Goal: Task Accomplishment & Management: Complete application form

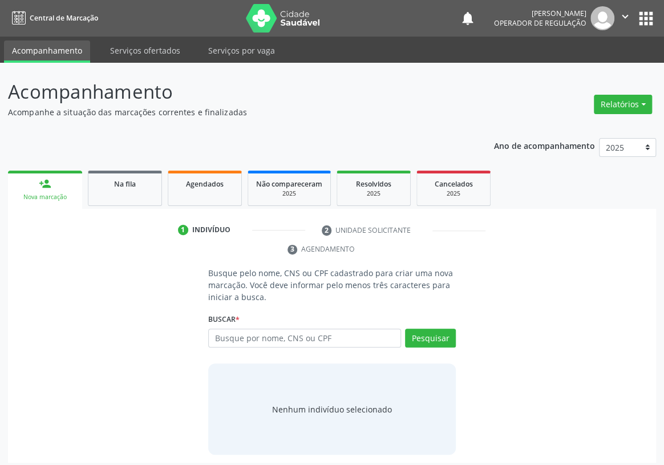
click at [223, 329] on input "text" at bounding box center [304, 338] width 193 height 19
click at [440, 329] on button "Pesquisar" at bounding box center [430, 338] width 51 height 19
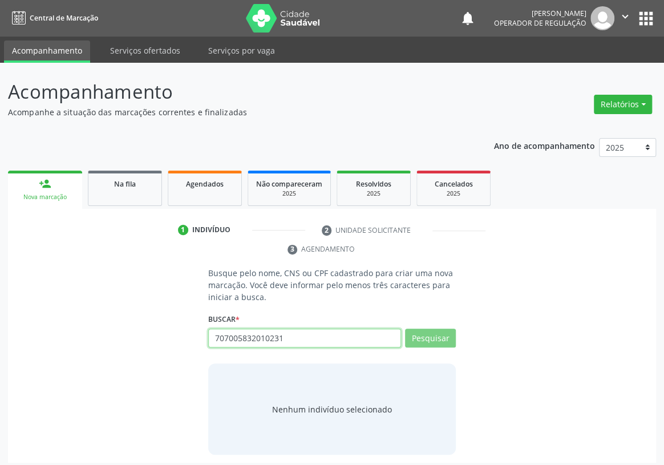
drag, startPoint x: 293, startPoint y: 318, endPoint x: 108, endPoint y: 343, distance: 186.0
click at [117, 348] on div "Busque pelo nome, CNS ou CPF cadastrado para criar uma nova marcação. Você deve…" at bounding box center [332, 361] width 632 height 188
type input "707"
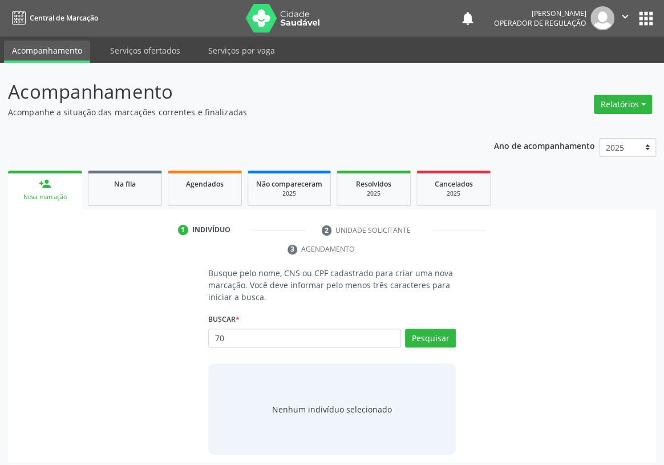
type input "7"
type input "707005832010231"
click at [420, 329] on button "Pesquisar" at bounding box center [430, 338] width 51 height 19
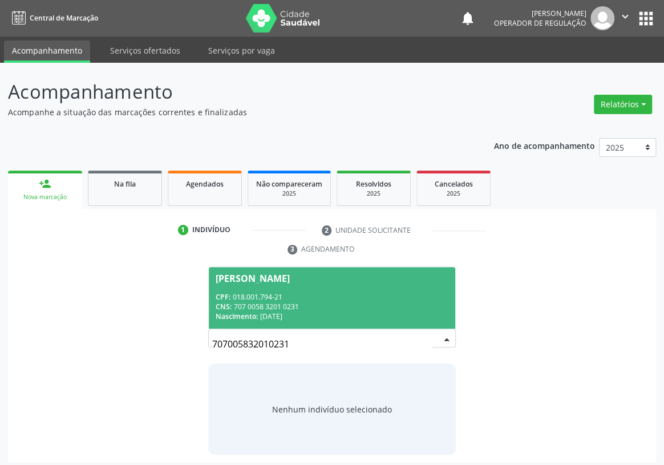
click at [282, 311] on div "Nascimento: 24/01/1998" at bounding box center [332, 316] width 233 height 10
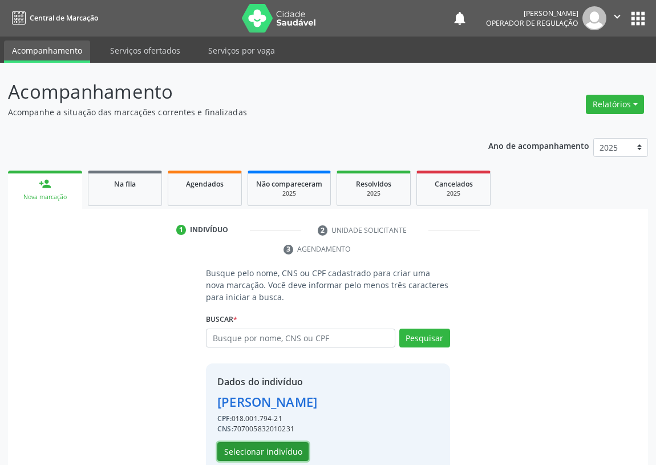
click at [253, 447] on button "Selecionar indivíduo" at bounding box center [262, 451] width 91 height 19
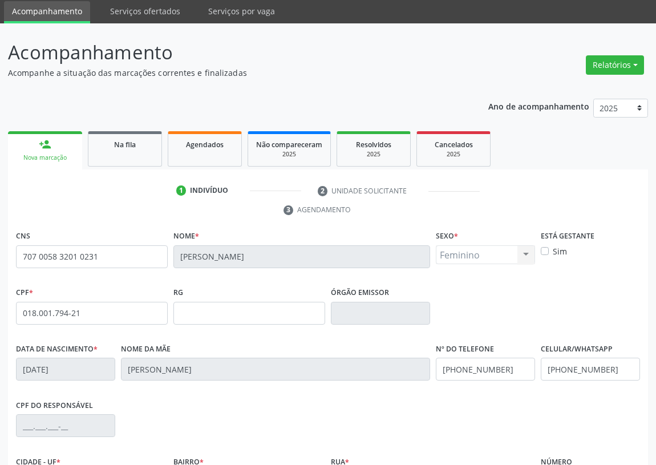
scroll to position [51, 0]
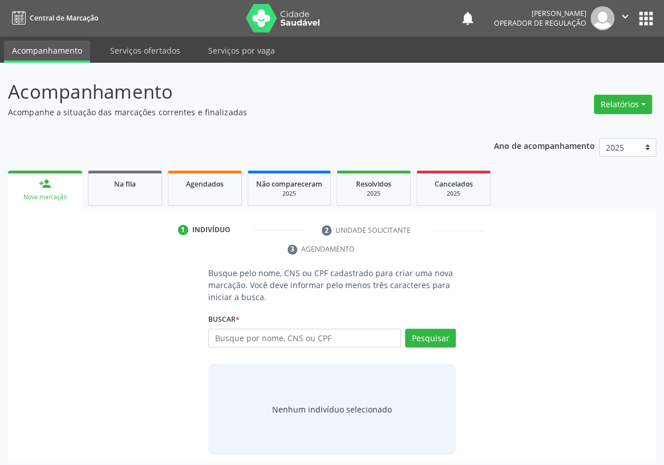
click at [219, 329] on input "text" at bounding box center [304, 338] width 193 height 19
click at [228, 329] on input "text" at bounding box center [304, 338] width 193 height 19
type input "705204433214071"
click at [422, 329] on button "Pesquisar" at bounding box center [430, 338] width 51 height 19
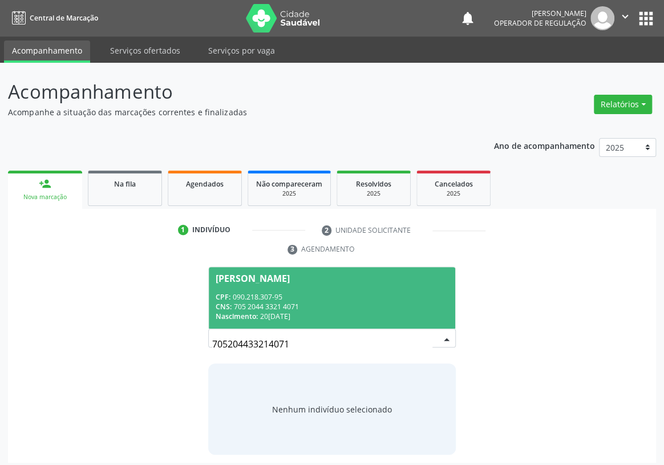
click at [260, 302] on div "CNS: 705 2044 3321 4071" at bounding box center [332, 307] width 233 height 10
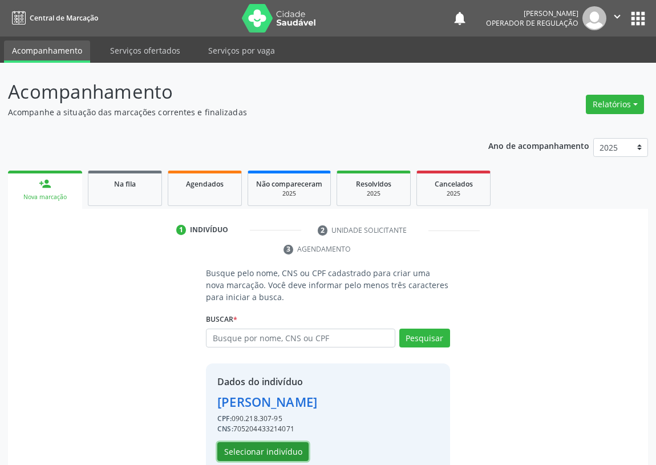
click at [237, 447] on button "Selecionar indivíduo" at bounding box center [262, 451] width 91 height 19
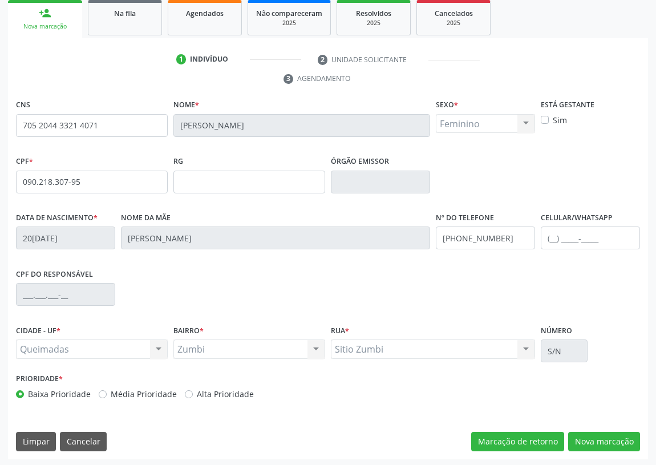
scroll to position [171, 0]
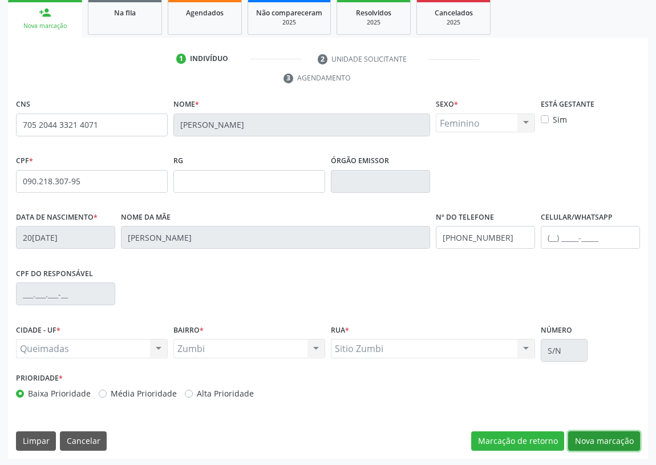
drag, startPoint x: 604, startPoint y: 439, endPoint x: 325, endPoint y: 406, distance: 280.9
click at [598, 439] on button "Nova marcação" at bounding box center [604, 440] width 72 height 19
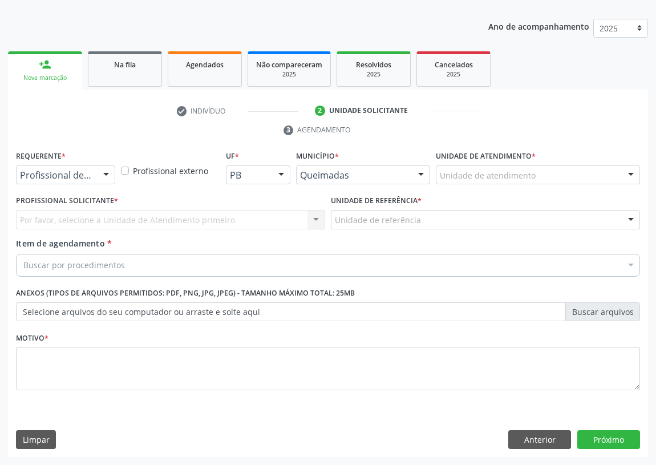
scroll to position [118, 0]
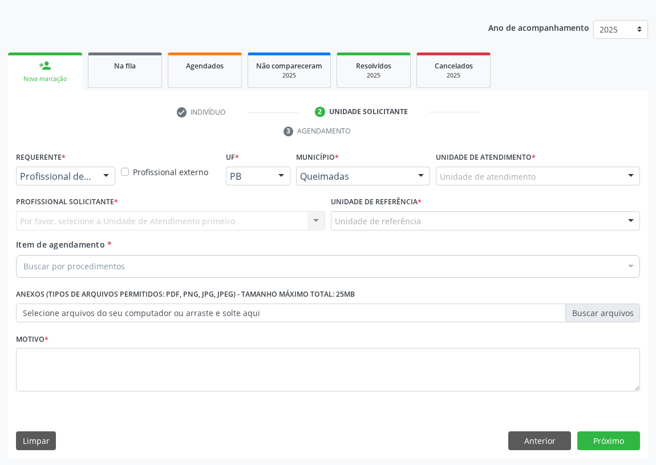
drag, startPoint x: 108, startPoint y: 172, endPoint x: 87, endPoint y: 205, distance: 39.6
click at [108, 173] on div at bounding box center [106, 176] width 17 height 19
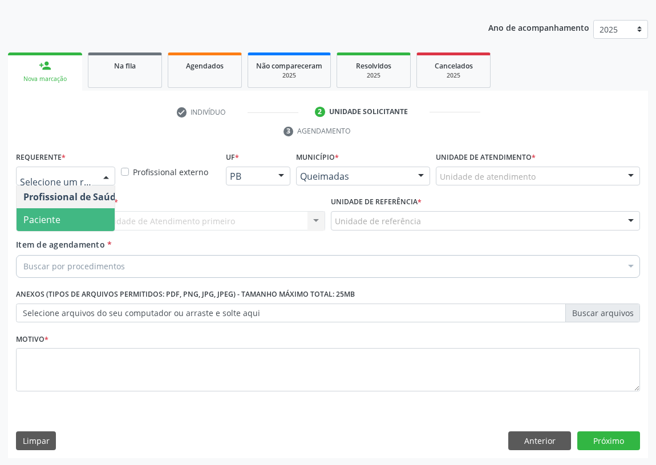
drag, startPoint x: 86, startPoint y: 225, endPoint x: 182, endPoint y: 213, distance: 97.1
click at [91, 222] on span "Paciente" at bounding box center [72, 219] width 111 height 23
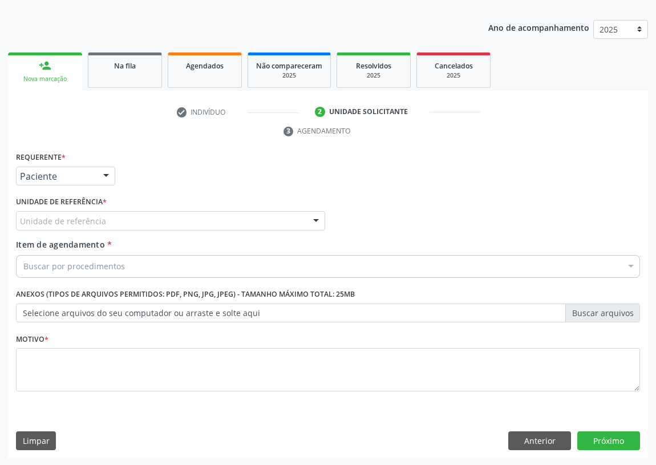
drag, startPoint x: 265, startPoint y: 209, endPoint x: 228, endPoint y: 224, distance: 39.7
click at [264, 209] on div "Unidade de referência * Unidade de referência UBSF Ligeiro II UBSF Saulo Leal E…" at bounding box center [170, 211] width 309 height 37
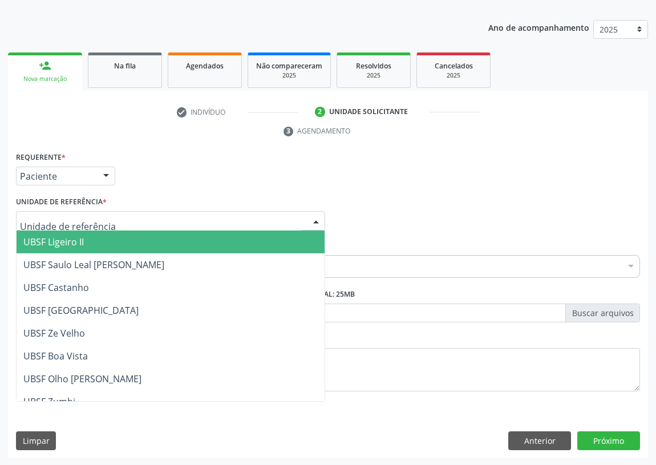
click at [313, 219] on div at bounding box center [315, 221] width 17 height 19
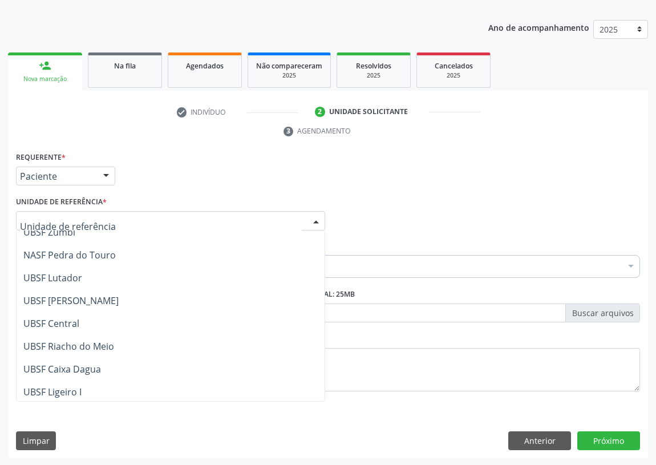
scroll to position [78, 0]
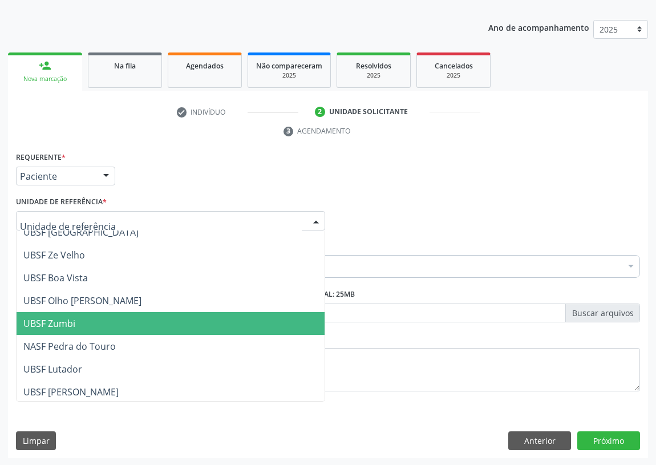
click at [62, 321] on span "UBSF Zumbi" at bounding box center [49, 323] width 52 height 13
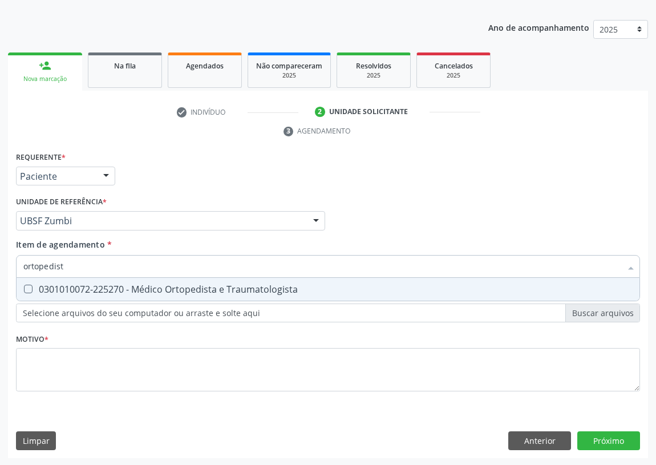
type input "ortopedista"
click at [25, 288] on Traumatologista at bounding box center [28, 289] width 9 height 9
click at [24, 288] on Traumatologista "checkbox" at bounding box center [20, 288] width 7 height 7
checkbox Traumatologista "true"
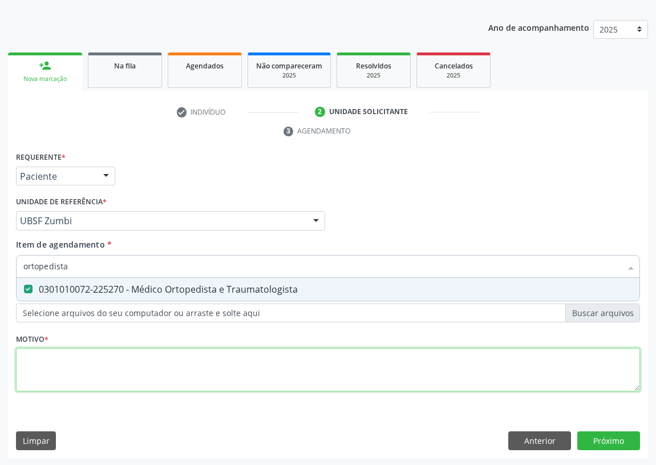
click at [55, 380] on div "Requerente * Paciente Profissional de Saúde Paciente Nenhum resultado encontrad…" at bounding box center [328, 278] width 624 height 258
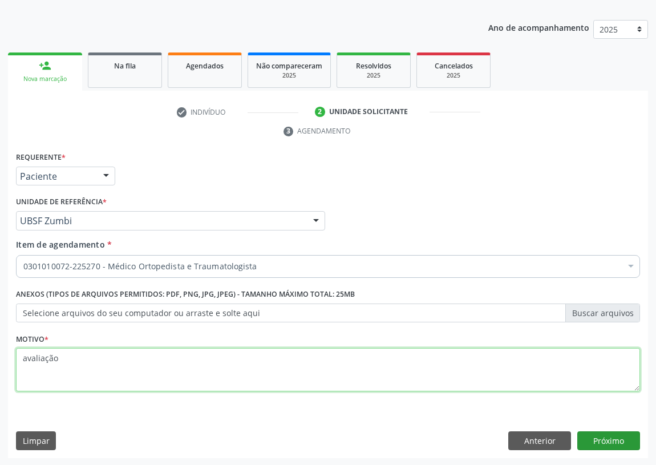
type textarea "avaliação"
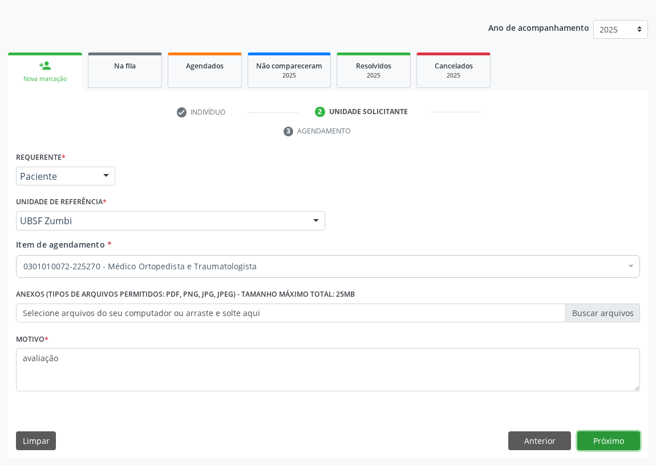
click at [606, 440] on button "Próximo" at bounding box center [608, 440] width 63 height 19
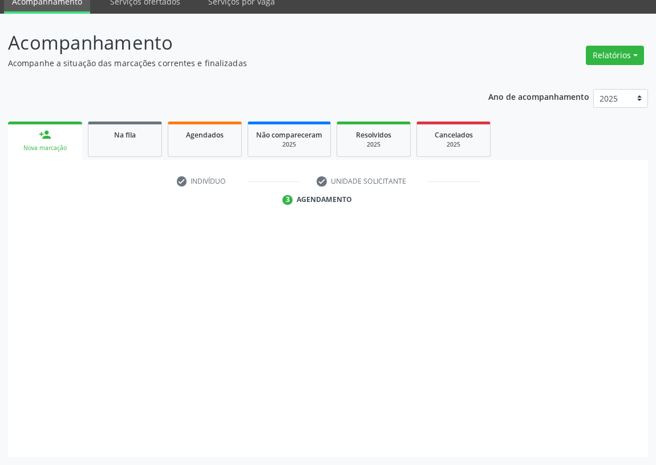
scroll to position [48, 0]
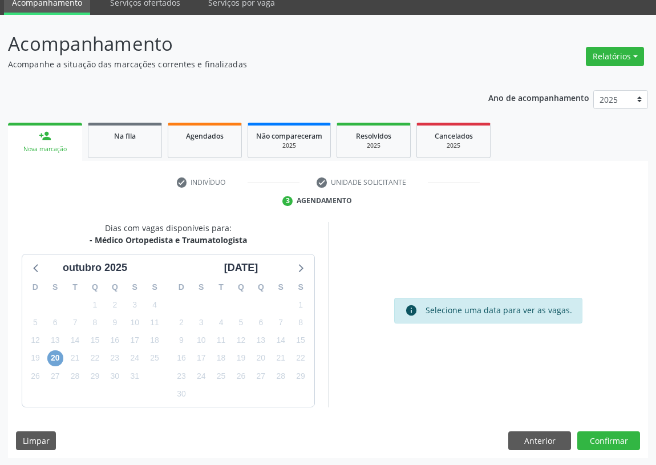
click at [54, 355] on span "20" at bounding box center [55, 358] width 16 height 16
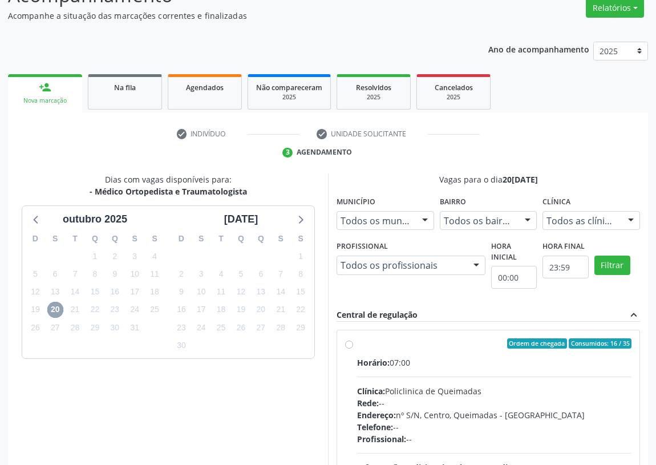
scroll to position [152, 0]
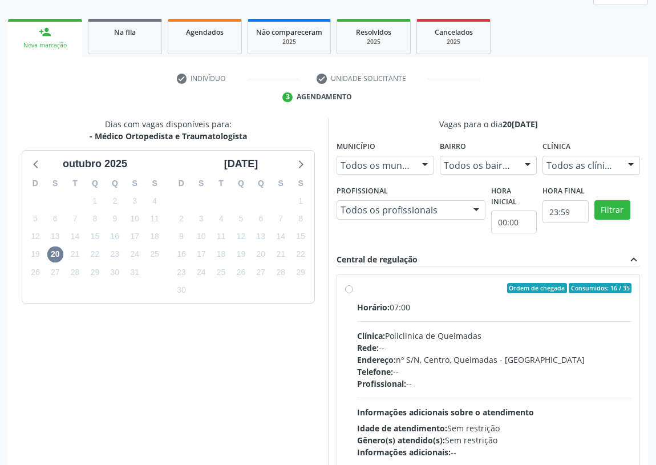
click at [357, 286] on label "Ordem de chegada Consumidos: 16 / 35 Horário: 07:00 Clínica: Policlinica de Que…" at bounding box center [494, 370] width 274 height 175
click at [349, 286] on input "Ordem de chegada Consumidos: 16 / 35 Horário: 07:00 Clínica: Policlinica de Que…" at bounding box center [349, 288] width 8 height 10
radio input "true"
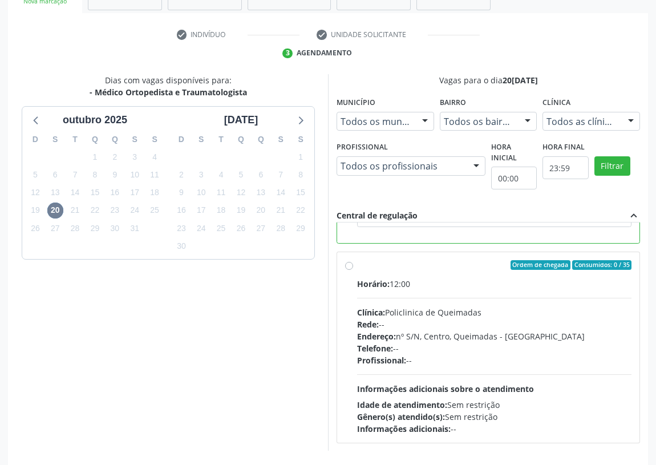
scroll to position [240, 0]
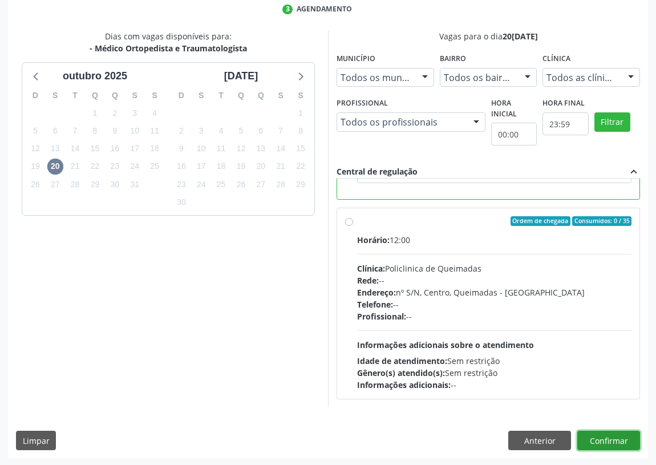
click at [602, 434] on button "Confirmar" at bounding box center [608, 440] width 63 height 19
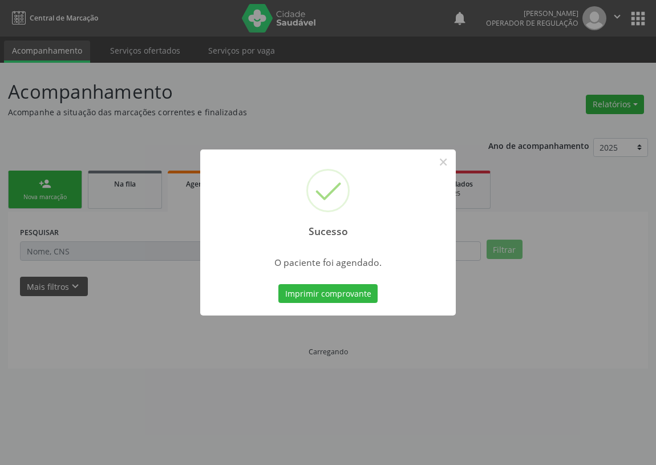
scroll to position [0, 0]
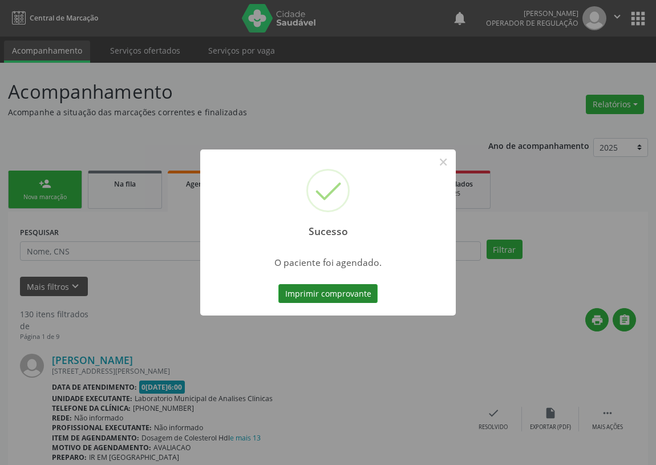
click at [311, 293] on button "Imprimir comprovante" at bounding box center [327, 293] width 99 height 19
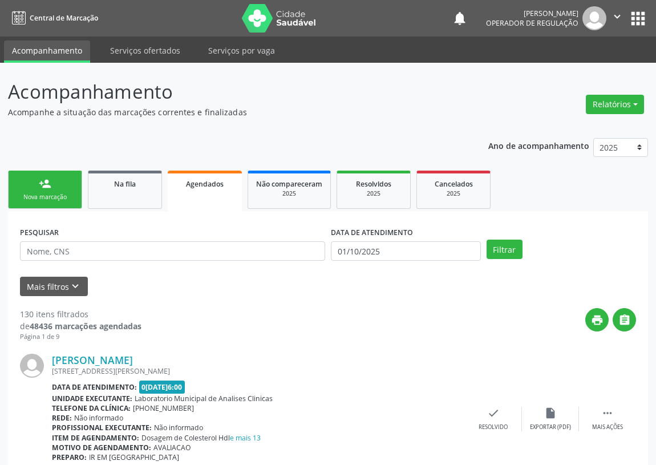
click at [58, 191] on link "person_add Nova marcação" at bounding box center [45, 190] width 74 height 38
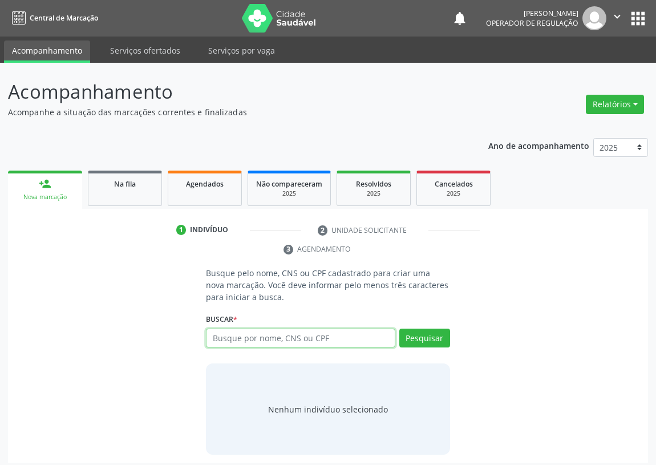
click at [217, 335] on input "text" at bounding box center [300, 338] width 189 height 19
click at [217, 338] on input "text" at bounding box center [300, 338] width 189 height 19
type input "701004867968792"
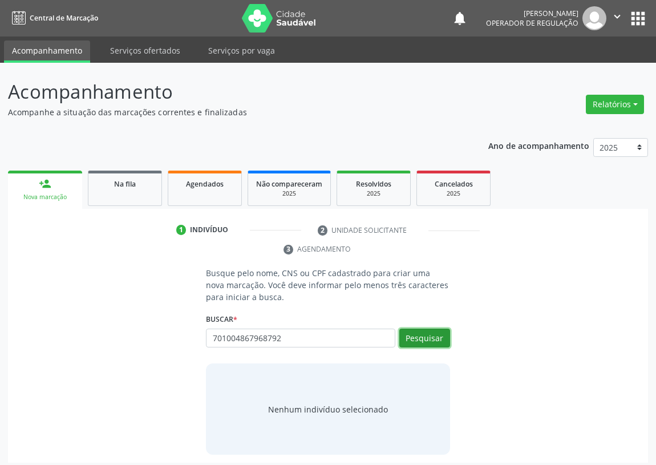
click at [423, 337] on button "Pesquisar" at bounding box center [424, 338] width 51 height 19
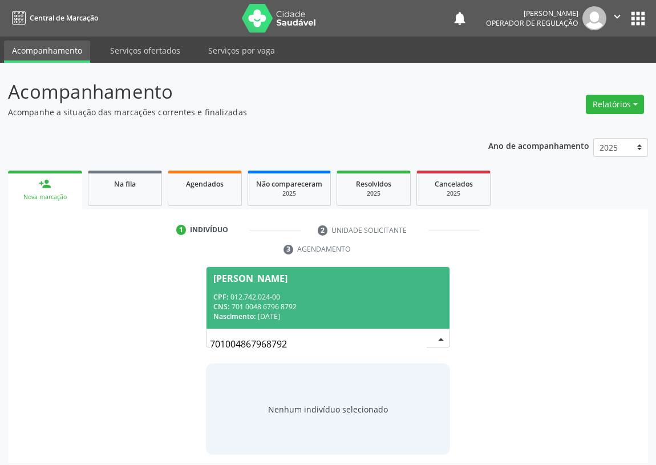
click at [259, 295] on div "CPF: 012.742.024-00" at bounding box center [327, 297] width 229 height 10
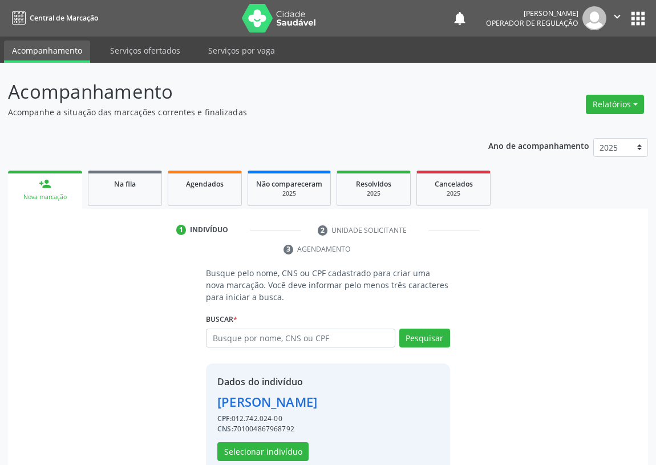
scroll to position [41, 0]
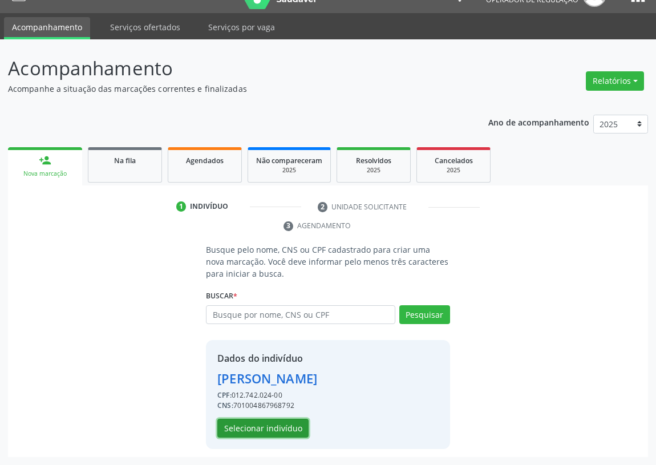
click at [265, 431] on button "Selecionar indivíduo" at bounding box center [262, 428] width 91 height 19
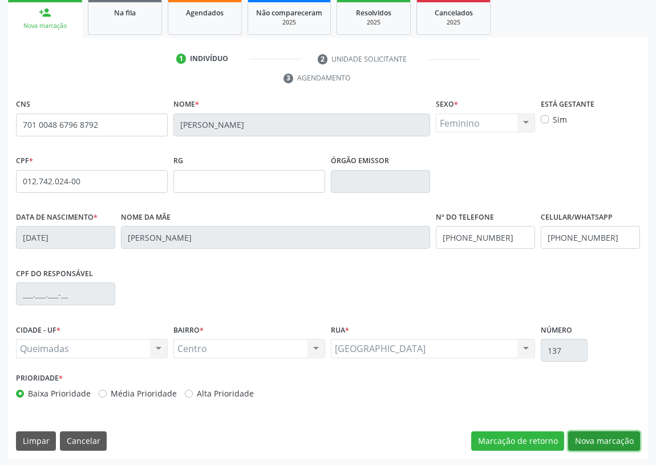
click at [584, 436] on button "Nova marcação" at bounding box center [604, 440] width 72 height 19
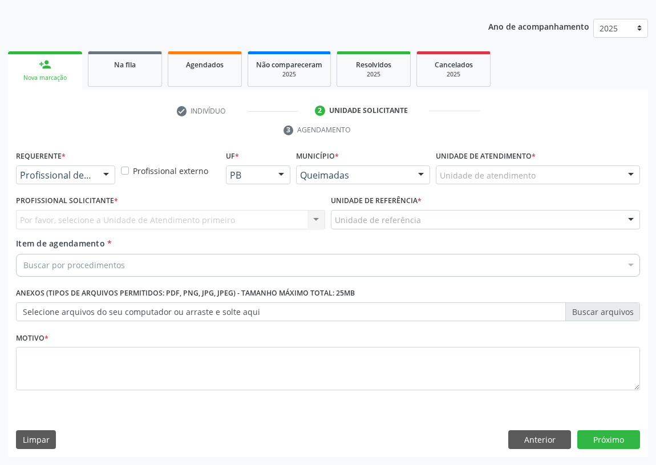
scroll to position [118, 0]
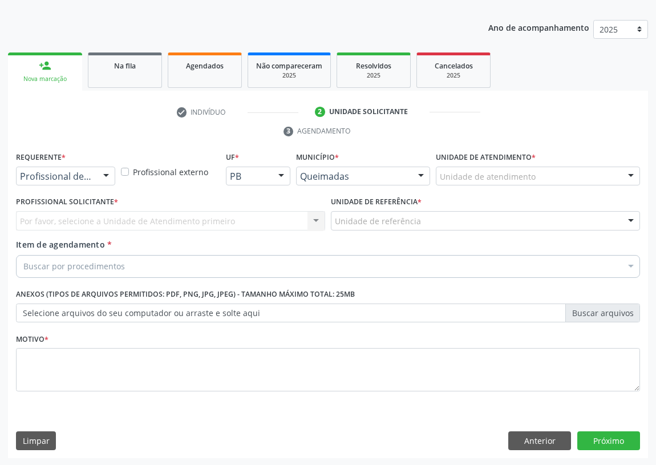
click at [99, 171] on div at bounding box center [106, 176] width 17 height 19
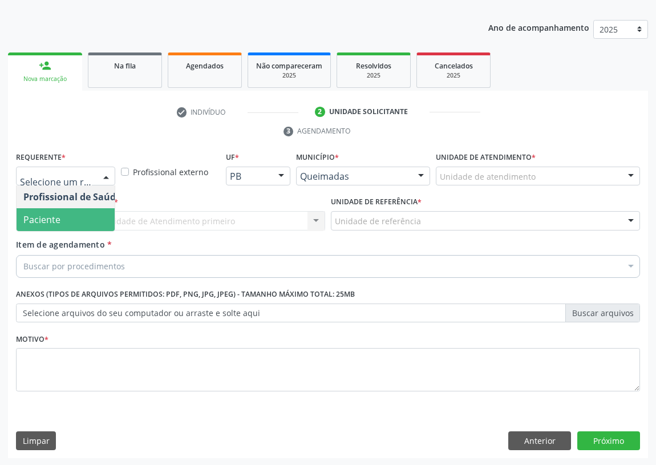
click at [96, 221] on span "Paciente" at bounding box center [72, 219] width 111 height 23
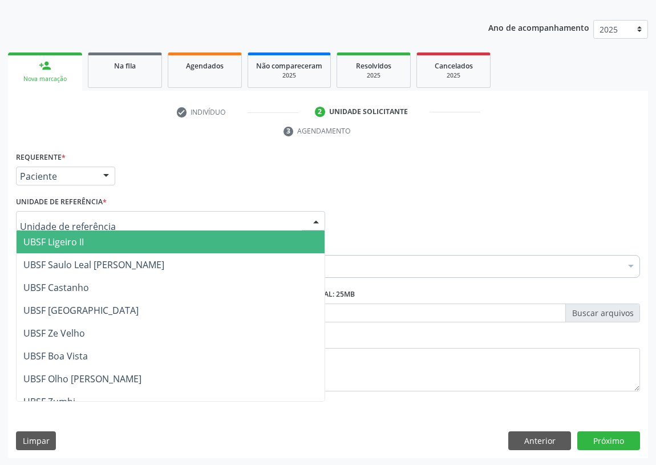
click at [312, 214] on div at bounding box center [315, 221] width 17 height 19
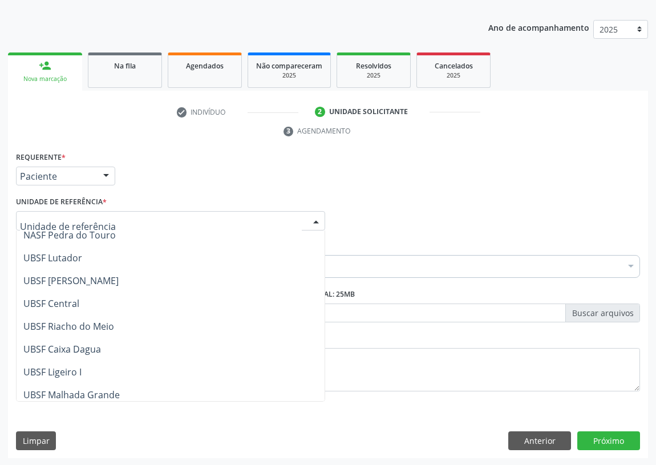
scroll to position [207, 0]
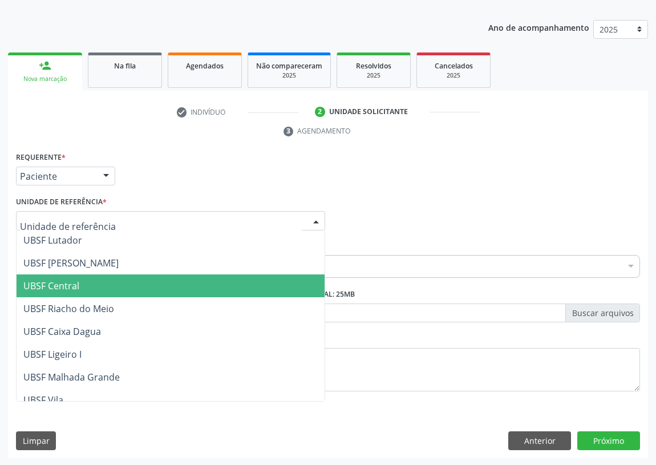
click at [71, 288] on span "UBSF Central" at bounding box center [51, 286] width 56 height 13
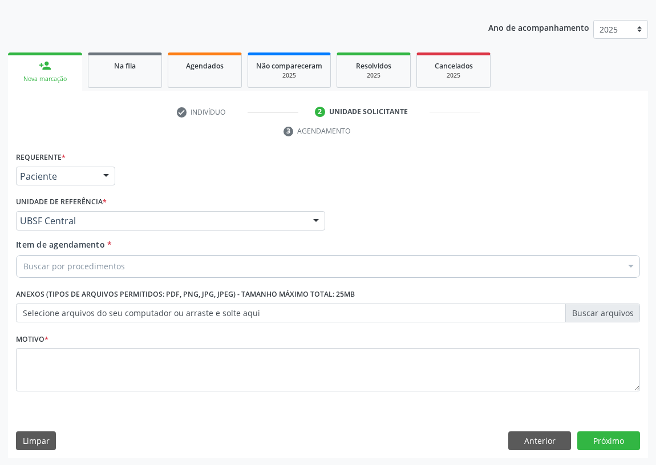
drag, startPoint x: 34, startPoint y: 264, endPoint x: 68, endPoint y: 269, distance: 35.2
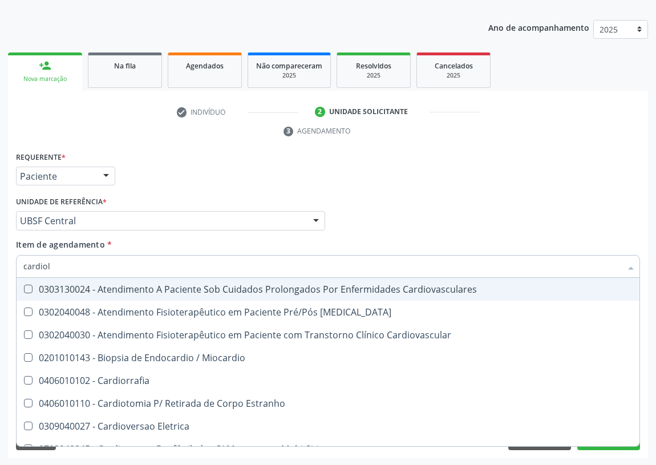
type input "cardiolo"
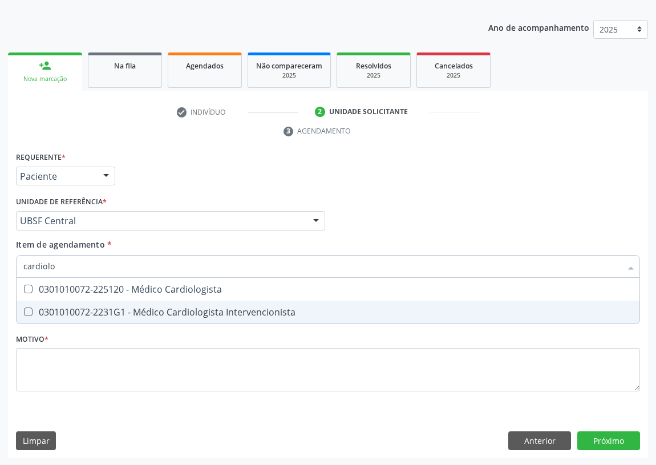
click at [149, 312] on div "0301010072-2231G1 - Médico Cardiologista Intervencionista" at bounding box center [327, 311] width 609 height 9
checkbox Intervencionista "true"
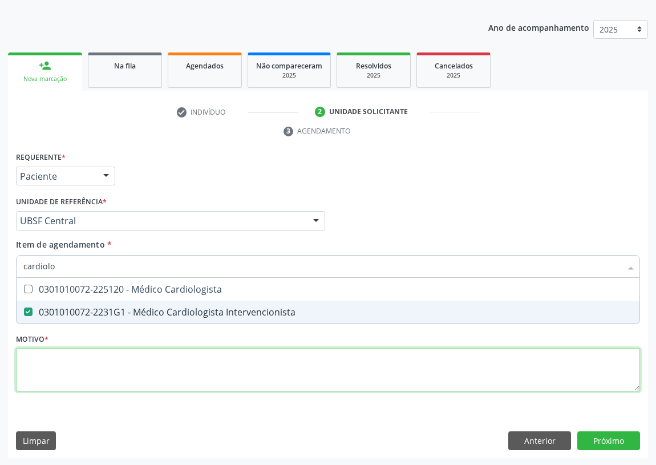
click at [59, 376] on div "Requerente * Paciente Profissional de Saúde Paciente Nenhum resultado encontrad…" at bounding box center [328, 278] width 624 height 258
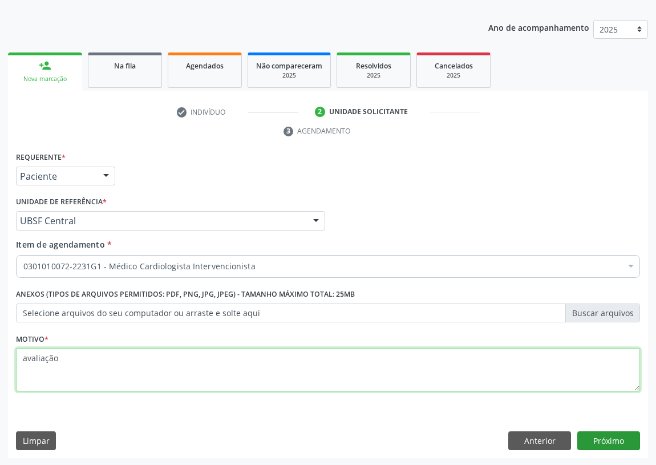
type textarea "avaliação"
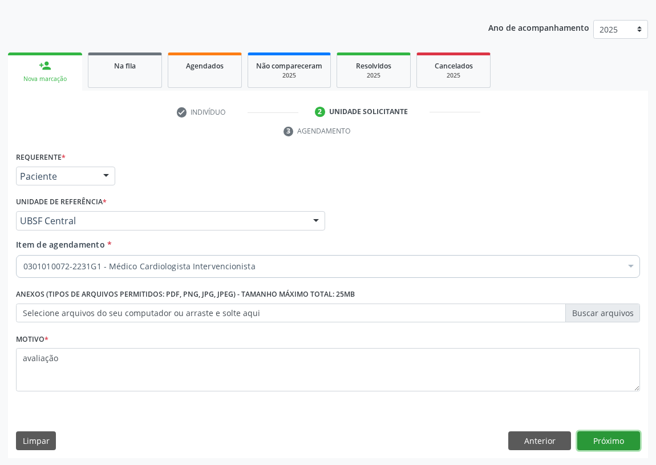
click at [608, 436] on button "Próximo" at bounding box center [608, 440] width 63 height 19
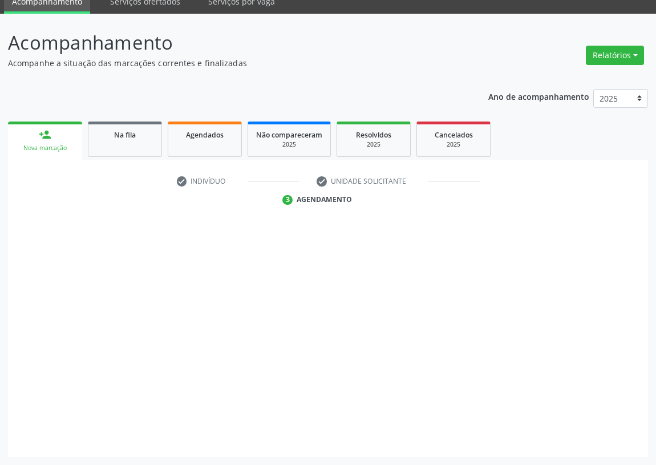
scroll to position [48, 0]
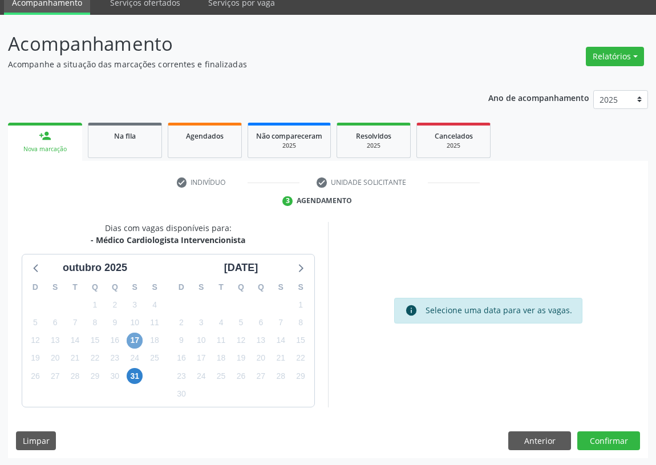
drag, startPoint x: 130, startPoint y: 339, endPoint x: 404, endPoint y: 314, distance: 275.5
click at [131, 338] on span "17" at bounding box center [135, 341] width 16 height 16
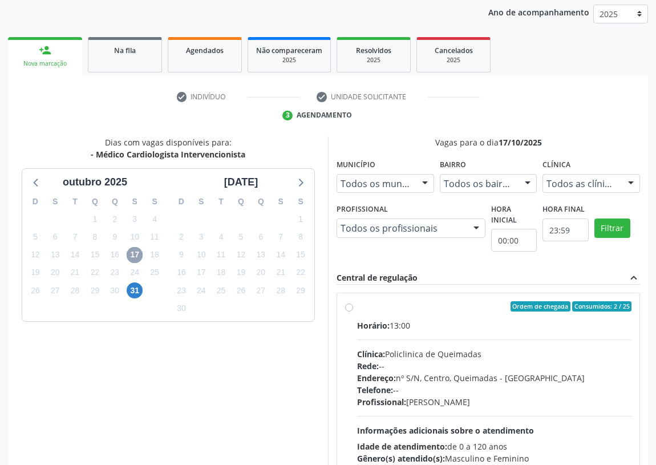
scroll to position [152, 0]
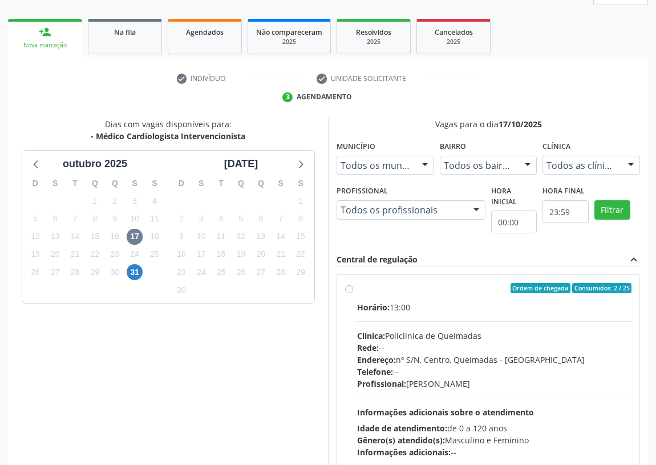
click at [357, 287] on label "Ordem de chegada Consumidos: 2 / 25 Horário: 13:00 Clínica: Policlinica de Quei…" at bounding box center [494, 370] width 274 height 175
click at [347, 287] on input "Ordem de chegada Consumidos: 2 / 25 Horário: 13:00 Clínica: Policlinica de Quei…" at bounding box center [349, 288] width 8 height 10
radio input "true"
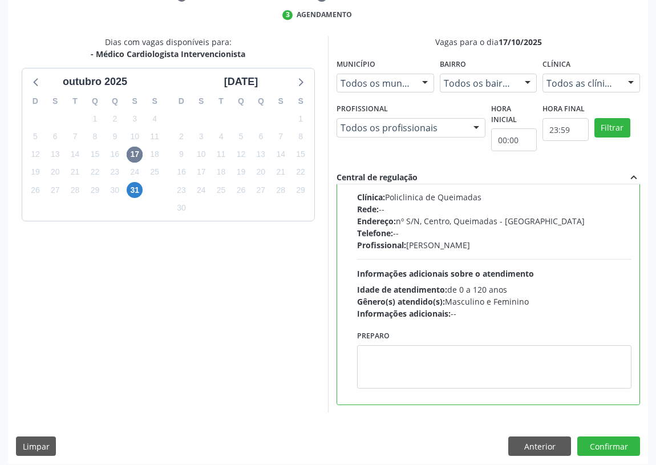
scroll to position [240, 0]
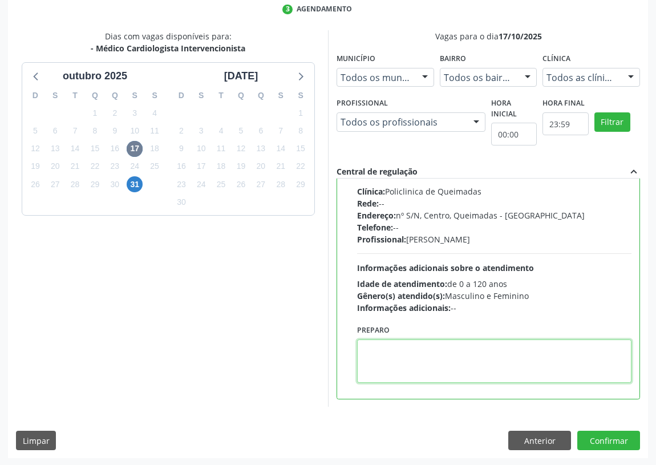
click at [388, 363] on textarea at bounding box center [494, 360] width 274 height 43
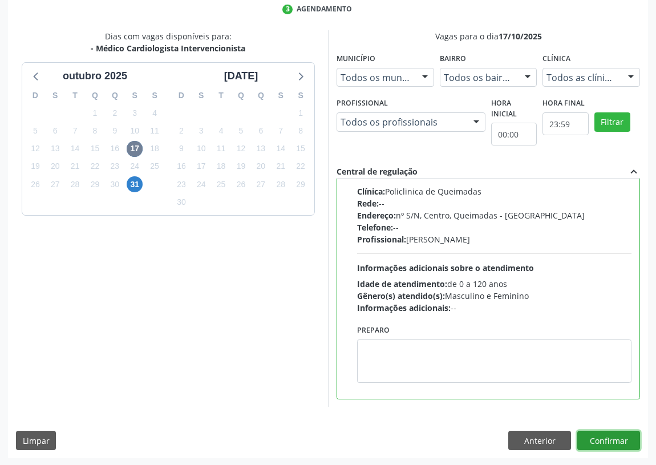
click at [612, 439] on button "Confirmar" at bounding box center [608, 440] width 63 height 19
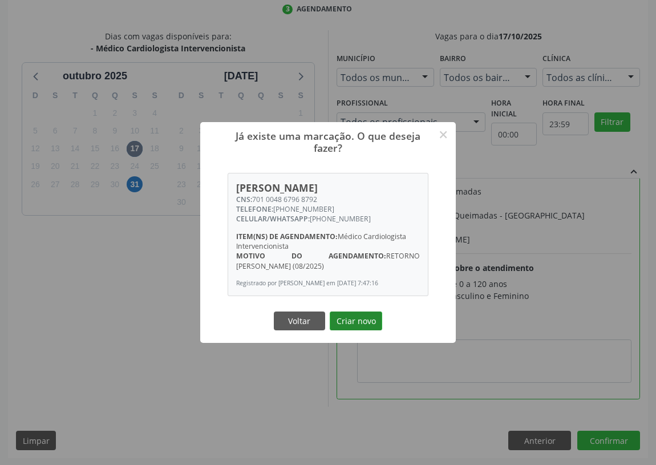
click at [351, 330] on button "Criar novo" at bounding box center [356, 320] width 52 height 19
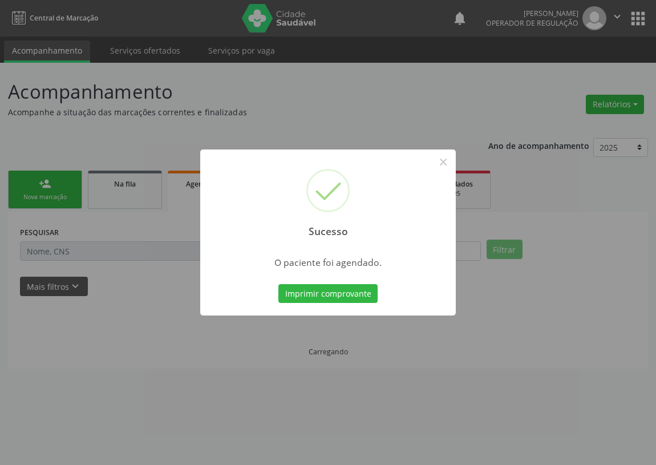
scroll to position [0, 0]
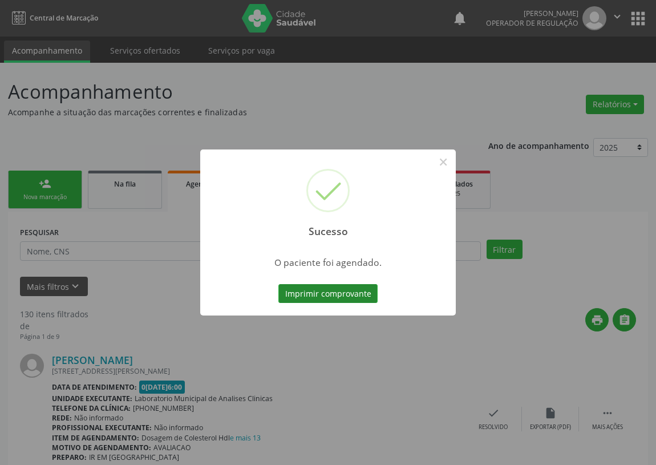
click at [314, 290] on button "Imprimir comprovante" at bounding box center [327, 293] width 99 height 19
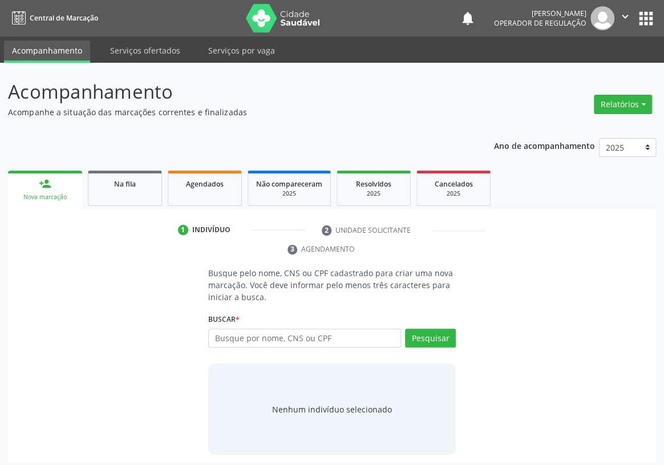
click at [215, 311] on label "Buscar *" at bounding box center [223, 320] width 31 height 18
click at [214, 329] on input "text" at bounding box center [304, 338] width 193 height 19
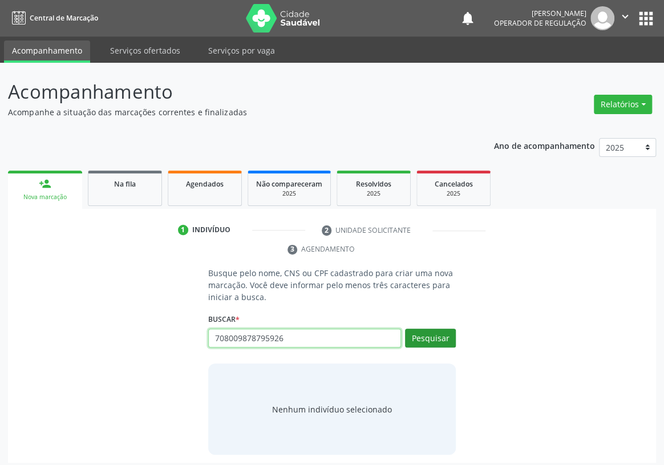
type input "708009878795926"
click at [423, 329] on button "Pesquisar" at bounding box center [430, 338] width 51 height 19
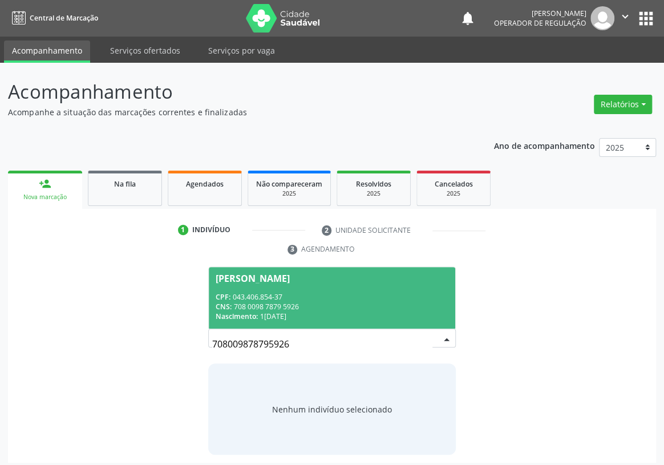
click at [258, 292] on div "CPF: 043.406.854-37" at bounding box center [332, 297] width 233 height 10
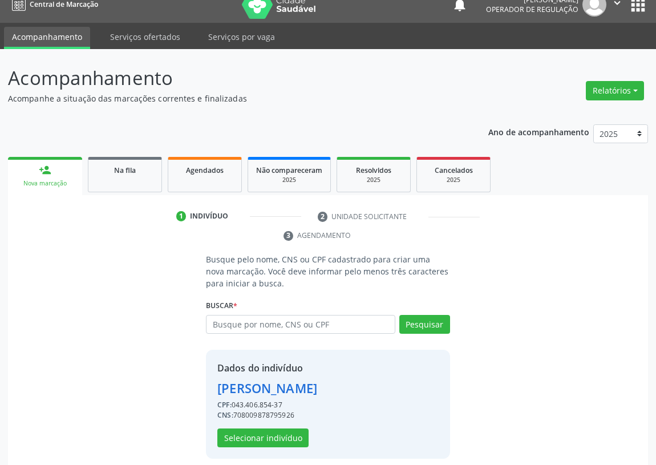
scroll to position [22, 0]
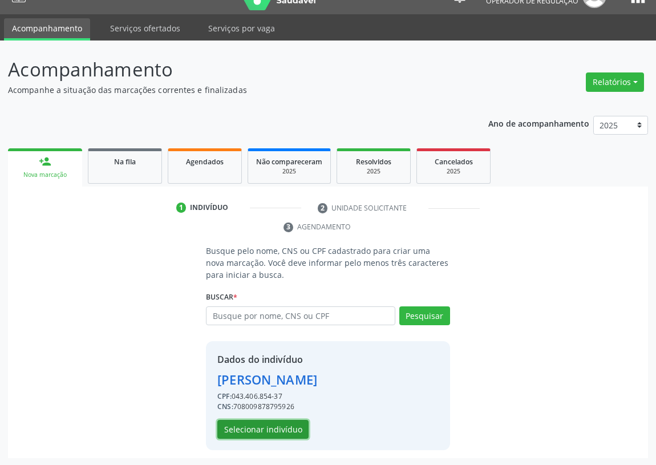
click at [273, 431] on button "Selecionar indivíduo" at bounding box center [262, 429] width 91 height 19
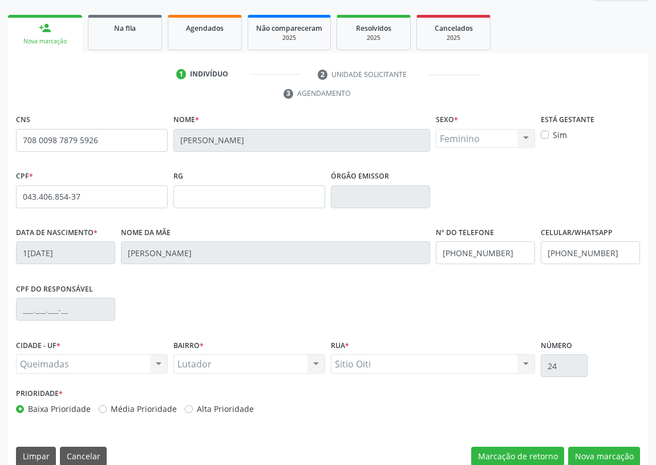
scroll to position [171, 0]
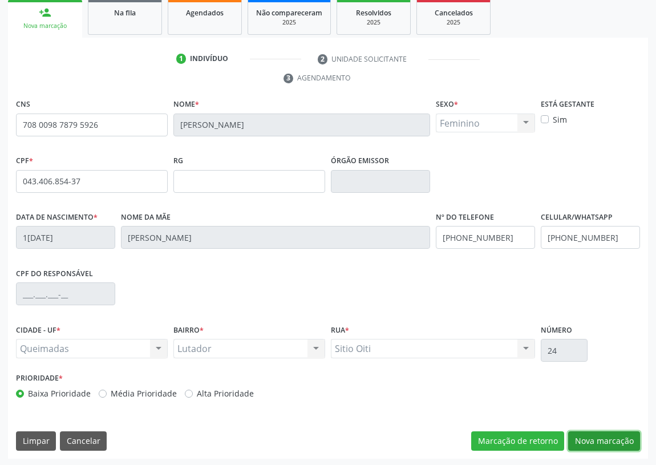
click at [610, 436] on button "Nova marcação" at bounding box center [604, 440] width 72 height 19
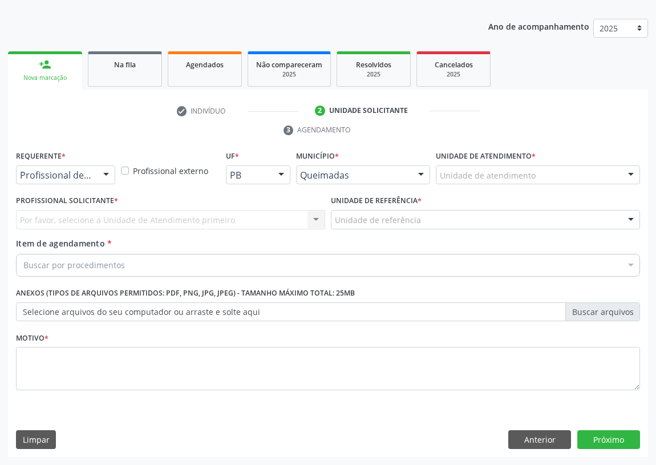
scroll to position [118, 0]
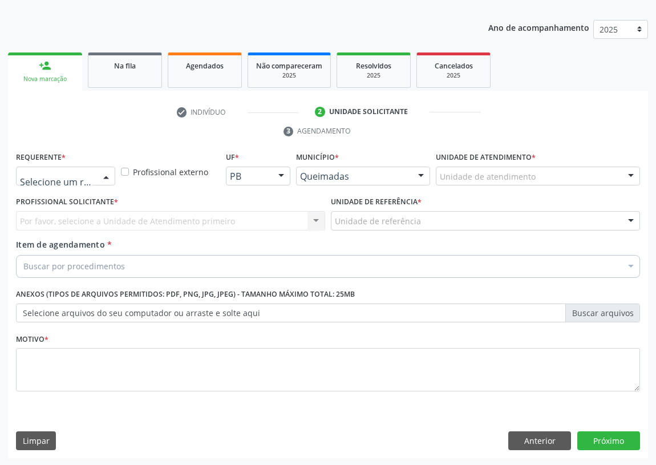
drag, startPoint x: 100, startPoint y: 169, endPoint x: 82, endPoint y: 215, distance: 48.9
click at [100, 173] on div at bounding box center [106, 176] width 17 height 19
click at [82, 226] on span "Paciente" at bounding box center [72, 219] width 111 height 23
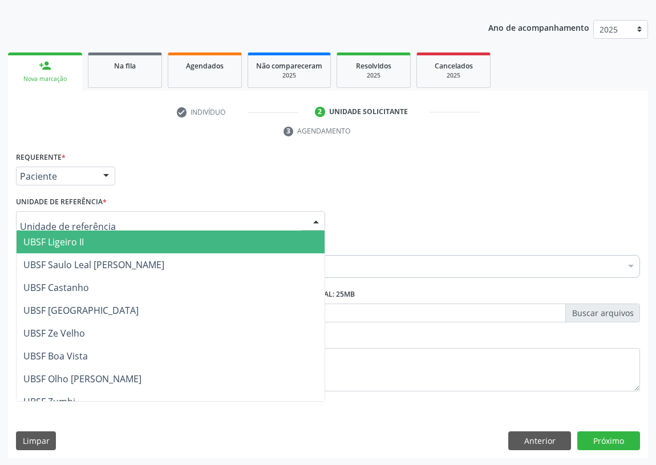
drag, startPoint x: 298, startPoint y: 222, endPoint x: 40, endPoint y: 286, distance: 266.2
click at [291, 223] on div at bounding box center [170, 220] width 309 height 19
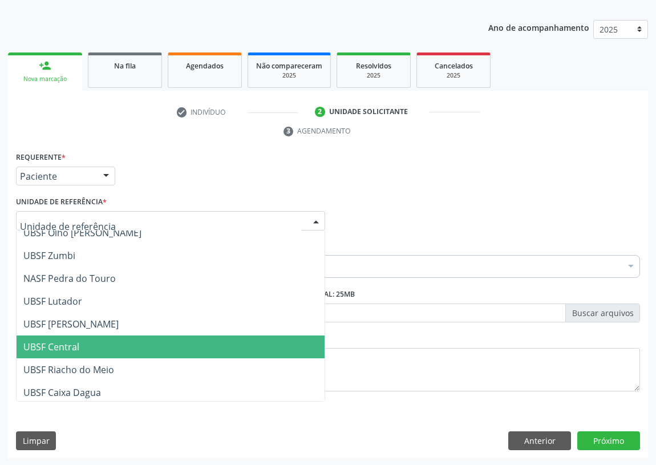
scroll to position [130, 0]
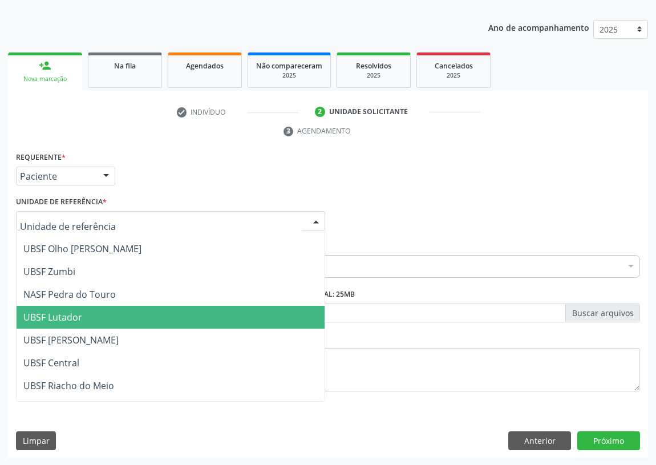
click at [62, 313] on span "UBSF Lutador" at bounding box center [52, 317] width 59 height 13
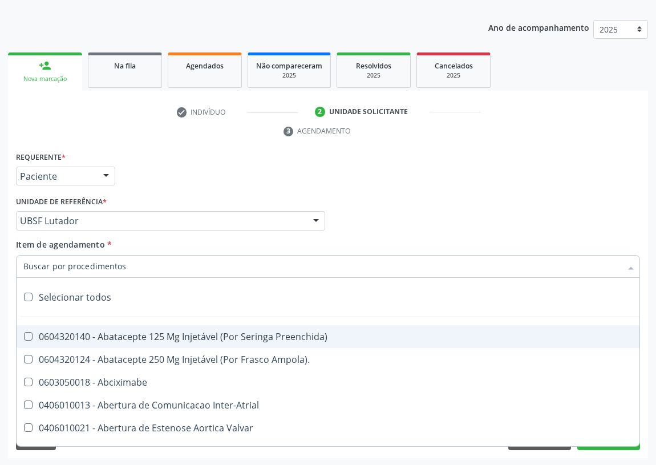
click at [40, 269] on input "Item de agendamento *" at bounding box center [322, 266] width 598 height 23
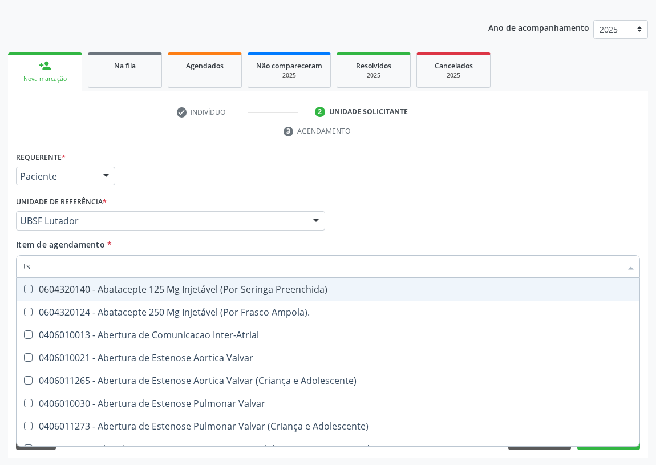
type input "tsh"
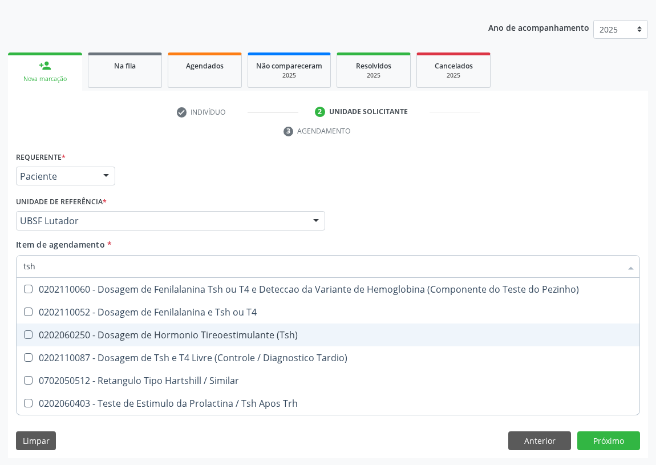
drag, startPoint x: 23, startPoint y: 334, endPoint x: 81, endPoint y: 256, distance: 97.1
click at [29, 328] on span "0202060250 - Dosagem de Hormonio Tireoestimulante (Tsh)" at bounding box center [328, 334] width 623 height 23
checkbox \(Tsh\) "true"
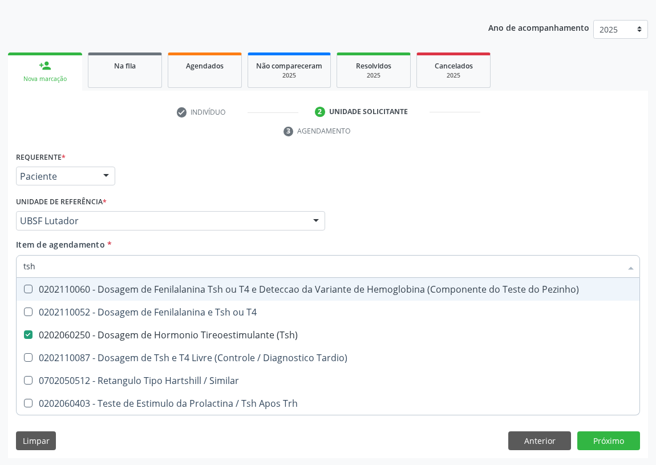
drag, startPoint x: 55, startPoint y: 265, endPoint x: 0, endPoint y: 269, distance: 55.5
click at [0, 269] on div "Acompanhamento Acompanhe a situação das marcações correntes e finalizadas Relat…" at bounding box center [328, 205] width 656 height 521
type input "T"
checkbox \(Tsh\) "false"
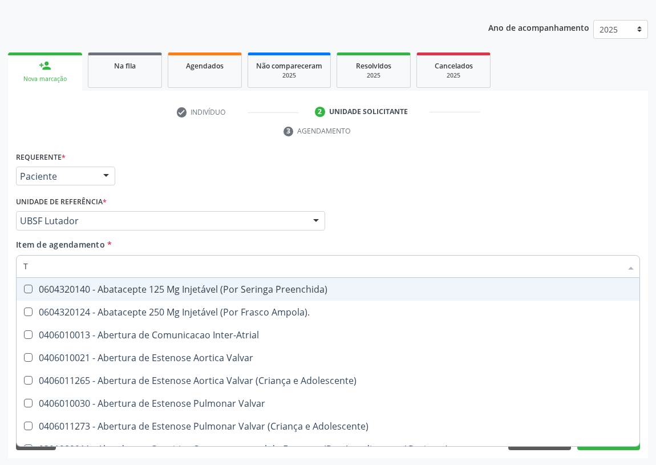
type input "T4"
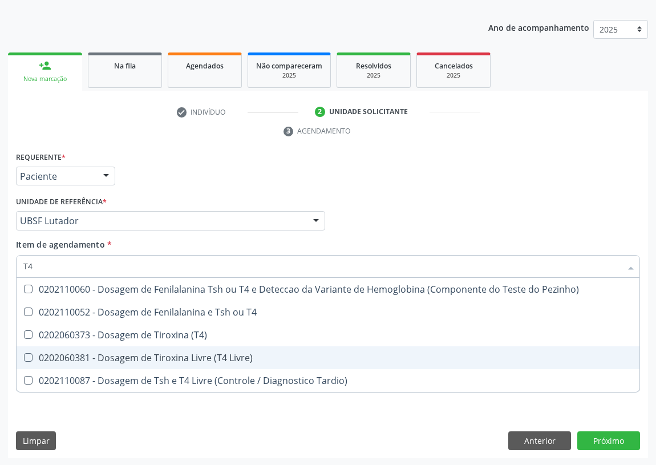
drag, startPoint x: 24, startPoint y: 355, endPoint x: 48, endPoint y: 301, distance: 60.0
click at [27, 342] on ul "Desfazer seleção 0202110060 - Dosagem de Fenilalanina Tsh ou T4 e Deteccao da V…" at bounding box center [328, 335] width 623 height 114
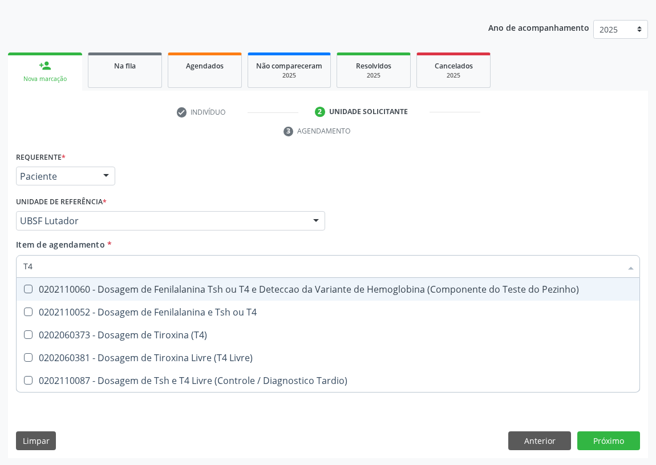
drag, startPoint x: 34, startPoint y: 264, endPoint x: 19, endPoint y: 266, distance: 14.5
click at [19, 266] on div "T4" at bounding box center [328, 266] width 624 height 23
click at [48, 266] on input "T4" at bounding box center [322, 266] width 598 height 23
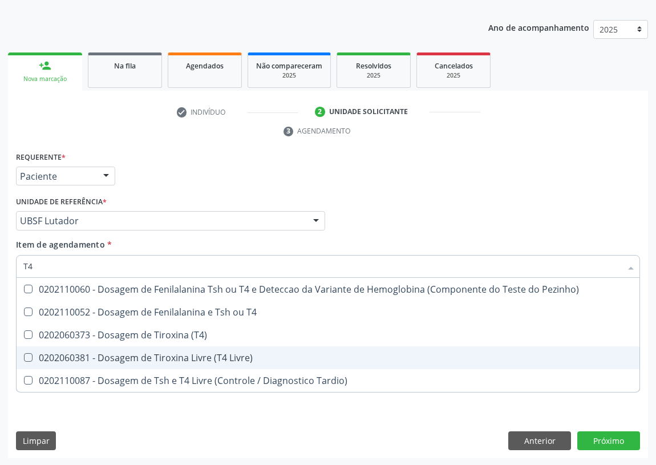
click at [27, 353] on Livre\) at bounding box center [28, 357] width 9 height 9
click at [24, 354] on Livre\) "checkbox" at bounding box center [20, 357] width 7 height 7
checkbox Livre\) "true"
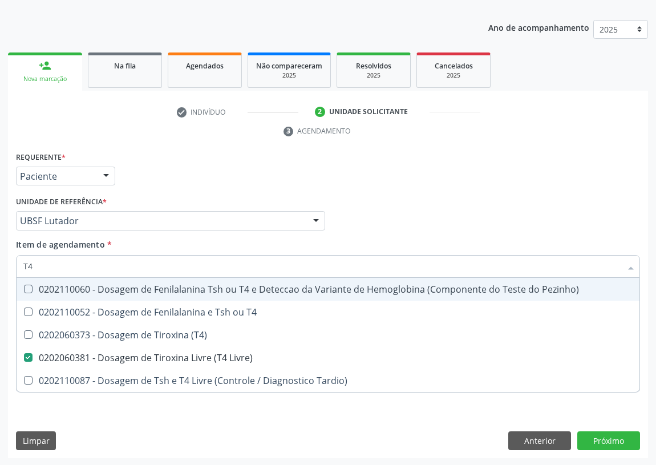
drag, startPoint x: 43, startPoint y: 260, endPoint x: 5, endPoint y: 271, distance: 39.9
click at [6, 271] on div "Acompanhamento Acompanhe a situação das marcações correntes e finalizadas Relat…" at bounding box center [328, 205] width 656 height 521
type input "T"
checkbox Livre\) "false"
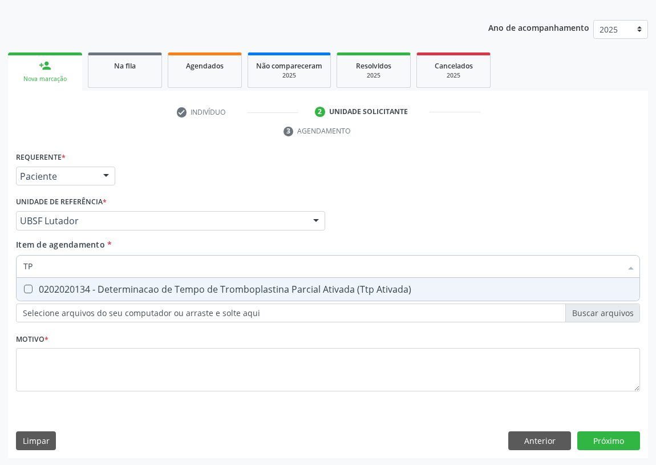
type input "TPO"
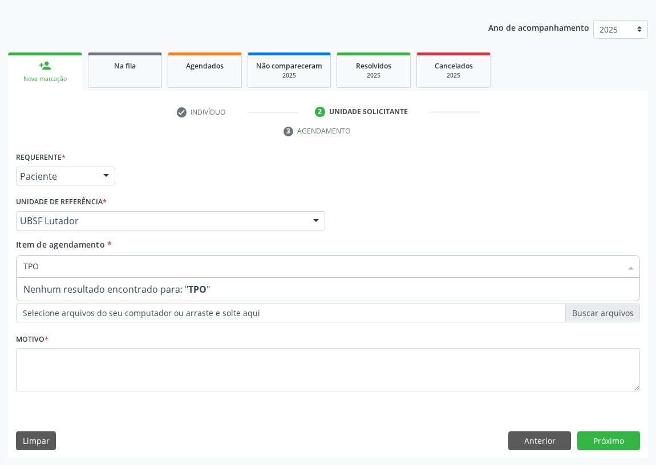
drag, startPoint x: 22, startPoint y: 267, endPoint x: 0, endPoint y: 265, distance: 22.3
click at [0, 265] on div "Acompanhamento Acompanhe a situação das marcações correntes e finalizadas Relat…" at bounding box center [328, 205] width 656 height 521
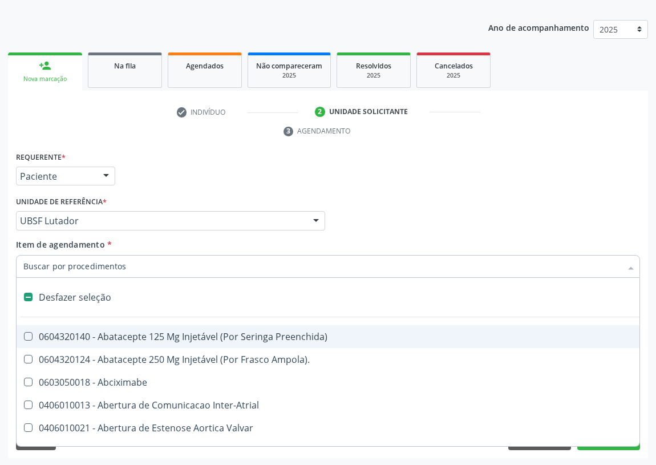
drag, startPoint x: 380, startPoint y: 182, endPoint x: 0, endPoint y: 342, distance: 412.9
click at [380, 183] on div "Requerente * Paciente Profissional de Saúde Paciente Nenhum resultado encontrad…" at bounding box center [328, 171] width 630 height 44
checkbox Ampola\)\ "true"
checkbox Abciximabe "true"
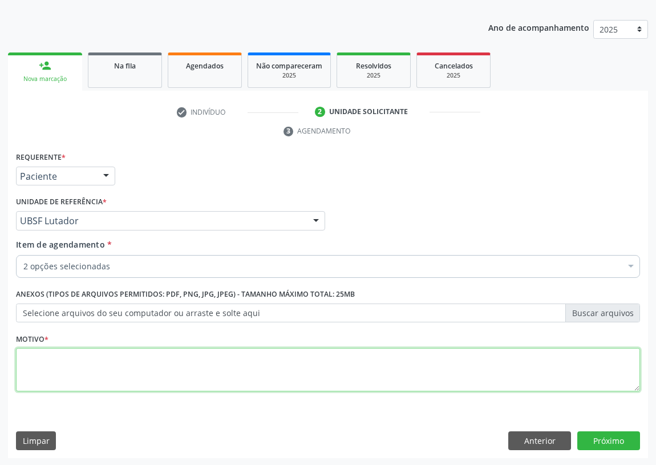
click at [57, 378] on textarea at bounding box center [328, 369] width 624 height 43
type textarea "AVALIAÇÃO"
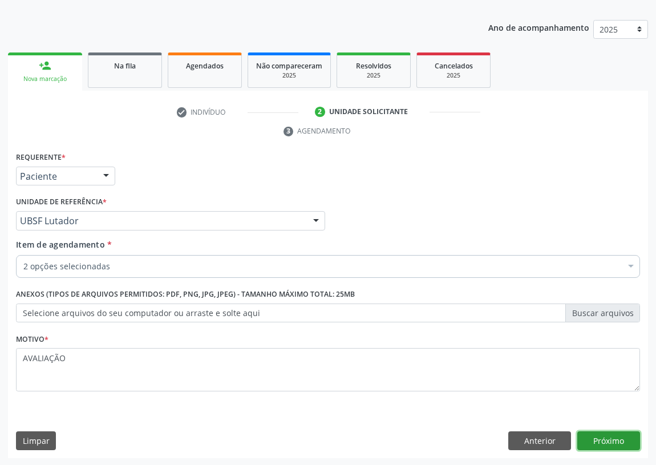
click at [608, 431] on button "Próximo" at bounding box center [608, 440] width 63 height 19
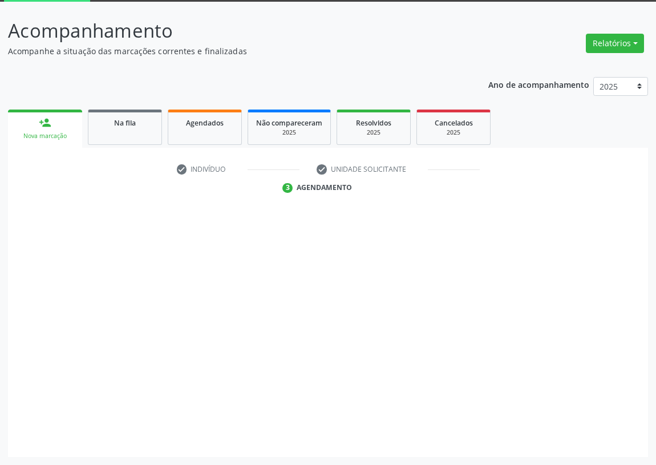
scroll to position [60, 0]
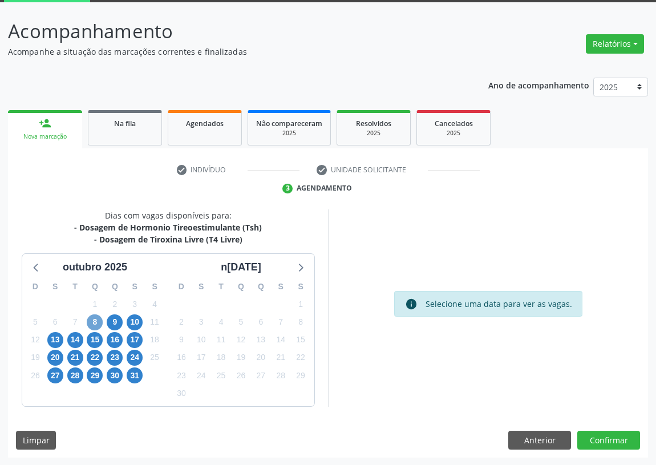
drag, startPoint x: 94, startPoint y: 321, endPoint x: 237, endPoint y: 277, distance: 149.6
click at [95, 321] on span "8" at bounding box center [95, 322] width 16 height 16
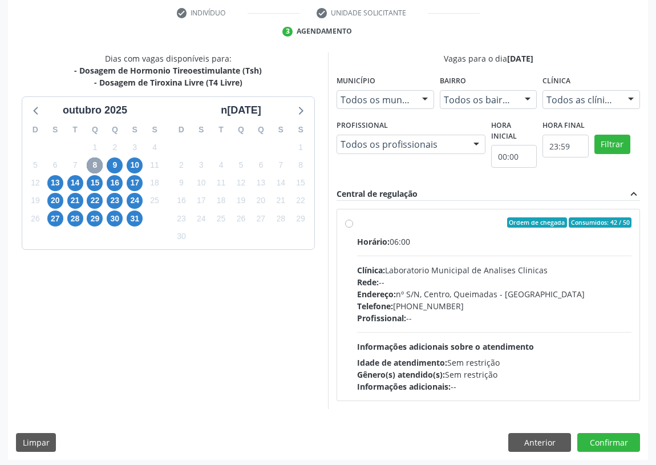
scroll to position [219, 0]
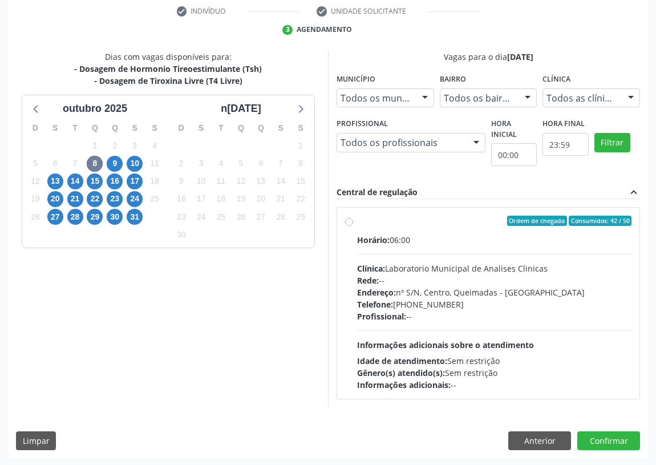
click at [357, 218] on label "Ordem de chegada Consumidos: 42 / 50 Horário: 06:00 Clínica: Laboratorio Munici…" at bounding box center [494, 303] width 274 height 175
click at [351, 218] on input "Ordem de chegada Consumidos: 42 / 50 Horário: 06:00 Clínica: Laboratorio Munici…" at bounding box center [349, 221] width 8 height 10
radio input "true"
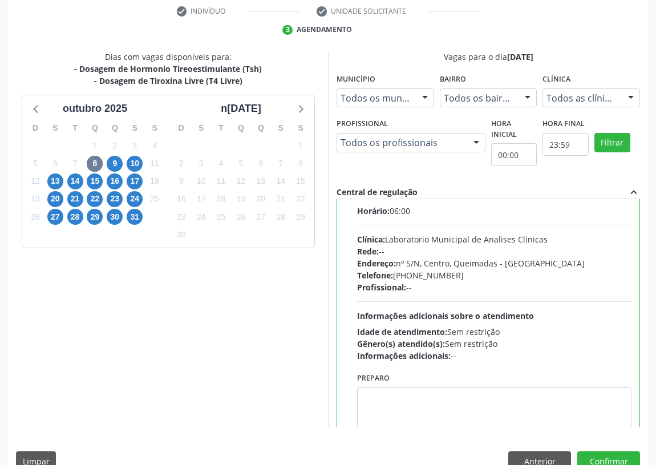
scroll to position [56, 0]
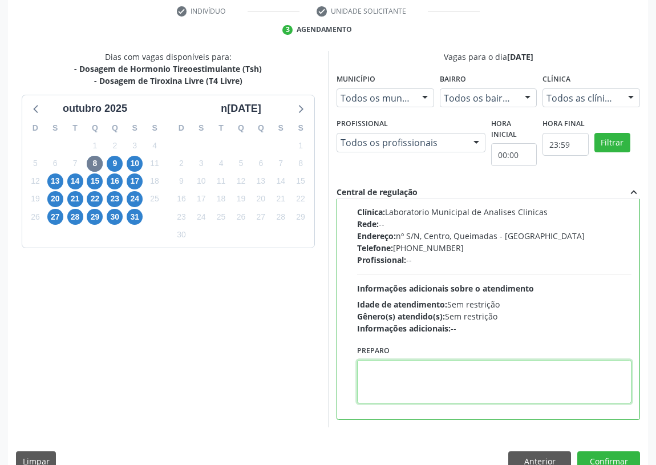
drag, startPoint x: 370, startPoint y: 370, endPoint x: 371, endPoint y: 358, distance: 11.4
click at [370, 365] on textarea at bounding box center [494, 381] width 274 height 43
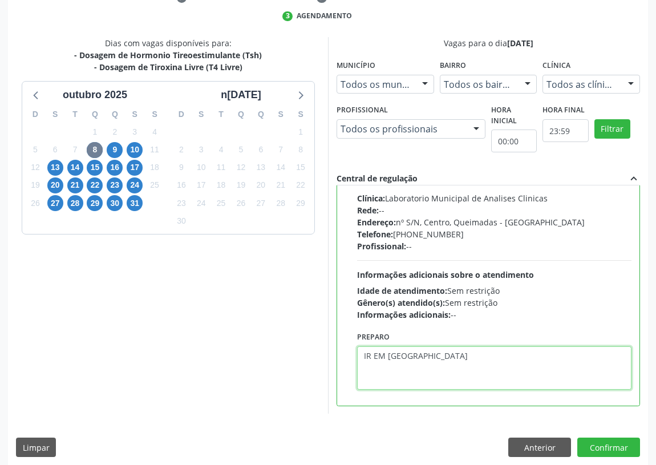
scroll to position [240, 0]
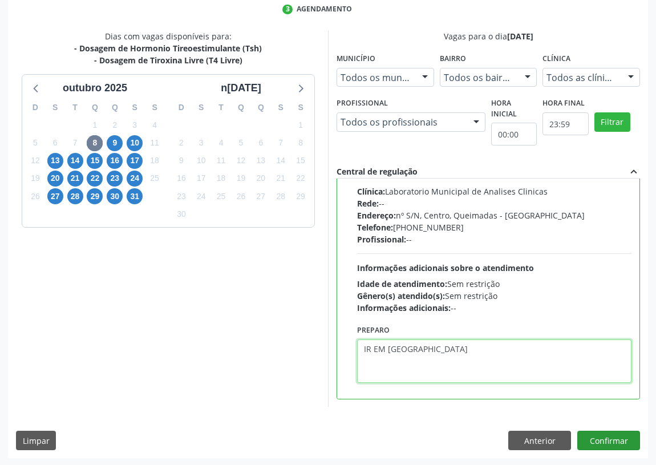
type textarea "IR EM [GEOGRAPHIC_DATA]"
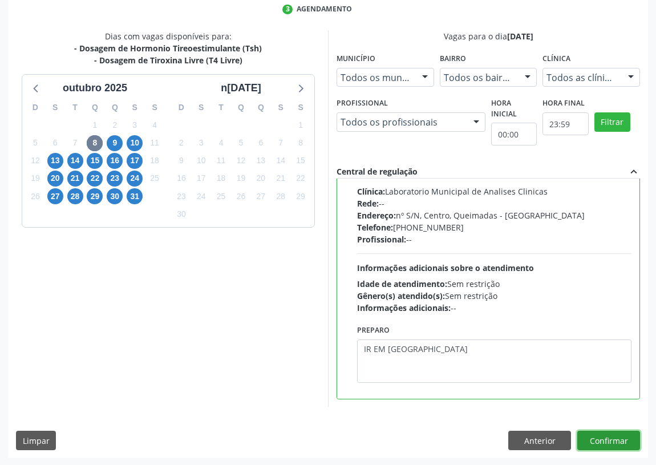
click at [610, 436] on button "Confirmar" at bounding box center [608, 440] width 63 height 19
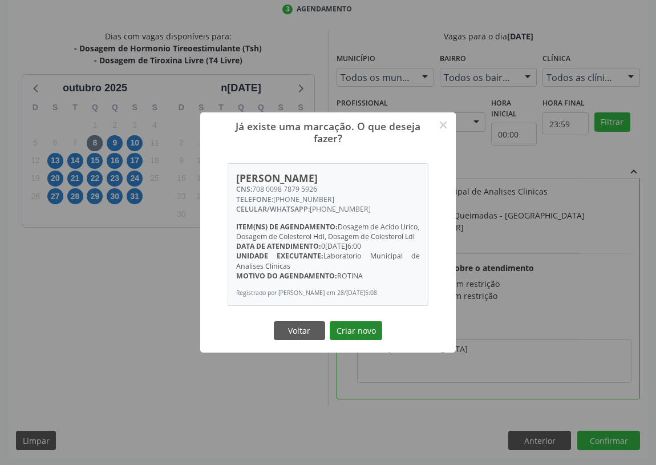
click at [348, 335] on button "Criar novo" at bounding box center [356, 330] width 52 height 19
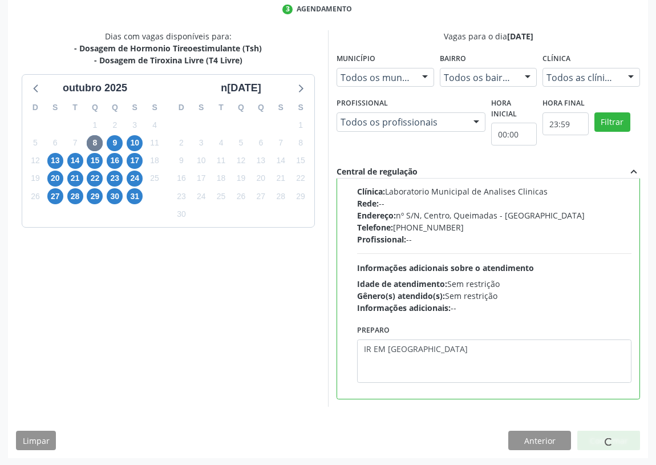
scroll to position [0, 0]
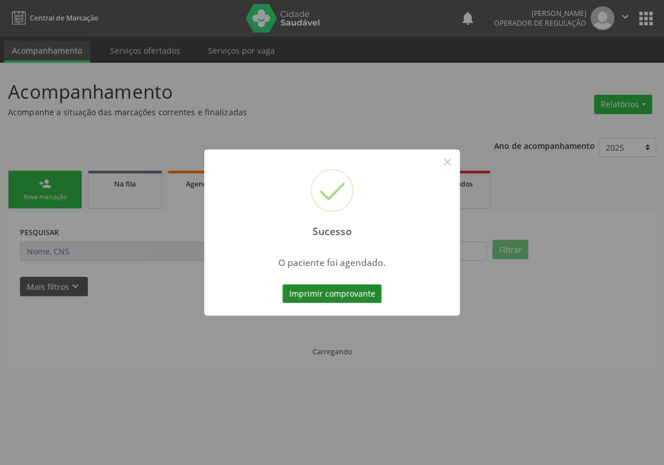
click at [319, 292] on button "Imprimir comprovante" at bounding box center [331, 293] width 99 height 19
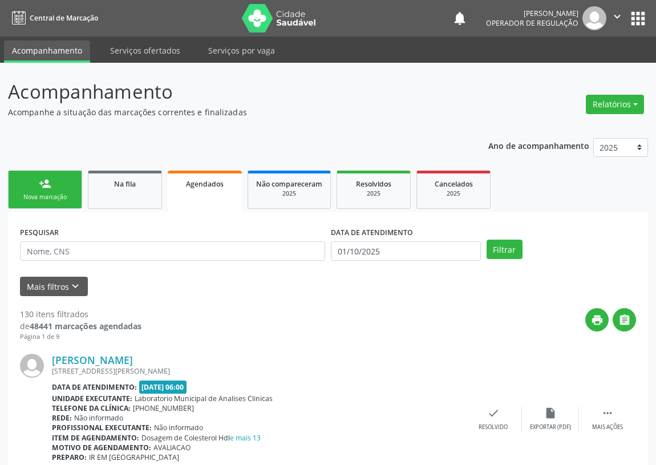
click at [30, 195] on div "Nova marcação" at bounding box center [45, 197] width 57 height 9
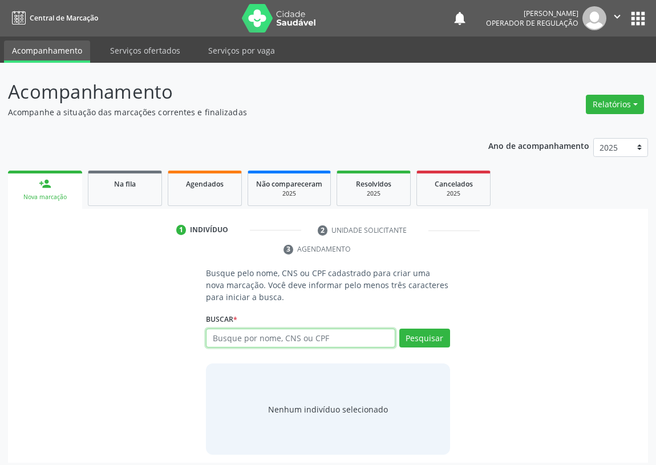
click at [217, 340] on input "text" at bounding box center [300, 338] width 189 height 19
type input "701006825016396"
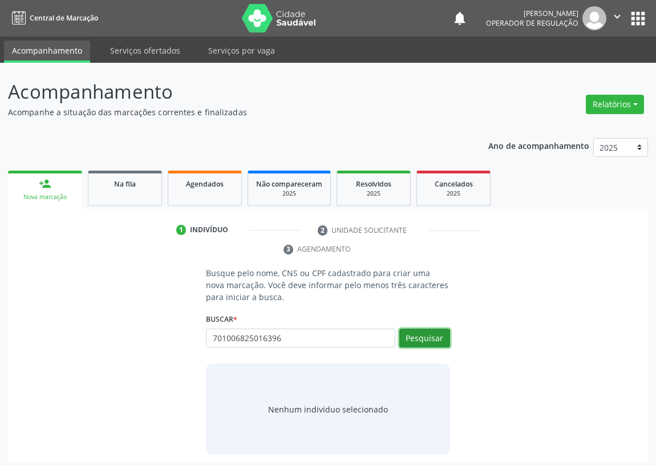
click at [434, 334] on button "Pesquisar" at bounding box center [424, 338] width 51 height 19
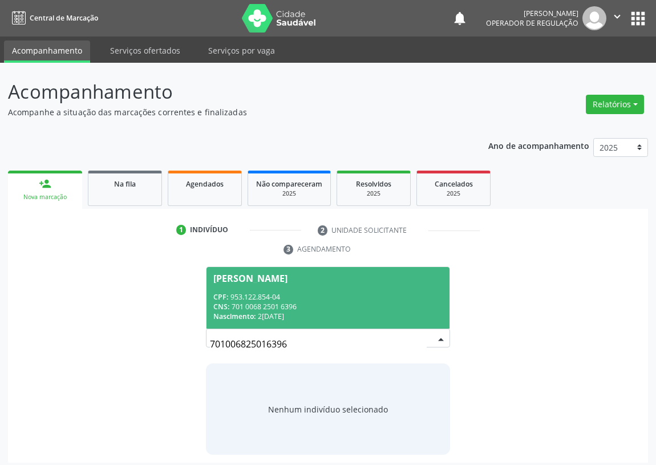
click at [250, 292] on div "CPF: 953.122.854-04" at bounding box center [327, 297] width 229 height 10
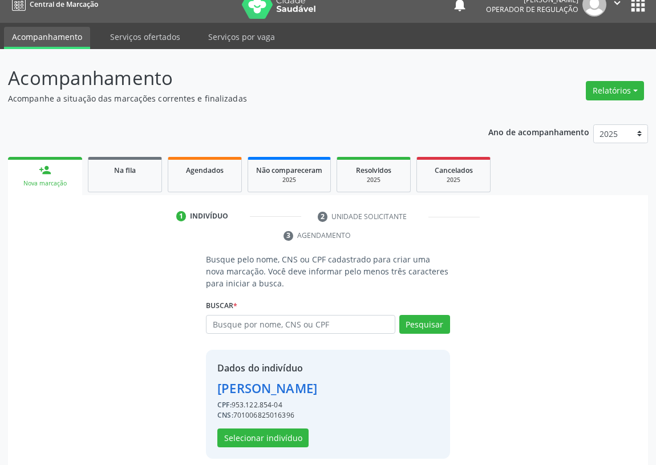
scroll to position [22, 0]
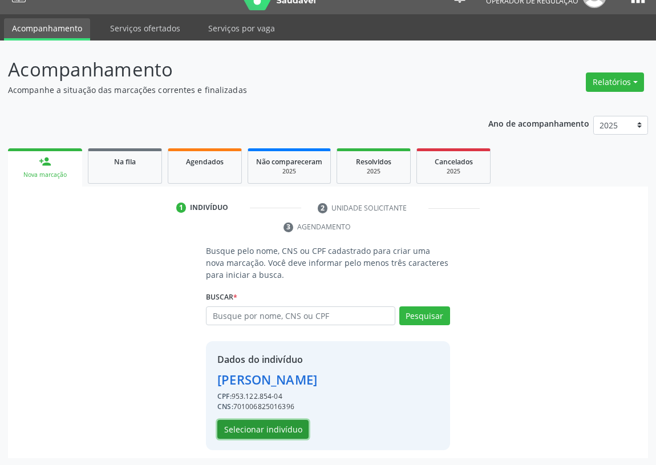
click at [265, 429] on button "Selecionar indivíduo" at bounding box center [262, 429] width 91 height 19
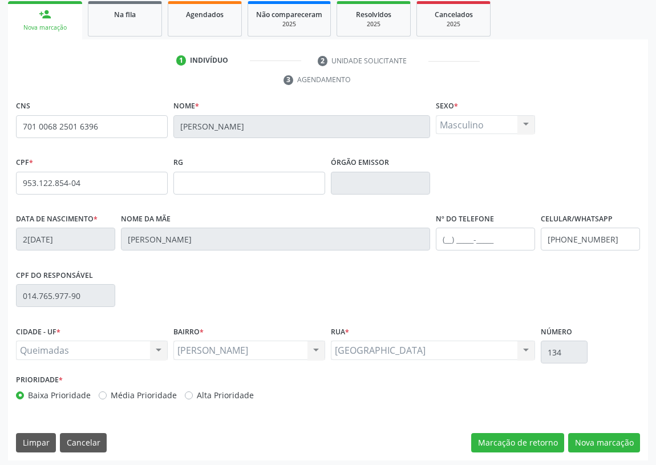
scroll to position [171, 0]
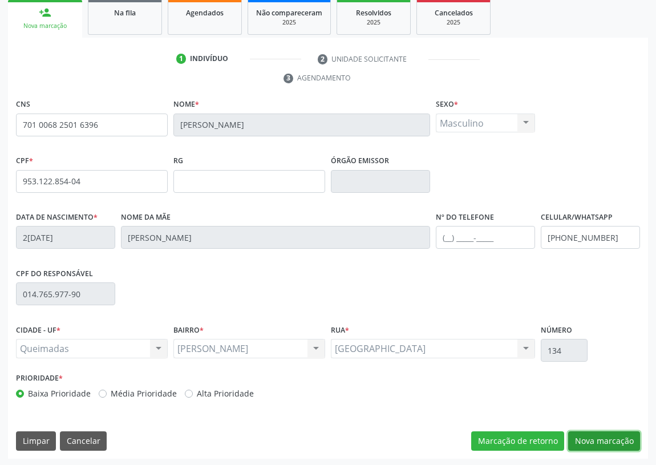
click at [605, 439] on button "Nova marcação" at bounding box center [604, 440] width 72 height 19
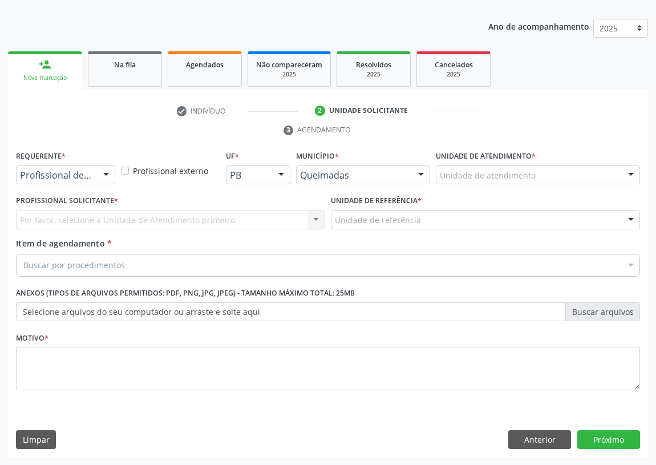
scroll to position [118, 0]
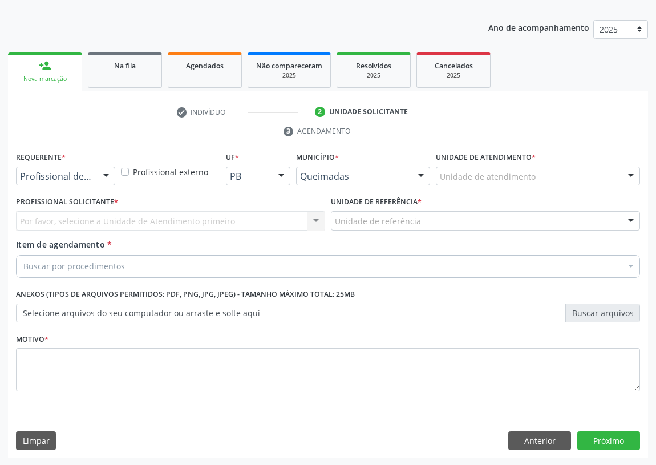
click at [105, 172] on div at bounding box center [106, 176] width 17 height 19
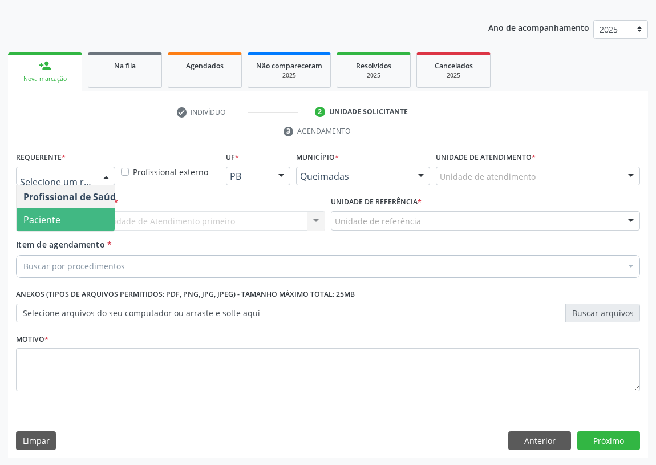
click at [97, 222] on span "Paciente" at bounding box center [72, 219] width 111 height 23
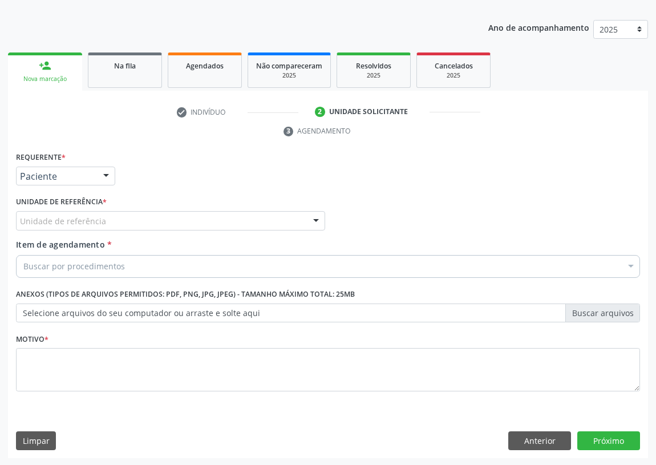
click at [318, 221] on div at bounding box center [315, 221] width 17 height 19
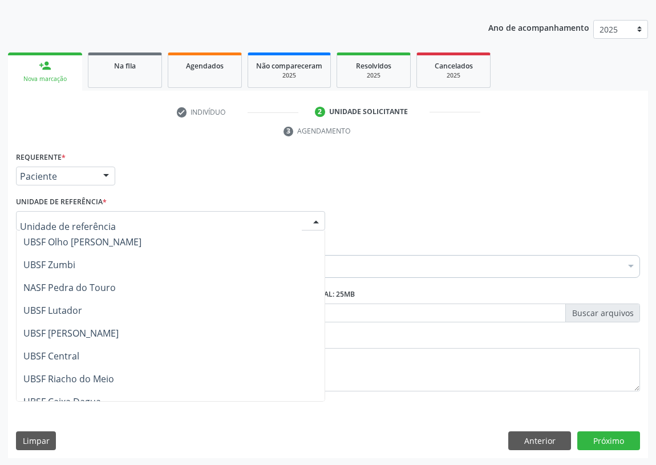
scroll to position [155, 0]
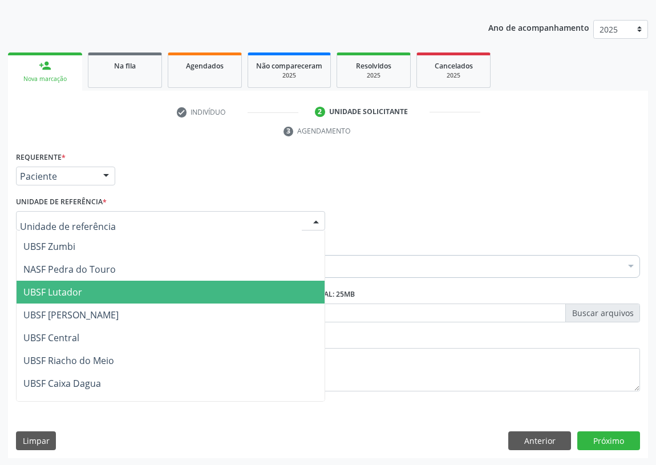
drag, startPoint x: 83, startPoint y: 289, endPoint x: 0, endPoint y: 286, distance: 83.4
click at [82, 289] on span "UBSF Lutador" at bounding box center [171, 292] width 308 height 23
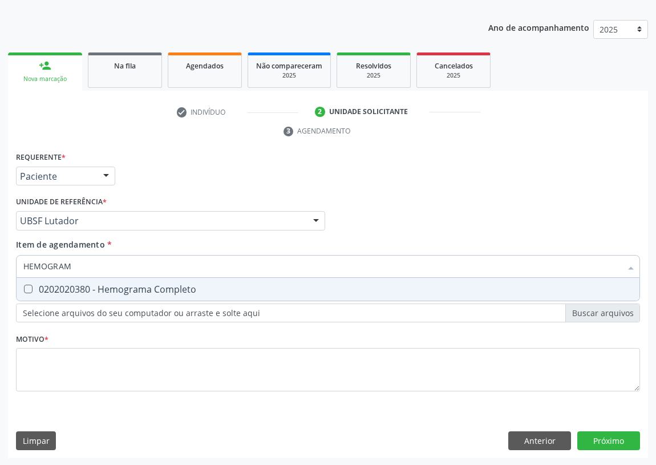
type input "HEMOGRAMA"
drag, startPoint x: 28, startPoint y: 290, endPoint x: 58, endPoint y: 271, distance: 35.1
click at [32, 287] on Completo at bounding box center [28, 289] width 9 height 9
click at [24, 287] on Completo "checkbox" at bounding box center [20, 288] width 7 height 7
checkbox Completo "true"
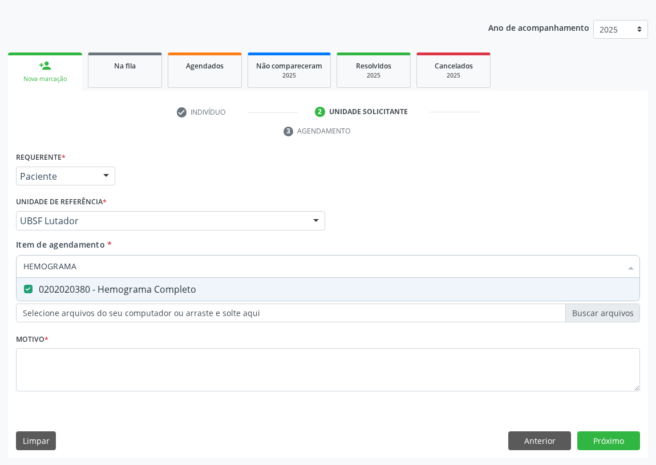
drag, startPoint x: 49, startPoint y: 273, endPoint x: 0, endPoint y: 273, distance: 49.1
click at [0, 273] on div "Acompanhamento Acompanhe a situação das marcações correntes e finalizadas Relat…" at bounding box center [328, 205] width 656 height 521
type input "V"
checkbox Completo "false"
type input "VHS"
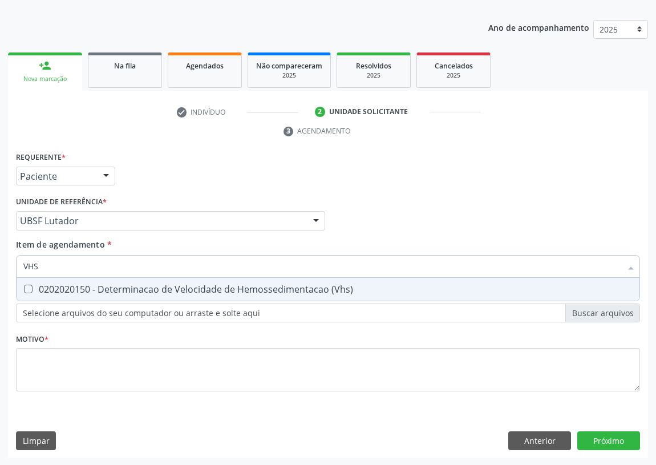
drag, startPoint x: 27, startPoint y: 283, endPoint x: 46, endPoint y: 259, distance: 30.5
click at [29, 284] on span "0202020150 - Determinacao de Velocidade de Hemossedimentacao (Vhs)" at bounding box center [328, 289] width 623 height 23
checkbox \(Vhs\) "true"
drag, startPoint x: 46, startPoint y: 259, endPoint x: 3, endPoint y: 264, distance: 43.1
click at [3, 264] on div "Acompanhamento Acompanhe a situação das marcações correntes e finalizadas Relat…" at bounding box center [328, 205] width 656 height 521
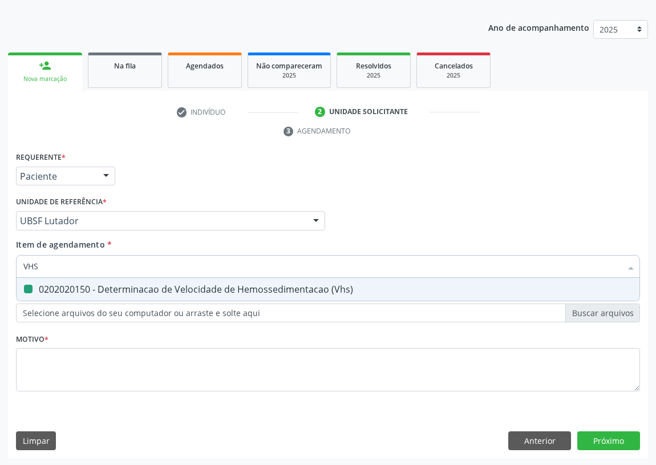
type input "P"
checkbox \(Vhs\) "false"
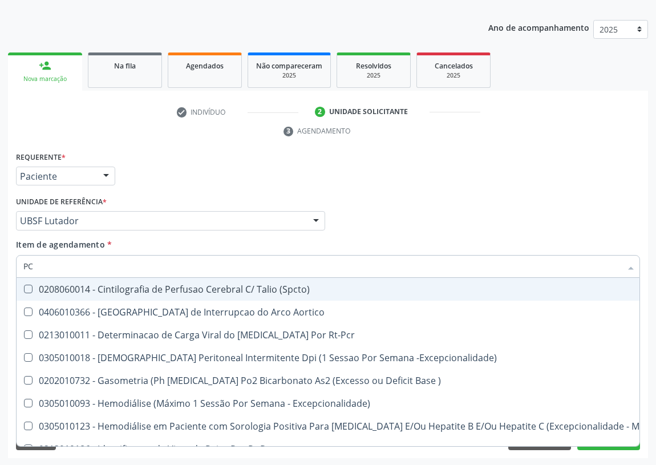
type input "PCR"
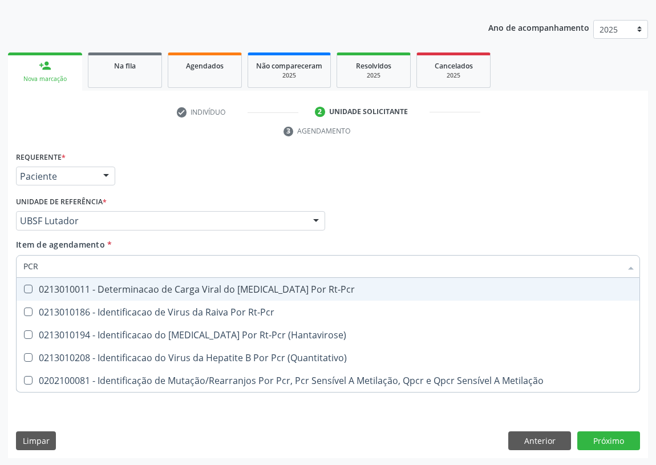
drag, startPoint x: 43, startPoint y: 268, endPoint x: 0, endPoint y: 268, distance: 42.8
click at [0, 268] on div "Acompanhamento Acompanhe a situação das marcações correntes e finalizadas Relat…" at bounding box center [328, 205] width 656 height 521
click at [365, 169] on div "Requerente * Paciente Profissional de Saúde Paciente Nenhum resultado encontrad…" at bounding box center [328, 171] width 630 height 44
checkbox Rt-Pcr "true"
checkbox \(Hantavirose\) "true"
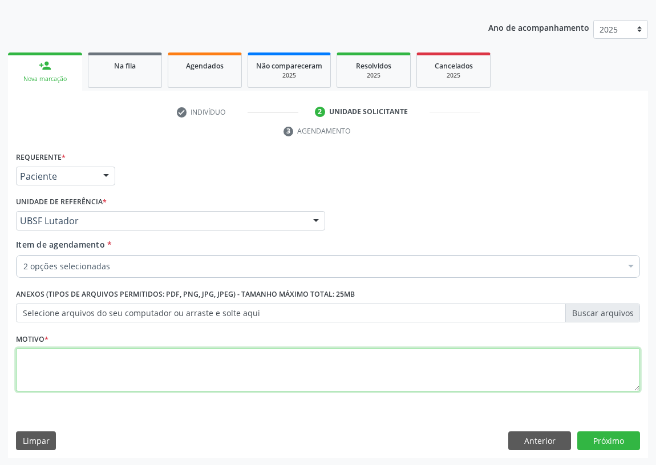
click at [60, 377] on textarea at bounding box center [328, 369] width 624 height 43
type textarea "AVALIAÇÃO"
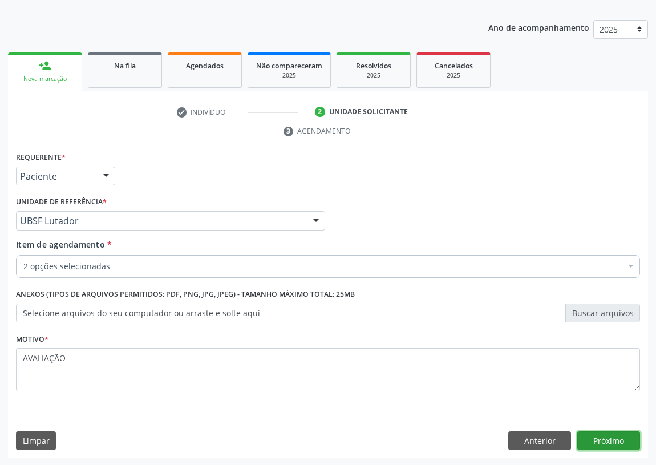
click at [612, 434] on button "Próximo" at bounding box center [608, 440] width 63 height 19
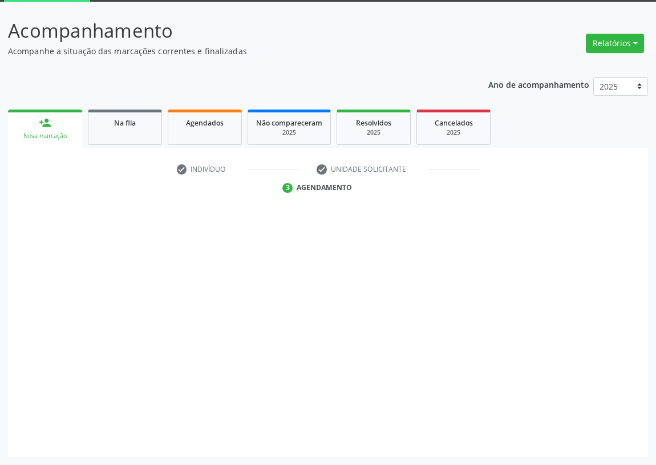
scroll to position [60, 0]
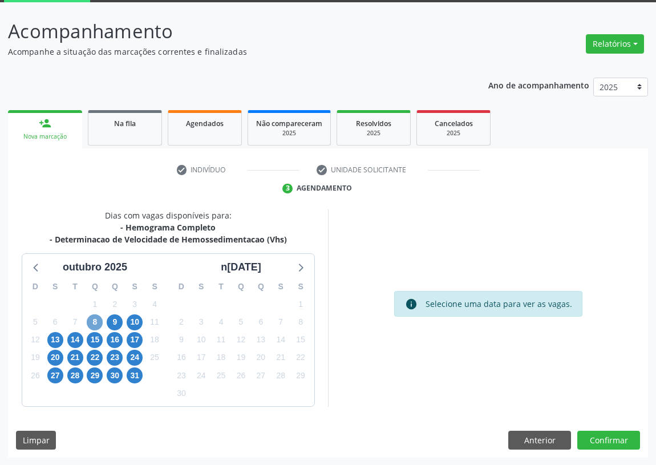
click at [90, 319] on span "8" at bounding box center [95, 322] width 16 height 16
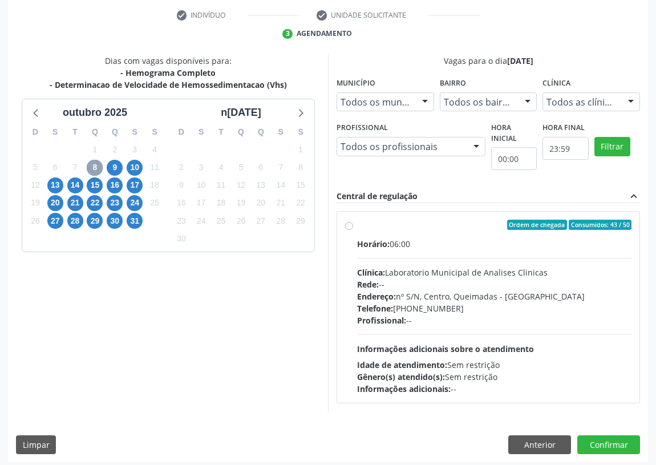
scroll to position [219, 0]
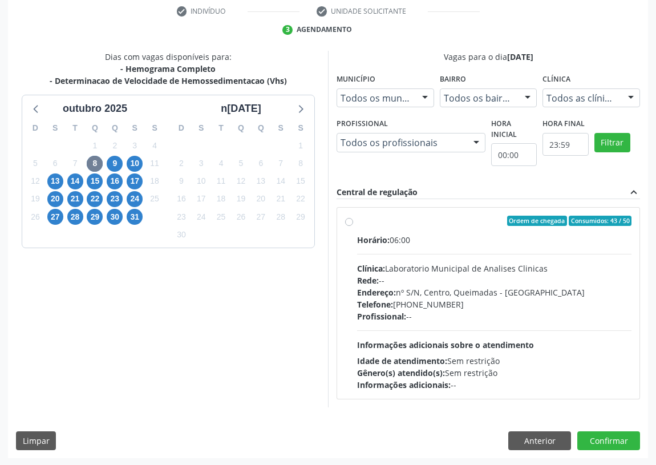
click at [357, 222] on label "Ordem de chegada Consumidos: 43 / 50 Horário: 06:00 Clínica: Laboratorio Munici…" at bounding box center [494, 303] width 274 height 175
click at [352, 222] on input "Ordem de chegada Consumidos: 43 / 50 Horário: 06:00 Clínica: Laboratorio Munici…" at bounding box center [349, 221] width 8 height 10
radio input "true"
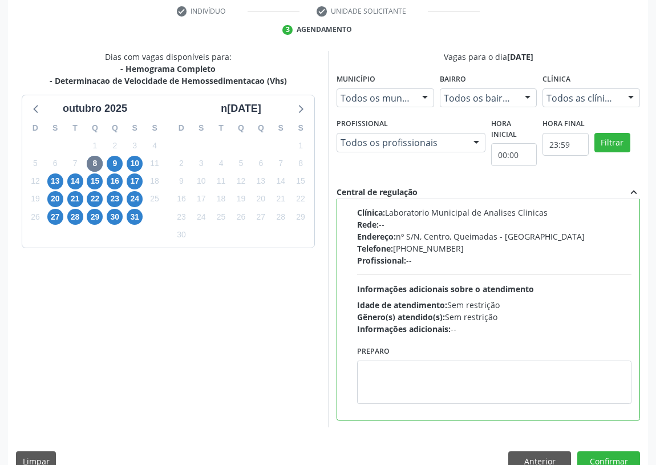
scroll to position [56, 0]
click at [384, 378] on textarea at bounding box center [494, 381] width 274 height 43
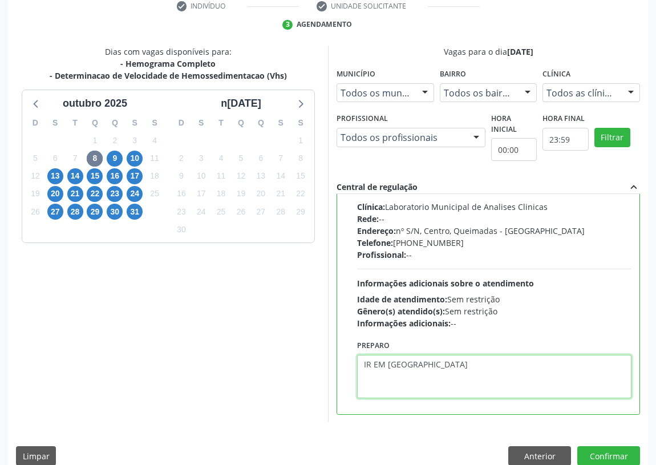
scroll to position [240, 0]
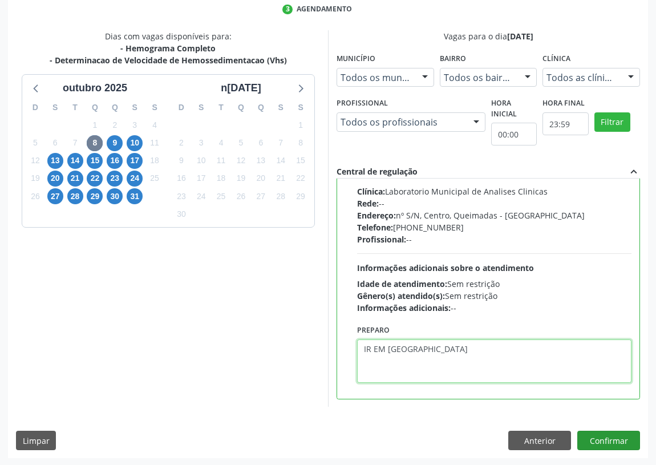
type textarea "IR EM [GEOGRAPHIC_DATA]"
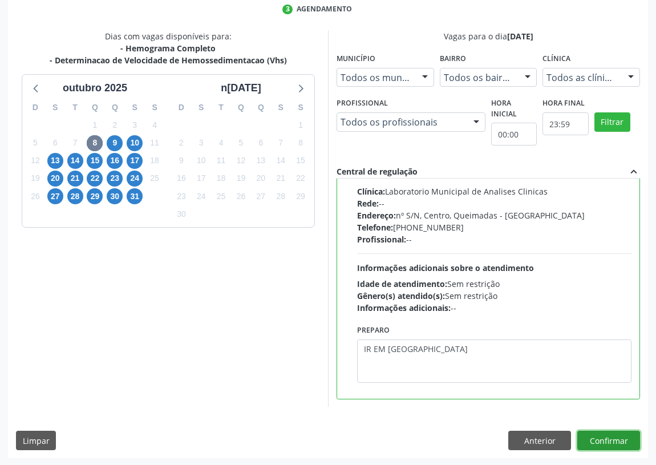
click at [610, 442] on button "Confirmar" at bounding box center [608, 440] width 63 height 19
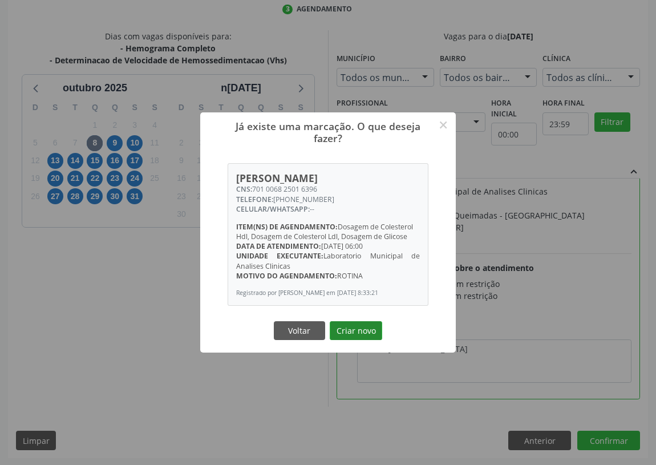
click at [348, 326] on button "Criar novo" at bounding box center [356, 330] width 52 height 19
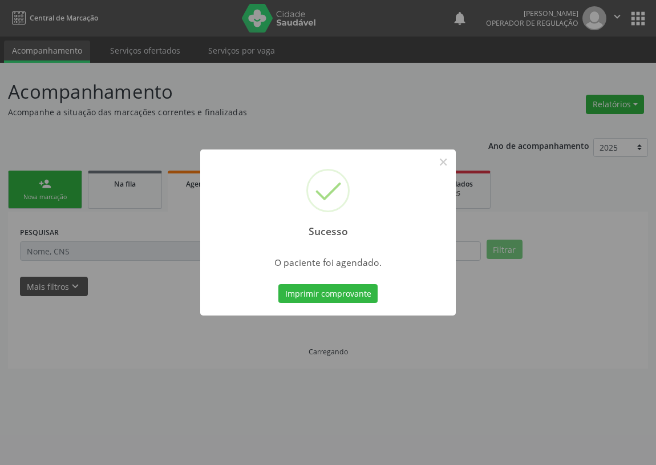
scroll to position [0, 0]
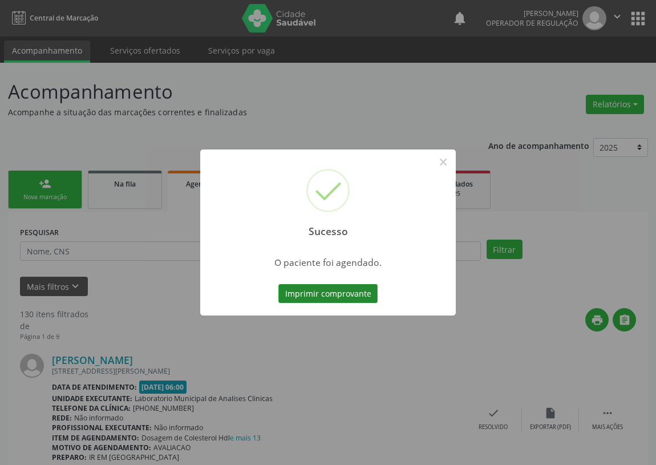
click at [316, 291] on button "Imprimir comprovante" at bounding box center [327, 293] width 99 height 19
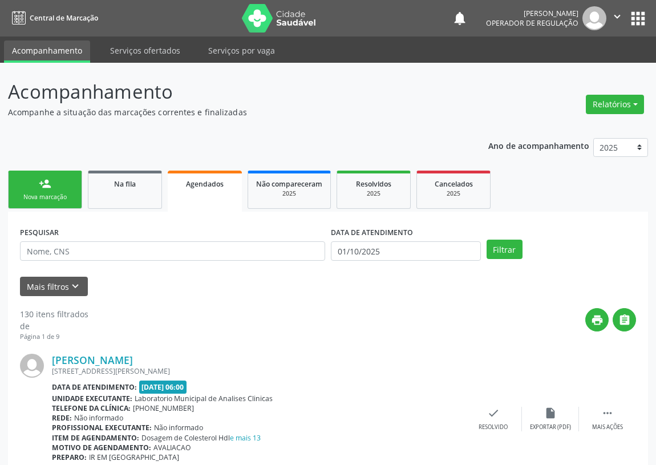
click at [29, 193] on div "Nova marcação" at bounding box center [45, 197] width 57 height 9
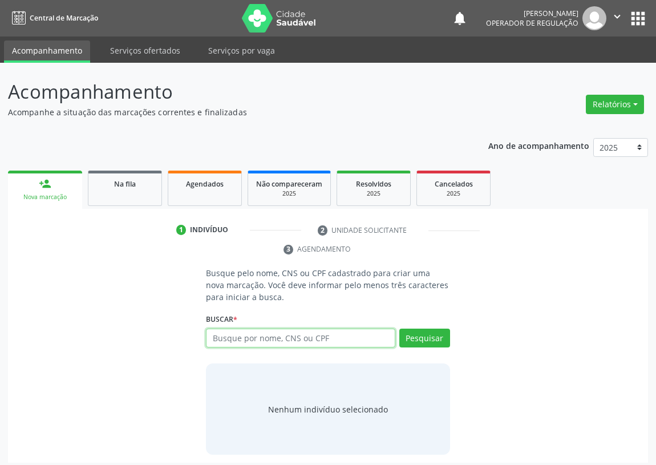
click at [226, 342] on input "text" at bounding box center [300, 338] width 189 height 19
click at [234, 341] on input "text" at bounding box center [300, 338] width 189 height 19
type input "702401535804421"
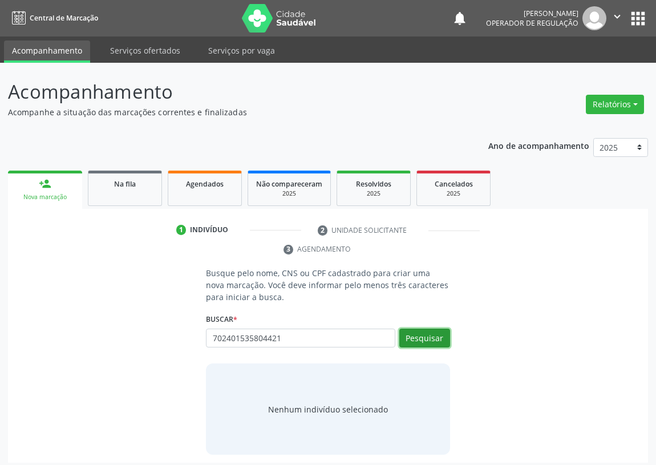
click at [425, 336] on button "Pesquisar" at bounding box center [424, 338] width 51 height 19
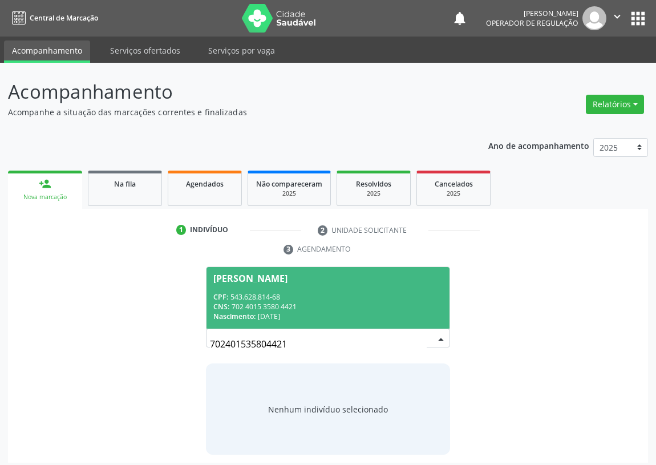
click at [303, 301] on div "CPF: 543.628.814-68" at bounding box center [327, 297] width 229 height 10
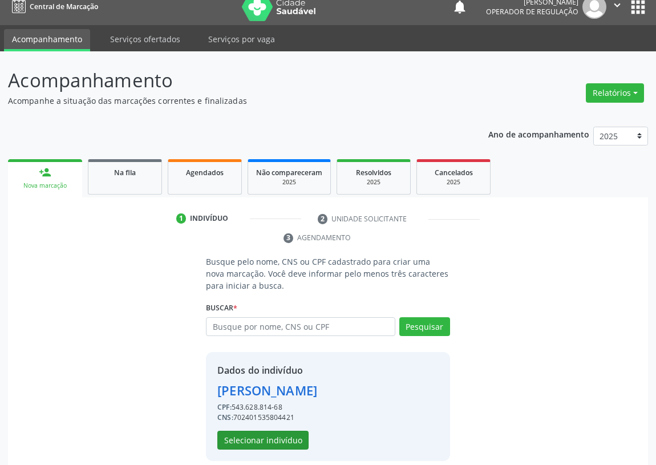
scroll to position [22, 0]
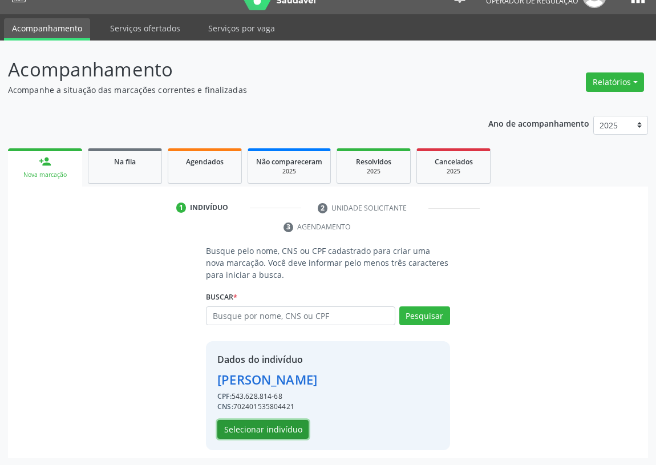
click at [274, 423] on button "Selecionar indivíduo" at bounding box center [262, 429] width 91 height 19
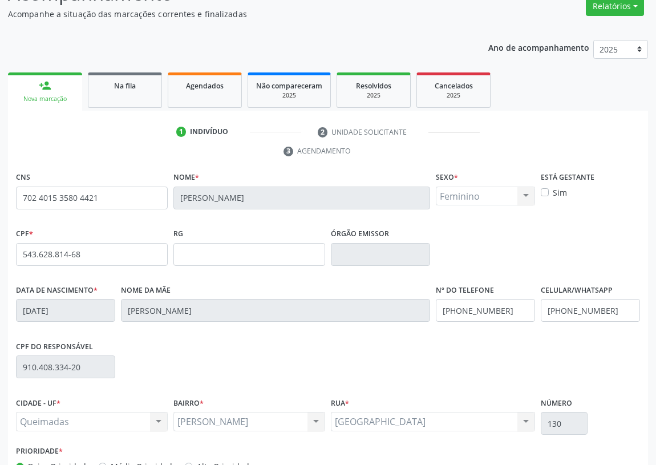
scroll to position [171, 0]
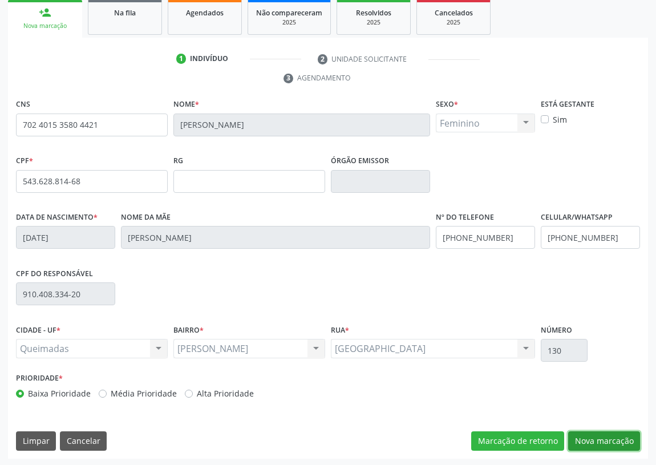
click at [590, 439] on button "Nova marcação" at bounding box center [604, 440] width 72 height 19
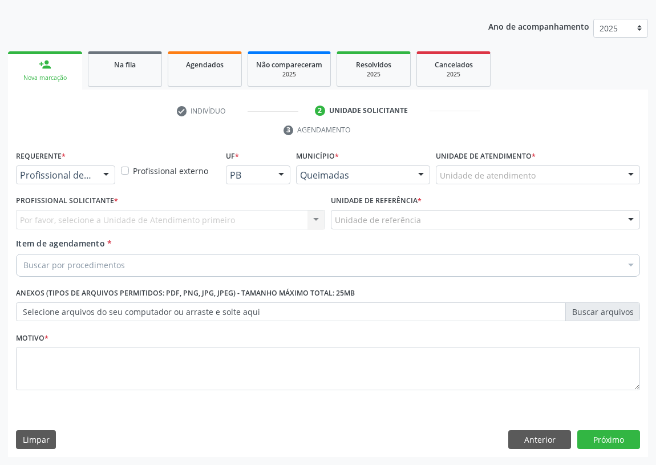
scroll to position [118, 0]
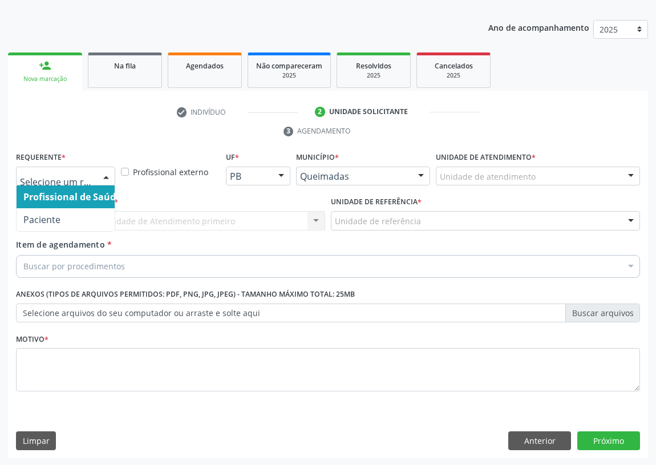
click at [108, 173] on div at bounding box center [106, 176] width 17 height 19
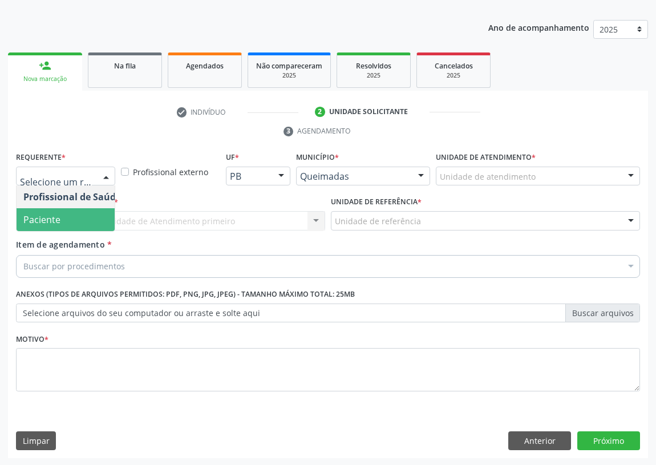
click at [93, 217] on span "Paciente" at bounding box center [72, 219] width 111 height 23
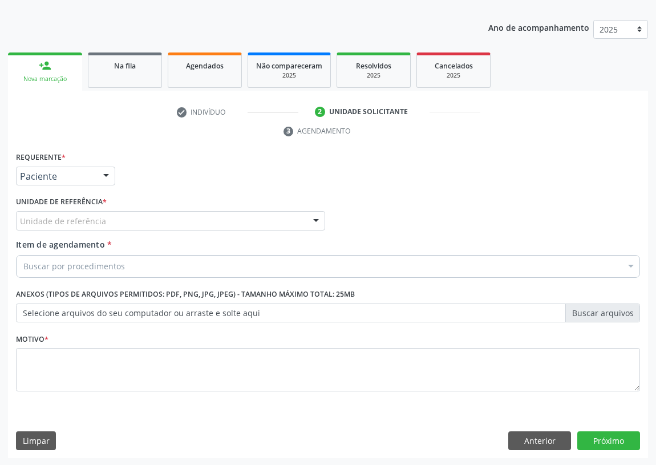
click at [260, 216] on div "Unidade de referência" at bounding box center [170, 220] width 309 height 19
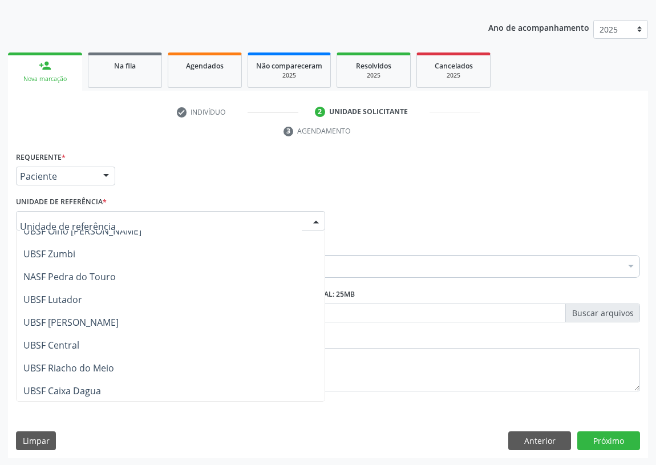
scroll to position [155, 0]
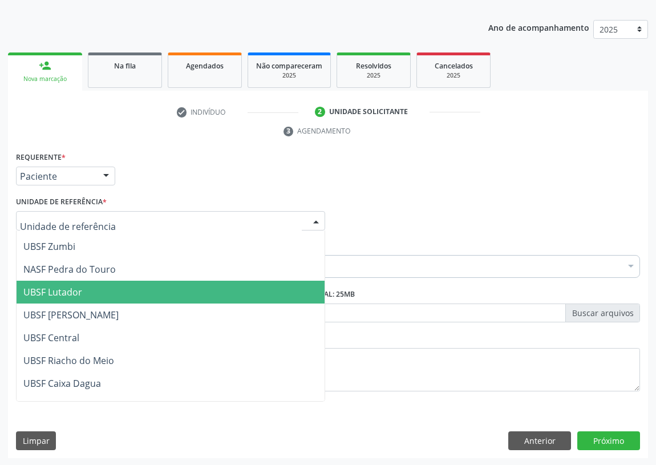
click at [62, 290] on span "UBSF Lutador" at bounding box center [52, 292] width 59 height 13
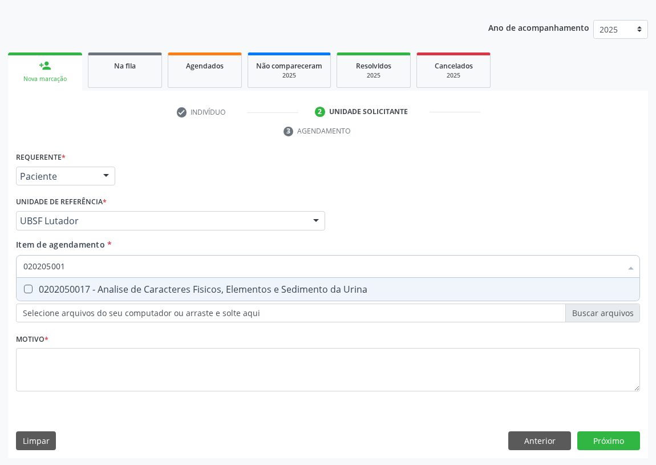
type input "0202050017"
click at [25, 287] on Urina at bounding box center [28, 289] width 9 height 9
click at [24, 287] on Urina "checkbox" at bounding box center [20, 288] width 7 height 7
checkbox Urina "true"
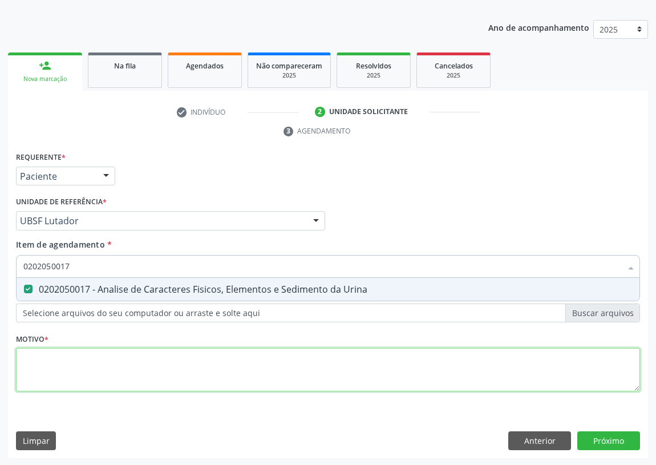
click at [29, 366] on div "Requerente * Paciente Profissional de Saúde Paciente Nenhum resultado encontrad…" at bounding box center [328, 278] width 624 height 258
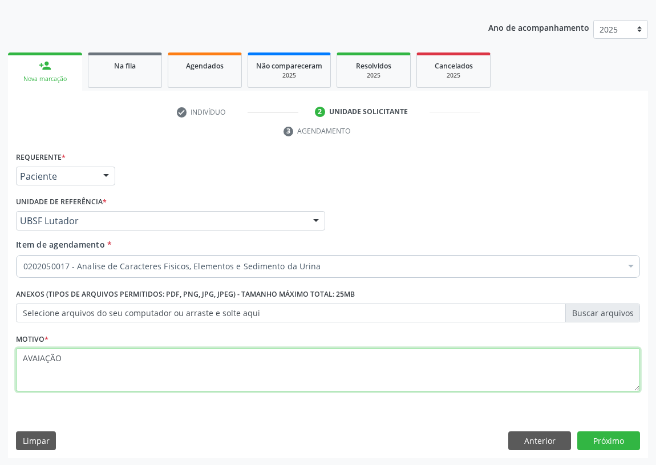
click at [37, 356] on textarea "AVAIAÇÃO" at bounding box center [328, 369] width 624 height 43
type textarea "AVALIAÇÃO"
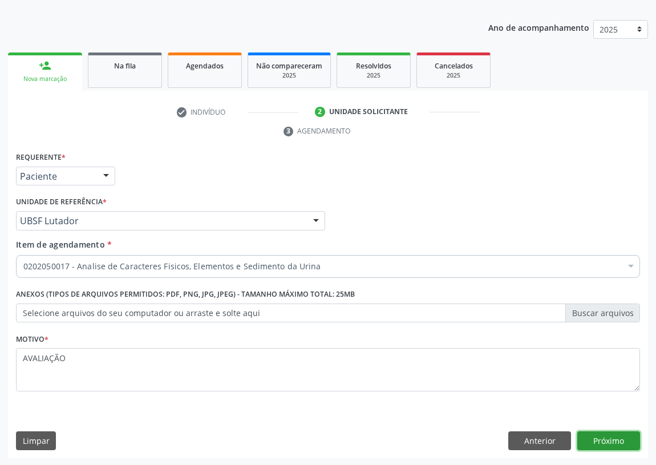
drag, startPoint x: 607, startPoint y: 440, endPoint x: 0, endPoint y: 263, distance: 632.4
click at [601, 438] on button "Próximo" at bounding box center [608, 440] width 63 height 19
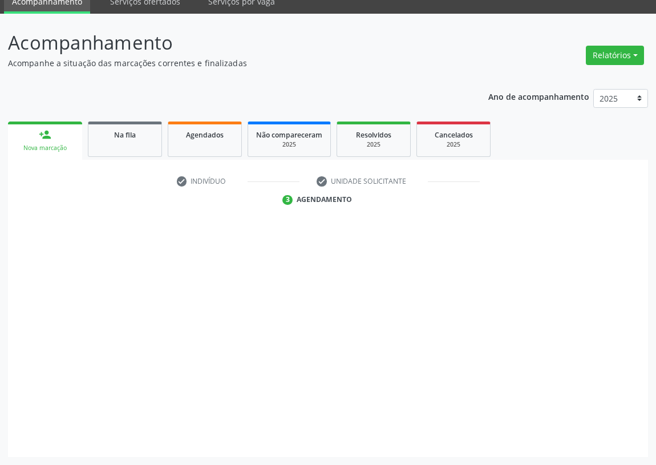
scroll to position [48, 0]
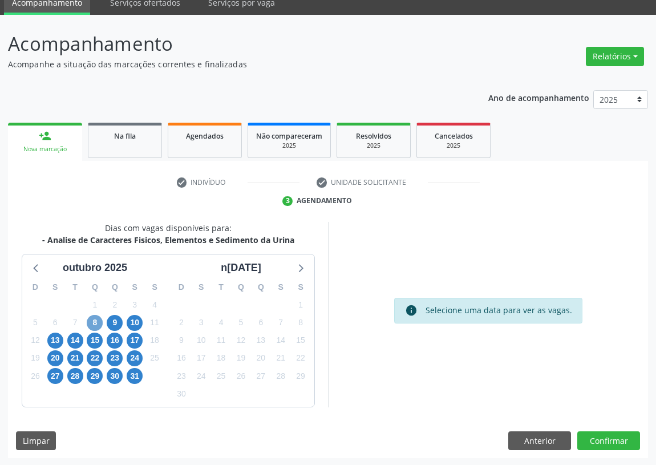
drag, startPoint x: 91, startPoint y: 319, endPoint x: 173, endPoint y: 290, distance: 87.9
click at [91, 318] on span "8" at bounding box center [95, 323] width 16 height 16
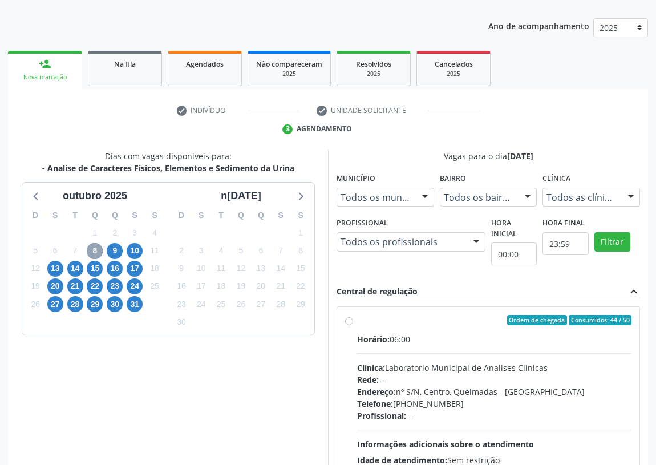
scroll to position [219, 0]
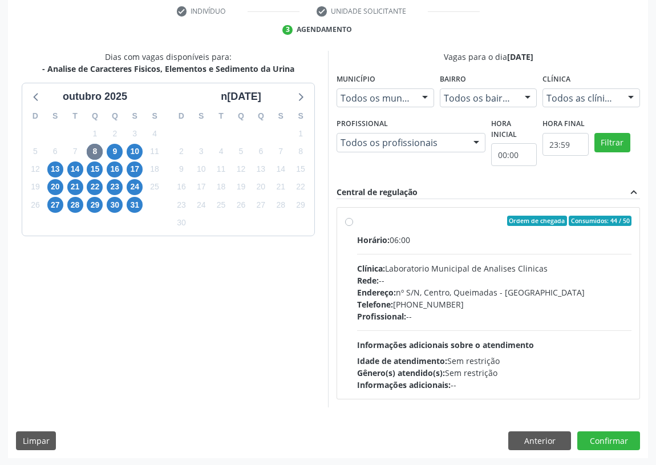
drag, startPoint x: 351, startPoint y: 222, endPoint x: 284, endPoint y: 272, distance: 83.8
click at [357, 223] on label "Ordem de chegada Consumidos: 44 / 50 Horário: 06:00 Clínica: Laboratorio Munici…" at bounding box center [494, 303] width 274 height 175
click at [349, 223] on input "Ordem de chegada Consumidos: 44 / 50 Horário: 06:00 Clínica: Laboratorio Munici…" at bounding box center [349, 221] width 8 height 10
radio input "true"
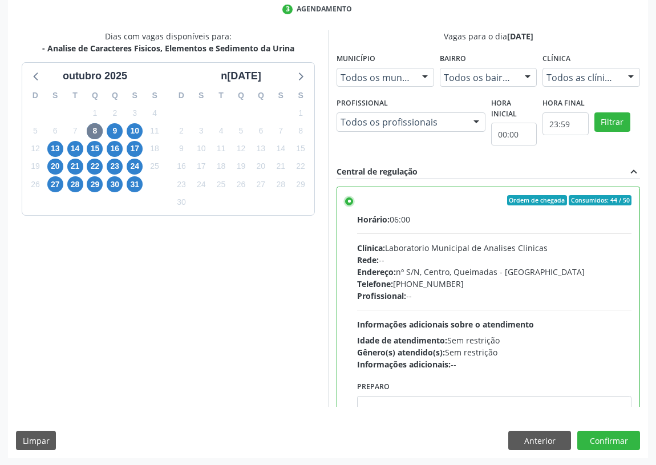
scroll to position [56, 0]
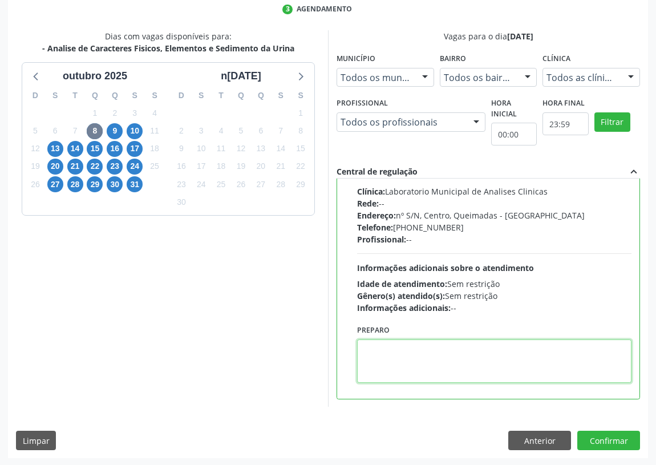
click at [371, 348] on textarea at bounding box center [494, 360] width 274 height 43
type textarea "IR EM [GEOGRAPHIC_DATA]"
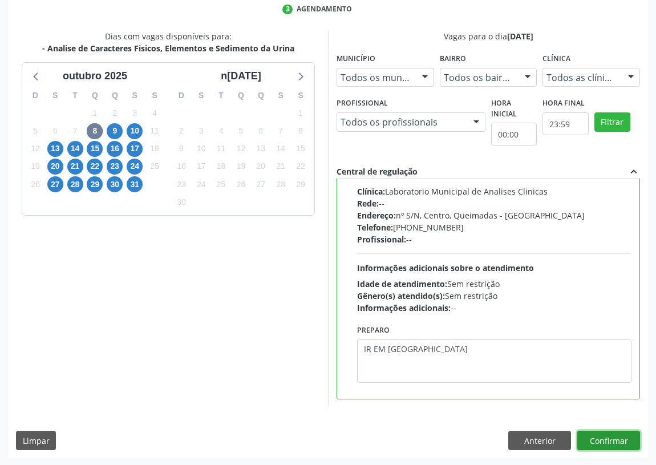
click at [604, 441] on button "Confirmar" at bounding box center [608, 440] width 63 height 19
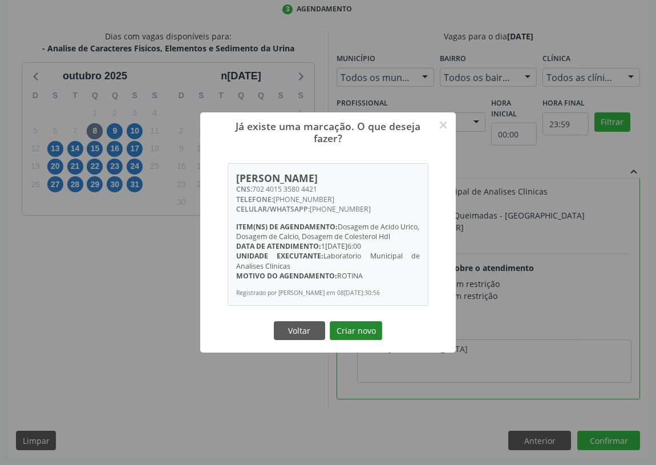
click at [351, 339] on button "Criar novo" at bounding box center [356, 330] width 52 height 19
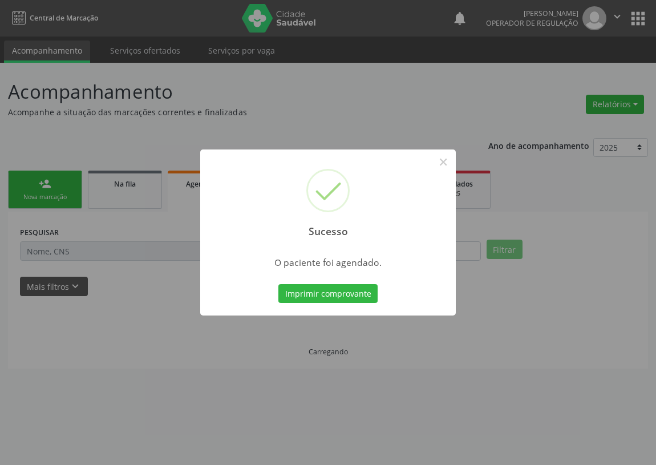
scroll to position [0, 0]
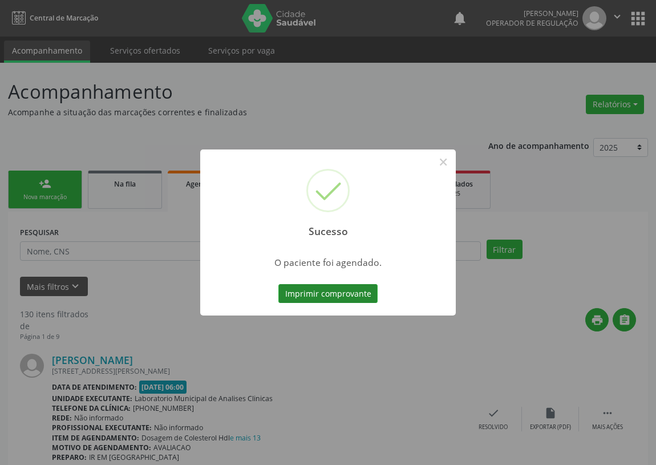
click at [325, 292] on button "Imprimir comprovante" at bounding box center [327, 293] width 99 height 19
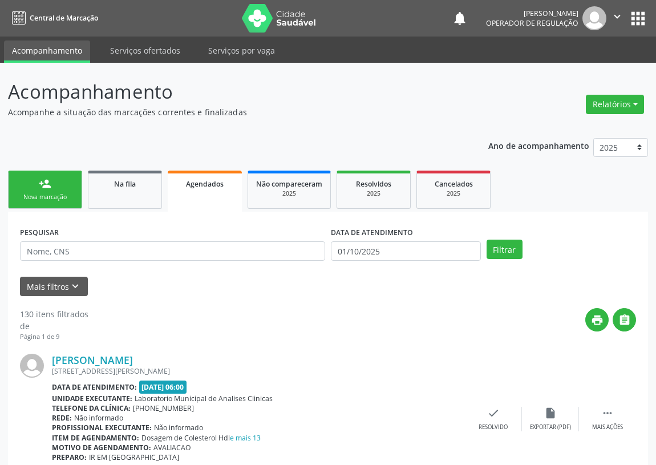
click at [51, 190] on link "person_add Nova marcação" at bounding box center [45, 190] width 74 height 38
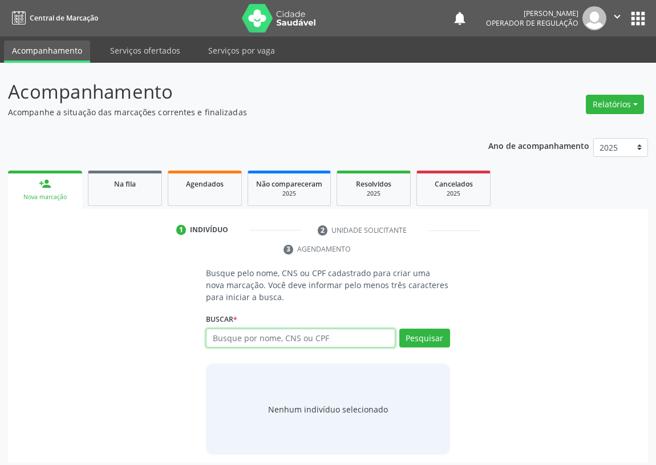
click at [214, 339] on input "text" at bounding box center [300, 338] width 189 height 19
type input "700204902015520"
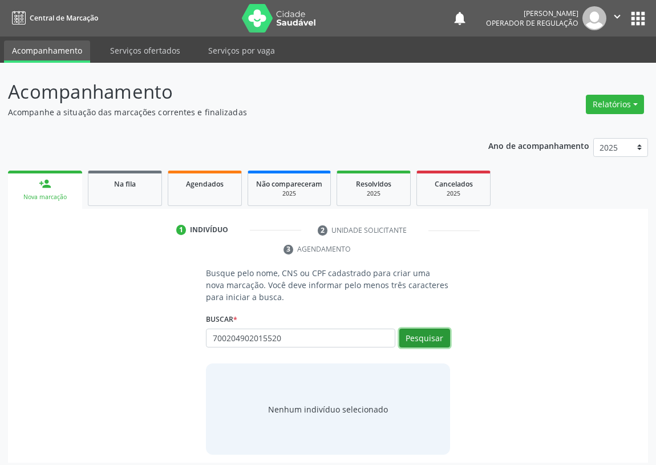
click at [424, 333] on button "Pesquisar" at bounding box center [424, 338] width 51 height 19
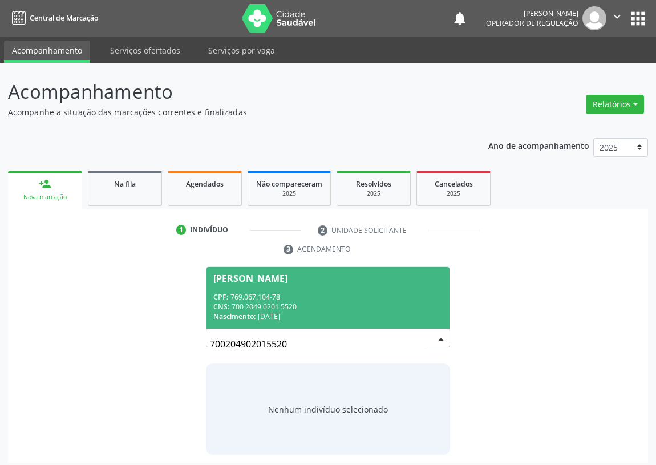
click at [305, 295] on div "CPF: 769.067.104-78" at bounding box center [327, 297] width 229 height 10
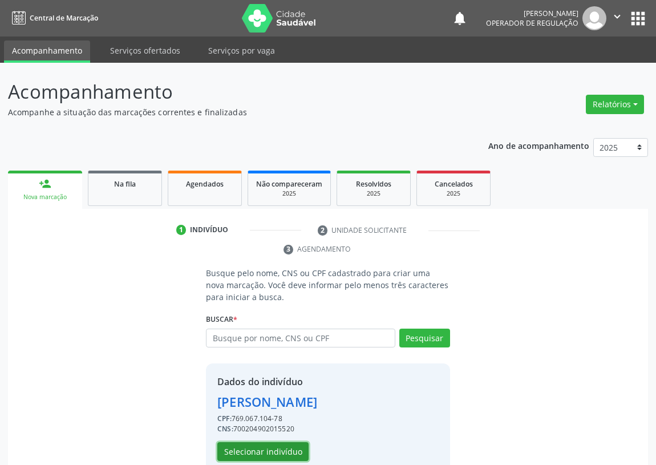
click at [244, 451] on button "Selecionar indivíduo" at bounding box center [262, 451] width 91 height 19
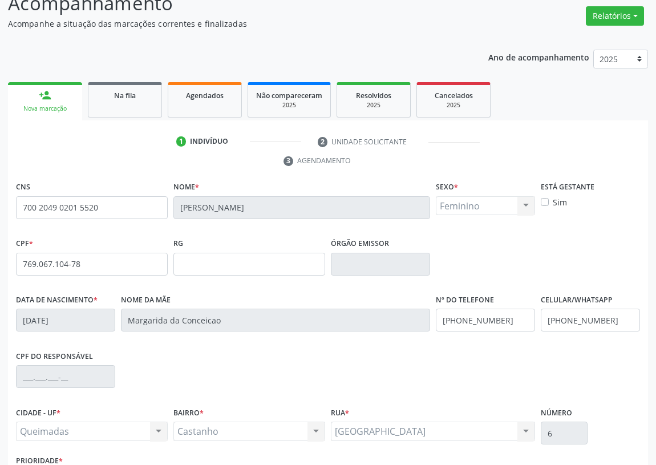
scroll to position [171, 0]
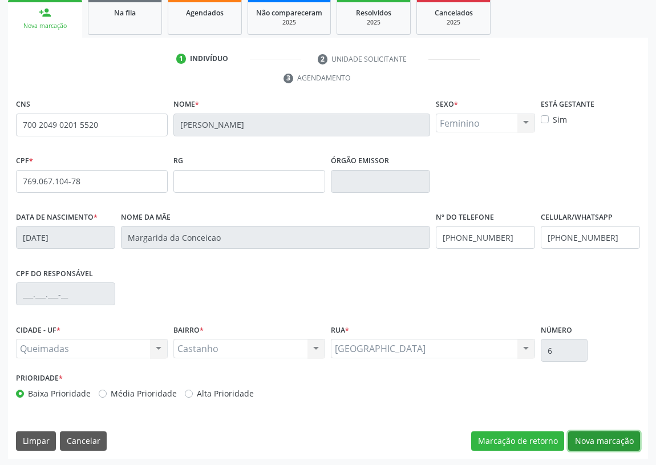
drag, startPoint x: 609, startPoint y: 436, endPoint x: 139, endPoint y: 287, distance: 493.2
click at [609, 436] on button "Nova marcação" at bounding box center [604, 440] width 72 height 19
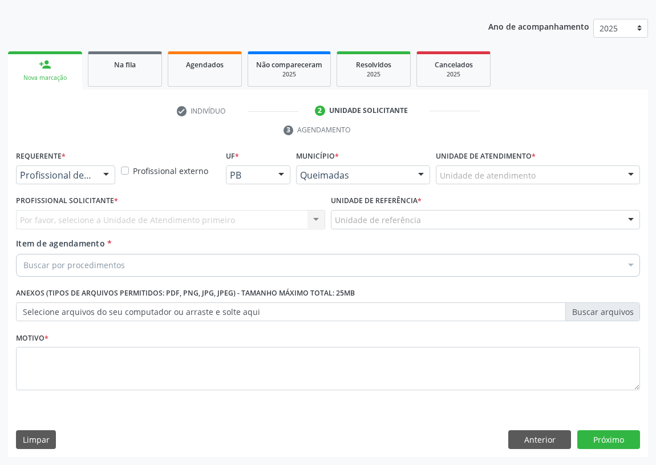
scroll to position [118, 0]
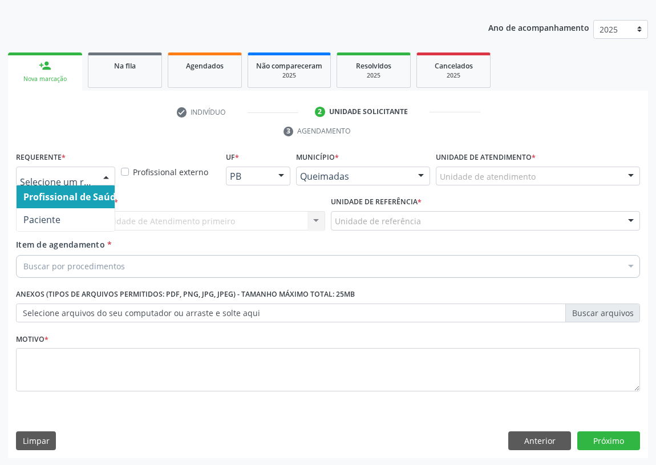
click at [110, 178] on div at bounding box center [106, 176] width 17 height 19
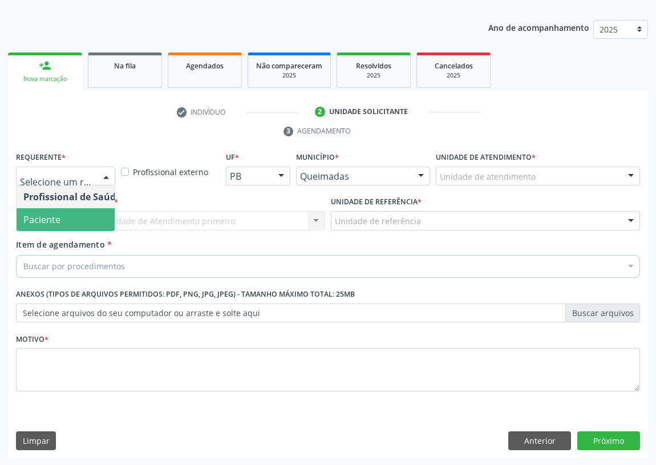
click at [94, 223] on span "Paciente" at bounding box center [72, 219] width 111 height 23
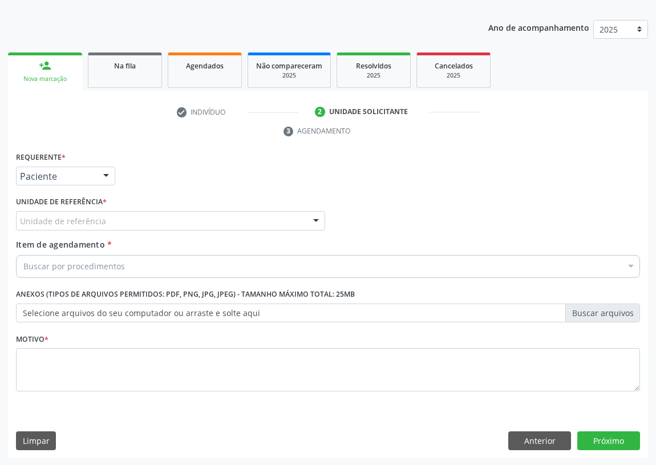
click at [319, 218] on div at bounding box center [315, 221] width 17 height 19
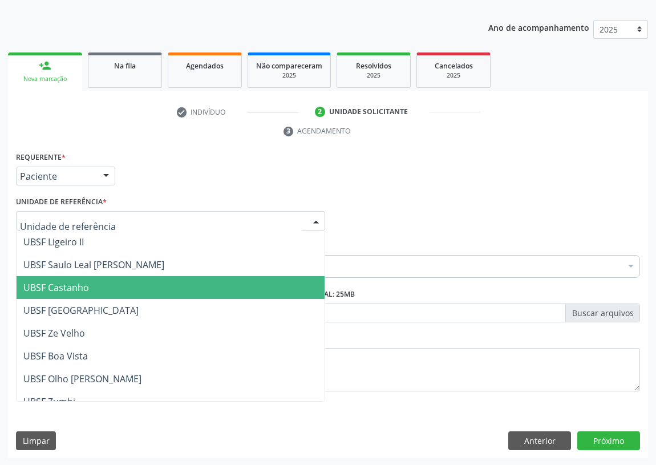
click at [80, 290] on span "UBSF Castanho" at bounding box center [56, 287] width 66 height 13
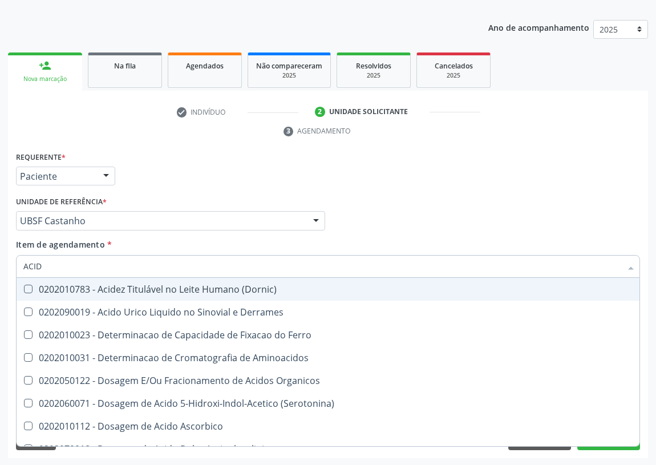
type input "ACIDO"
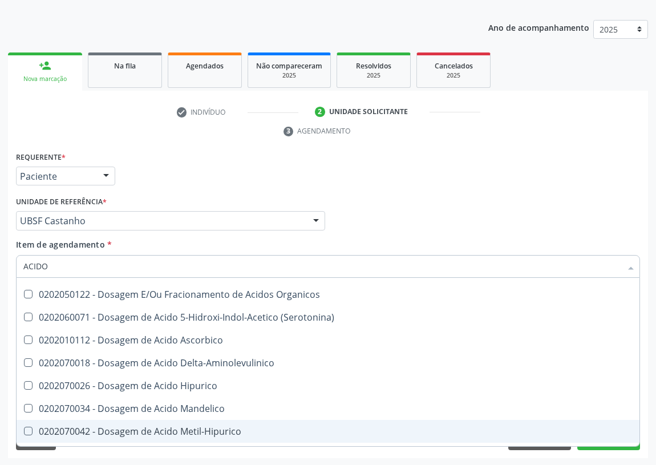
scroll to position [103, 0]
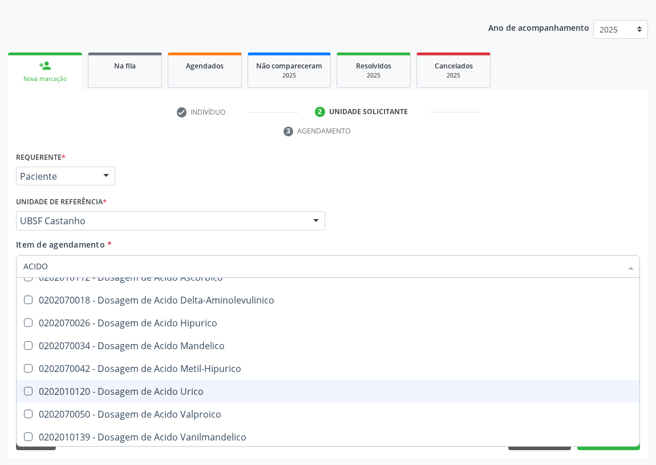
drag, startPoint x: 184, startPoint y: 389, endPoint x: 96, endPoint y: 365, distance: 91.1
click at [184, 388] on div "0202010120 - Dosagem de Acido Urico" at bounding box center [327, 391] width 609 height 9
checkbox Urico "true"
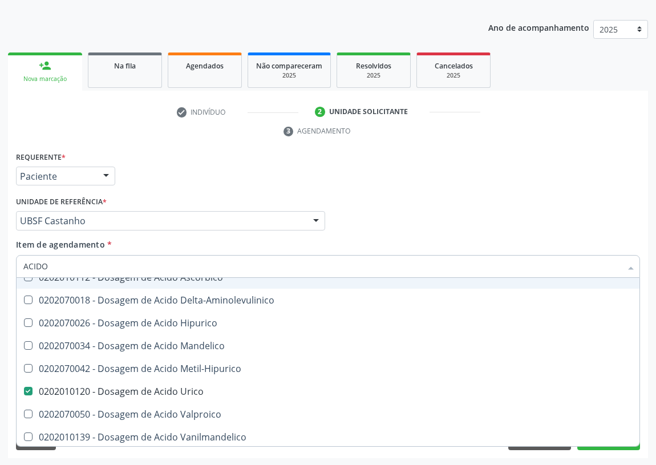
drag, startPoint x: 51, startPoint y: 264, endPoint x: 0, endPoint y: 273, distance: 51.5
click at [0, 273] on div "Acompanhamento Acompanhe a situação das marcações correntes e finalizadas Relat…" at bounding box center [328, 205] width 656 height 521
type input "H"
checkbox Urico "false"
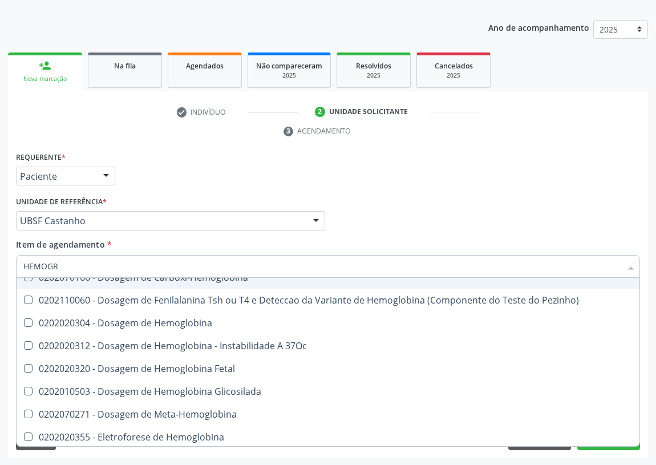
scroll to position [0, 0]
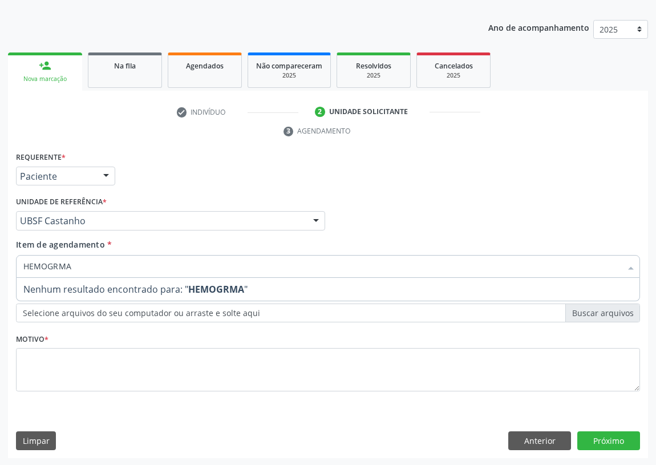
click at [56, 265] on input "HEMOGRMA" at bounding box center [322, 266] width 598 height 23
type input "HEMOGRAMA"
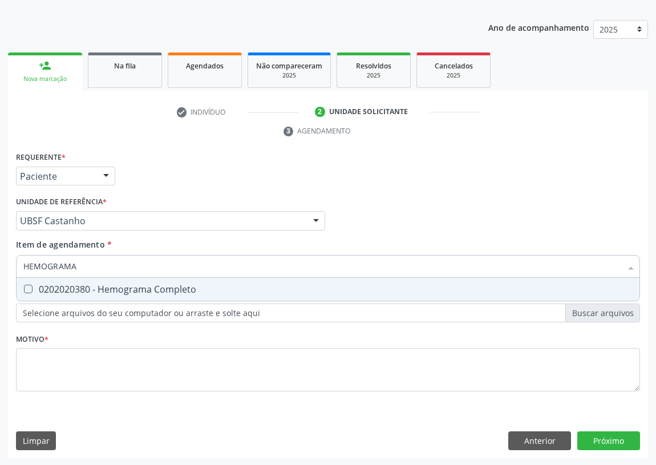
click at [29, 286] on Completo at bounding box center [28, 289] width 9 height 9
click at [24, 286] on Completo "checkbox" at bounding box center [20, 288] width 7 height 7
checkbox Completo "true"
drag, startPoint x: 84, startPoint y: 258, endPoint x: 6, endPoint y: 269, distance: 79.5
click at [6, 269] on div "Acompanhamento Acompanhe a situação das marcações correntes e finalizadas Relat…" at bounding box center [328, 205] width 656 height 521
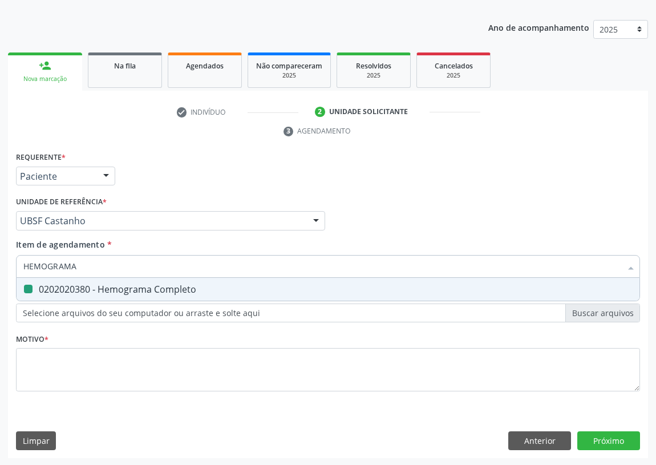
type input "V"
checkbox Completo "false"
type input "VHS"
click at [33, 287] on div "0202020150 - Determinacao de Velocidade de Hemossedimentacao (Vhs)" at bounding box center [327, 289] width 609 height 9
checkbox \(Vhs\) "true"
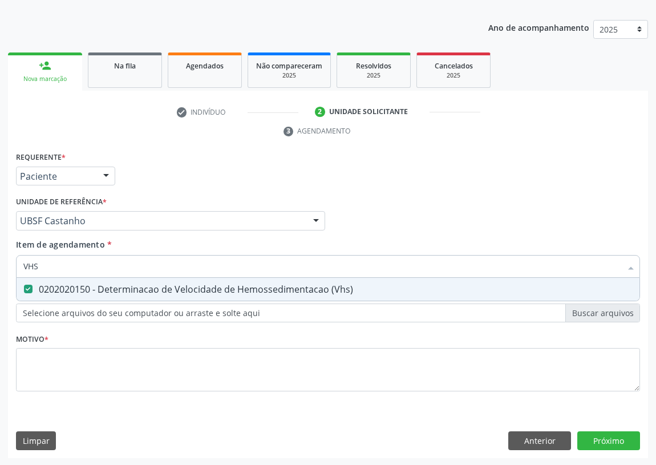
drag, startPoint x: 41, startPoint y: 260, endPoint x: 0, endPoint y: 269, distance: 42.2
click at [0, 269] on div "Acompanhamento Acompanhe a situação das marcações correntes e finalizadas Relat…" at bounding box center [328, 205] width 656 height 521
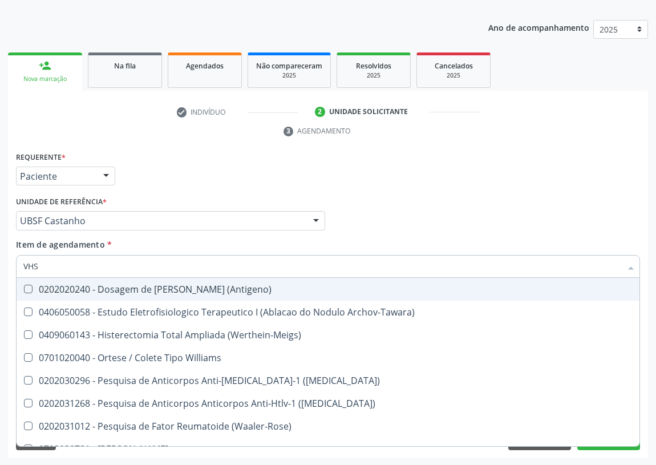
type input "W"
checkbox \(Antigeno\) "false"
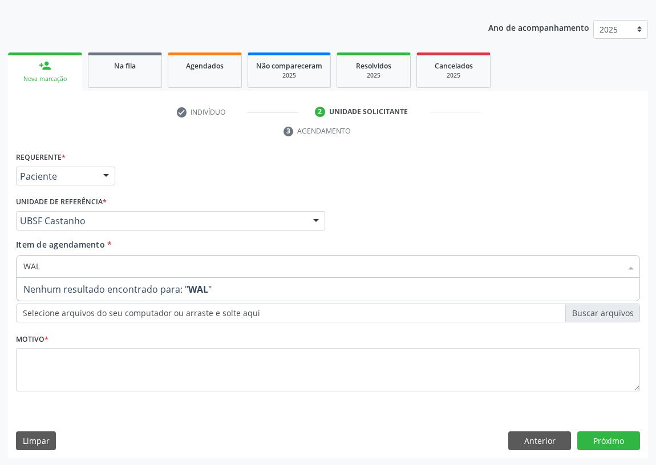
type input "WA"
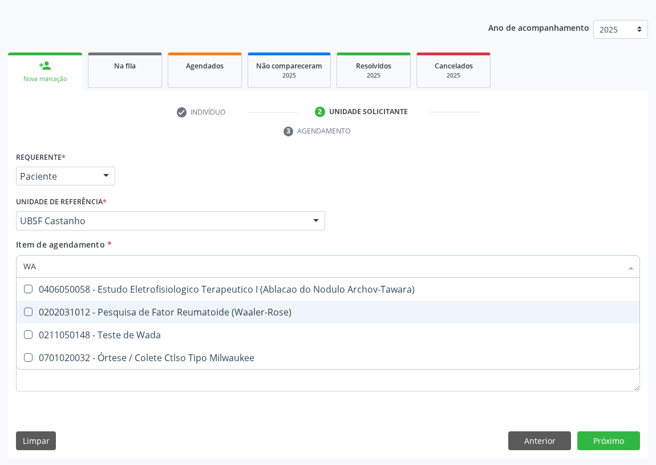
click at [115, 310] on div "0202031012 - Pesquisa de Fator Reumatoide (Waaler-Rose)" at bounding box center [327, 311] width 609 height 9
checkbox \(Waaler-Rose\) "true"
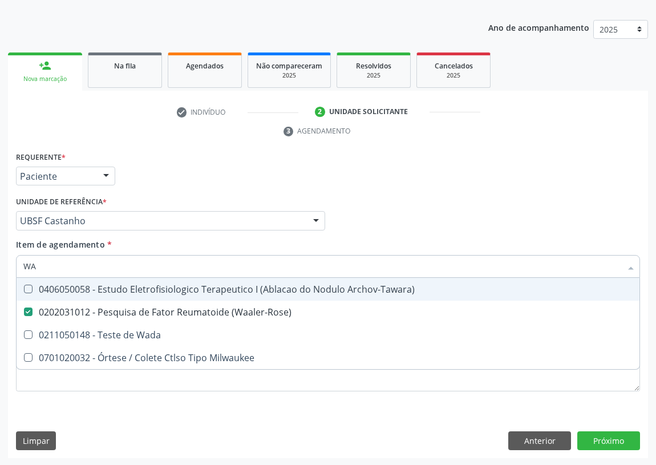
drag, startPoint x: 47, startPoint y: 268, endPoint x: 0, endPoint y: 268, distance: 46.8
click at [0, 268] on div "Acompanhamento Acompanhe a situação das marcações correntes e finalizadas Relat…" at bounding box center [328, 205] width 656 height 521
type input "F"
checkbox \(Waaler-Rose\) "false"
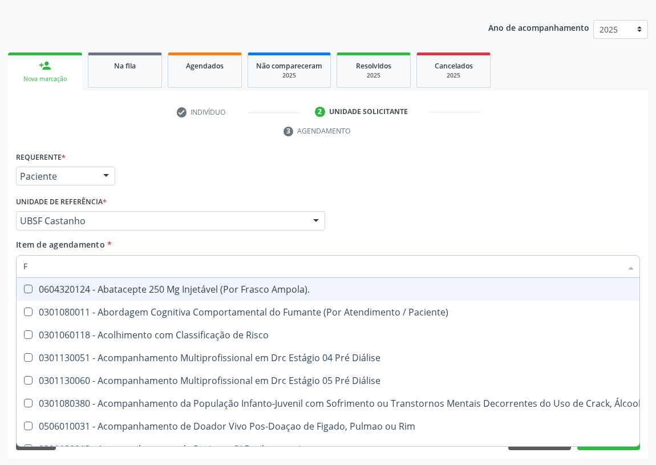
type input "FA"
checkbox Meckel "true"
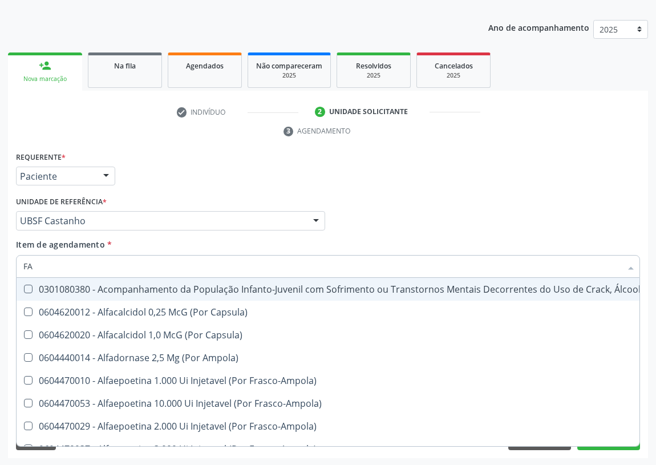
type input "FAT"
checkbox Faringe\/Laringe "true"
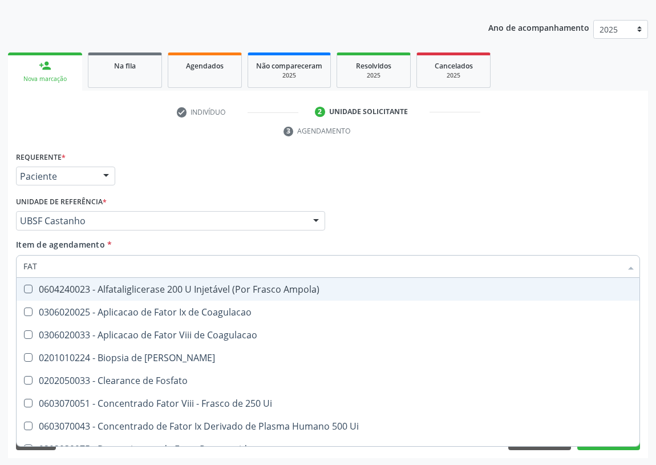
type input "FATO"
checkbox Acida "true"
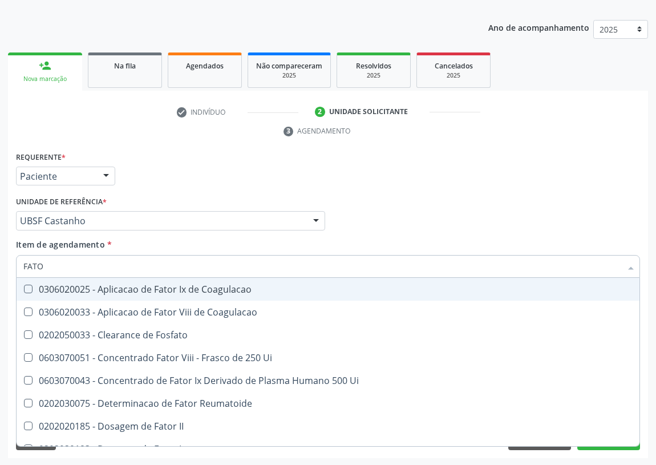
type input "FATOR"
checkbox \(Dheas\) "true"
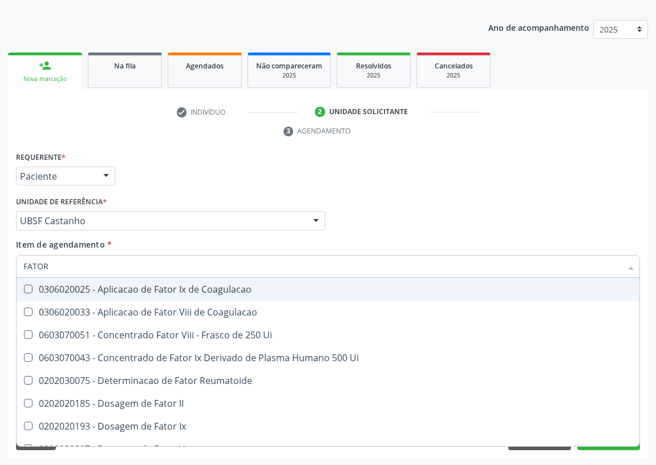
type input "FATOR"
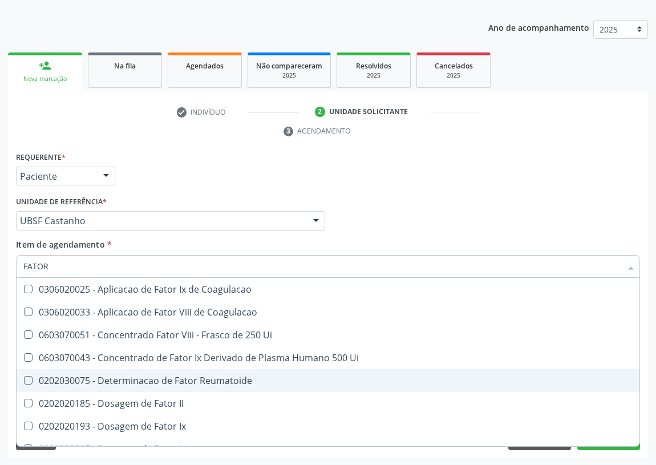
click at [189, 380] on div "0202030075 - Determinacao de Fator Reumatoide" at bounding box center [327, 380] width 609 height 9
checkbox Reumatoide "true"
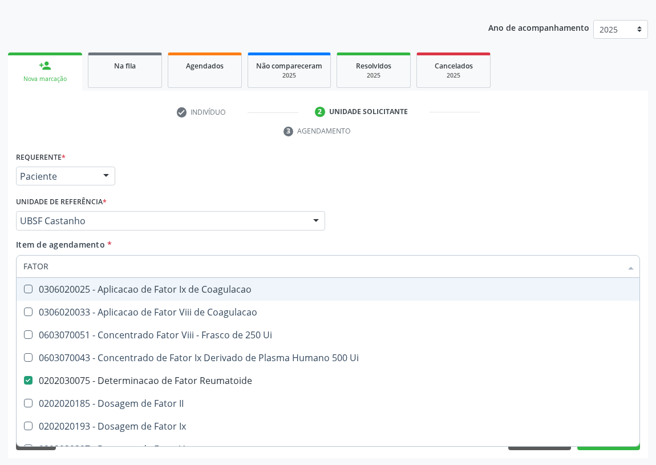
click at [453, 216] on div "Profissional Solicitante Por favor, selecione a Unidade de Atendimento primeiro…" at bounding box center [328, 215] width 630 height 44
checkbox Coagulacao "true"
checkbox Ui "true"
checkbox II "true"
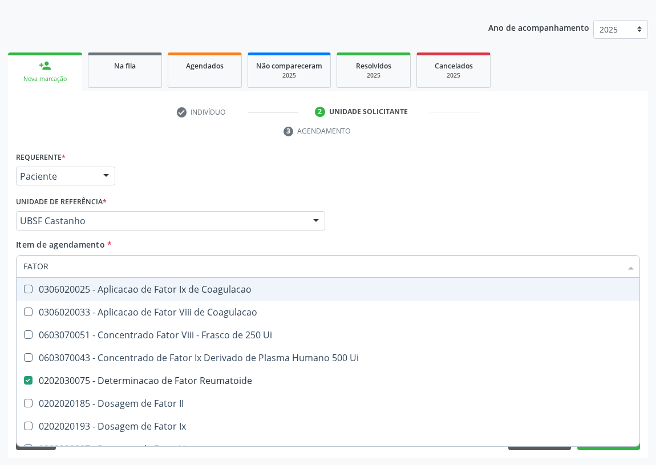
checkbox \(Waaler-Rose\) "false"
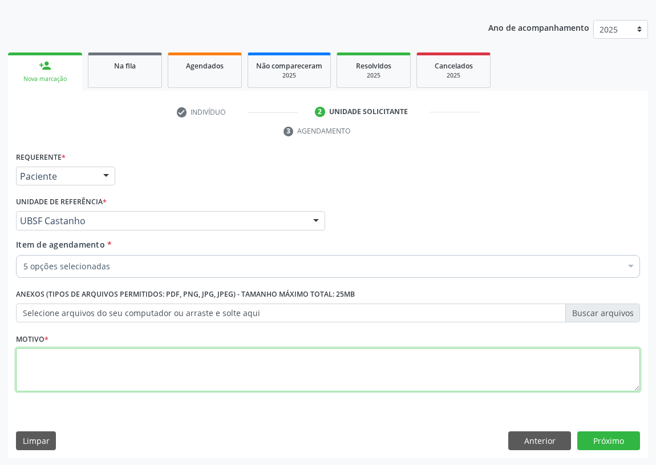
click at [81, 378] on textarea at bounding box center [328, 369] width 624 height 43
type textarea "AVALIAÇÃO"
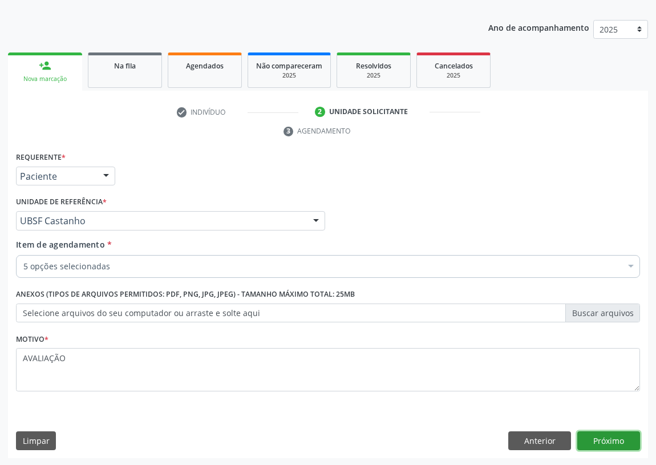
click at [618, 437] on button "Próximo" at bounding box center [608, 440] width 63 height 19
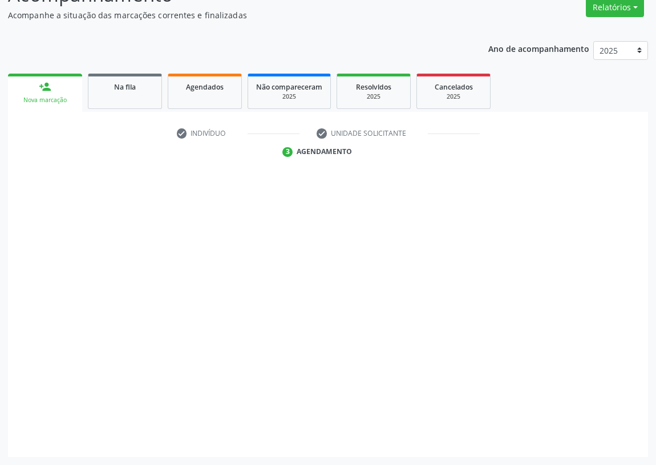
scroll to position [96, 0]
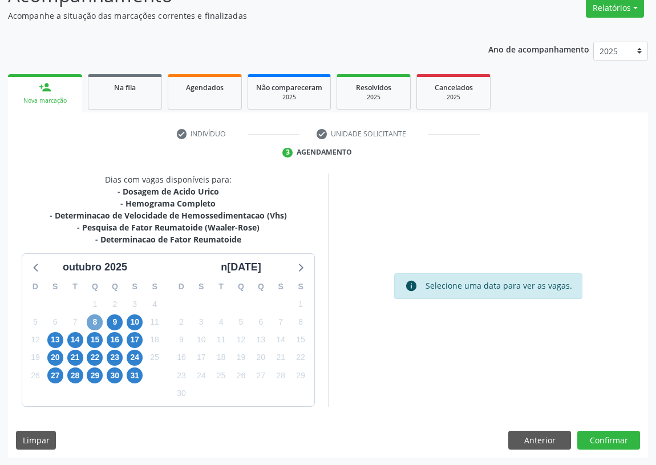
click at [93, 320] on span "8" at bounding box center [95, 322] width 16 height 16
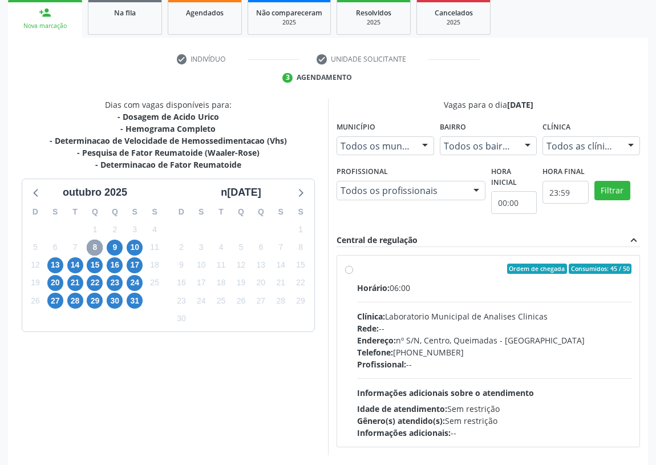
scroll to position [200, 0]
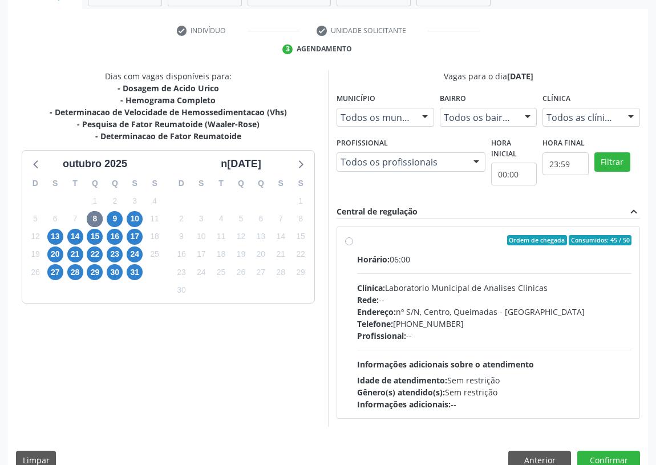
click at [357, 240] on label "Ordem de chegada Consumidos: 45 / 50 Horário: 06:00 Clínica: Laboratorio Munici…" at bounding box center [494, 322] width 274 height 175
click at [348, 240] on input "Ordem de chegada Consumidos: 45 / 50 Horário: 06:00 Clínica: Laboratorio Munici…" at bounding box center [349, 240] width 8 height 10
radio input "true"
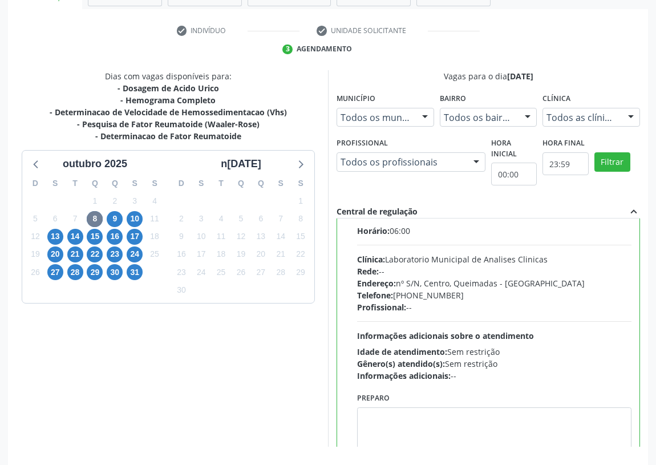
scroll to position [56, 0]
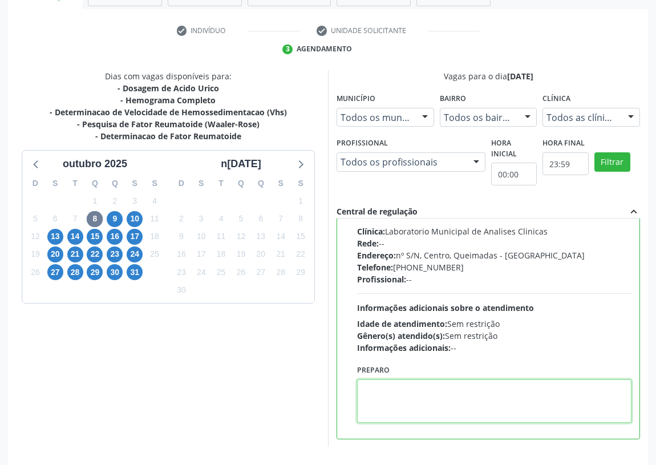
drag, startPoint x: 380, startPoint y: 406, endPoint x: 380, endPoint y: 387, distance: 18.8
click at [380, 394] on textarea at bounding box center [494, 400] width 274 height 43
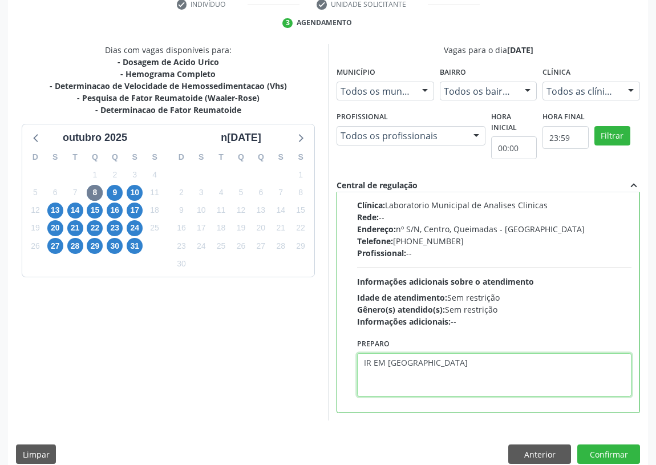
scroll to position [240, 0]
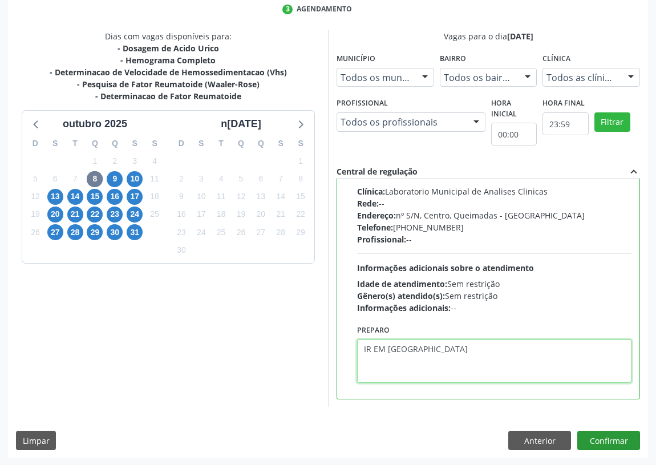
type textarea "IR EM [GEOGRAPHIC_DATA]"
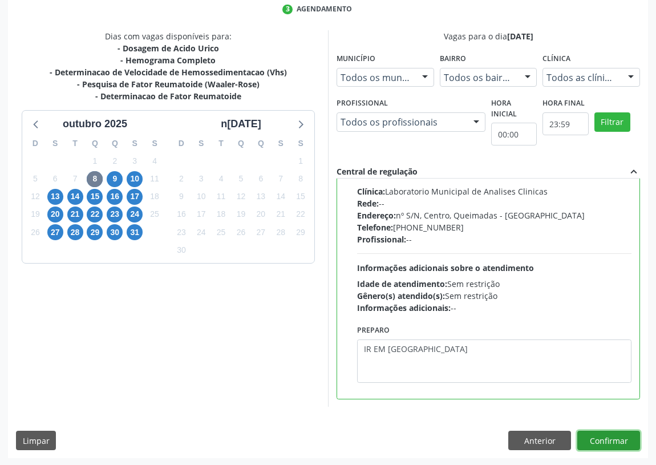
click at [628, 444] on button "Confirmar" at bounding box center [608, 440] width 63 height 19
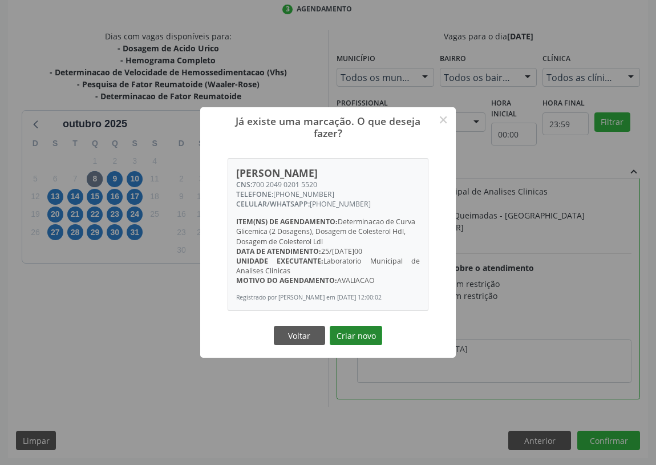
click at [345, 341] on button "Criar novo" at bounding box center [356, 335] width 52 height 19
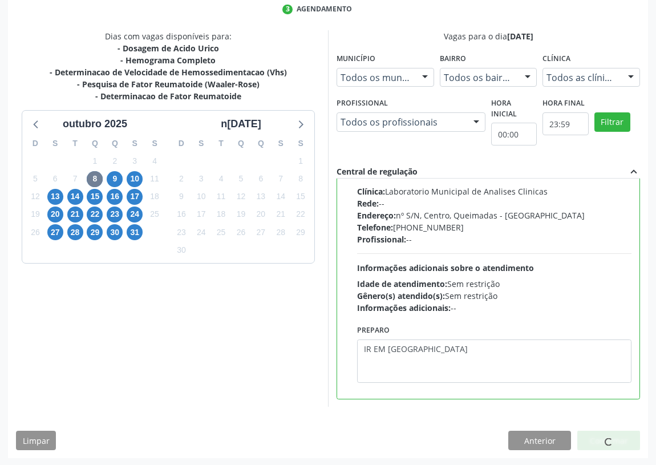
scroll to position [0, 0]
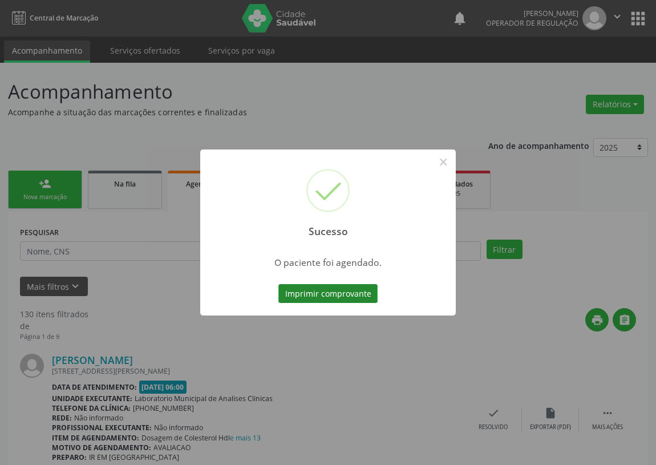
click at [310, 292] on button "Imprimir comprovante" at bounding box center [327, 293] width 99 height 19
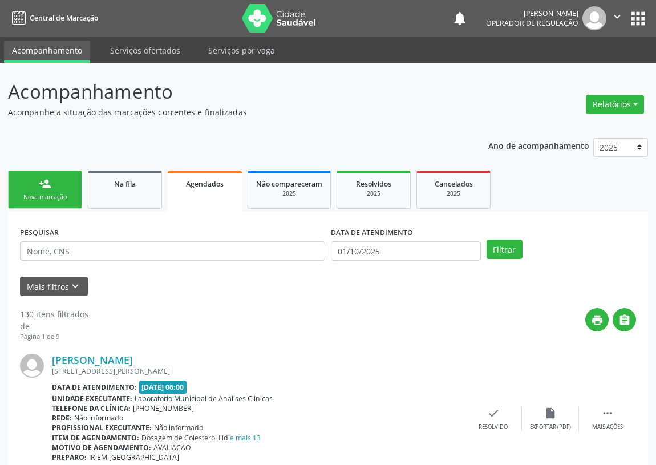
click at [58, 195] on div "Nova marcação" at bounding box center [45, 197] width 57 height 9
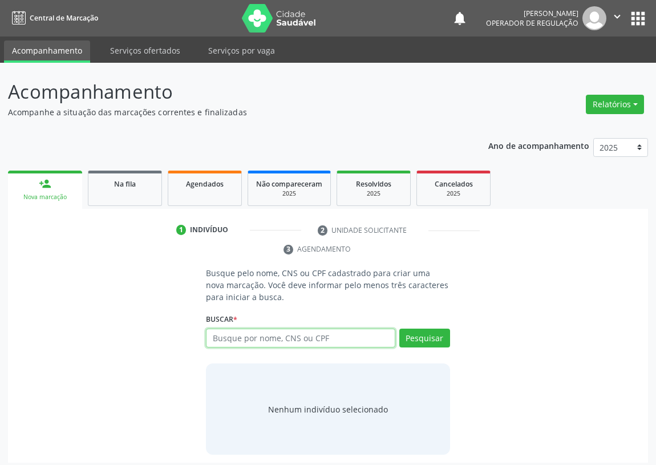
click at [224, 339] on input "text" at bounding box center [300, 338] width 189 height 19
click at [220, 337] on input "text" at bounding box center [300, 338] width 189 height 19
type input "702502355482833"
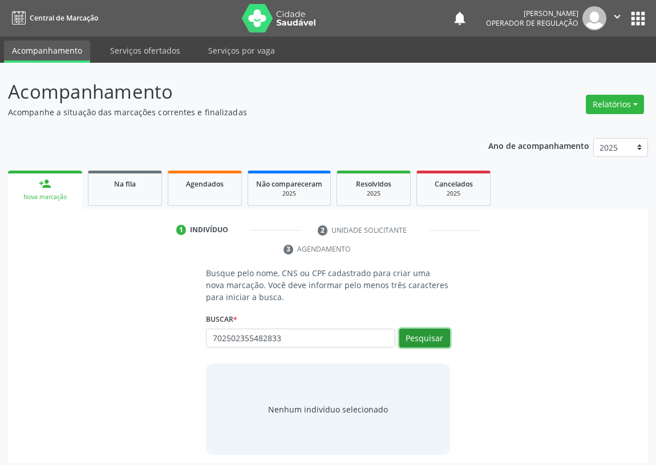
click at [442, 334] on button "Pesquisar" at bounding box center [424, 338] width 51 height 19
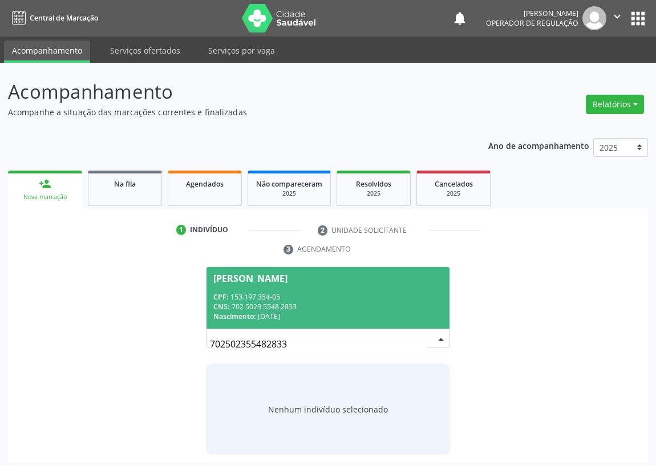
click at [261, 302] on div "CNS: 702 5023 5548 2833" at bounding box center [327, 307] width 229 height 10
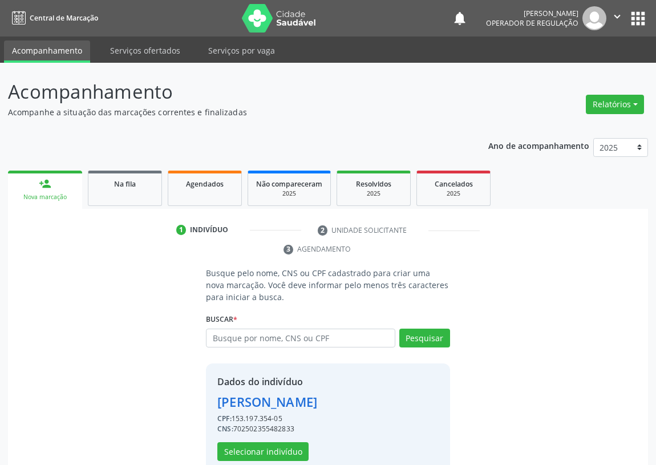
click at [551, 290] on div "Busque pelo nome, CNS ou CPF cadastrado para criar uma nova marcação. Você deve…" at bounding box center [328, 369] width 624 height 205
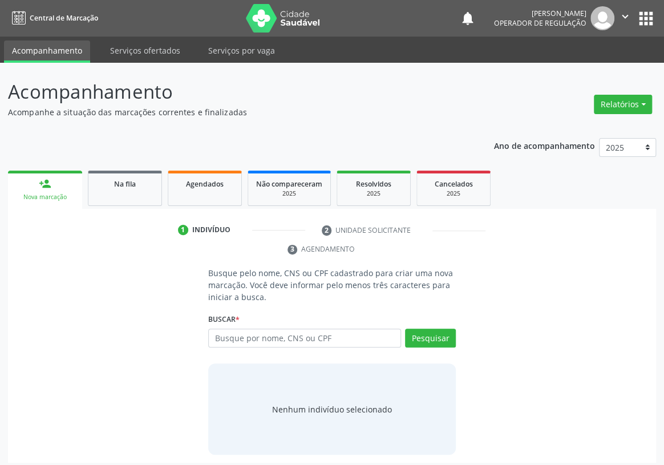
click at [225, 329] on input "text" at bounding box center [304, 338] width 193 height 19
type input "700800951907384"
click at [422, 329] on button "Pesquisar" at bounding box center [430, 338] width 51 height 19
click at [132, 319] on div "Busque pelo nome, CNS ou CPF cadastrado para criar uma nova marcação. Você deve…" at bounding box center [332, 361] width 632 height 188
drag, startPoint x: 284, startPoint y: 319, endPoint x: 200, endPoint y: 326, distance: 83.5
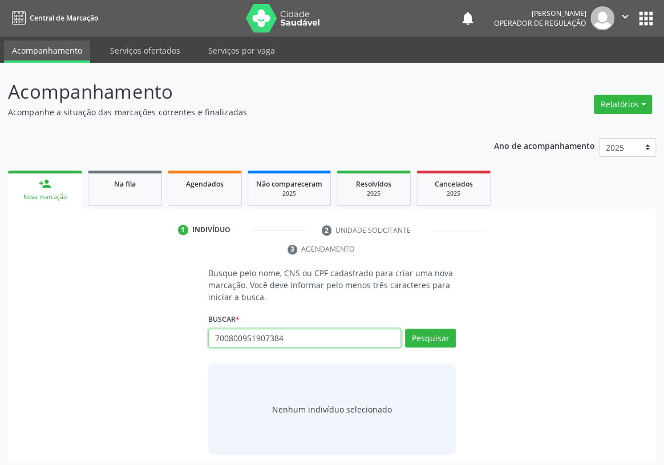
click at [203, 326] on div "Busque pelo nome, CNS ou CPF cadastrado para criar uma nova marcação. Você deve…" at bounding box center [332, 361] width 264 height 188
click at [224, 329] on input "text" at bounding box center [304, 338] width 193 height 19
type input "MARIA LUCIA PEREIRA CUNHA DE ALMEIDA"
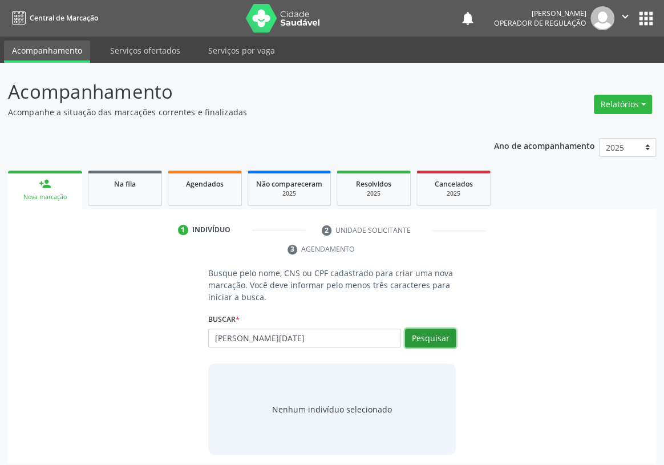
drag, startPoint x: 426, startPoint y: 321, endPoint x: 339, endPoint y: 331, distance: 87.8
click at [409, 329] on button "Pesquisar" at bounding box center [430, 338] width 51 height 19
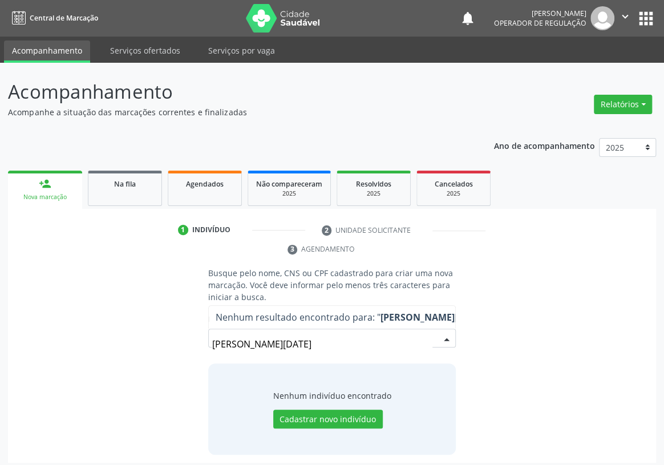
drag, startPoint x: 400, startPoint y: 325, endPoint x: 188, endPoint y: 336, distance: 211.9
click at [188, 336] on div "Busque pelo nome, CNS ou CPF cadastrado para criar uma nova marcação. Você deve…" at bounding box center [332, 361] width 632 height 188
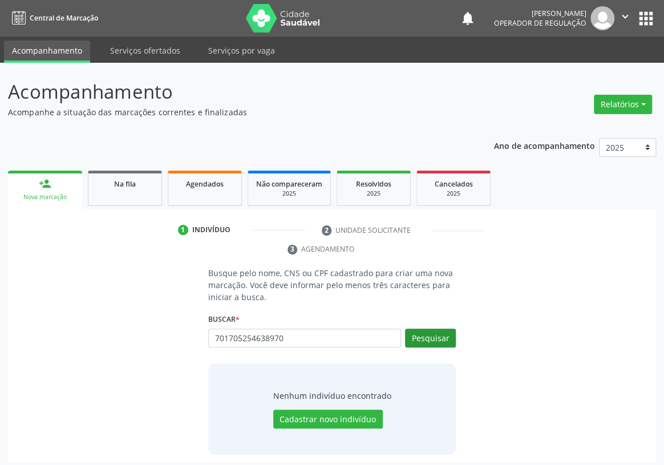
type input "701705254638970"
click at [436, 329] on button "Pesquisar" at bounding box center [430, 338] width 51 height 19
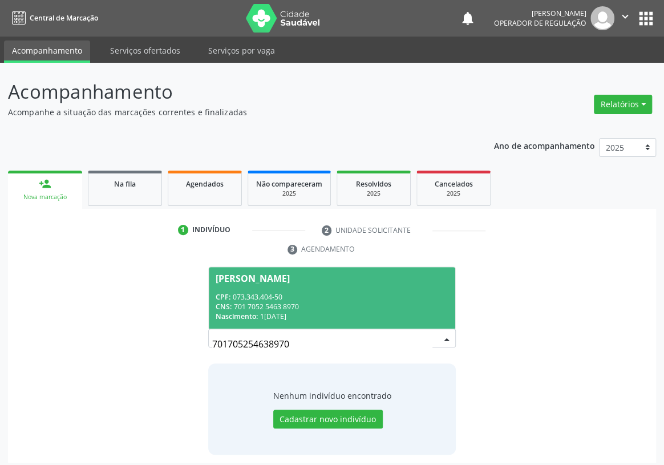
drag, startPoint x: 359, startPoint y: 279, endPoint x: 333, endPoint y: 309, distance: 40.4
click at [359, 292] on div "CPF: 073.343.404-50" at bounding box center [332, 297] width 233 height 10
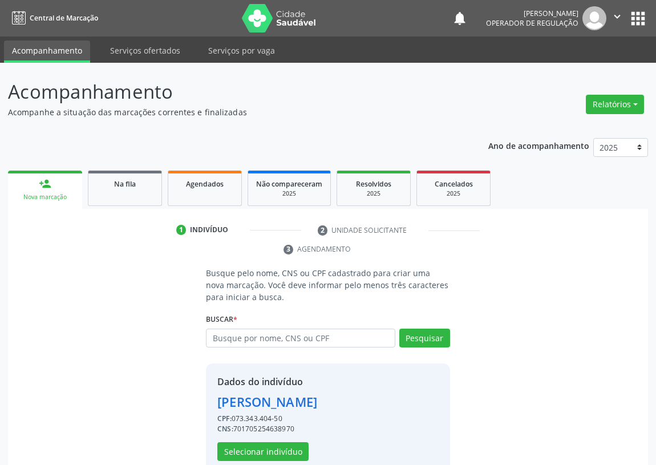
scroll to position [41, 0]
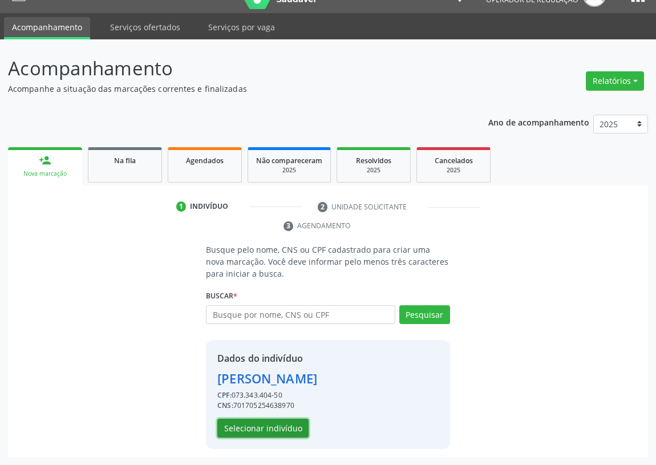
click at [268, 420] on button "Selecionar indivíduo" at bounding box center [262, 428] width 91 height 19
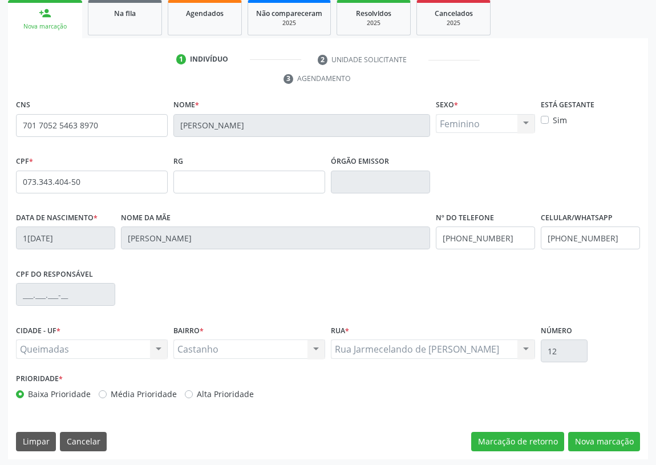
scroll to position [171, 0]
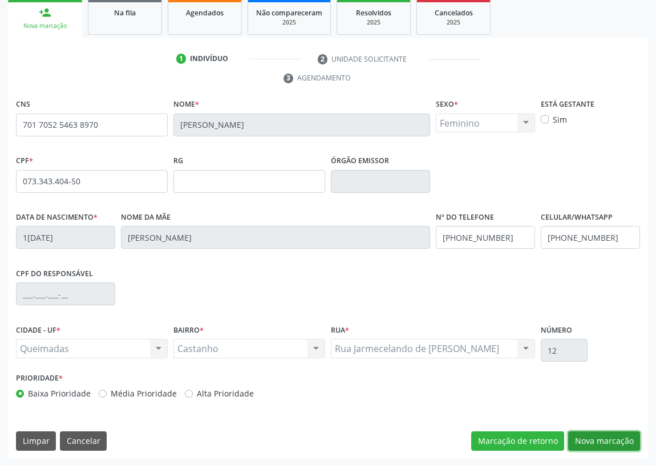
drag, startPoint x: 601, startPoint y: 443, endPoint x: 420, endPoint y: 406, distance: 184.5
click at [601, 442] on button "Nova marcação" at bounding box center [604, 440] width 72 height 19
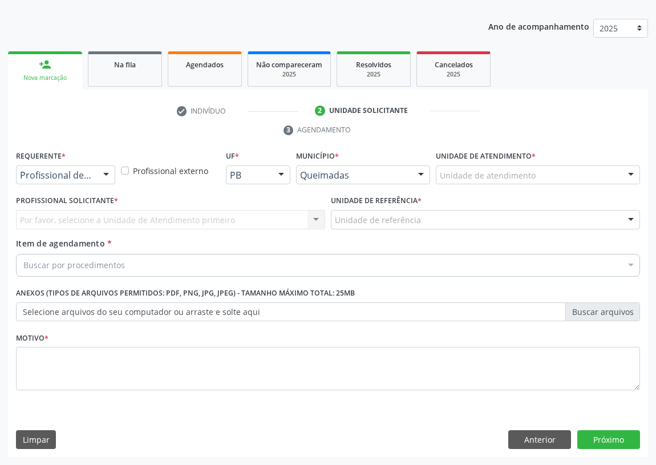
scroll to position [118, 0]
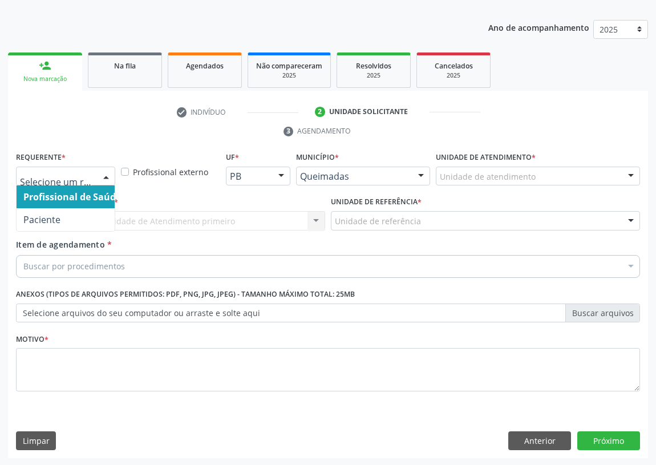
click at [106, 171] on div at bounding box center [106, 176] width 17 height 19
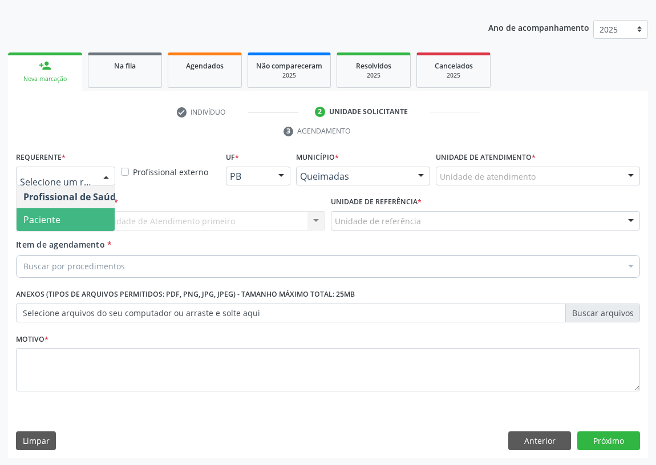
click at [103, 218] on span "Paciente" at bounding box center [72, 219] width 111 height 23
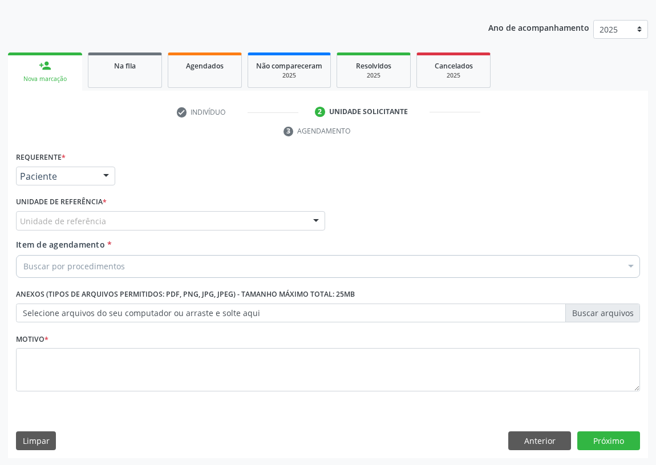
click at [318, 219] on div at bounding box center [315, 221] width 17 height 19
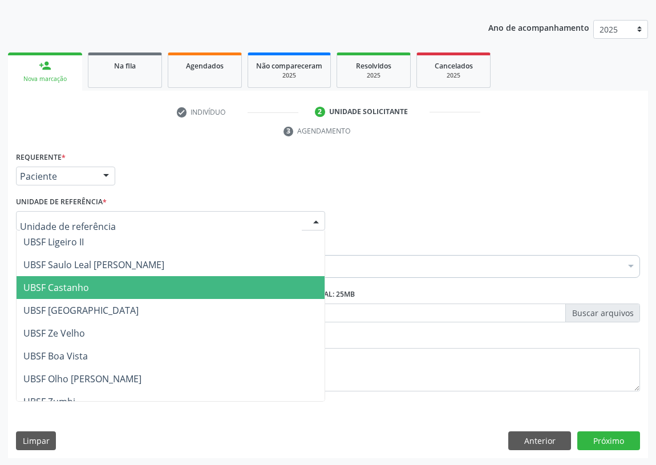
click at [91, 288] on span "UBSF Castanho" at bounding box center [171, 287] width 308 height 23
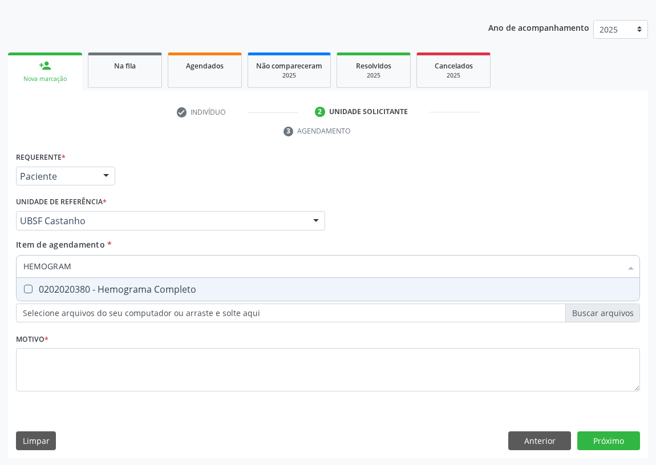
type input "HEMOGRAMA"
drag, startPoint x: 26, startPoint y: 292, endPoint x: 57, endPoint y: 258, distance: 46.0
click at [28, 286] on Completo at bounding box center [28, 289] width 9 height 9
click at [24, 286] on Completo "checkbox" at bounding box center [20, 288] width 7 height 7
checkbox Completo "true"
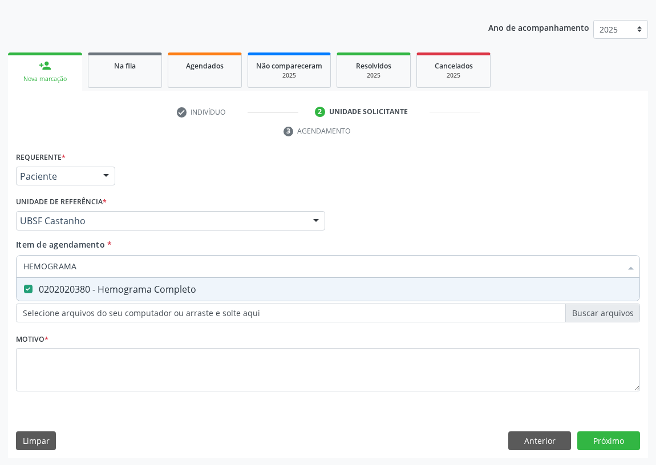
drag, startPoint x: 77, startPoint y: 262, endPoint x: 6, endPoint y: 265, distance: 71.4
click at [6, 265] on div "Acompanhamento Acompanhe a situação das marcações correntes e finalizadas Relat…" at bounding box center [328, 205] width 656 height 521
type input "G"
checkbox Completo "false"
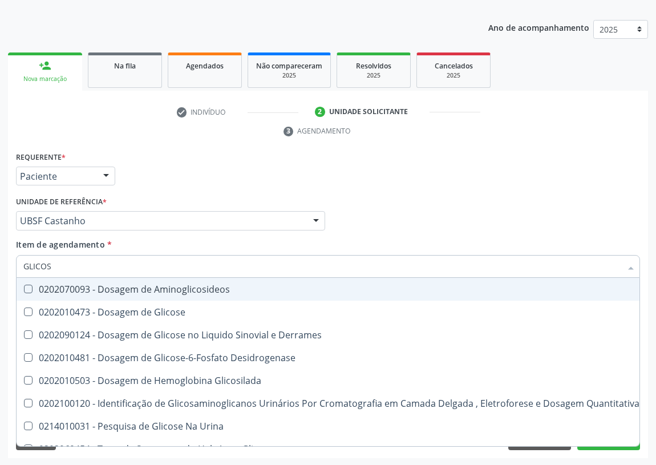
type input "GLICOSE"
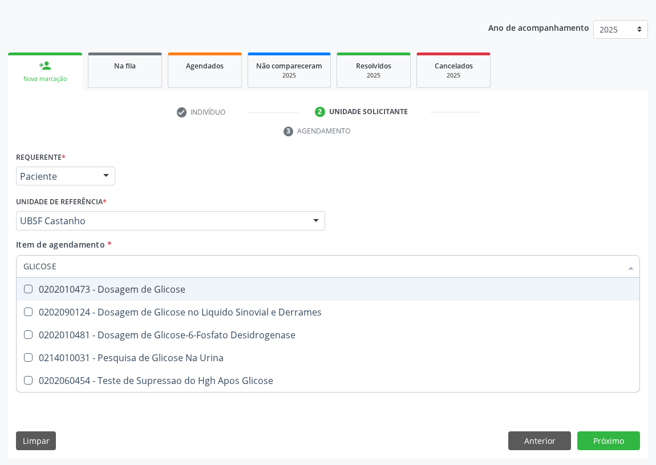
drag, startPoint x: 26, startPoint y: 286, endPoint x: 64, endPoint y: 252, distance: 51.7
click at [29, 283] on span "0202010473 - Dosagem de Glicose" at bounding box center [328, 289] width 623 height 23
checkbox Glicose "true"
drag, startPoint x: 26, startPoint y: 262, endPoint x: 0, endPoint y: 248, distance: 29.6
click at [0, 257] on div "Acompanhamento Acompanhe a situação das marcações correntes e finalizadas Relat…" at bounding box center [328, 205] width 656 height 521
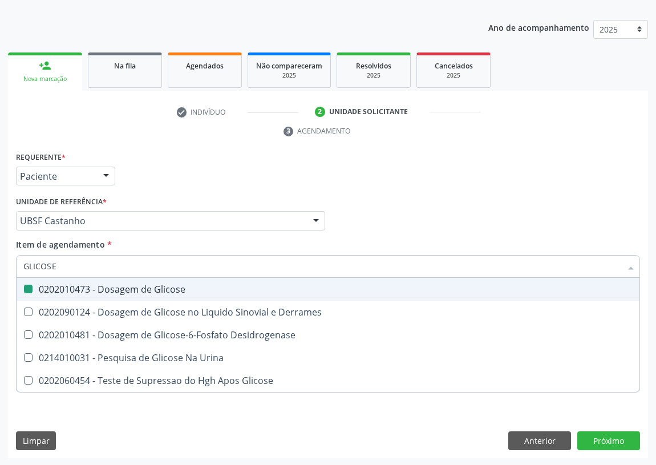
type input "H"
checkbox Glicose "false"
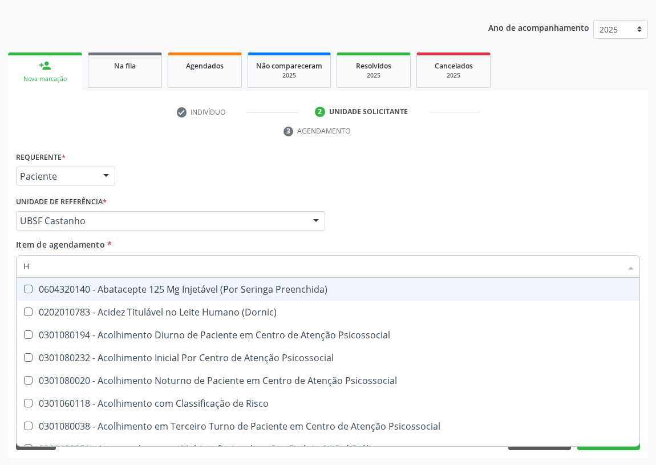
type input "HE"
checkbox C "true"
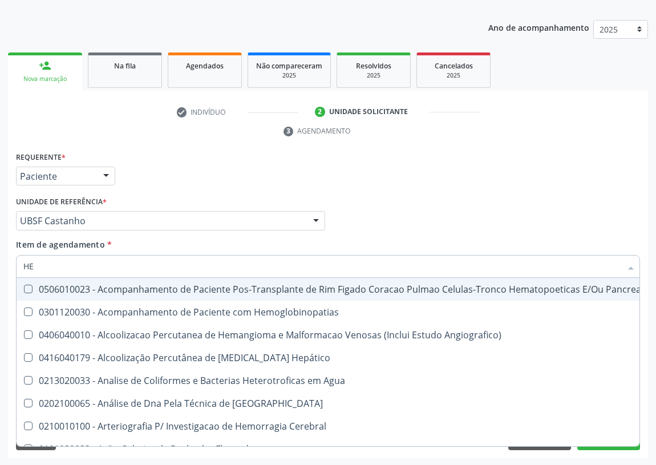
type input "HEM"
checkbox Transplante "true"
checkbox Completo "false"
type input "HEMO"
checkbox Retro-Retal "true"
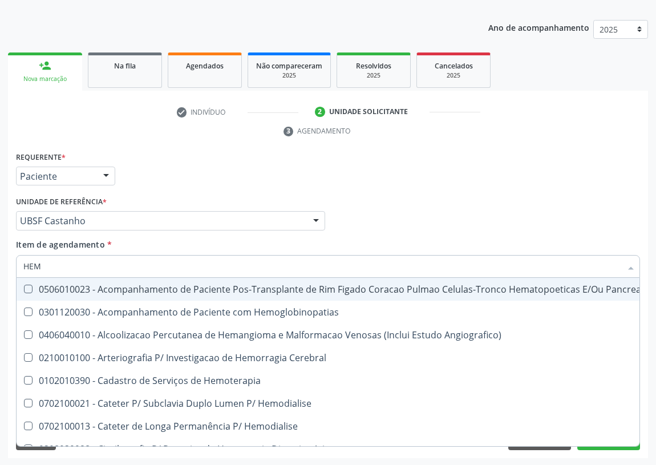
checkbox Completo "false"
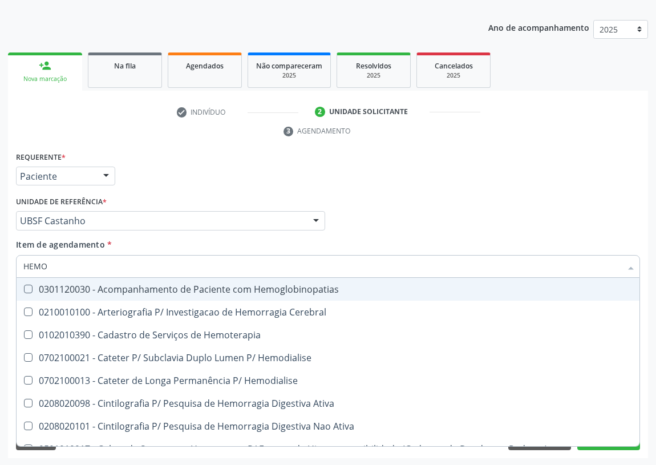
type input "HEMOG"
checkbox Carboxi-Hemoglobina "true"
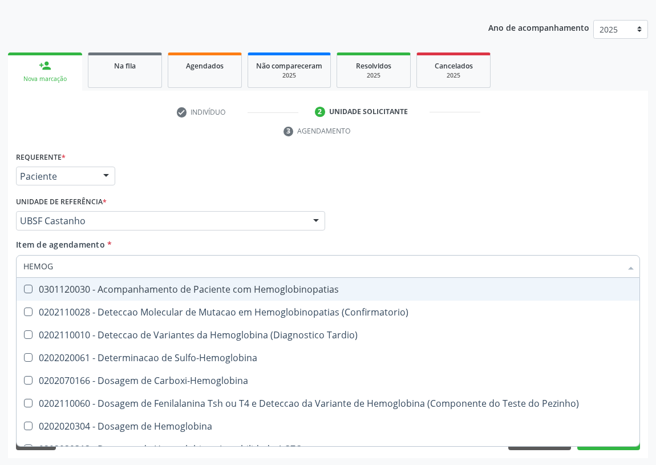
type input "HEMOGL"
checkbox S "false"
type input "HEMOGLOBINA"
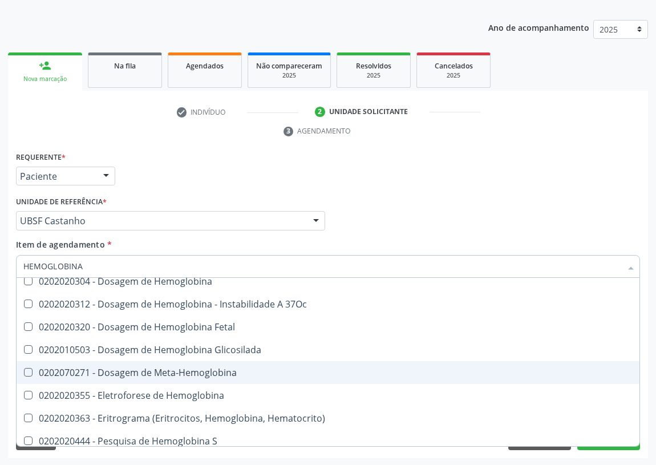
scroll to position [103, 0]
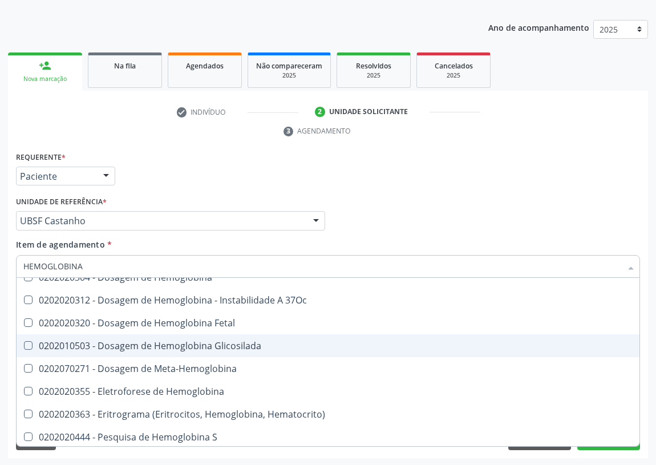
click at [182, 343] on div "0202010503 - Dosagem de Hemoglobina Glicosilada" at bounding box center [327, 345] width 609 height 9
checkbox Glicosilada "true"
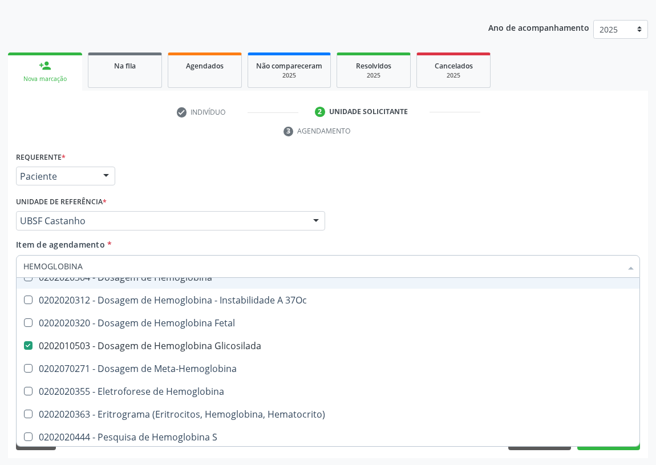
drag, startPoint x: 86, startPoint y: 263, endPoint x: 0, endPoint y: 264, distance: 85.6
click at [0, 264] on div "Acompanhamento Acompanhe a situação das marcações correntes e finalizadas Relat…" at bounding box center [328, 205] width 656 height 521
type input "C"
checkbox Glicosilada "false"
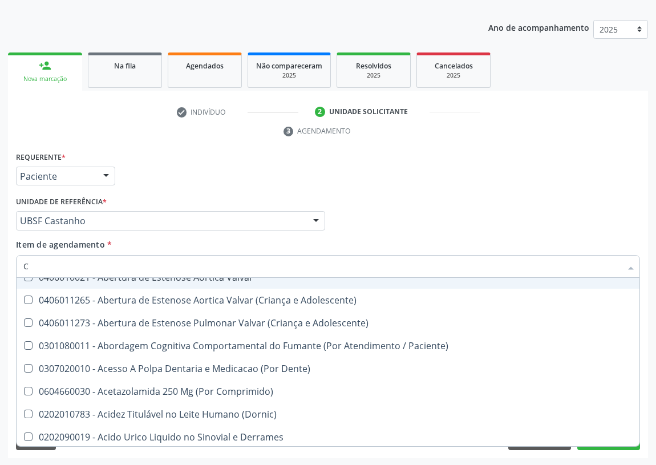
type input "CO"
checkbox Comprimido\) "true"
checkbox Transcutanea "true"
checkbox Osseo "true"
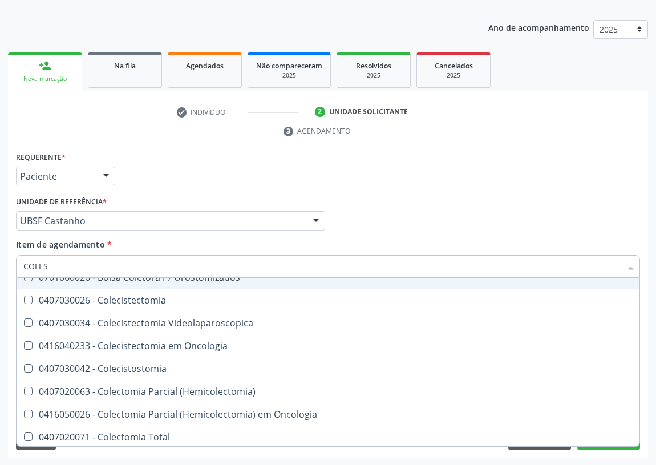
scroll to position [0, 0]
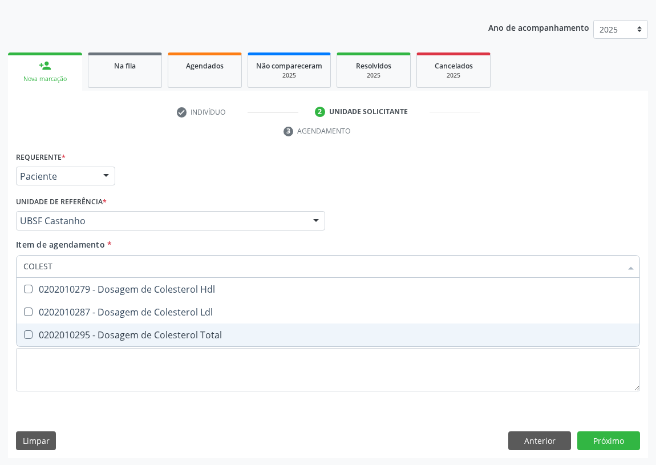
type input "COLESTE"
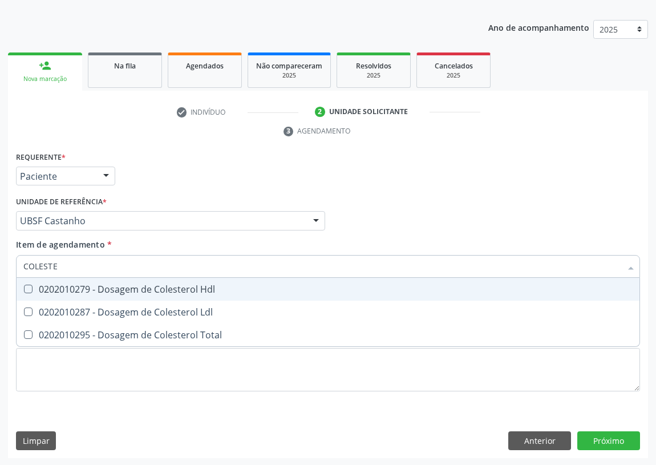
click at [29, 289] on Hdl at bounding box center [28, 289] width 9 height 9
click at [24, 289] on Hdl "checkbox" at bounding box center [20, 288] width 7 height 7
checkbox Hdl "true"
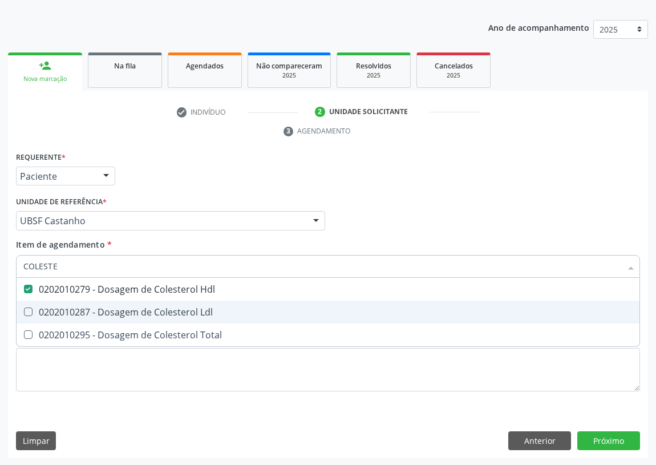
click at [27, 305] on span "0202010287 - Dosagem de Colesterol Ldl" at bounding box center [328, 312] width 623 height 23
checkbox Ldl "true"
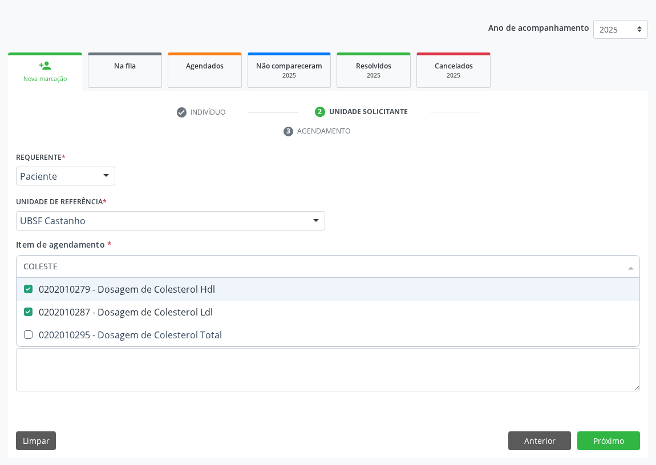
drag, startPoint x: 65, startPoint y: 265, endPoint x: 0, endPoint y: 266, distance: 65.0
click at [0, 266] on div "Acompanhamento Acompanhe a situação das marcações correntes e finalizadas Relat…" at bounding box center [328, 205] width 656 height 521
type input "TR"
checkbox Hdl "false"
checkbox Ldl "false"
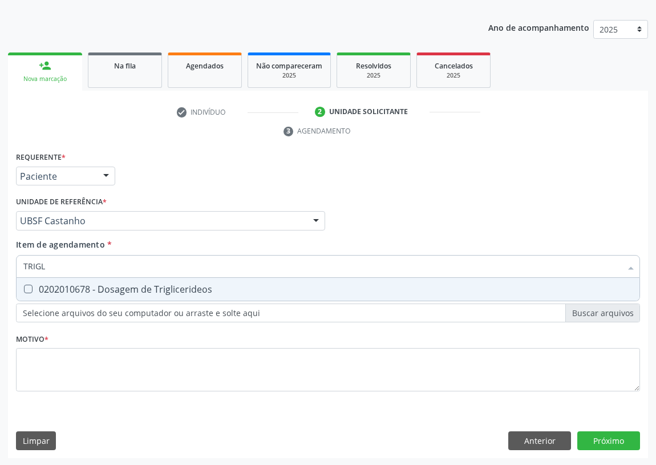
type input "TRIGLI"
drag, startPoint x: 27, startPoint y: 287, endPoint x: 37, endPoint y: 273, distance: 16.8
click at [29, 285] on Triglicerideos at bounding box center [28, 289] width 9 height 9
click at [24, 285] on Triglicerideos "checkbox" at bounding box center [20, 288] width 7 height 7
checkbox Triglicerideos "true"
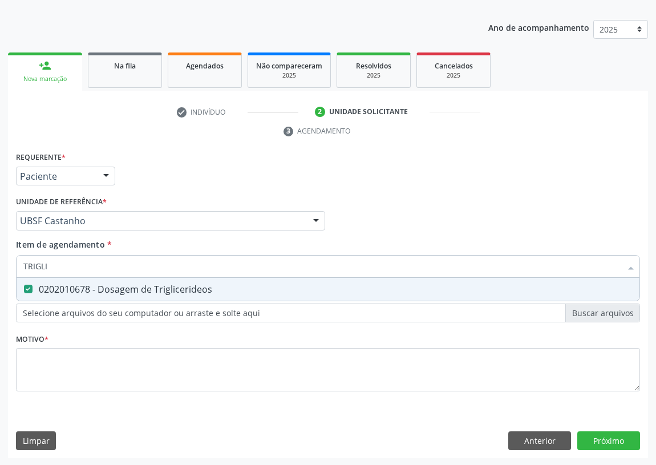
drag, startPoint x: 54, startPoint y: 263, endPoint x: 0, endPoint y: 266, distance: 54.3
click at [0, 266] on div "Acompanhamento Acompanhe a situação das marcações correntes e finalizadas Relat…" at bounding box center [328, 205] width 656 height 521
type input "TG"
checkbox Triglicerideos "false"
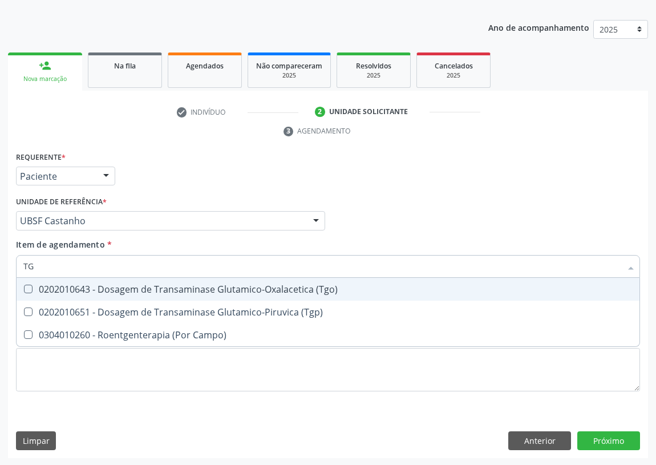
type input "TGO"
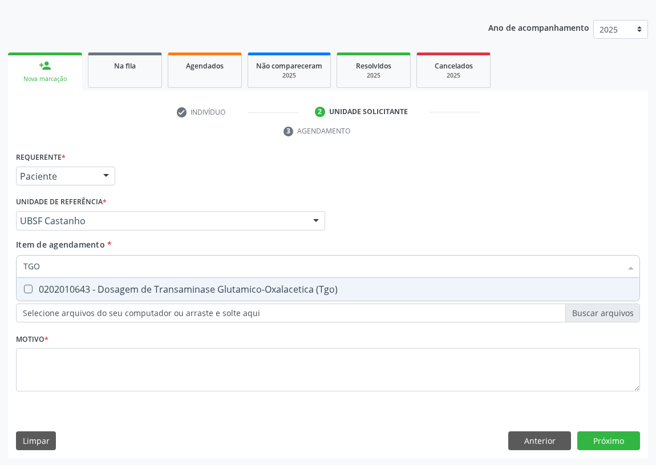
drag, startPoint x: 29, startPoint y: 286, endPoint x: 30, endPoint y: 273, distance: 13.8
click at [29, 285] on \(Tgo\) at bounding box center [28, 289] width 9 height 9
click at [24, 285] on \(Tgo\) "checkbox" at bounding box center [20, 288] width 7 height 7
checkbox \(Tgo\) "true"
drag, startPoint x: 41, startPoint y: 265, endPoint x: 22, endPoint y: 265, distance: 19.4
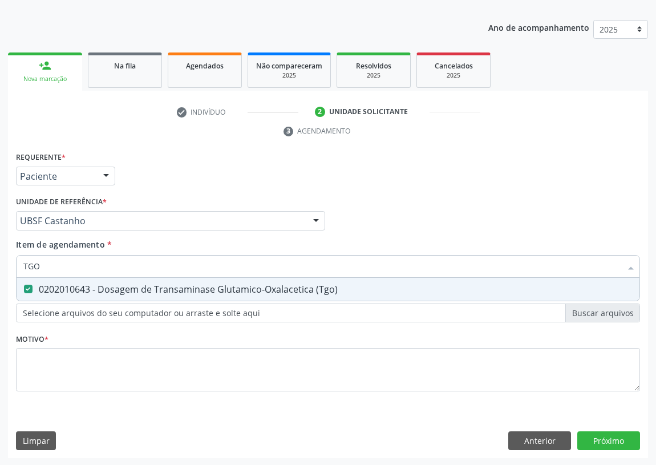
click at [22, 265] on div "TGO" at bounding box center [328, 266] width 624 height 23
type input "TG"
checkbox \(Tgo\) "true"
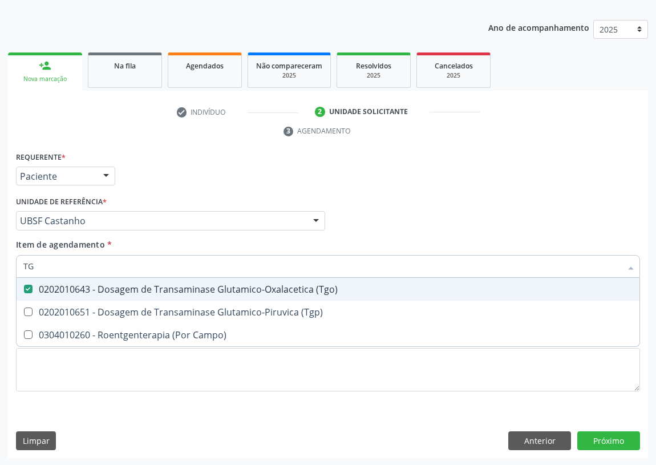
type input "TGP"
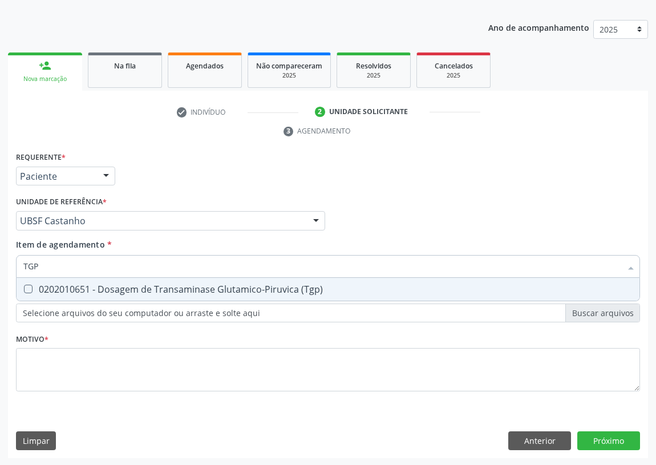
drag, startPoint x: 25, startPoint y: 285, endPoint x: 34, endPoint y: 279, distance: 11.1
click at [31, 281] on span "0202010651 - Dosagem de Transaminase Glutamico-Piruvica (Tgp)" at bounding box center [328, 289] width 623 height 23
checkbox \(Tgp\) "true"
drag, startPoint x: 45, startPoint y: 261, endPoint x: 0, endPoint y: 257, distance: 45.2
click at [0, 257] on div "Acompanhamento Acompanhe a situação das marcações correntes e finalizadas Relat…" at bounding box center [328, 205] width 656 height 521
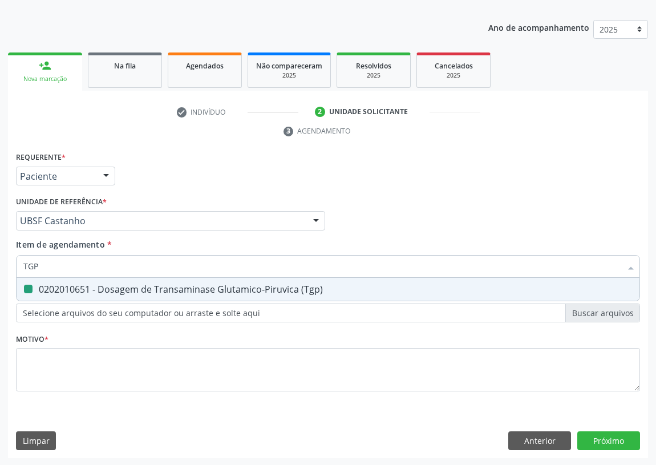
type input "U"
checkbox \(Tgp\) "false"
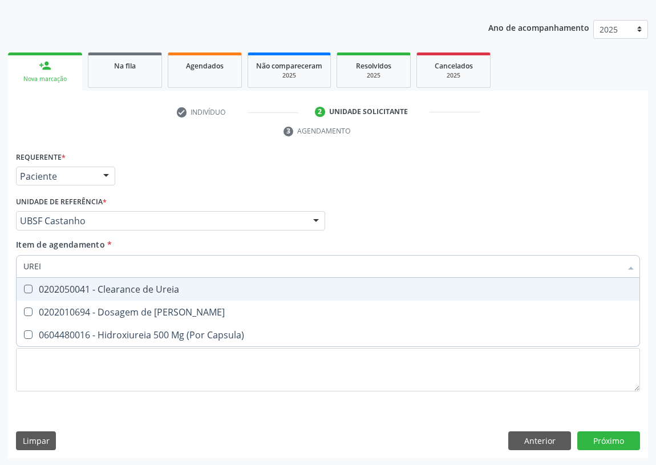
type input "UREIA"
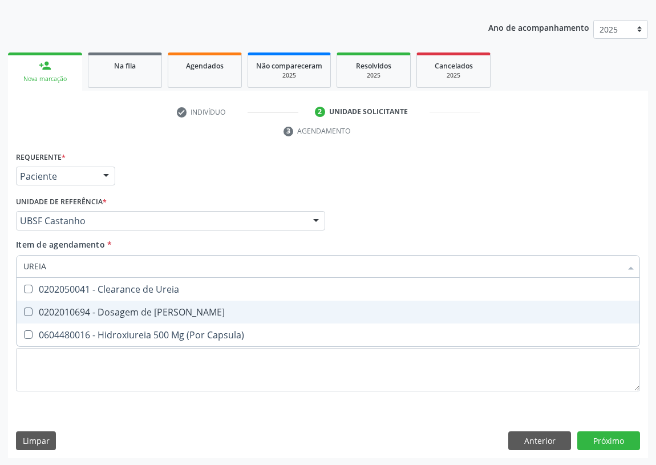
drag, startPoint x: 29, startPoint y: 308, endPoint x: 53, endPoint y: 284, distance: 34.7
click at [30, 303] on span "0202010694 - Dosagem de [PERSON_NAME]" at bounding box center [328, 312] width 623 height 23
checkbox Ureia "true"
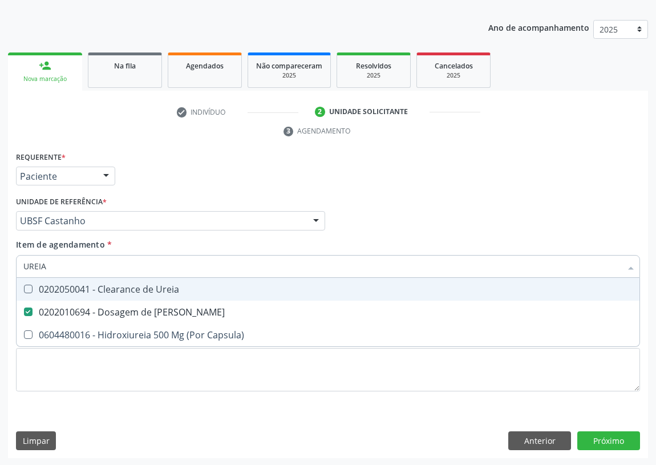
drag, startPoint x: 56, startPoint y: 267, endPoint x: 13, endPoint y: 265, distance: 43.4
click at [14, 265] on div "Item de agendamento * UREIA Desfazer seleção 0202050041 - Clearance de Ureia 02…" at bounding box center [328, 260] width 630 height 44
type input "C"
checkbox Ureia "false"
type input "CREATININA"
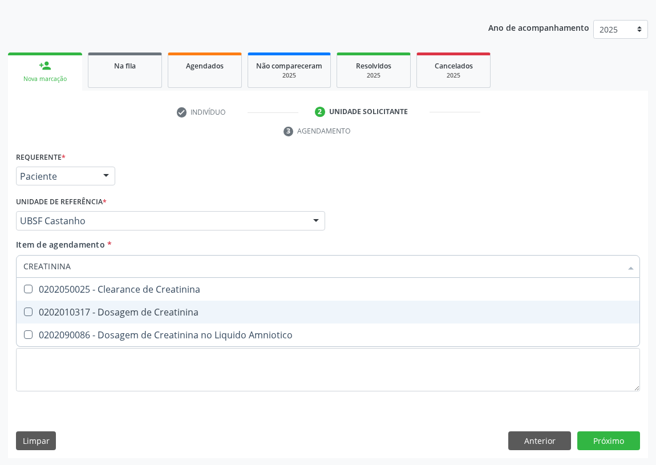
click at [26, 307] on Creatinina at bounding box center [28, 311] width 9 height 9
click at [24, 308] on Creatinina "checkbox" at bounding box center [20, 311] width 7 height 7
checkbox Creatinina "true"
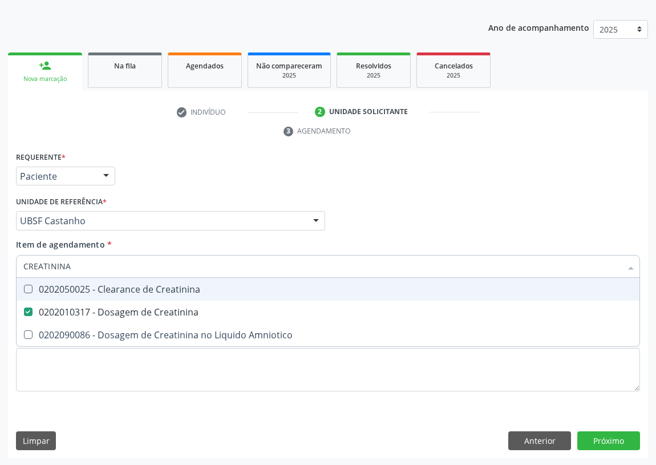
drag, startPoint x: 80, startPoint y: 269, endPoint x: 0, endPoint y: 260, distance: 80.9
click at [0, 262] on div "Acompanhamento Acompanhe a situação das marcações correntes e finalizadas Relat…" at bounding box center [328, 205] width 656 height 521
type input "S"
checkbox Creatinina "false"
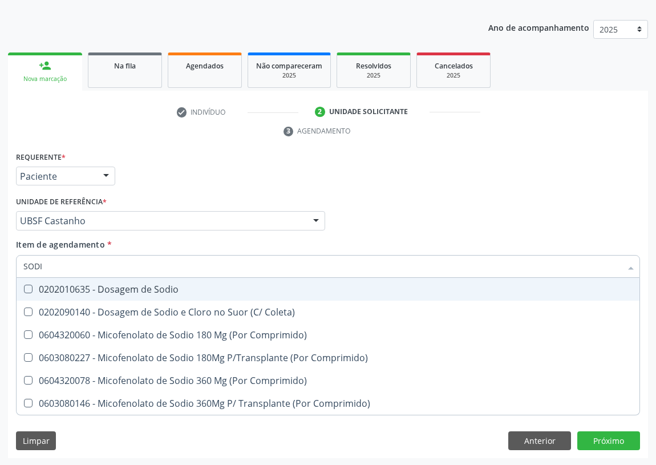
type input "SODIO"
drag, startPoint x: 29, startPoint y: 288, endPoint x: 52, endPoint y: 259, distance: 36.5
click at [30, 285] on Sodio at bounding box center [28, 289] width 9 height 9
click at [24, 285] on Sodio "checkbox" at bounding box center [20, 288] width 7 height 7
checkbox Sodio "true"
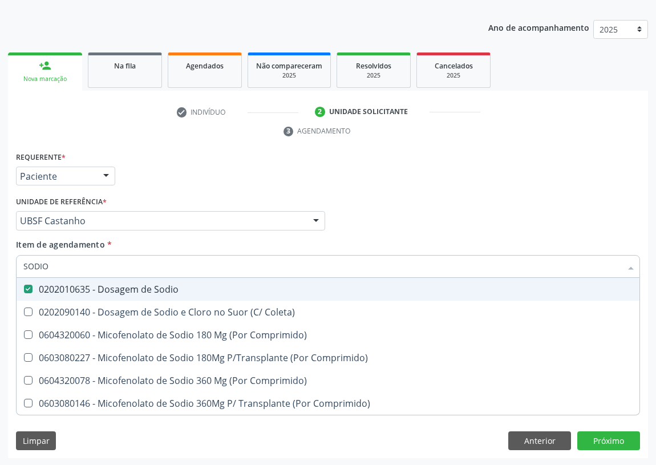
click at [0, 265] on div "Acompanhamento Acompanhe a situação das marcações correntes e finalizadas Relat…" at bounding box center [328, 205] width 656 height 521
type input "PO"
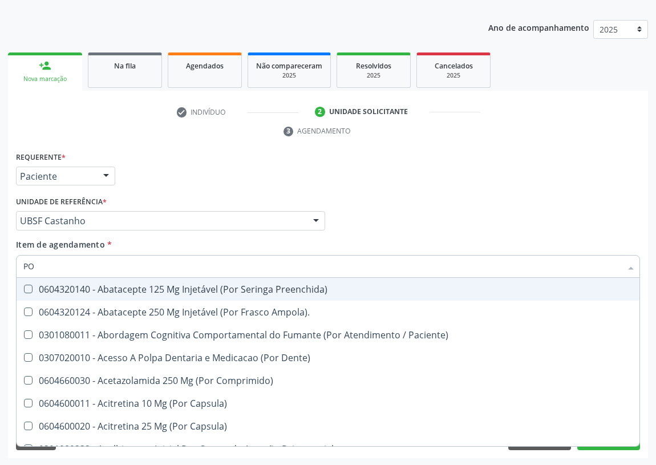
checkbox Preenchida\) "false"
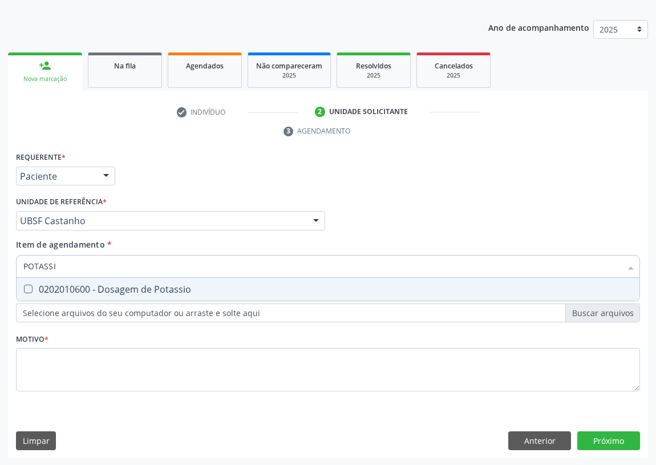
type input "POTASSIO"
click at [31, 288] on Potassio at bounding box center [28, 289] width 9 height 9
click at [24, 288] on Potassio "checkbox" at bounding box center [20, 288] width 7 height 7
checkbox Potassio "true"
drag, startPoint x: 69, startPoint y: 265, endPoint x: 0, endPoint y: 262, distance: 69.1
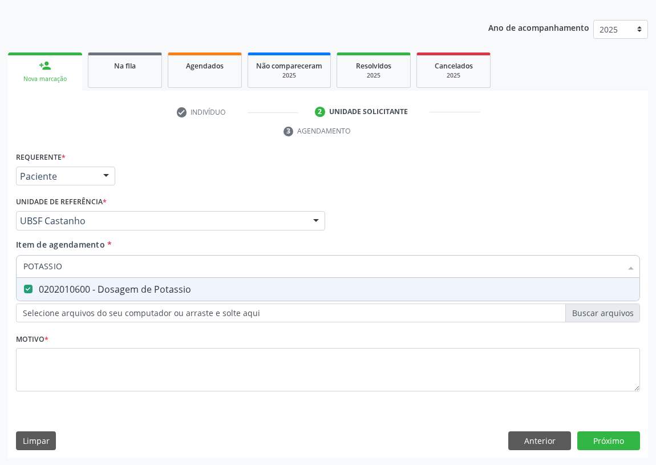
click at [0, 262] on div "Acompanhamento Acompanhe a situação das marcações correntes e finalizadas Relat…" at bounding box center [328, 205] width 656 height 521
type input "V"
checkbox Potassio "false"
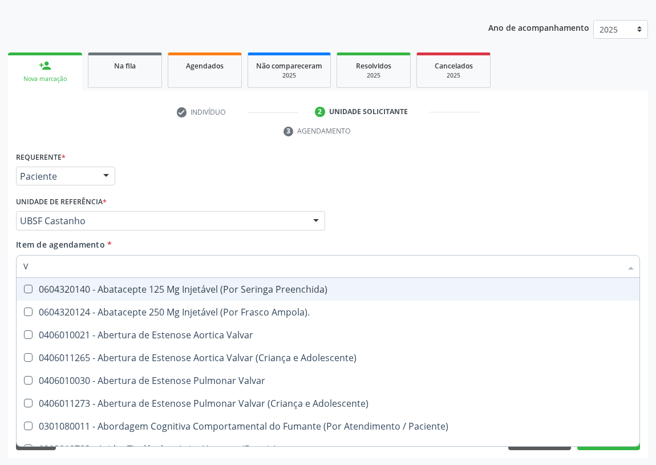
type input "VI"
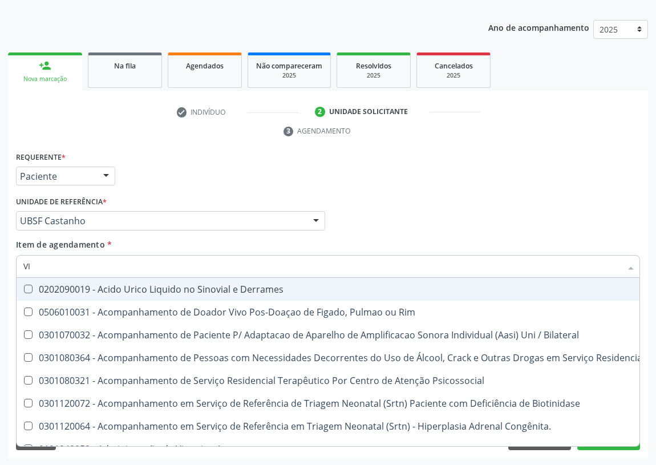
checkbox \(Tgp\) "true"
checkbox B64\) "false"
type input "VIT"
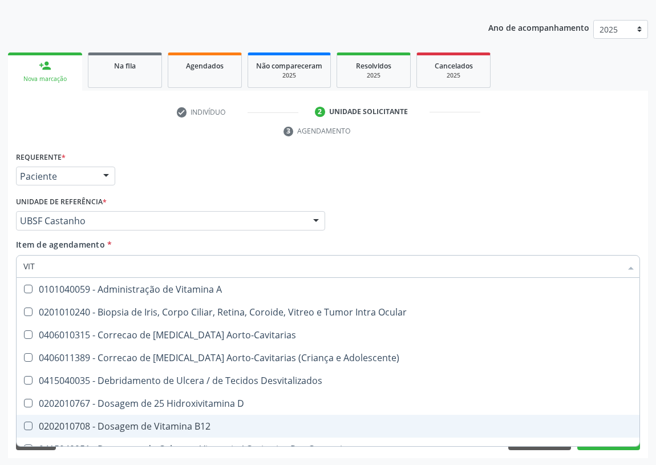
drag, startPoint x: 140, startPoint y: 420, endPoint x: 127, endPoint y: 402, distance: 22.5
click at [135, 416] on span "0202010708 - Dosagem de Vitamina B12" at bounding box center [328, 426] width 623 height 23
checkbox B12 "true"
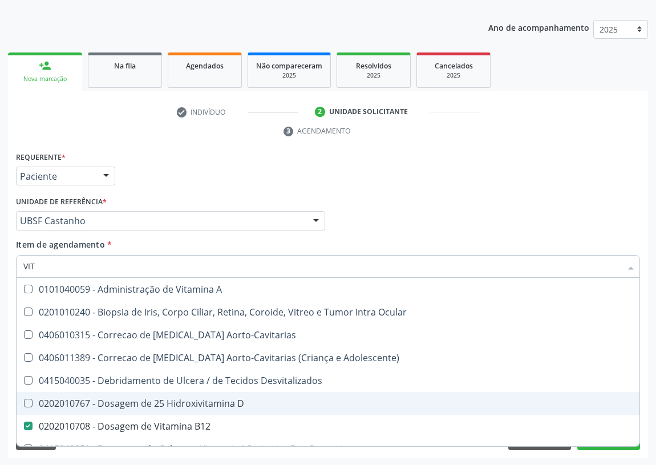
click at [122, 394] on span "0202010767 - Dosagem de 25 Hidroxivitamina D" at bounding box center [328, 403] width 623 height 23
checkbox D "true"
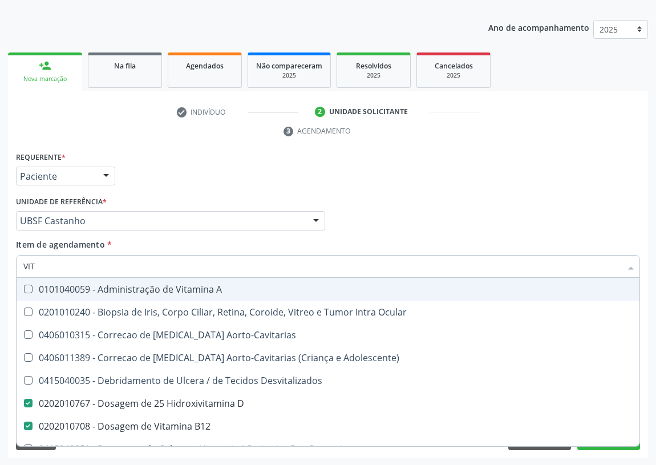
drag, startPoint x: 52, startPoint y: 265, endPoint x: 0, endPoint y: 266, distance: 52.5
click at [0, 266] on div "Acompanhamento Acompanhe a situação das marcações correntes e finalizadas Relat…" at bounding box center [328, 205] width 656 height 521
type input "02"
checkbox D "false"
checkbox B12 "false"
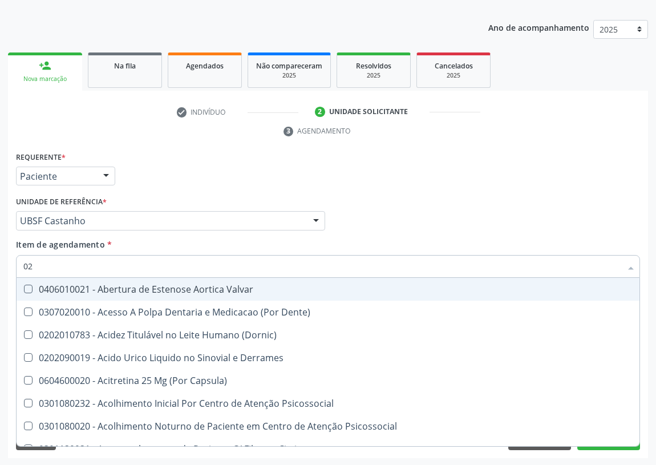
type input "020"
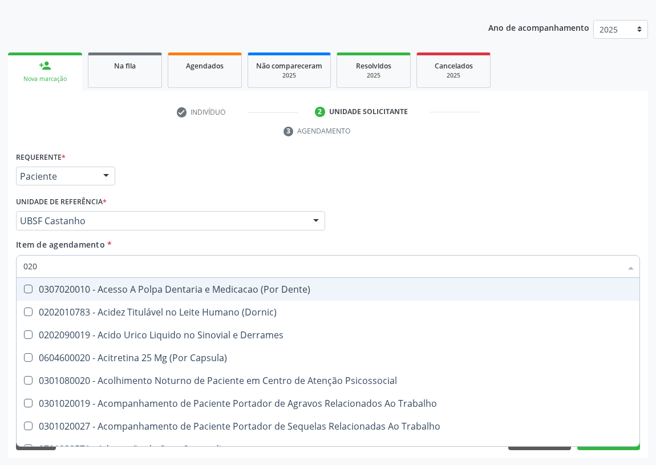
checkbox D "true"
checkbox Hdl "true"
checkbox Ldl "true"
checkbox Creatinina "true"
checkbox Glicose "true"
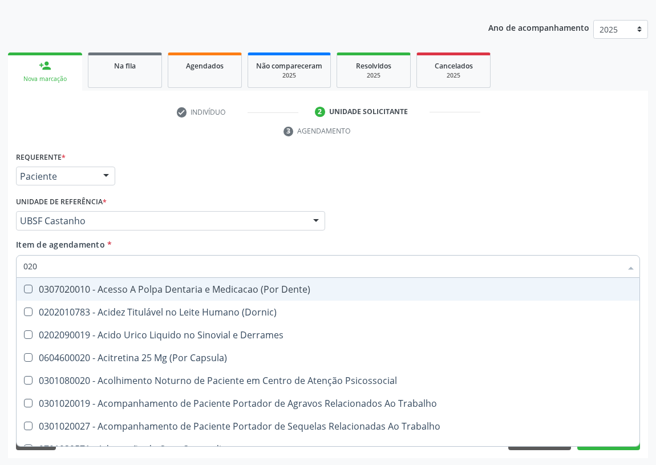
checkbox Glicosilada "true"
checkbox Potassio "true"
checkbox Sodio "true"
checkbox \(Tgo\) "true"
checkbox Triglicerideos "true"
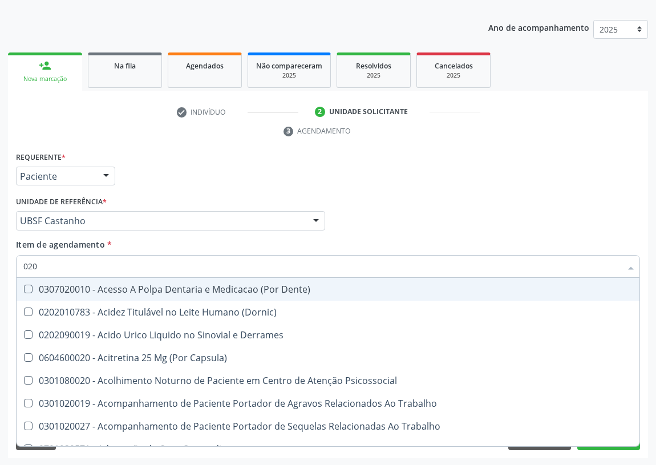
checkbox Ureia "true"
checkbox B12 "true"
checkbox Segmento\) "false"
checkbox Anvisa "false"
checkbox Organico "false"
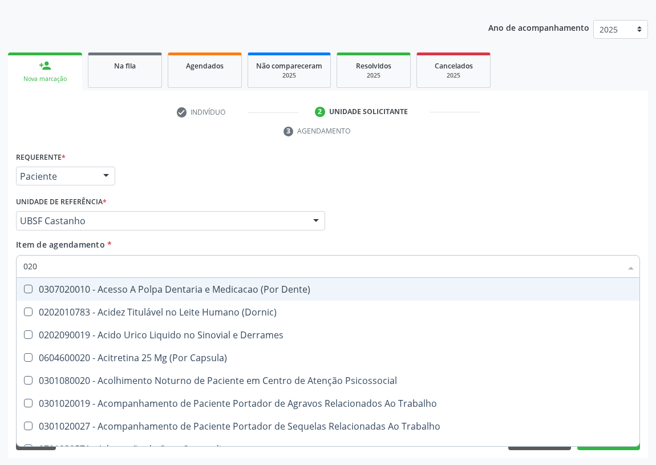
checkbox Salivar "false"
checkbox Sextante "false"
checkbox Angular "false"
checkbox Gasometria "false"
checkbox Intraluminal "false"
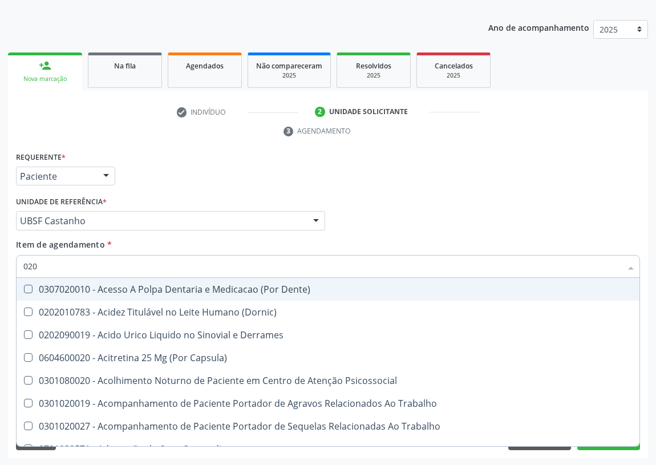
checkbox Linear "false"
checkbox Grampo "false"
checkbox Parafusos\) "false"
checkbox Joelho "false"
checkbox Completo "true"
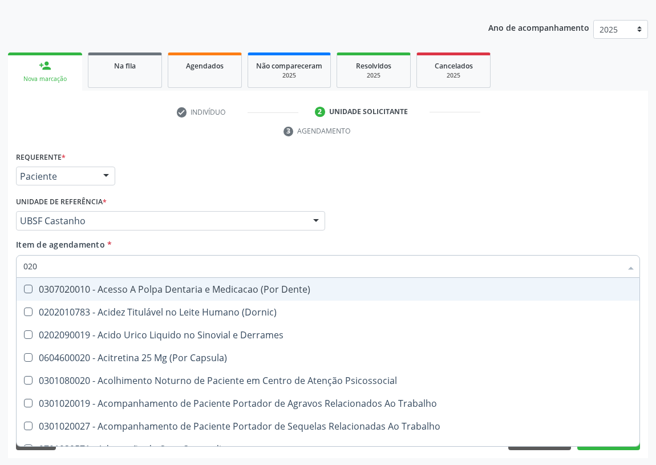
type input "0202"
checkbox Esqueléticas "true"
checkbox Ocular "true"
checkbox Aberto\) "true"
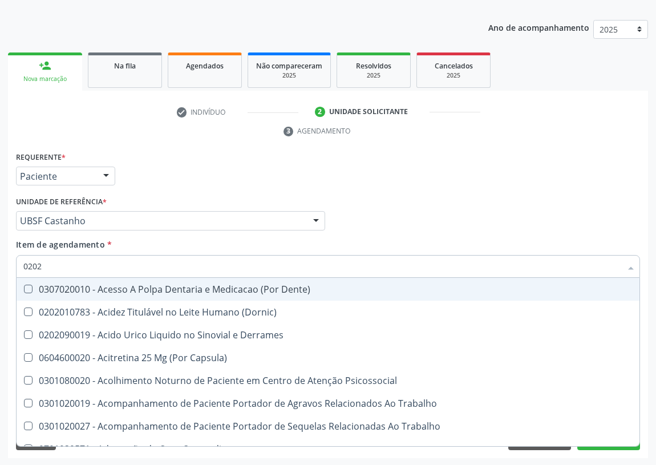
checkbox Cortante "true"
checkbox Drogas "true"
checkbox Gastro-Esofagico "true"
checkbox Imagens\) "true"
checkbox 67 "true"
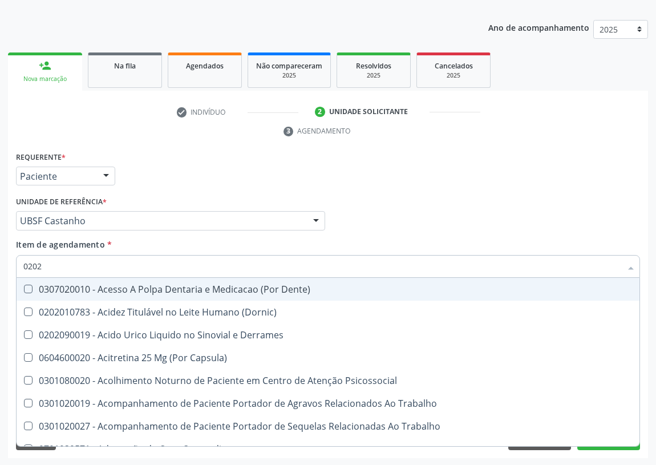
checkbox Aspiracao "true"
checkbox Projecoes\) "true"
checkbox Captacao "true"
checkbox \(Cantoplastia\) "true"
checkbox Revisao "true"
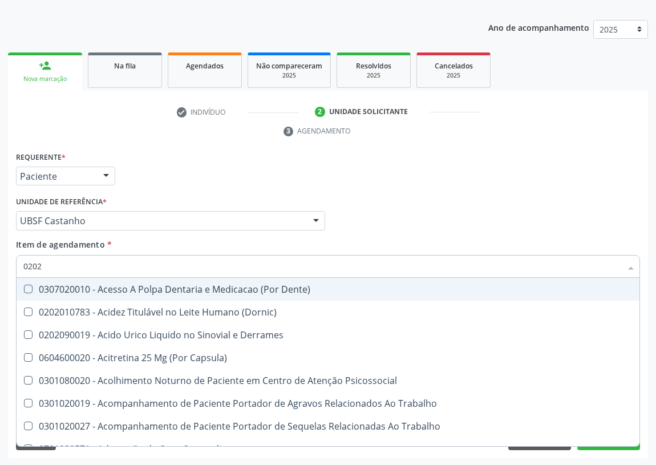
checkbox D "false"
checkbox Hdl "false"
checkbox Ldl "false"
checkbox Creatinina "false"
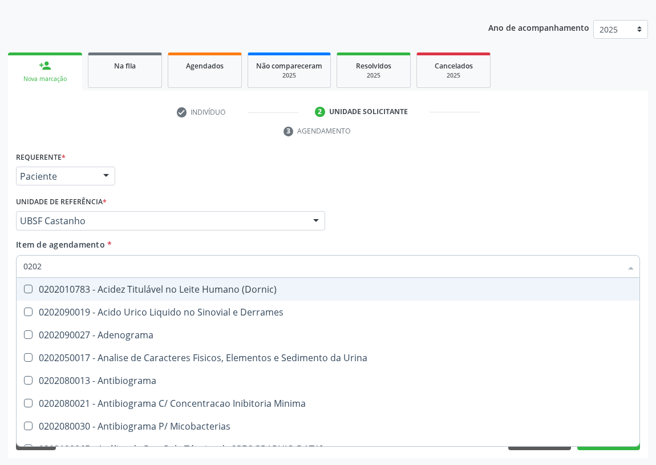
type input "02020"
checkbox Ivy "true"
checkbox D "false"
checkbox Barbituratos "true"
checkbox Benzodiazepinicos "true"
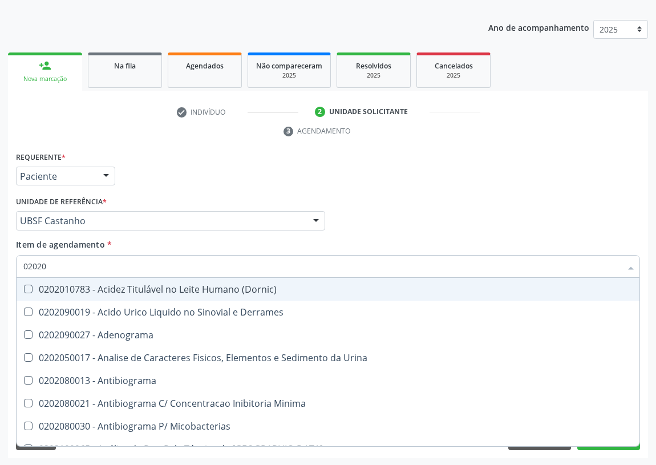
checkbox Calcitonina "true"
checkbox Hdl "false"
checkbox Ldl "false"
checkbox Creatinina "false"
checkbox Xiii "true"
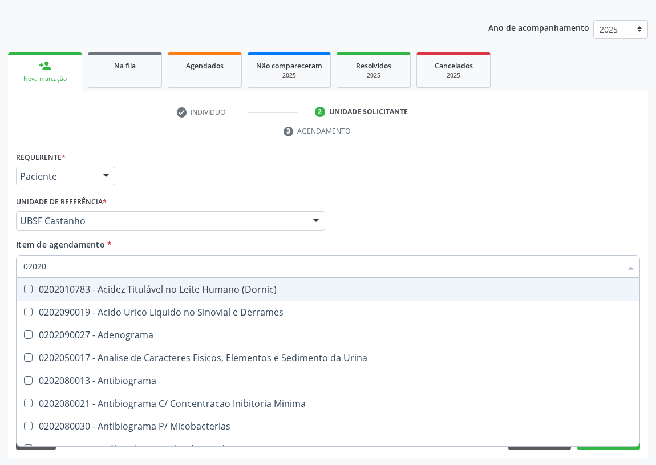
checkbox Formaldeido "true"
checkbox Glicose "false"
checkbox Glicosilada "false"
checkbox \(Igm\) "true"
checkbox Meta-Hemoglobina "true"
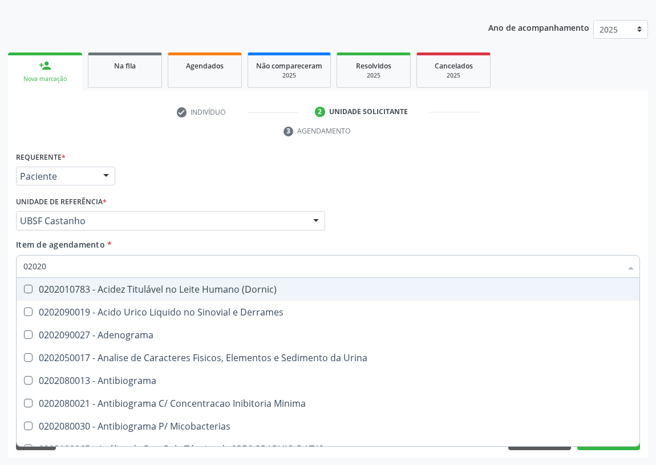
checkbox Potassio "false"
checkbox Progesterona "true"
checkbox Prolactina "true"
checkbox Horas\) "true"
checkbox Quinidina "true"
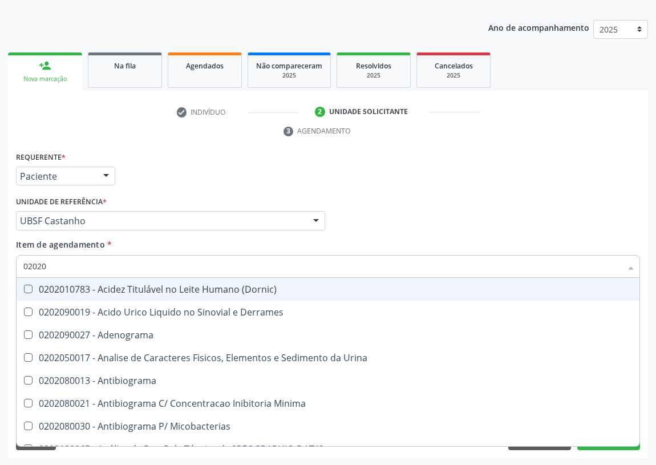
checkbox Renina "true"
checkbox Sodio "false"
checkbox \(Tgo\) "false"
checkbox \(Tgp\) "false"
checkbox Triglicerideos "false"
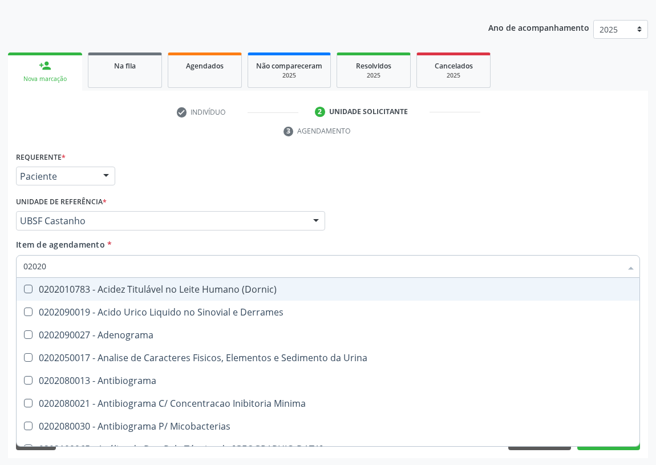
checkbox Ureia "false"
checkbox B12 "false"
checkbox Zinco "true"
checkbox Completo "false"
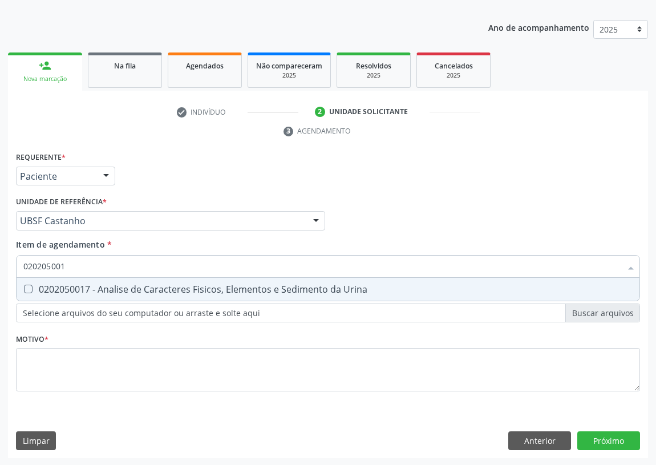
type input "0202050017"
drag, startPoint x: 23, startPoint y: 286, endPoint x: 95, endPoint y: 281, distance: 72.0
click at [33, 285] on div "0202050017 - Analise de Caracteres Fisicos, Elementos e Sedimento da Urina" at bounding box center [327, 289] width 609 height 9
checkbox Urina "true"
drag, startPoint x: 96, startPoint y: 265, endPoint x: 0, endPoint y: 265, distance: 96.4
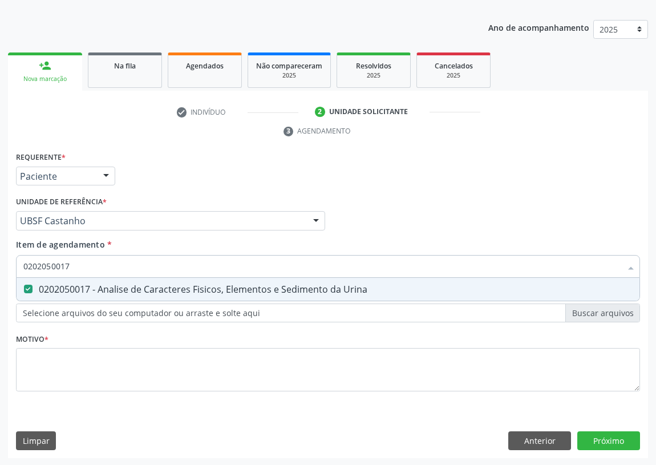
click at [0, 265] on div "Acompanhamento Acompanhe a situação das marcações correntes e finalizadas Relat…" at bounding box center [328, 205] width 656 height 521
type input "C"
checkbox Urina "false"
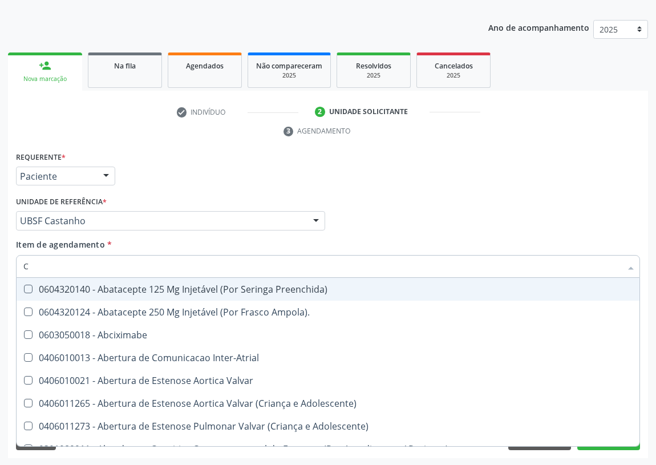
type input "CU"
checkbox Urina "false"
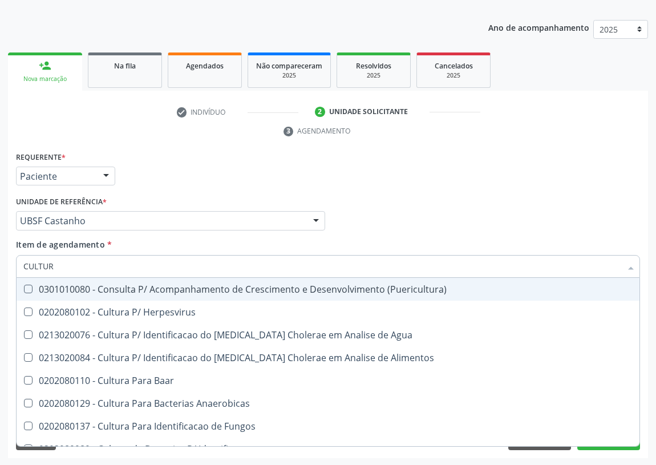
type input "CULTURA"
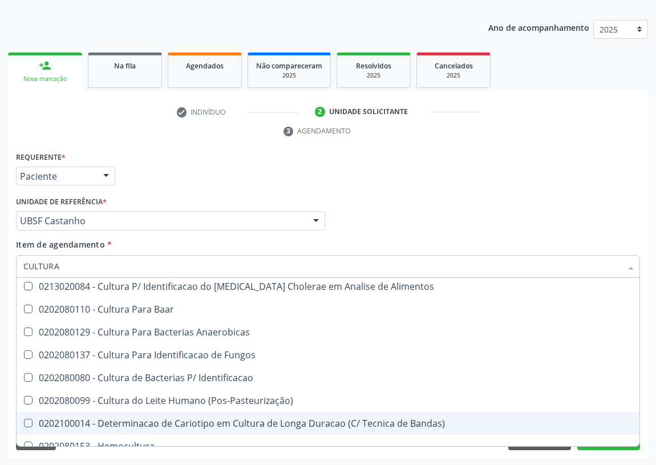
scroll to position [82, 0]
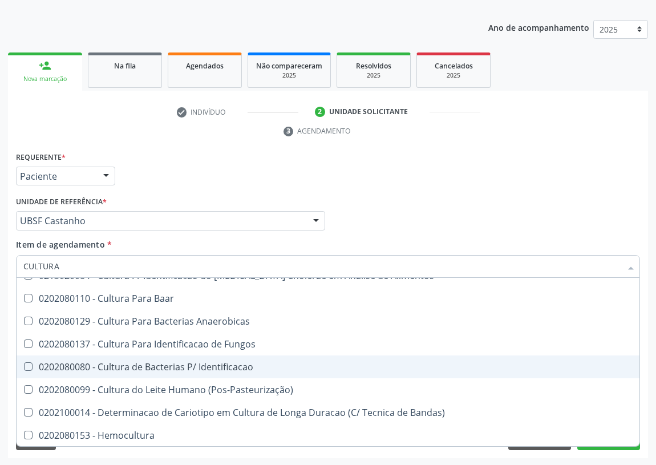
click at [143, 365] on div "0202080080 - Cultura de Bacterias P/ Identificacao" at bounding box center [327, 366] width 609 height 9
checkbox Identificacao "true"
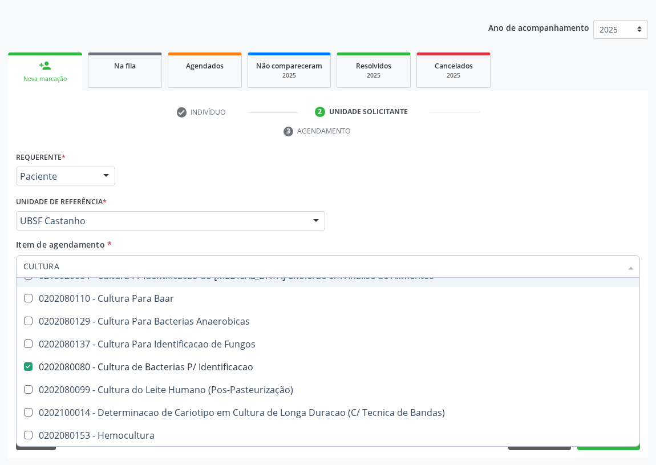
click at [376, 181] on div "Requerente * Paciente Profissional de Saúde Paciente Nenhum resultado encontrad…" at bounding box center [328, 171] width 630 height 44
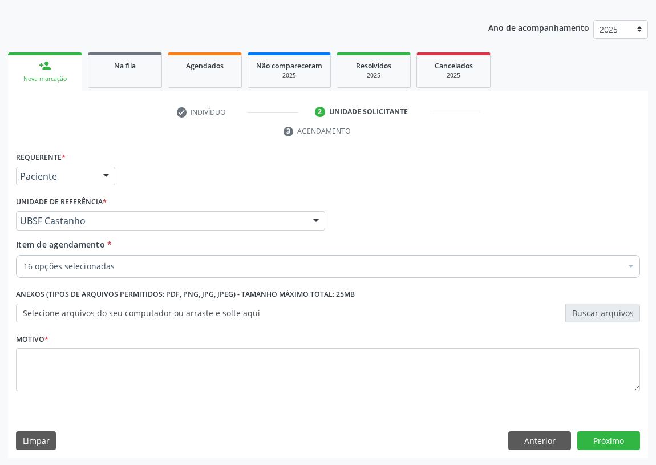
scroll to position [0, 0]
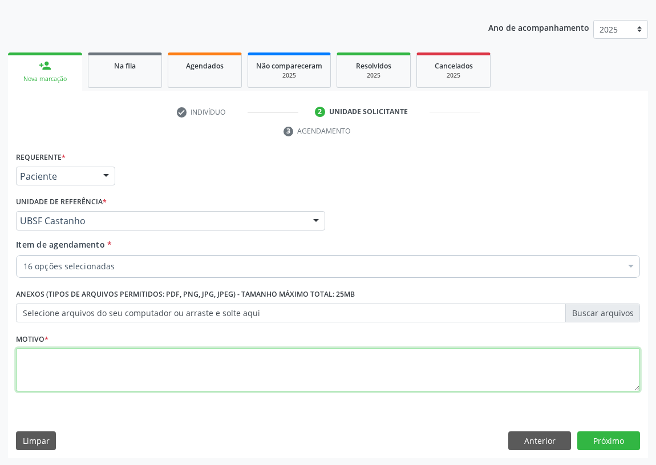
click at [86, 384] on textarea at bounding box center [328, 369] width 624 height 43
type textarea "AVALIAÇÃO"
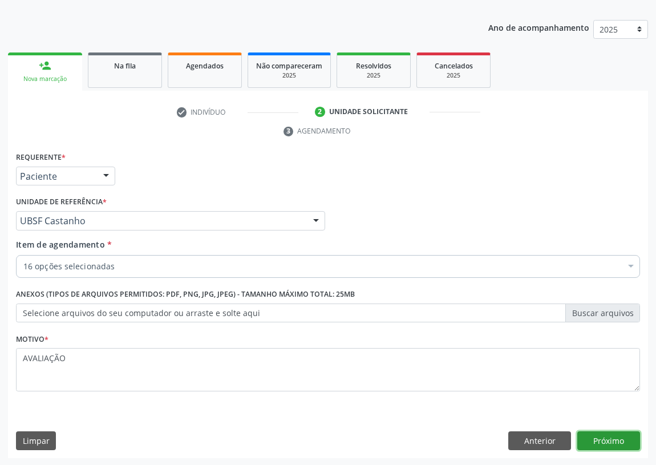
click at [600, 440] on button "Próximo" at bounding box center [608, 440] width 63 height 19
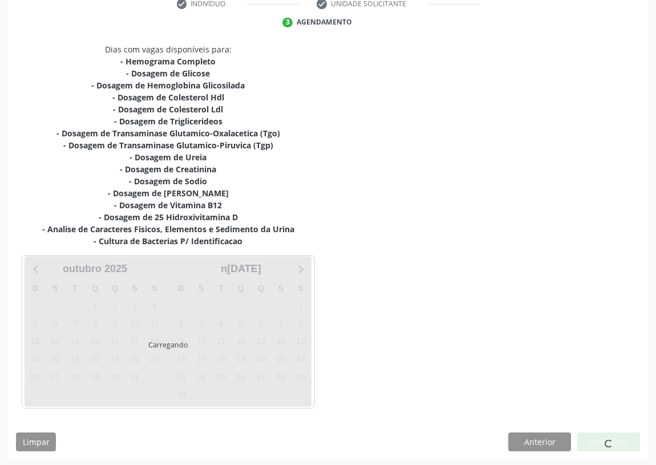
scroll to position [228, 0]
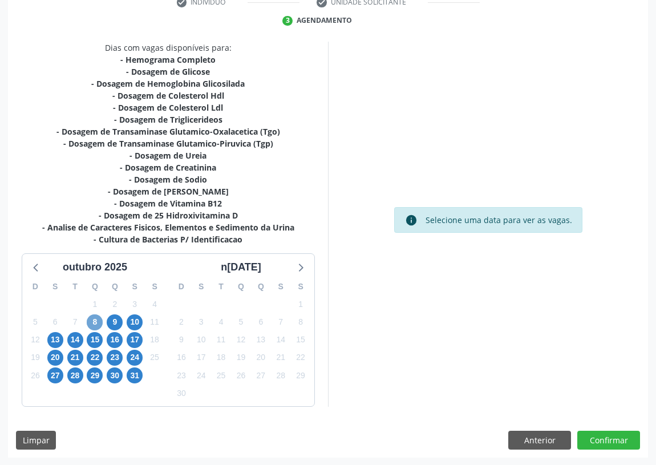
click at [90, 318] on span "8" at bounding box center [95, 322] width 16 height 16
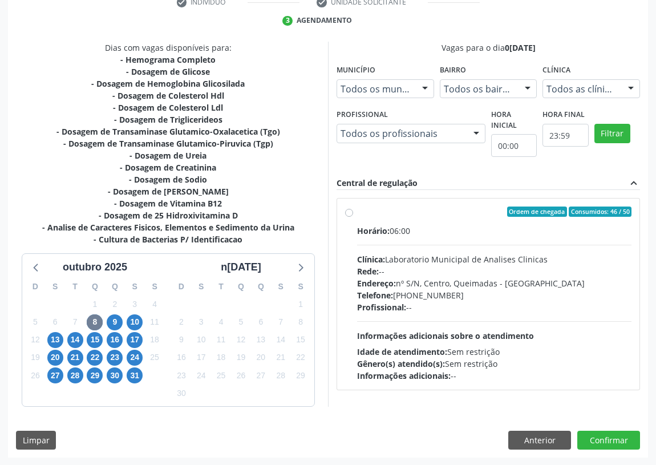
click at [357, 210] on label "Ordem de chegada Consumidos: 46 / 50 Horário: 06:00 Clínica: Laboratorio Munici…" at bounding box center [494, 294] width 274 height 175
click at [349, 210] on input "Ordem de chegada Consumidos: 46 / 50 Horário: 06:00 Clínica: Laboratorio Munici…" at bounding box center [349, 212] width 8 height 10
radio input "true"
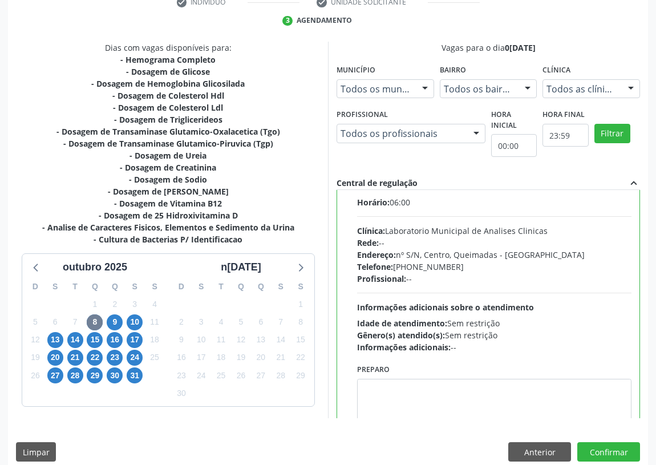
scroll to position [56, 0]
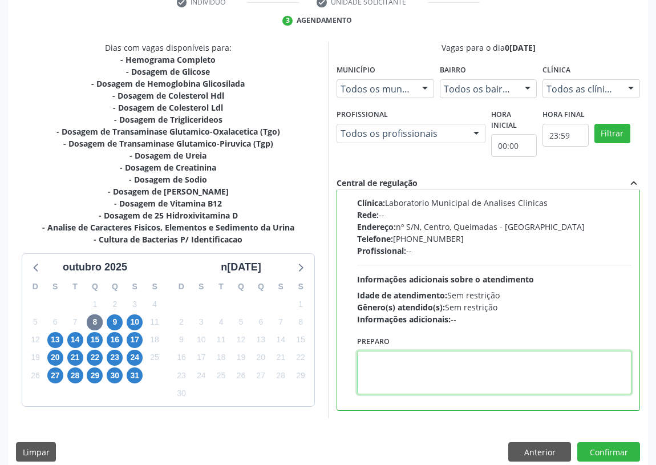
click at [376, 367] on textarea at bounding box center [494, 372] width 274 height 43
type textarea "IR EM [GEOGRAPHIC_DATA]"
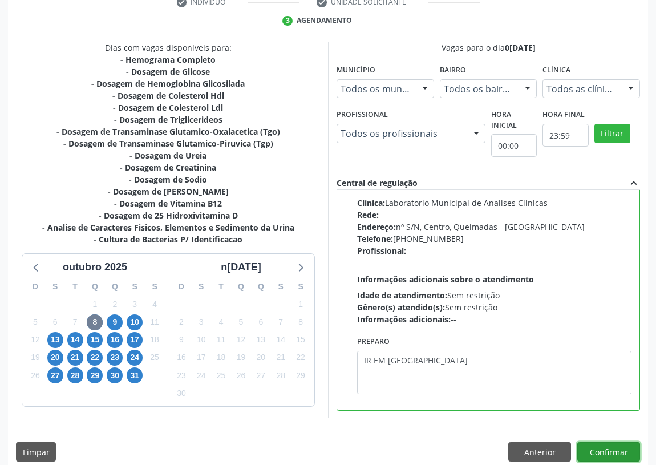
click at [610, 448] on button "Confirmar" at bounding box center [608, 451] width 63 height 19
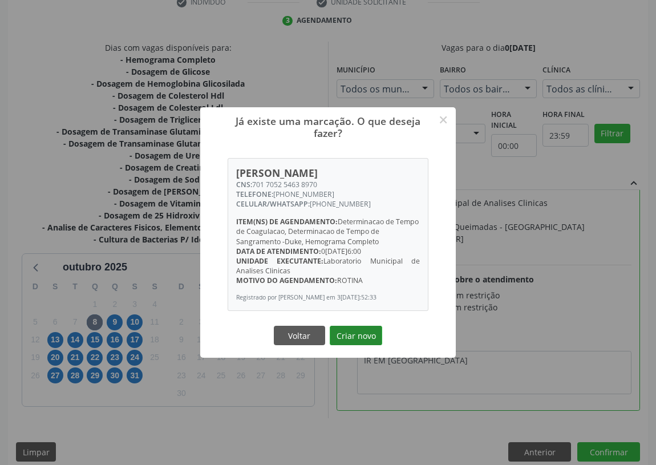
click at [345, 343] on button "Criar novo" at bounding box center [356, 335] width 52 height 19
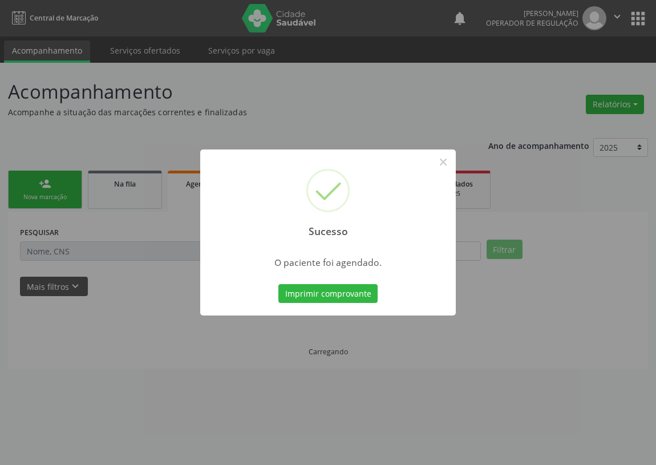
scroll to position [0, 0]
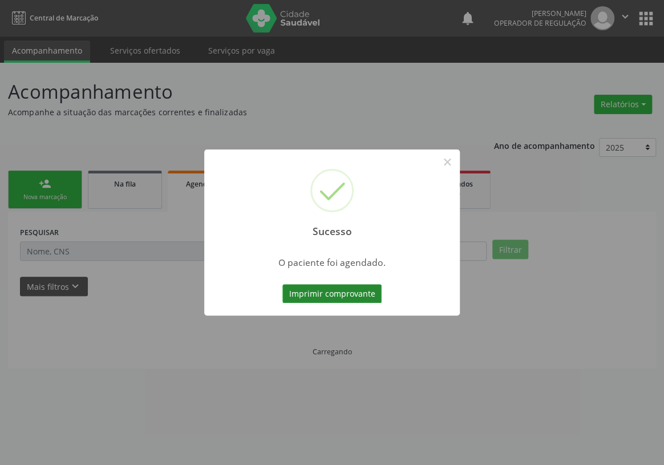
click at [318, 293] on button "Imprimir comprovante" at bounding box center [331, 293] width 99 height 19
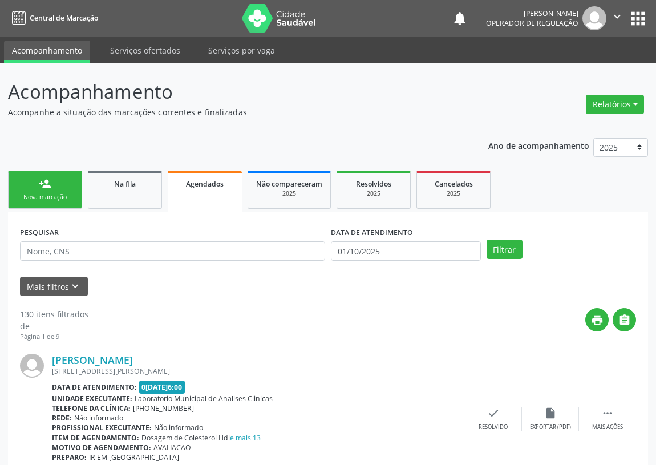
click at [60, 188] on link "person_add Nova marcação" at bounding box center [45, 190] width 74 height 38
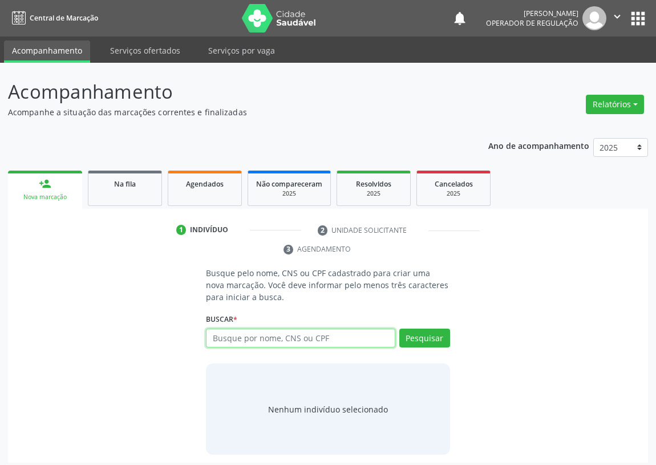
click at [214, 341] on input "text" at bounding box center [300, 338] width 189 height 19
type input "700000391469406"
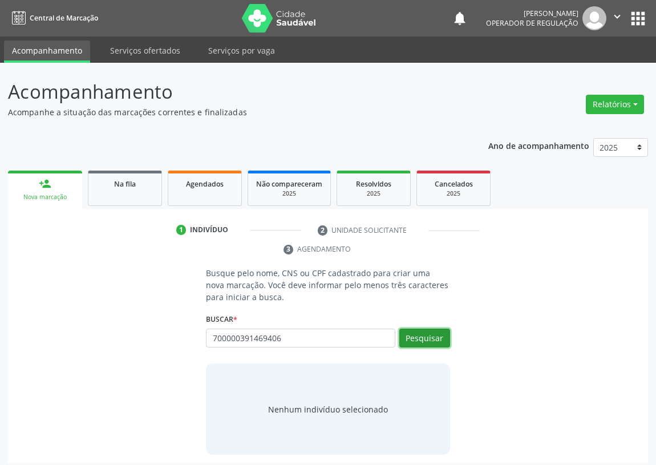
drag, startPoint x: 412, startPoint y: 337, endPoint x: 88, endPoint y: 384, distance: 326.9
click at [411, 337] on button "Pesquisar" at bounding box center [424, 338] width 51 height 19
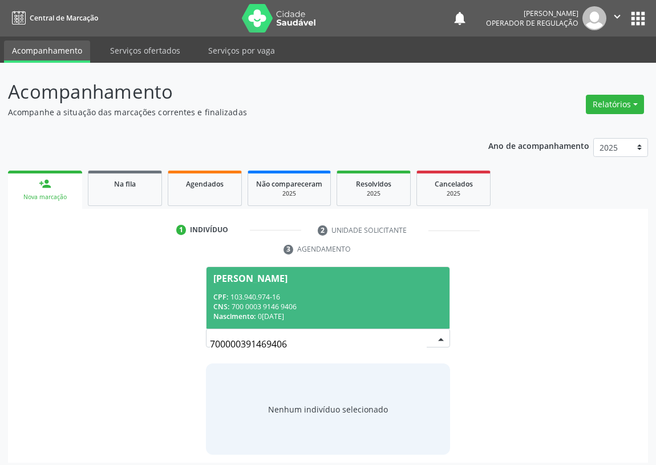
drag, startPoint x: 233, startPoint y: 298, endPoint x: 224, endPoint y: 300, distance: 9.4
click at [230, 298] on div "CPF: 103.940.974-16" at bounding box center [327, 297] width 229 height 10
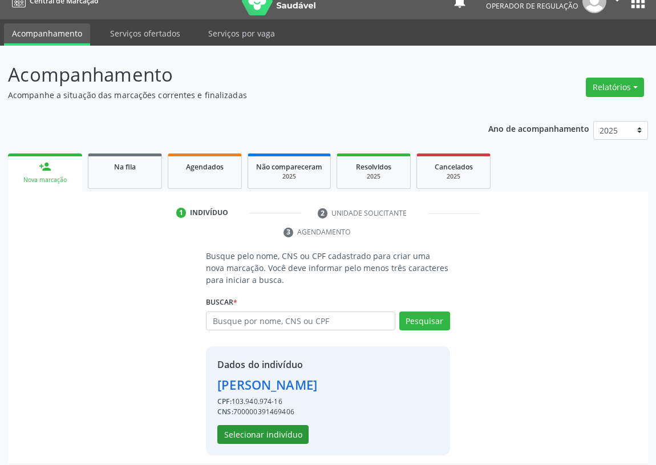
scroll to position [22, 0]
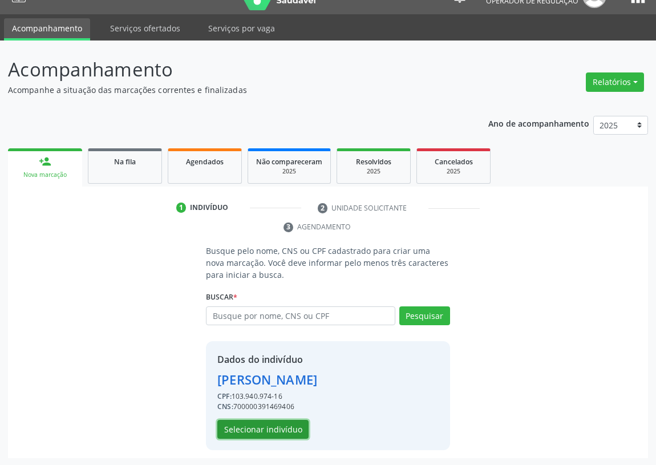
click at [242, 430] on button "Selecionar indivíduo" at bounding box center [262, 429] width 91 height 19
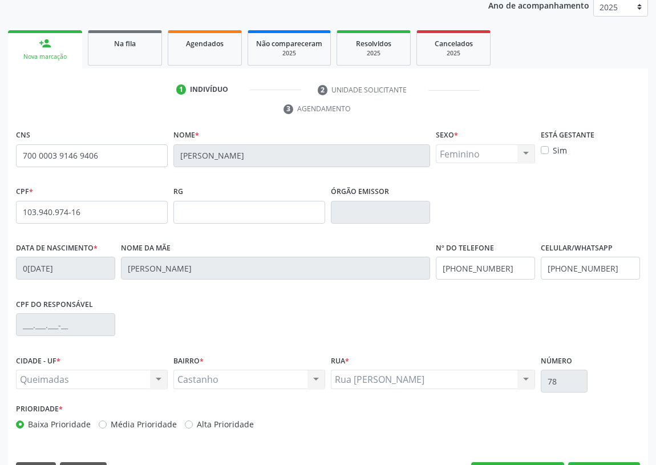
scroll to position [171, 0]
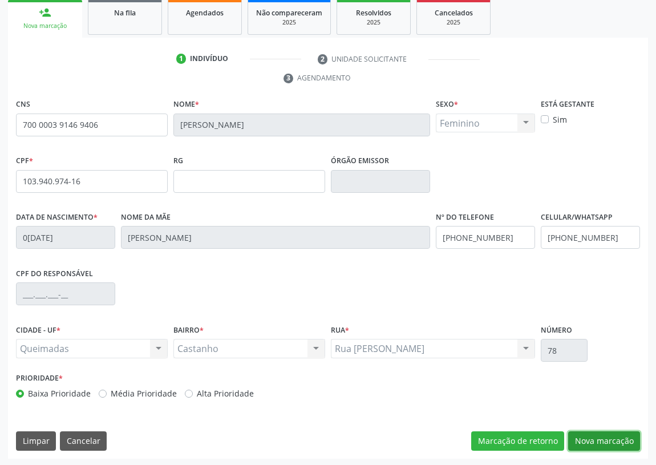
drag, startPoint x: 597, startPoint y: 437, endPoint x: 349, endPoint y: 371, distance: 256.8
click at [592, 436] on button "Nova marcação" at bounding box center [604, 440] width 72 height 19
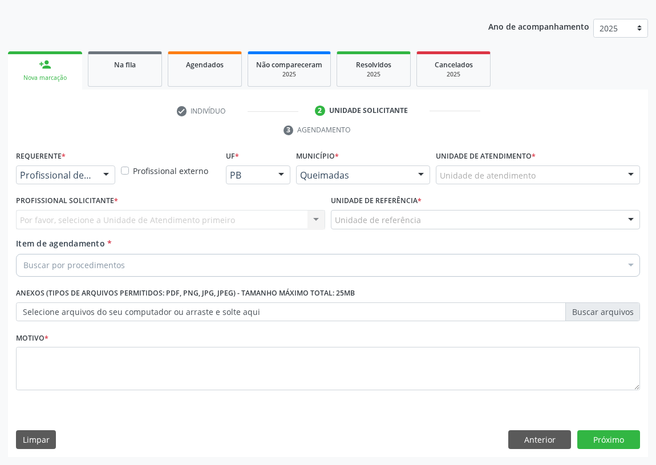
scroll to position [118, 0]
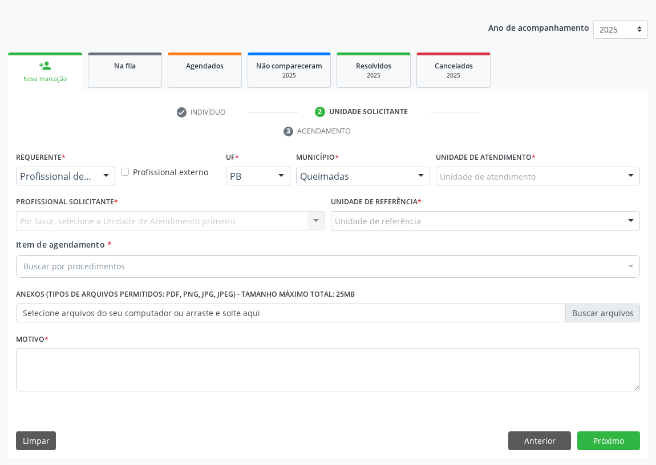
click at [104, 177] on div at bounding box center [106, 176] width 17 height 19
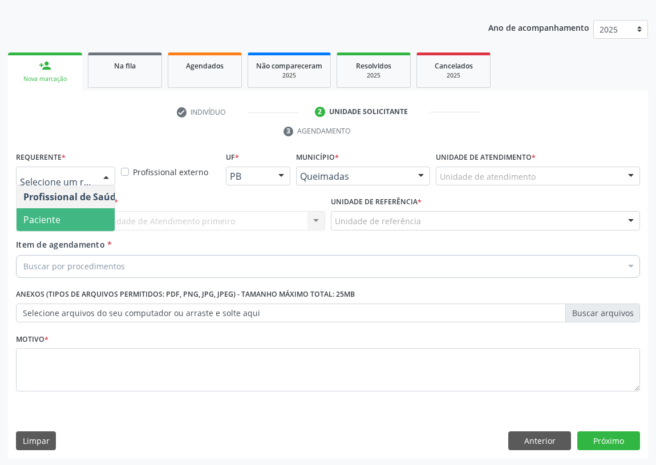
click at [90, 217] on span "Paciente" at bounding box center [72, 219] width 111 height 23
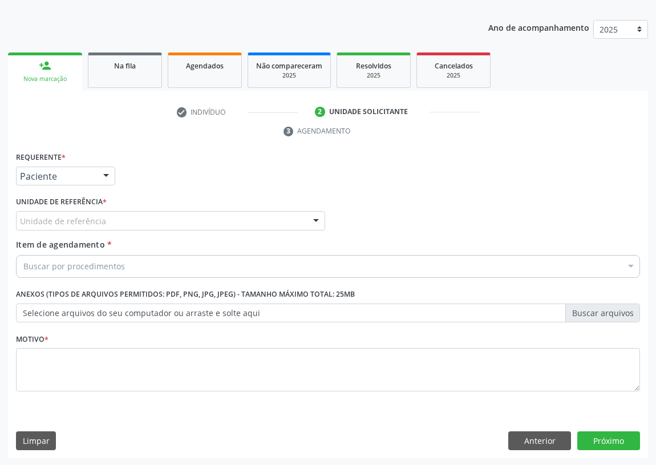
click at [318, 221] on div at bounding box center [315, 221] width 17 height 19
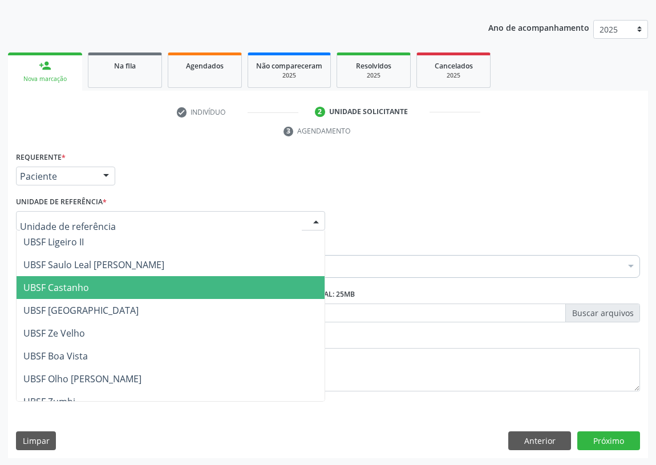
click at [91, 291] on span "UBSF Castanho" at bounding box center [171, 287] width 308 height 23
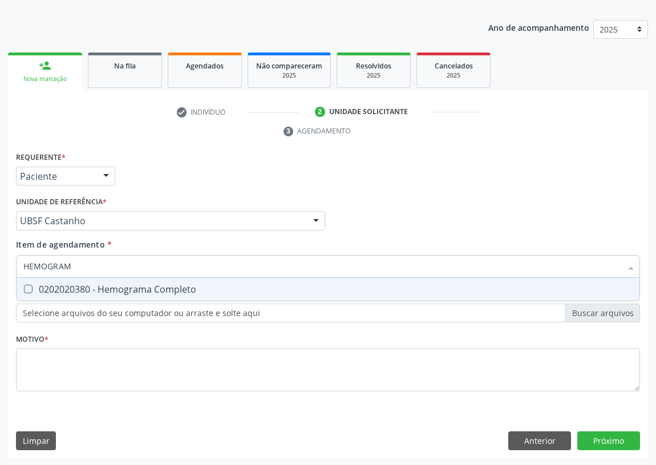
type input "HEMOGRAMA"
click at [33, 285] on div "0202020380 - Hemograma Completo" at bounding box center [327, 289] width 609 height 9
checkbox Completo "true"
drag, startPoint x: 104, startPoint y: 260, endPoint x: 0, endPoint y: 241, distance: 106.0
click at [0, 242] on div "Acompanhamento Acompanhe a situação das marcações correntes e finalizadas Relat…" at bounding box center [328, 205] width 656 height 521
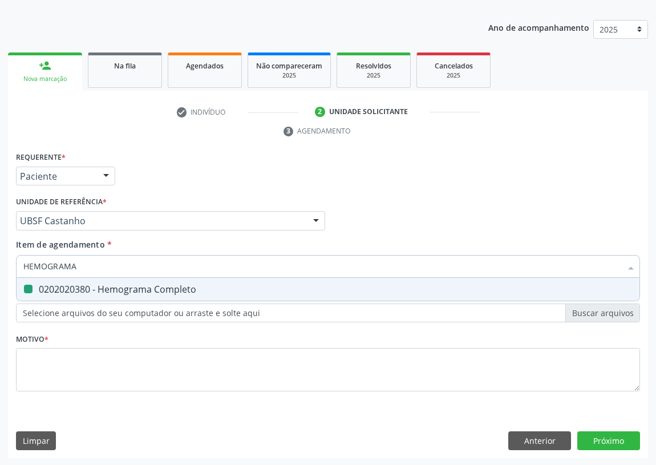
type input "U"
checkbox Completo "false"
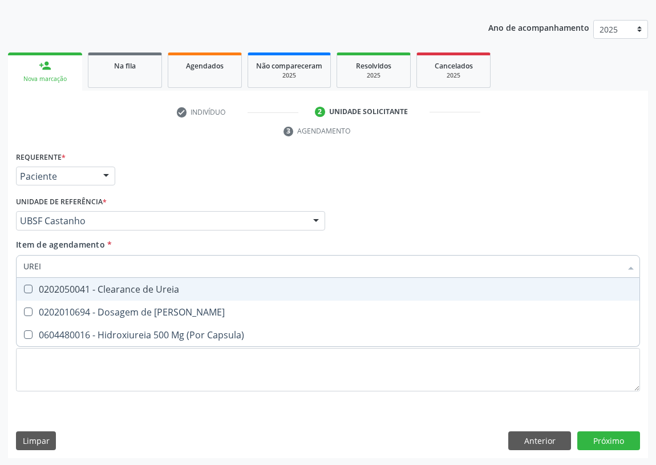
type input "UREIA"
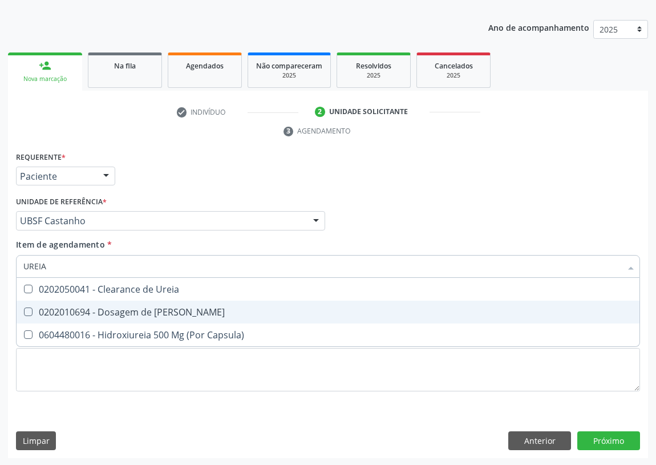
click at [27, 309] on Ureia at bounding box center [28, 311] width 9 height 9
click at [24, 309] on Ureia "checkbox" at bounding box center [20, 311] width 7 height 7
checkbox Ureia "true"
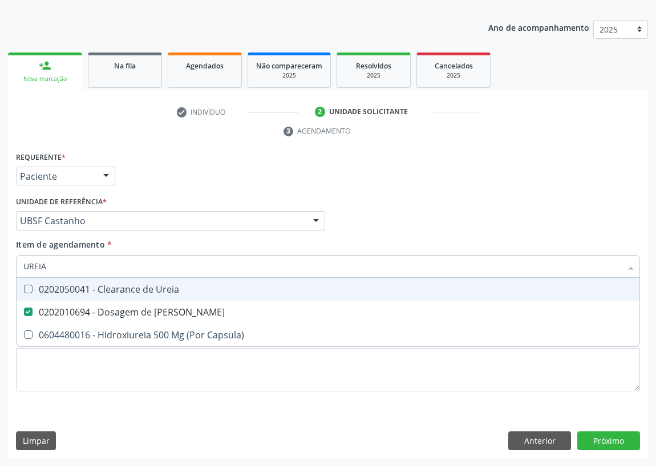
drag, startPoint x: 60, startPoint y: 265, endPoint x: 5, endPoint y: 262, distance: 56.0
click at [6, 262] on div "Acompanhamento Acompanhe a situação das marcações correntes e finalizadas Relat…" at bounding box center [328, 205] width 656 height 521
type input "C"
checkbox Ureia "false"
type input "CREATIN"
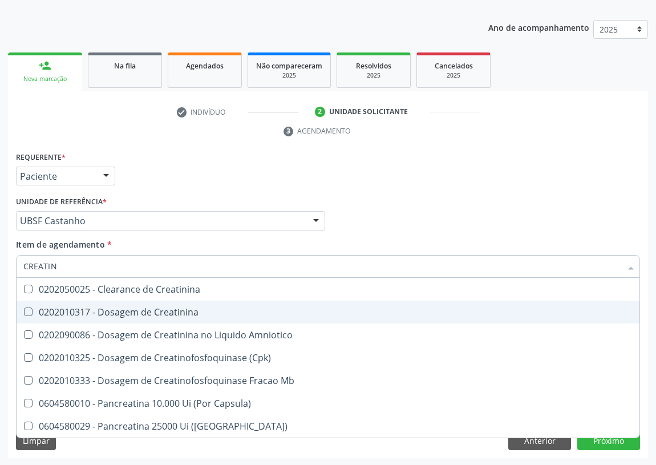
drag, startPoint x: 27, startPoint y: 308, endPoint x: 62, endPoint y: 272, distance: 50.0
click at [27, 306] on span "0202010317 - Dosagem de Creatinina" at bounding box center [328, 312] width 623 height 23
checkbox Creatinina "true"
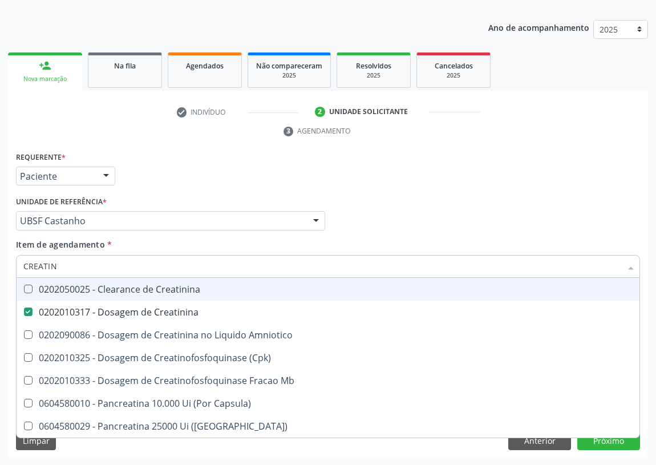
drag, startPoint x: 63, startPoint y: 271, endPoint x: 2, endPoint y: 267, distance: 60.6
click at [2, 267] on div "Acompanhamento Acompanhe a situação das marcações correntes e finalizadas Relat…" at bounding box center [328, 205] width 656 height 521
type input "C"
checkbox Creatinina "false"
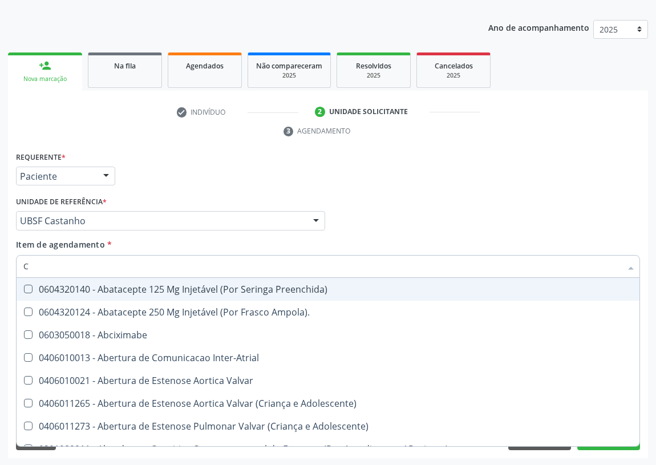
type input "CO"
checkbox Osseo "true"
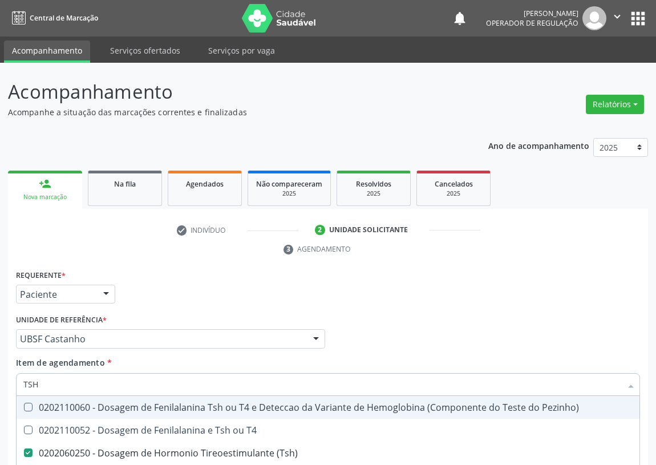
scroll to position [118, 0]
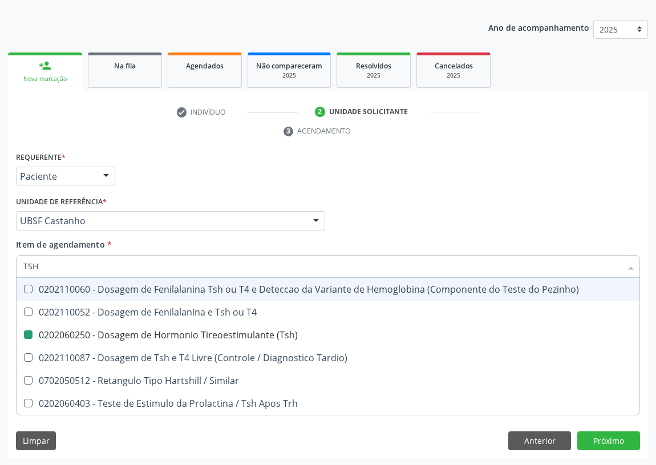
type input "T"
checkbox \(Tsh\) "false"
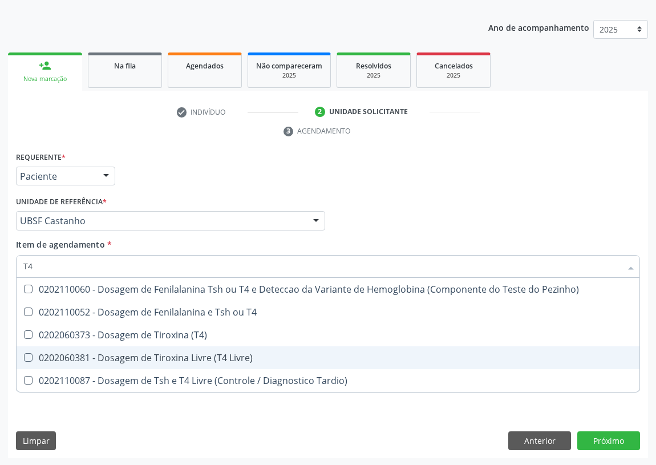
drag, startPoint x: 23, startPoint y: 355, endPoint x: 26, endPoint y: 305, distance: 49.7
click at [25, 343] on ul "Desfazer seleção 0202110060 - Dosagem de Fenilalanina Tsh ou T4 e Deteccao da V…" at bounding box center [328, 335] width 623 height 114
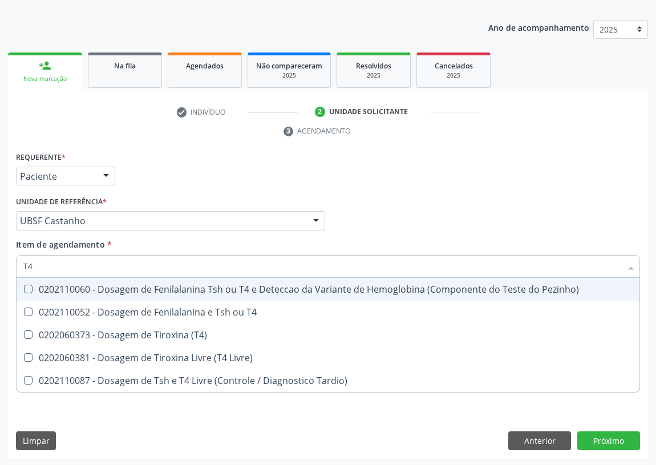
drag, startPoint x: 36, startPoint y: 264, endPoint x: 15, endPoint y: 264, distance: 20.5
click at [16, 264] on div "T4" at bounding box center [328, 266] width 624 height 23
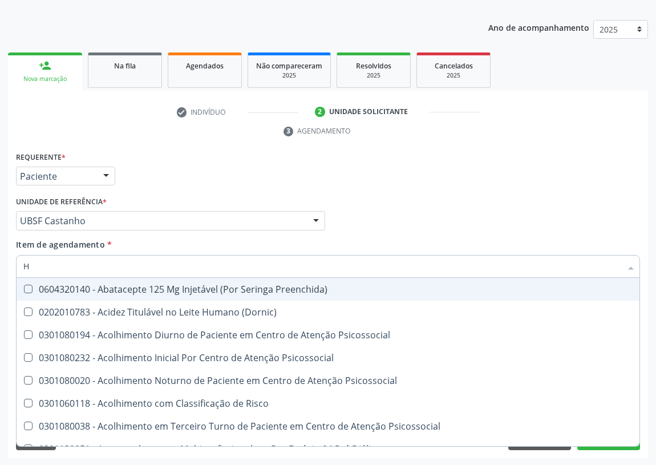
type input "HE"
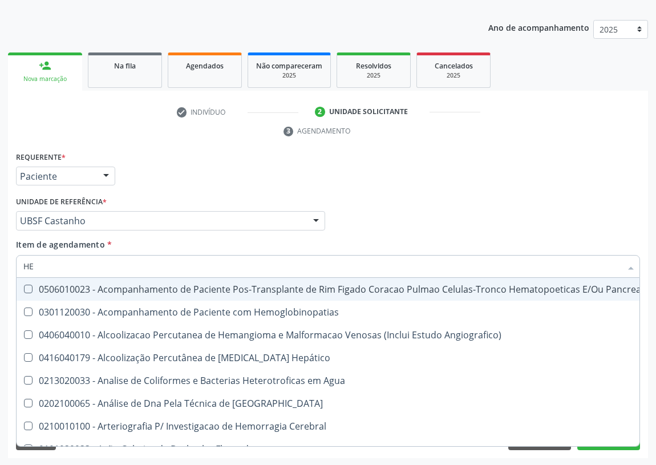
checkbox Completo "true"
checkbox Cronico "false"
checkbox Endoscopico\) "false"
type input "HEM"
checkbox Transplante "true"
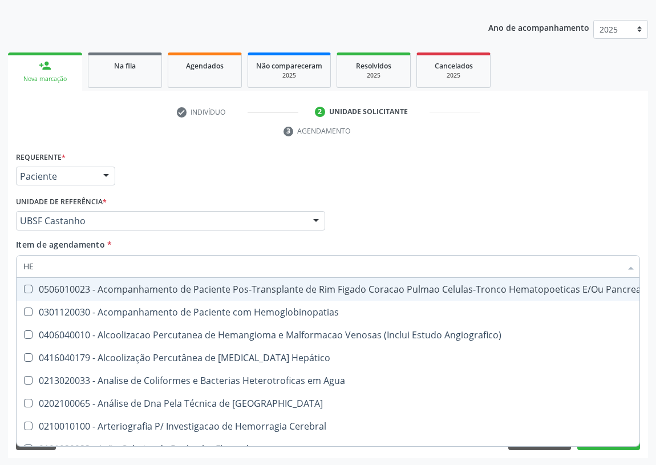
checkbox Completo "false"
type input "HEMO"
checkbox Retro-Retal "true"
checkbox Completo "false"
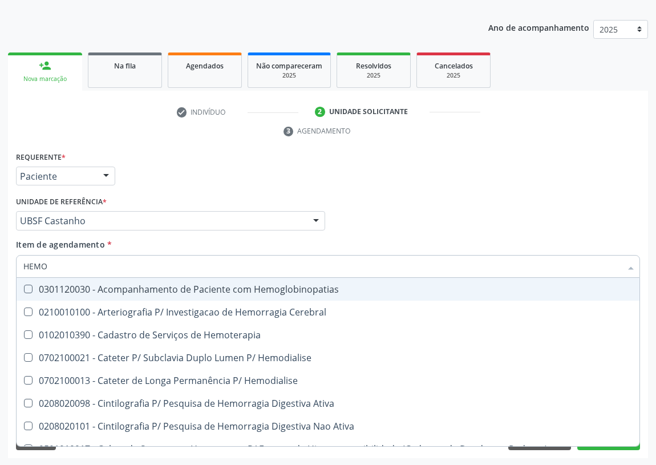
type input "HEMOG"
checkbox Carboxi-Hemoglobina "true"
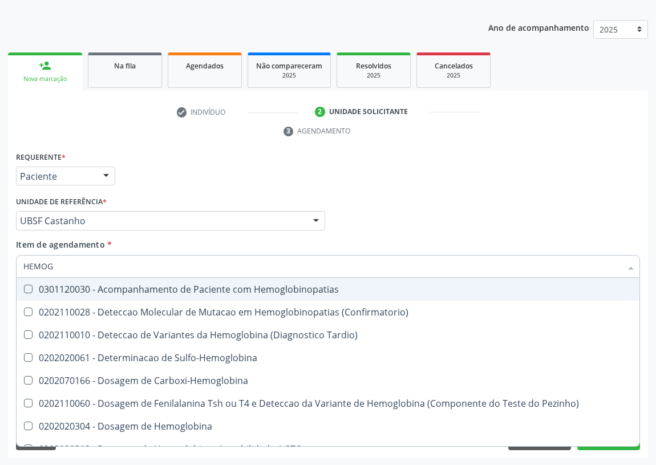
type input "HEMOGL"
checkbox Completo "false"
type input "HEMOGLOBI"
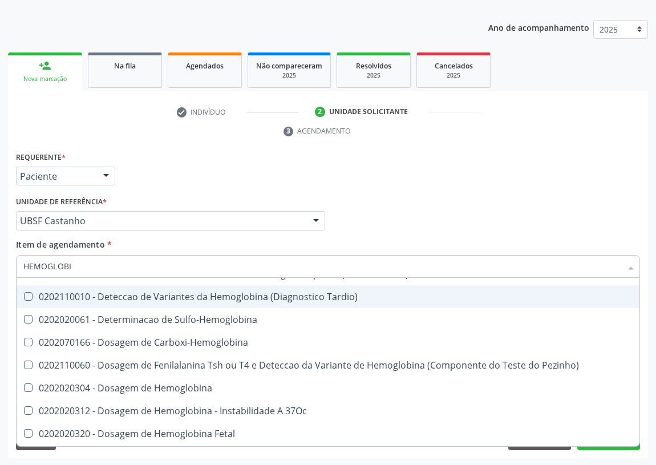
scroll to position [103, 0]
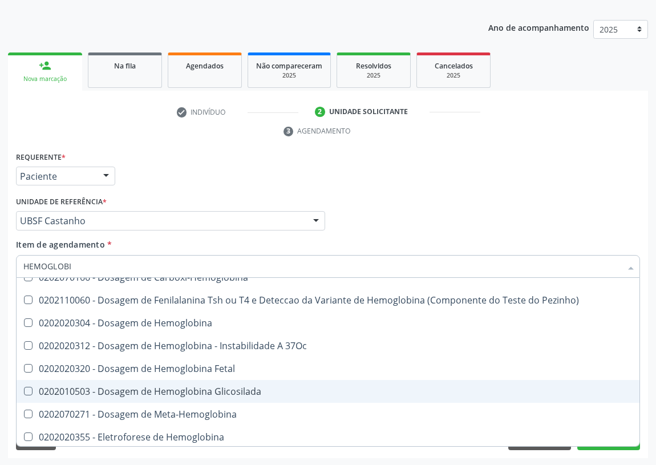
drag, startPoint x: 175, startPoint y: 388, endPoint x: 161, endPoint y: 370, distance: 22.7
click at [175, 388] on div "0202010503 - Dosagem de Hemoglobina Glicosilada" at bounding box center [327, 391] width 609 height 9
checkbox Glicosilada "true"
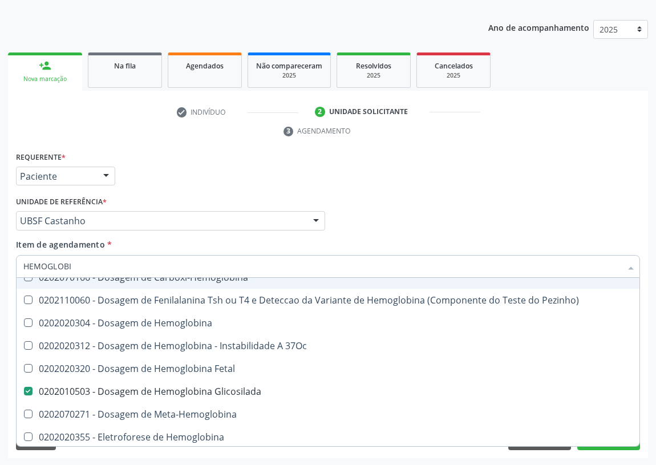
drag, startPoint x: 33, startPoint y: 262, endPoint x: 3, endPoint y: 261, distance: 30.2
click at [8, 262] on div "Requerente * Paciente Profissional de Saúde Paciente Nenhum resultado encontrad…" at bounding box center [328, 304] width 640 height 310
drag, startPoint x: 80, startPoint y: 266, endPoint x: 29, endPoint y: 266, distance: 50.8
click at [29, 266] on input "HEMOGLOBI" at bounding box center [322, 266] width 598 height 23
type input "H"
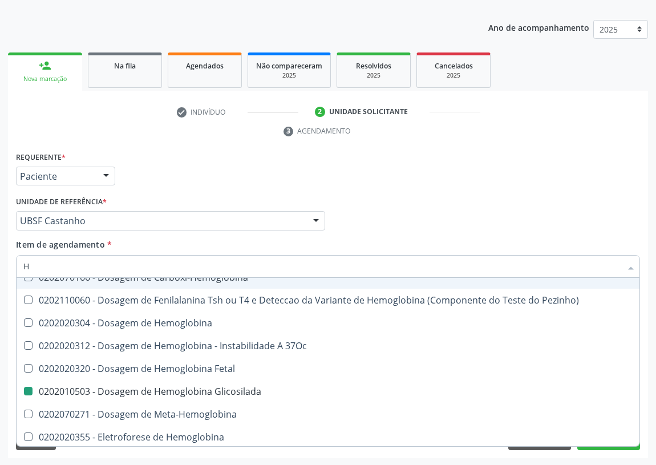
checkbox Glicosilada "false"
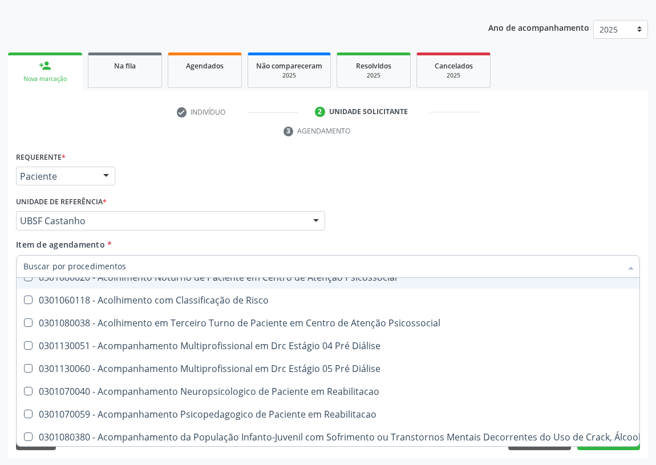
checkbox Hdl "false"
checkbox Glicosilada "false"
checkbox \(Tsh\) "false"
checkbox Completo "false"
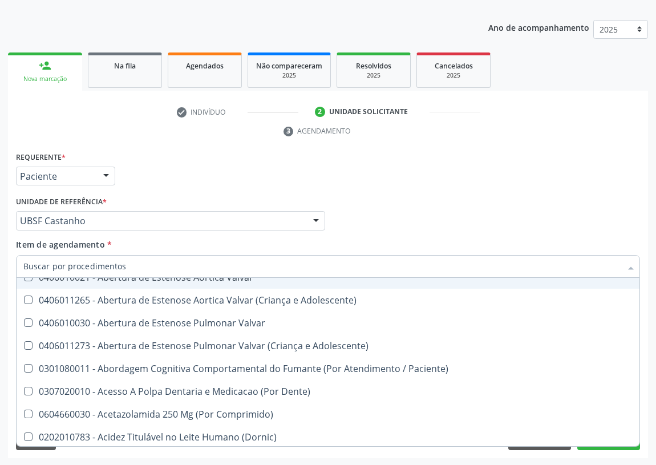
type input "V"
checkbox Cornea "true"
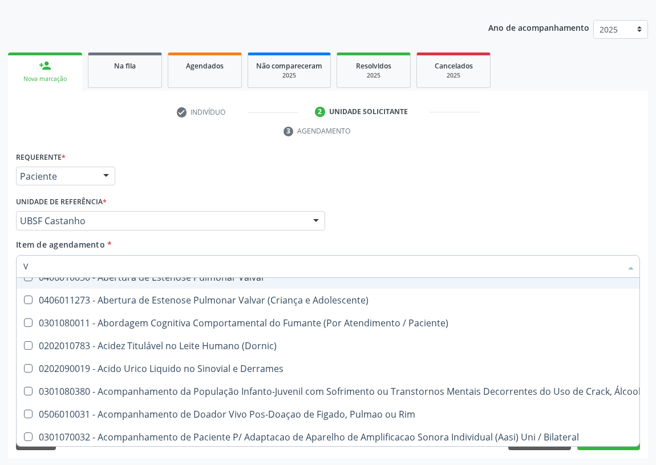
type input "VI"
checkbox Psicoterapia "true"
checkbox \(Tgp\) "false"
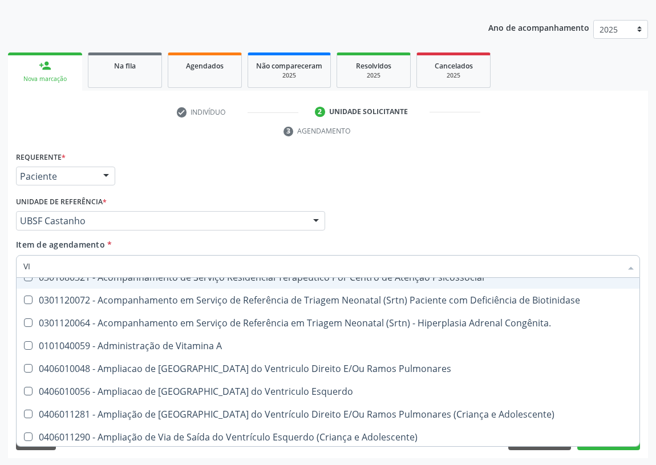
type input "VIT"
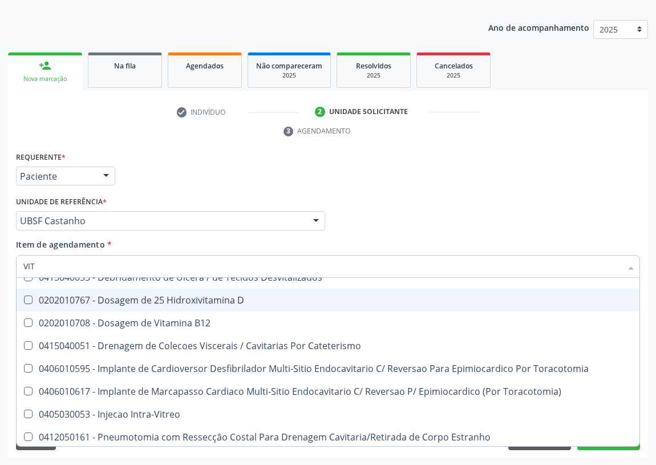
click at [114, 297] on div "0202010767 - Dosagem de 25 Hidroxivitamina D" at bounding box center [327, 299] width 609 height 9
checkbox D "true"
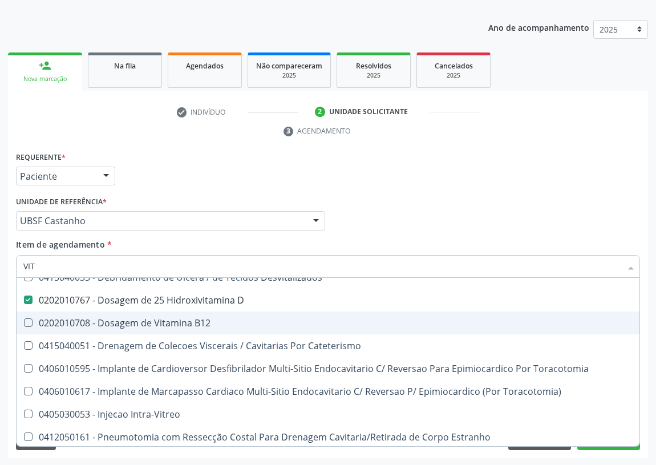
click at [104, 319] on div "0202010708 - Dosagem de Vitamina B12" at bounding box center [327, 322] width 609 height 9
checkbox B12 "true"
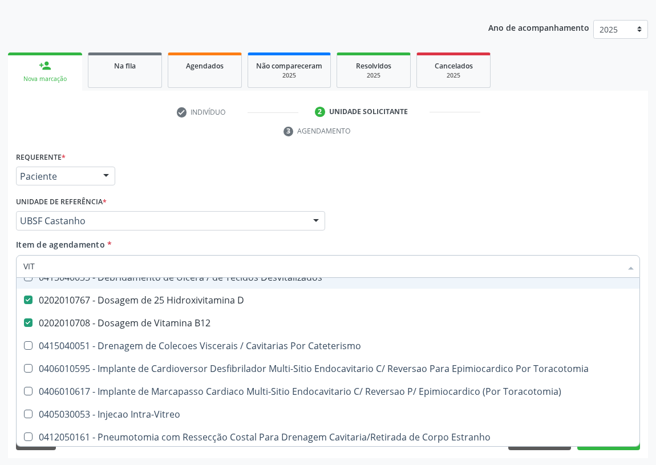
drag, startPoint x: 427, startPoint y: 221, endPoint x: 14, endPoint y: 342, distance: 430.5
click at [416, 222] on div "Profissional Solicitante Por favor, selecione a Unidade de Atendimento primeiro…" at bounding box center [328, 215] width 630 height 44
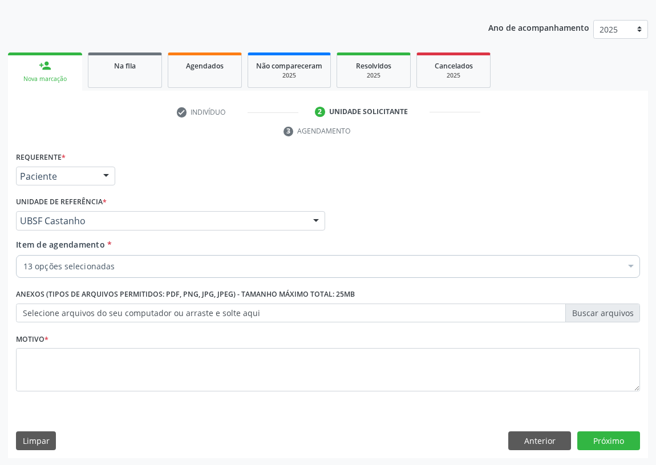
scroll to position [0, 0]
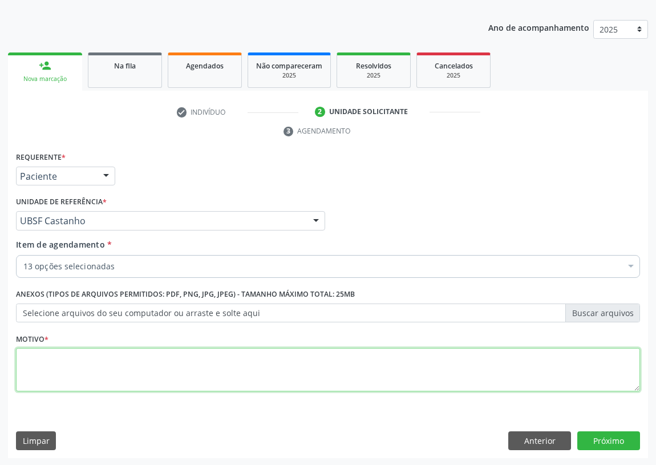
click at [44, 364] on textarea at bounding box center [328, 369] width 624 height 43
type textarea "AVALIAÇÃO"
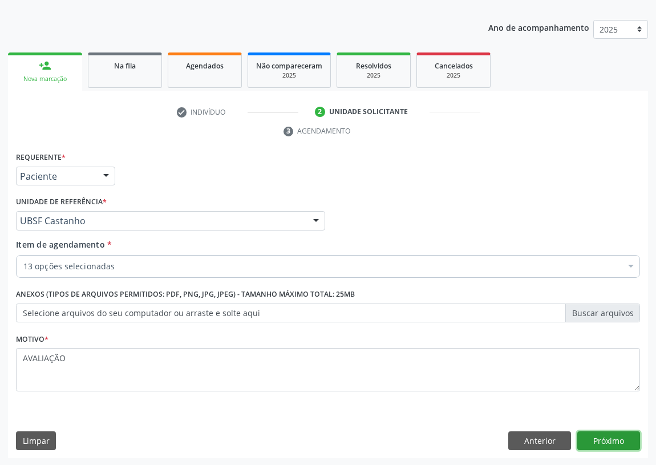
drag, startPoint x: 609, startPoint y: 436, endPoint x: 2, endPoint y: 359, distance: 612.4
click at [605, 435] on button "Próximo" at bounding box center [608, 440] width 63 height 19
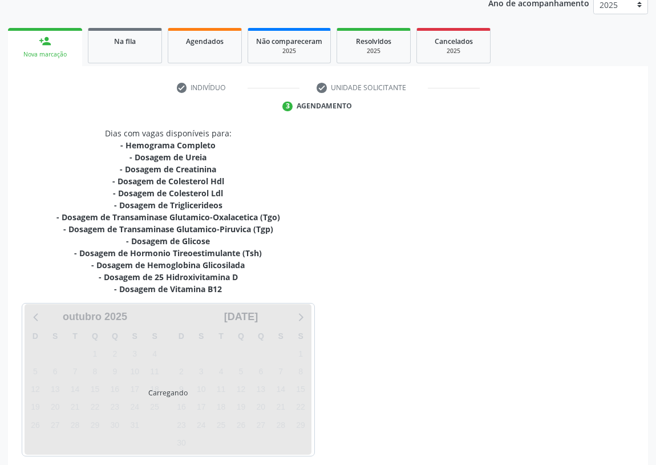
scroll to position [192, 0]
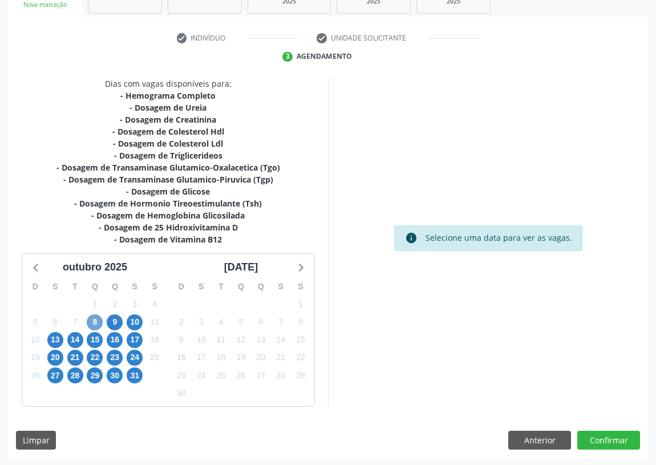
click at [95, 323] on span "8" at bounding box center [95, 322] width 16 height 16
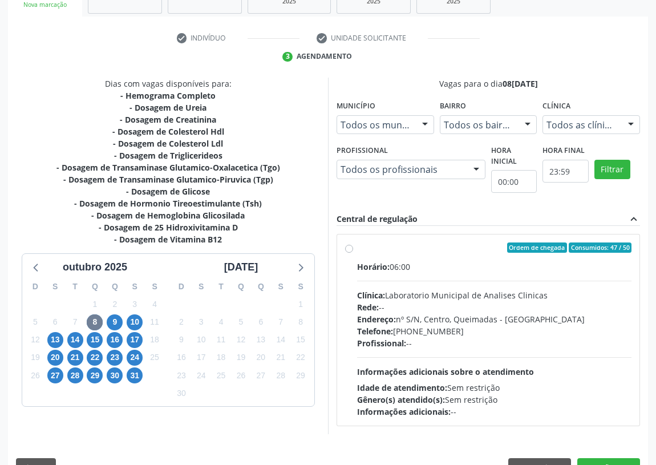
click at [357, 248] on label "Ordem de chegada Consumidos: 47 / 50 Horário: 06:00 Clínica: Laboratorio Munici…" at bounding box center [494, 329] width 274 height 175
click at [351, 248] on input "Ordem de chegada Consumidos: 47 / 50 Horário: 06:00 Clínica: Laboratorio Munici…" at bounding box center [349, 247] width 8 height 10
radio input "true"
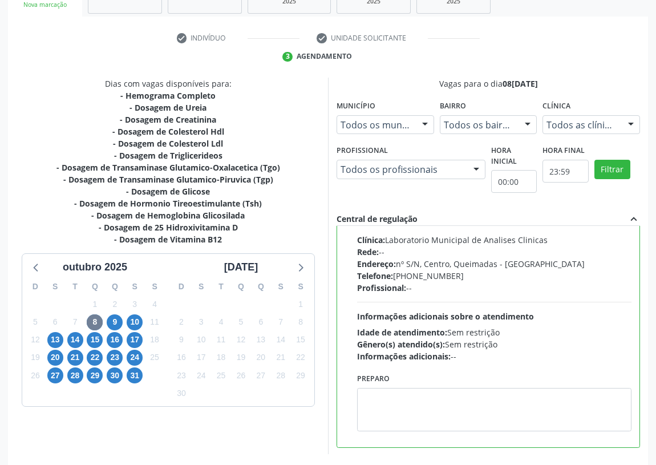
scroll to position [56, 0]
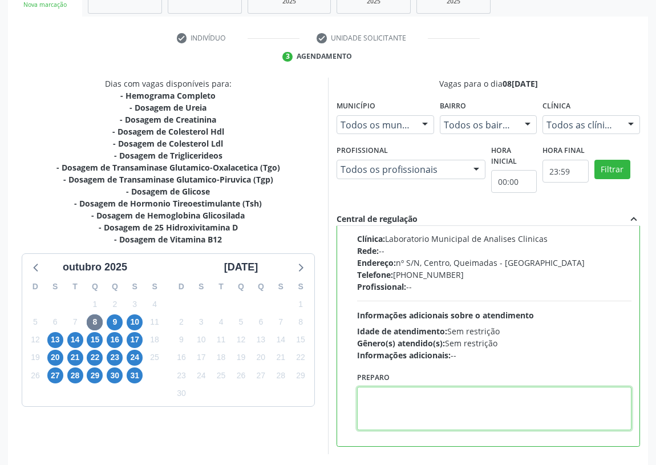
drag, startPoint x: 396, startPoint y: 406, endPoint x: 396, endPoint y: 398, distance: 8.0
click at [396, 404] on textarea at bounding box center [494, 408] width 274 height 43
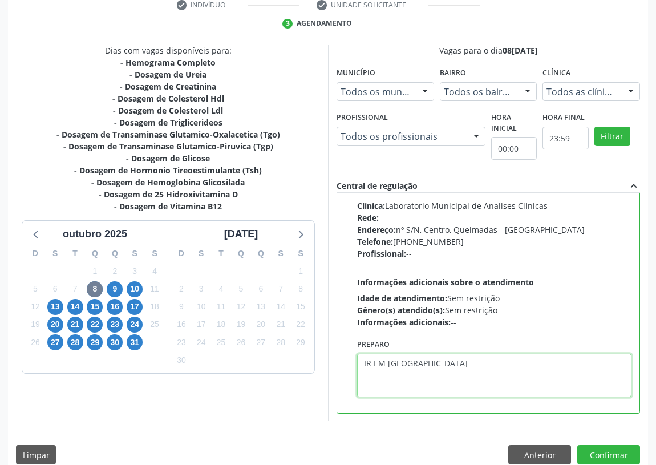
scroll to position [240, 0]
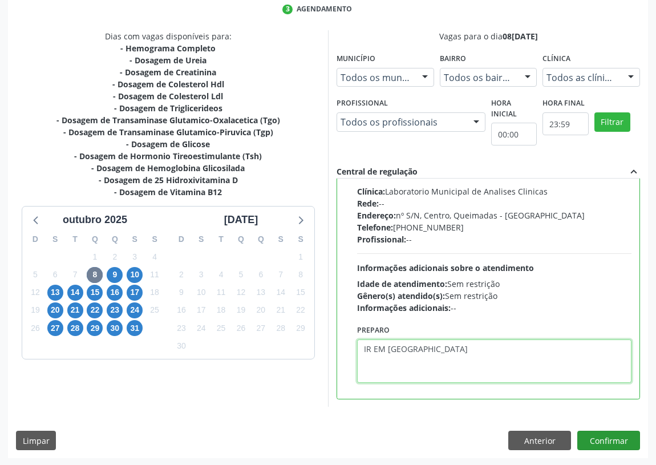
type textarea "IR EM [GEOGRAPHIC_DATA]"
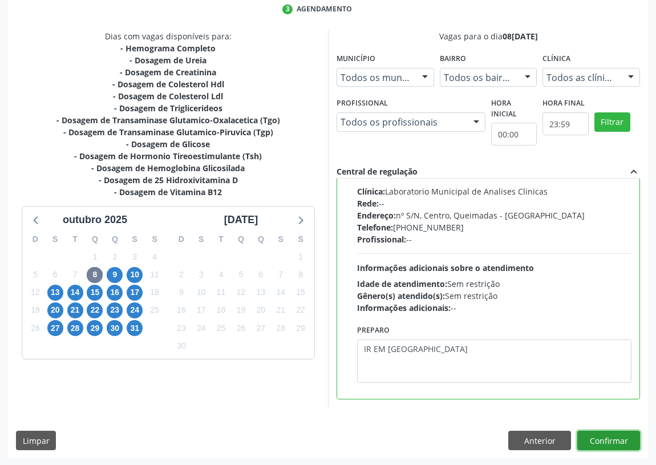
click at [616, 438] on button "Confirmar" at bounding box center [608, 440] width 63 height 19
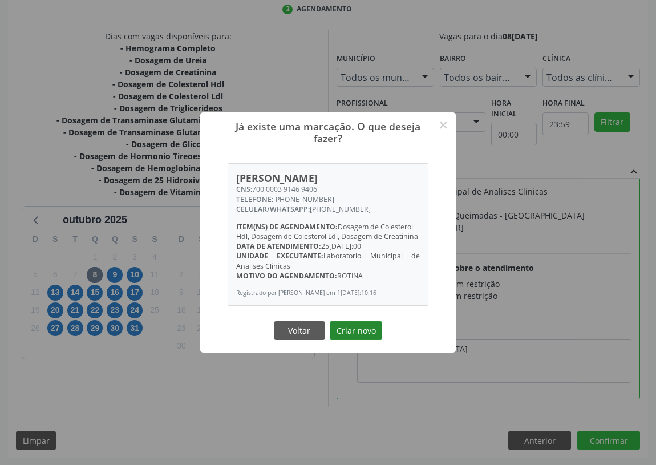
click at [349, 333] on button "Criar novo" at bounding box center [356, 330] width 52 height 19
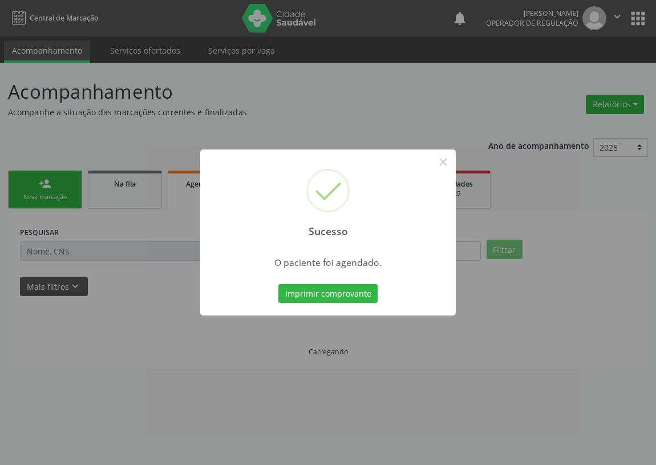
scroll to position [0, 0]
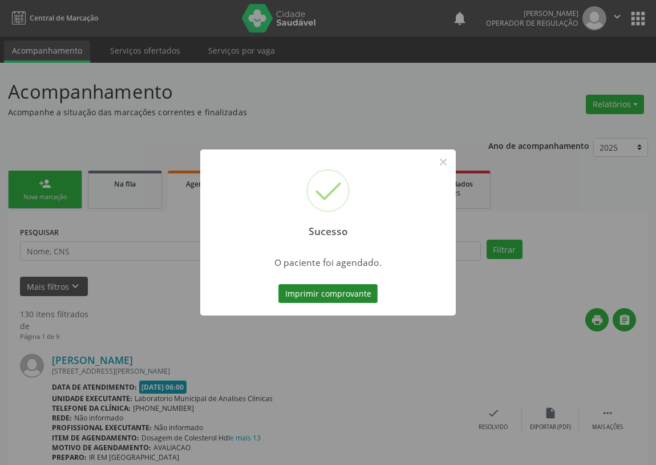
click at [348, 293] on button "Imprimir comprovante" at bounding box center [327, 293] width 99 height 19
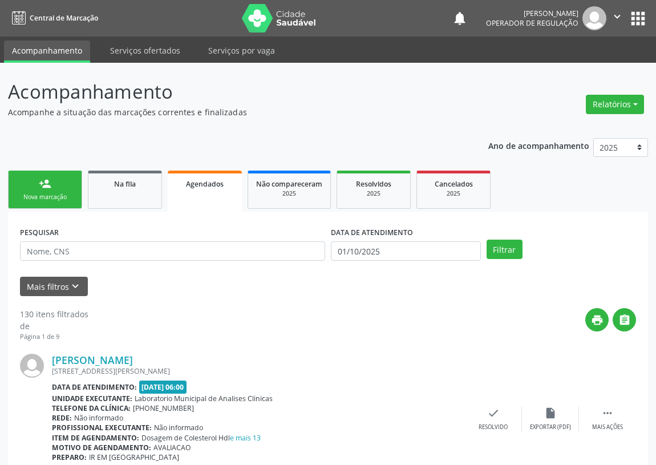
click at [58, 193] on div "Nova marcação" at bounding box center [45, 197] width 57 height 9
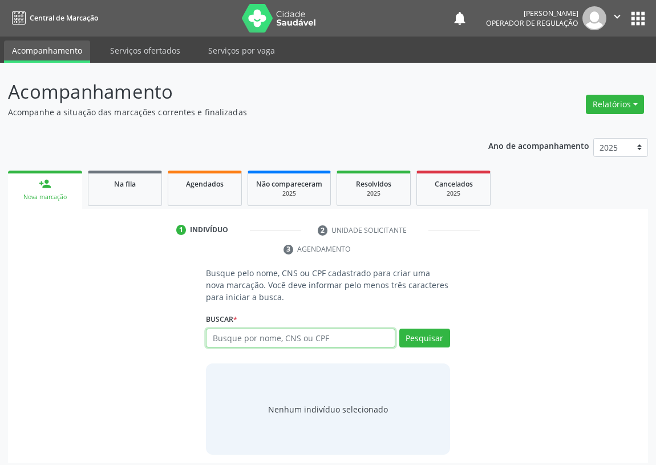
click at [234, 337] on input "text" at bounding box center [300, 338] width 189 height 19
click at [228, 336] on input "text" at bounding box center [300, 338] width 189 height 19
type input "705003641273655"
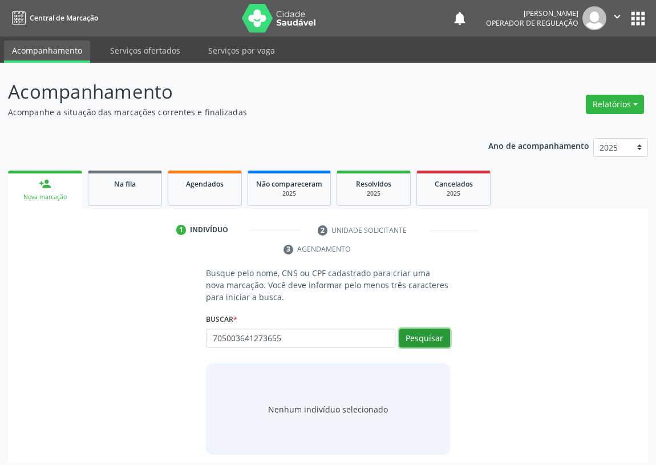
click at [420, 333] on button "Pesquisar" at bounding box center [424, 338] width 51 height 19
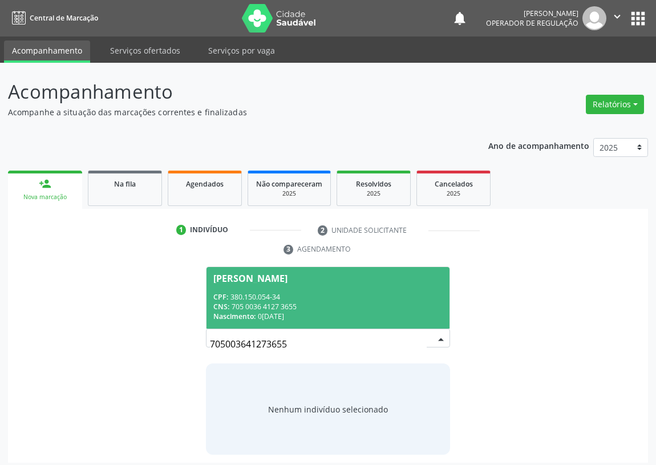
click at [244, 304] on div "CNS: 705 0036 4127 3655" at bounding box center [327, 307] width 229 height 10
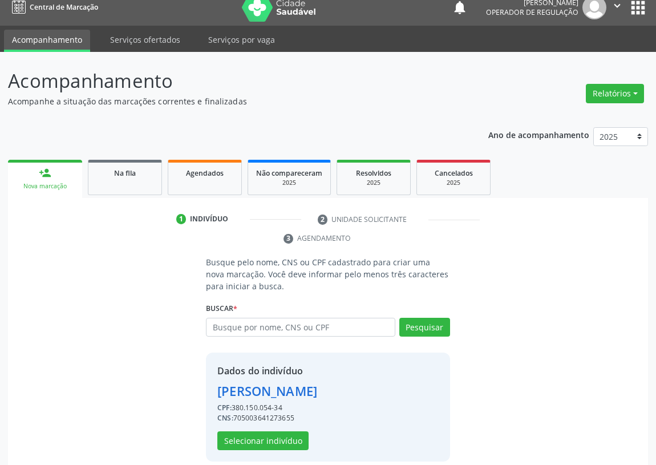
scroll to position [22, 0]
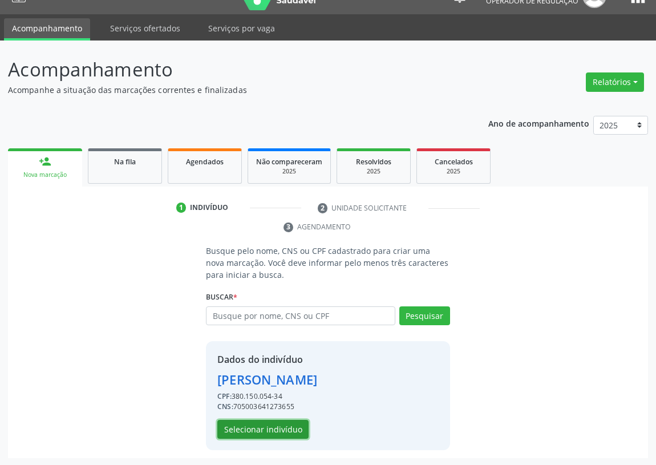
click at [246, 427] on button "Selecionar indivíduo" at bounding box center [262, 429] width 91 height 19
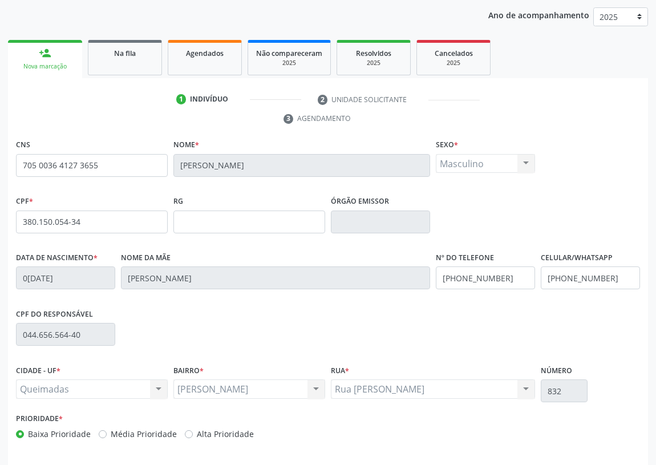
scroll to position [171, 0]
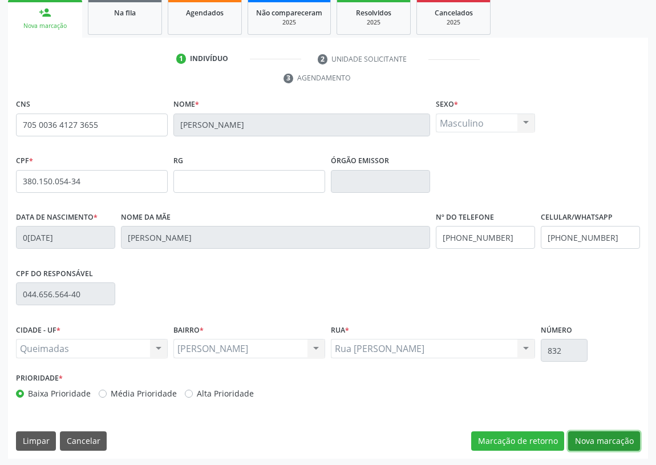
click at [597, 438] on button "Nova marcação" at bounding box center [604, 440] width 72 height 19
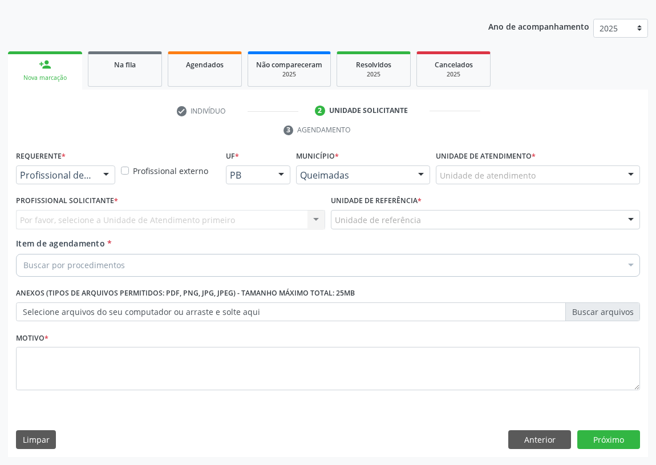
scroll to position [118, 0]
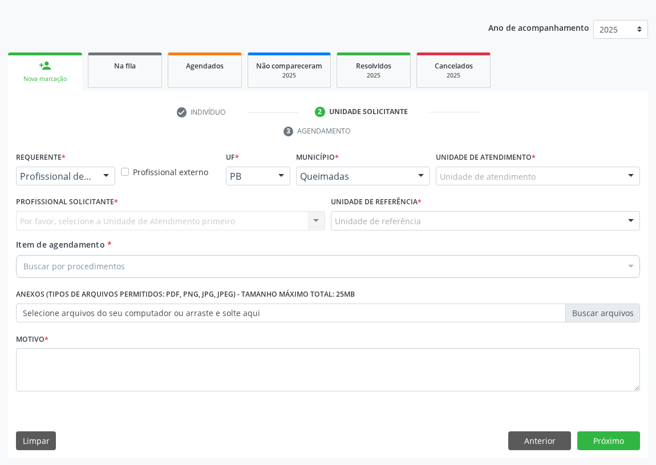
click at [104, 175] on div at bounding box center [106, 176] width 17 height 19
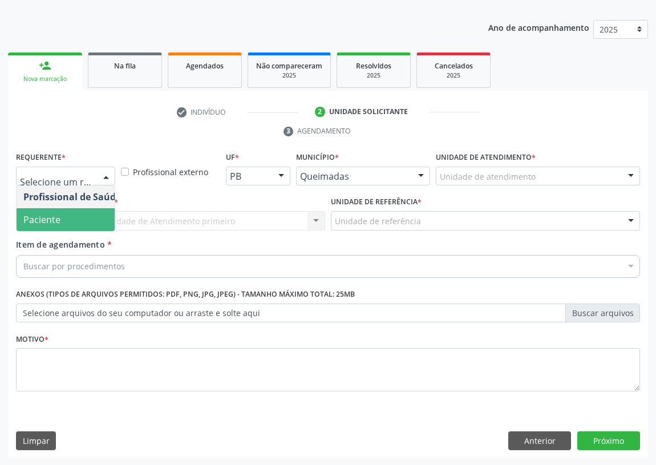
drag, startPoint x: 92, startPoint y: 219, endPoint x: 258, endPoint y: 211, distance: 166.2
click at [95, 218] on span "Paciente" at bounding box center [72, 219] width 111 height 23
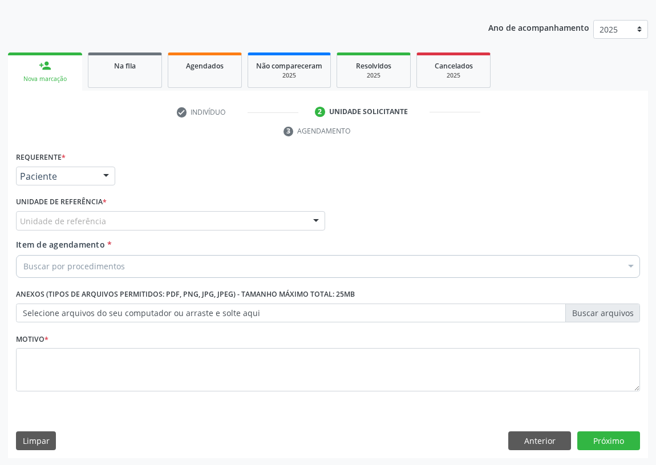
click at [316, 220] on div at bounding box center [315, 221] width 17 height 19
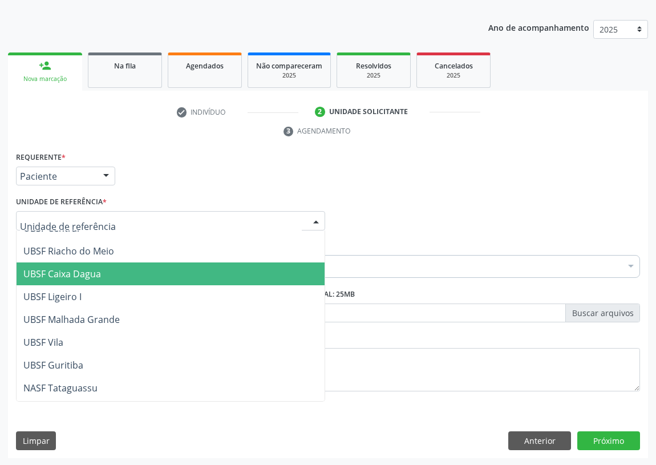
scroll to position [285, 0]
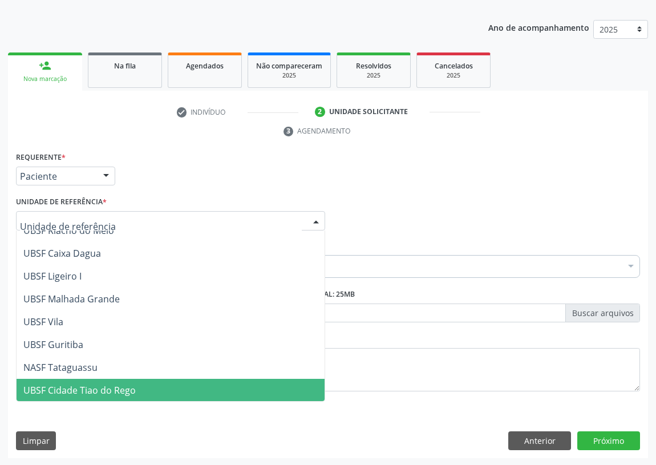
click at [93, 386] on span "UBSF Cidade Tiao do Rego" at bounding box center [79, 390] width 112 height 13
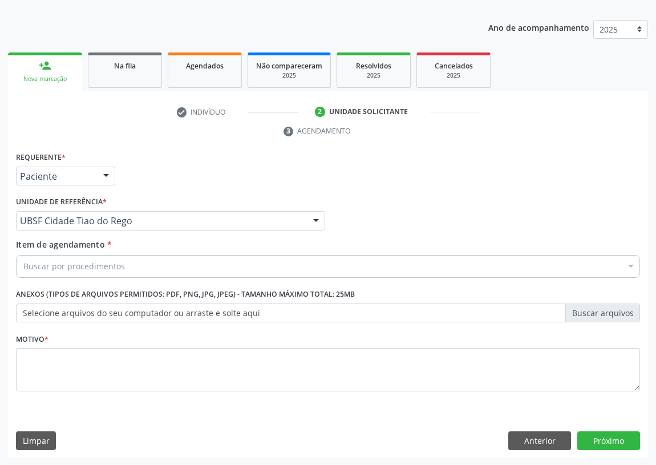
click at [36, 258] on div "Buscar por procedimentos" at bounding box center [328, 266] width 624 height 23
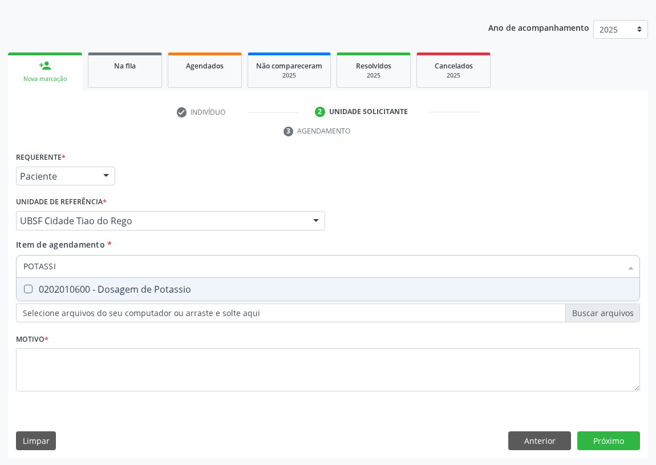
type input "POTASSIO"
drag, startPoint x: 25, startPoint y: 286, endPoint x: 56, endPoint y: 252, distance: 47.2
click at [25, 285] on Potassio at bounding box center [28, 289] width 9 height 9
click at [24, 285] on Potassio "checkbox" at bounding box center [20, 288] width 7 height 7
checkbox Potassio "true"
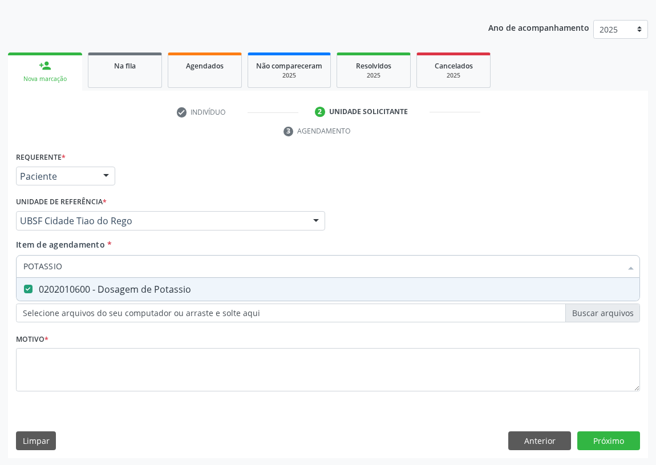
drag, startPoint x: 66, startPoint y: 260, endPoint x: 0, endPoint y: 262, distance: 65.7
click at [0, 262] on div "Acompanhamento Acompanhe a situação das marcações correntes e finalizadas Relat…" at bounding box center [328, 205] width 656 height 521
type input "T"
checkbox Potassio "false"
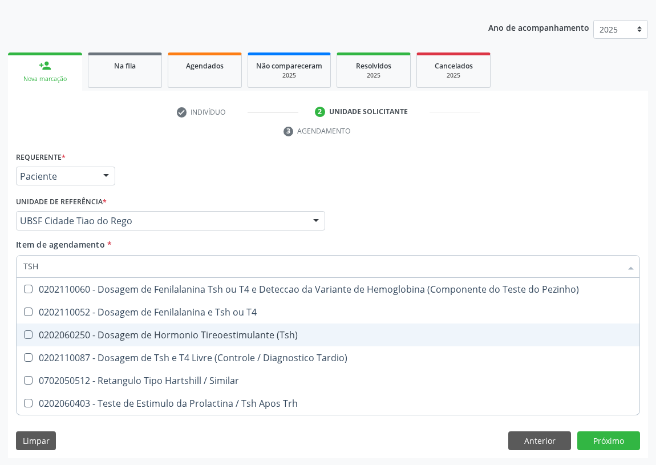
drag, startPoint x: 30, startPoint y: 337, endPoint x: 32, endPoint y: 321, distance: 15.6
click at [32, 321] on ul "Desfazer seleção 0202110060 - Dosagem de Fenilalanina Tsh ou T4 e Deteccao da V…" at bounding box center [328, 346] width 623 height 137
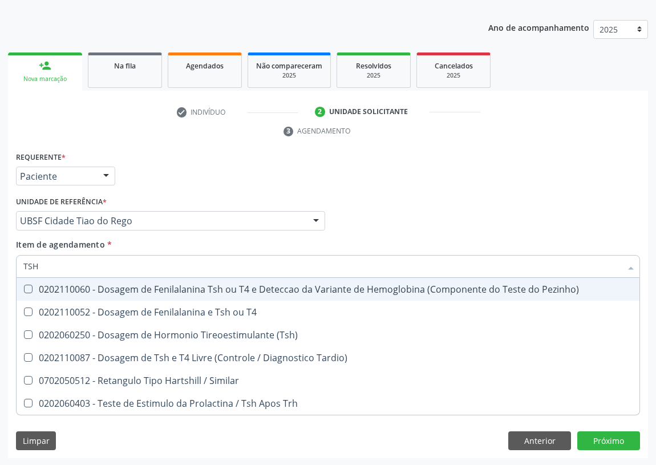
drag, startPoint x: 45, startPoint y: 262, endPoint x: 13, endPoint y: 265, distance: 32.7
click at [13, 265] on div "Item de agendamento * TSH Desfazer seleção 0202110060 - Dosagem de Fenilalanina…" at bounding box center [328, 260] width 630 height 44
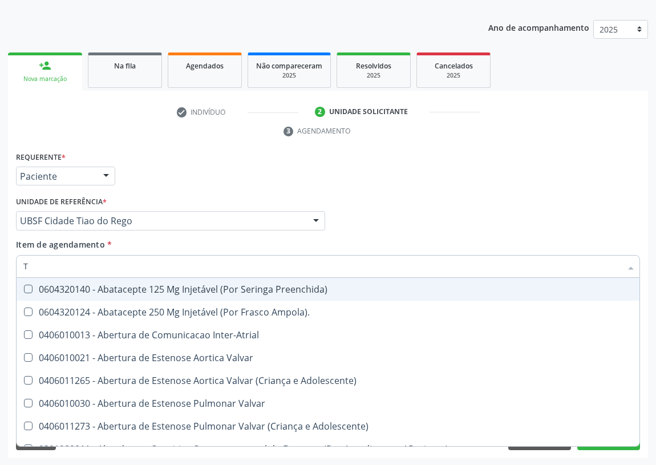
type input "T4"
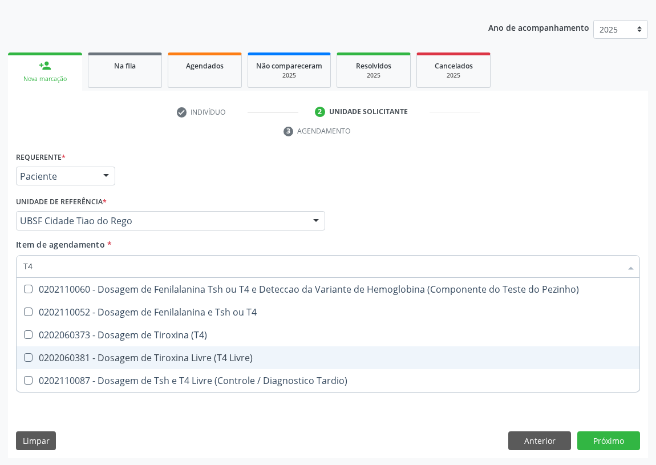
click at [25, 353] on Livre\) at bounding box center [28, 357] width 9 height 9
click at [24, 354] on Livre\) "checkbox" at bounding box center [20, 357] width 7 height 7
checkbox Livre\) "true"
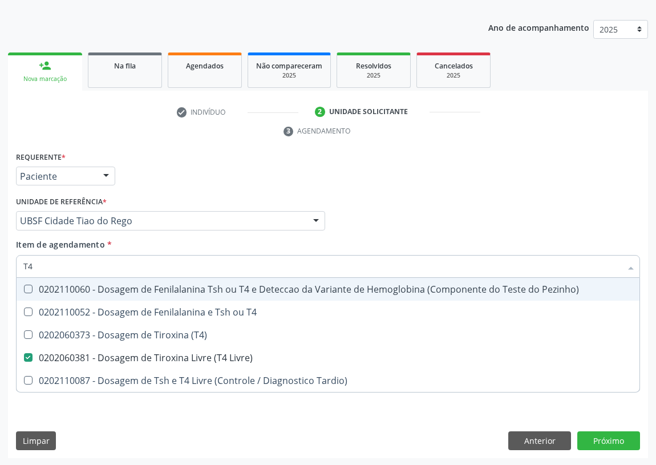
drag, startPoint x: 26, startPoint y: 267, endPoint x: 3, endPoint y: 267, distance: 22.8
click at [5, 267] on div "Acompanhamento Acompanhe a situação das marcações correntes e finalizadas Relat…" at bounding box center [328, 205] width 656 height 521
type input "0"
checkbox Livre\) "false"
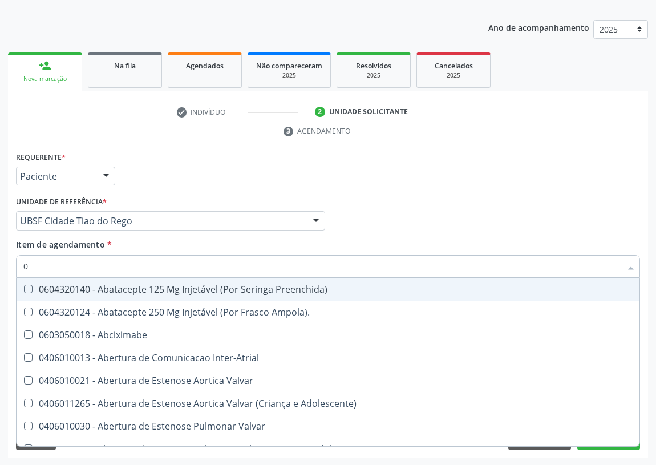
type input "02"
checkbox Redome\) "true"
checkbox Posterior "true"
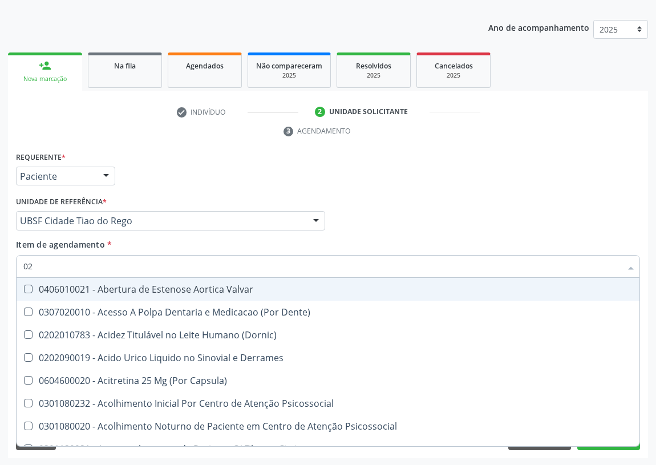
type input "020"
checkbox Bloqueio "true"
checkbox Totais "true"
checkbox Potassio "false"
checkbox Livre\) "false"
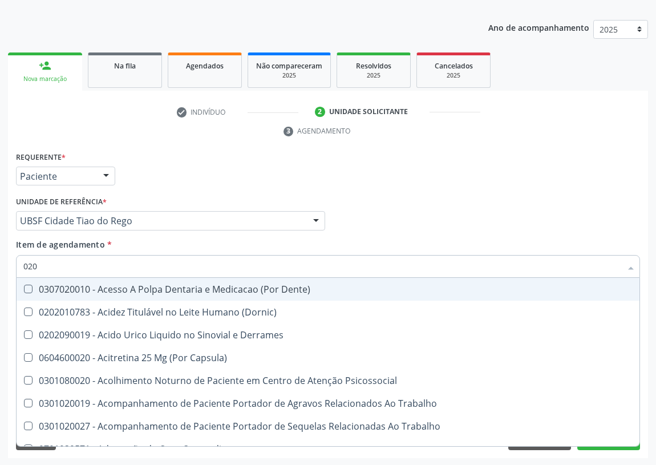
type input "0202"
checkbox Gastro-Esofagico "true"
checkbox \(Spcto\) "true"
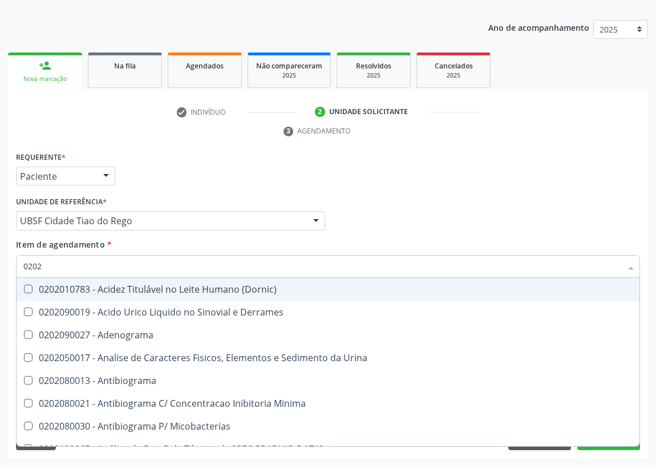
type input "02020"
checkbox \(Igm\) "true"
checkbox Livre\) "false"
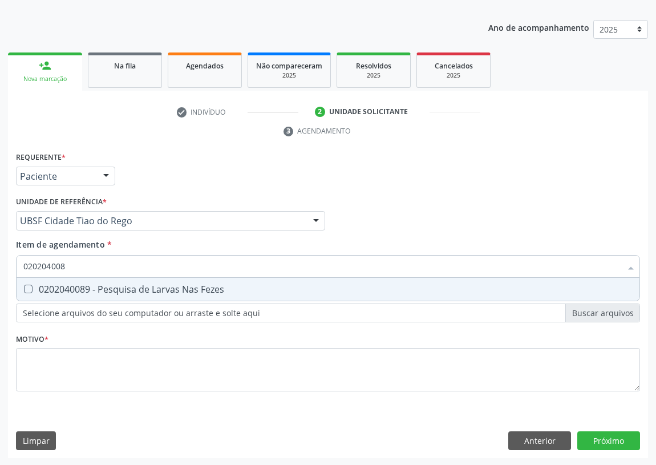
type input "0202040089"
drag, startPoint x: 29, startPoint y: 289, endPoint x: 43, endPoint y: 268, distance: 26.3
click at [29, 285] on Fezes at bounding box center [28, 289] width 9 height 9
click at [24, 285] on Fezes "checkbox" at bounding box center [20, 288] width 7 height 7
checkbox Fezes "true"
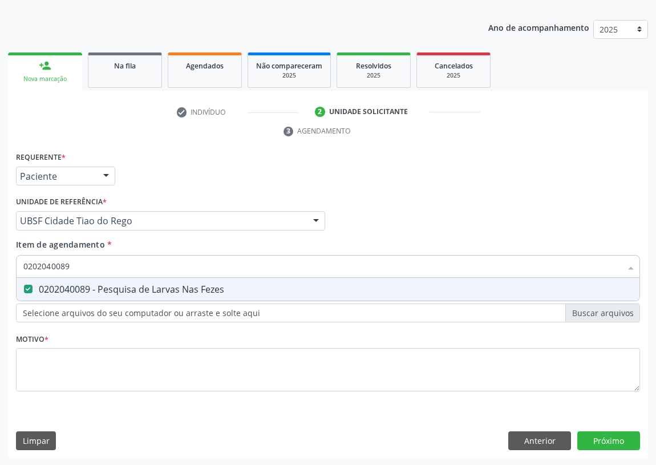
drag, startPoint x: 92, startPoint y: 268, endPoint x: 0, endPoint y: 271, distance: 91.9
click at [0, 271] on div "Acompanhamento Acompanhe a situação das marcações correntes e finalizadas Relat…" at bounding box center [328, 205] width 656 height 521
type input "P"
checkbox Fezes "false"
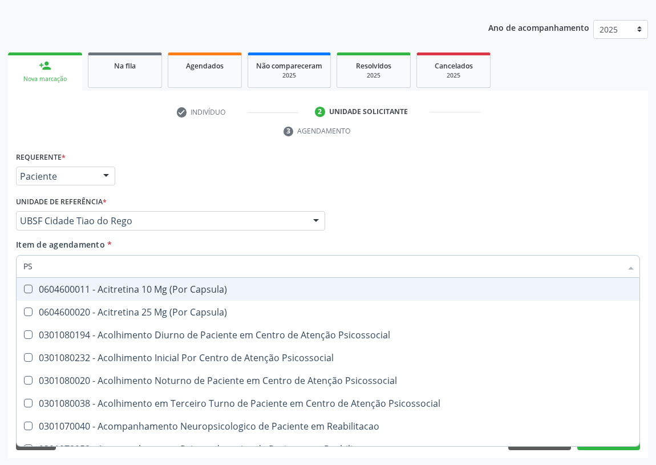
type input "PSA"
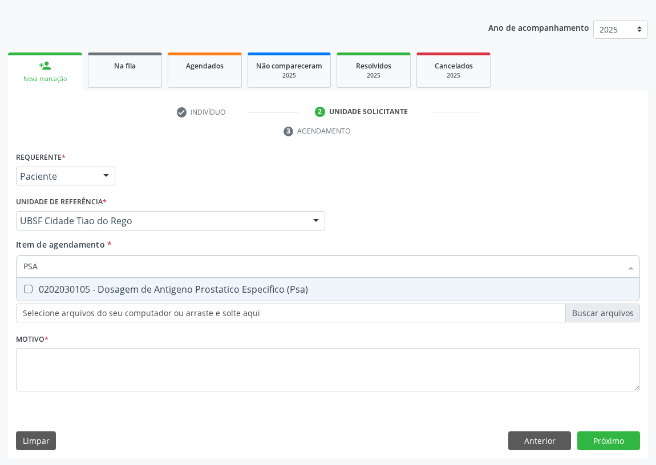
drag, startPoint x: 29, startPoint y: 285, endPoint x: 44, endPoint y: 260, distance: 29.4
click at [31, 283] on span "0202030105 - Dosagem de Antigeno Prostatico Especifico (Psa)" at bounding box center [328, 289] width 623 height 23
checkbox \(Psa\) "true"
click at [17, 267] on div "PSA" at bounding box center [328, 266] width 624 height 23
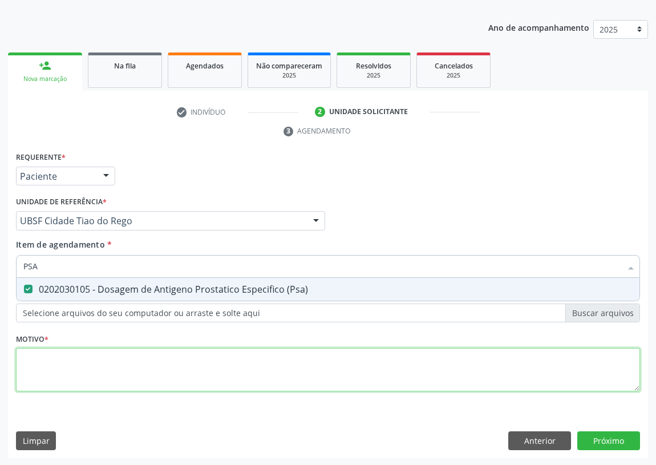
click at [62, 365] on div "Requerente * Paciente Profissional de Saúde Paciente Nenhum resultado encontrad…" at bounding box center [328, 278] width 624 height 258
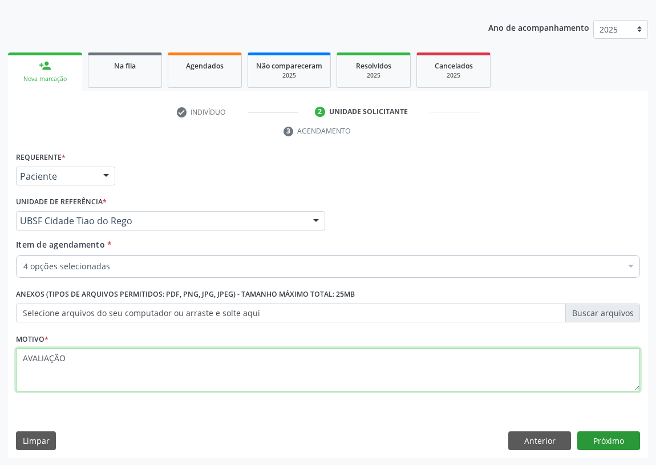
type textarea "AVALIAÇÃO"
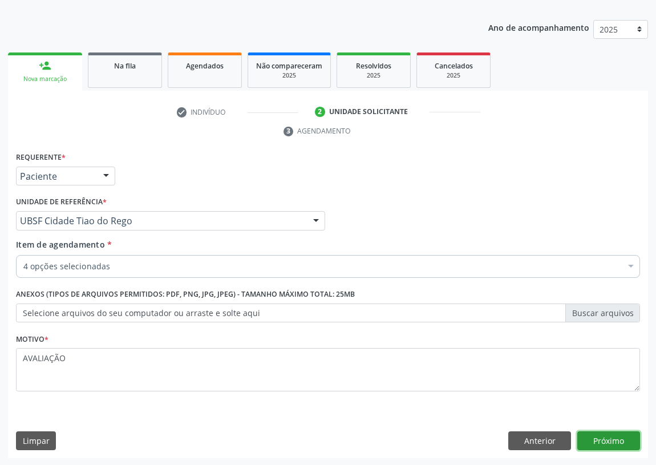
drag, startPoint x: 598, startPoint y: 442, endPoint x: 580, endPoint y: 439, distance: 17.9
click at [580, 439] on button "Próximo" at bounding box center [608, 440] width 63 height 19
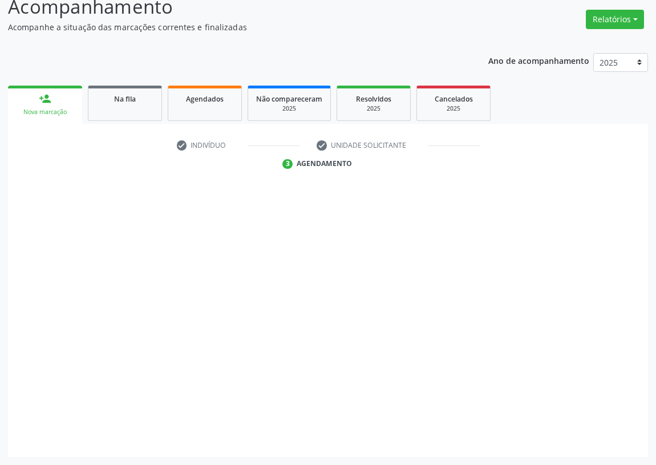
scroll to position [84, 0]
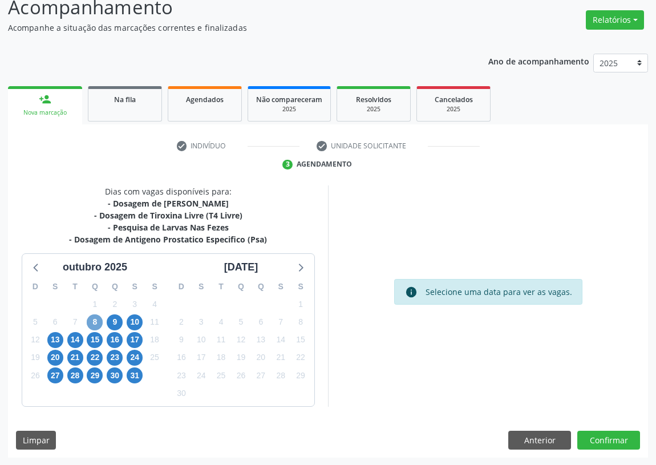
click at [96, 321] on span "8" at bounding box center [95, 322] width 16 height 16
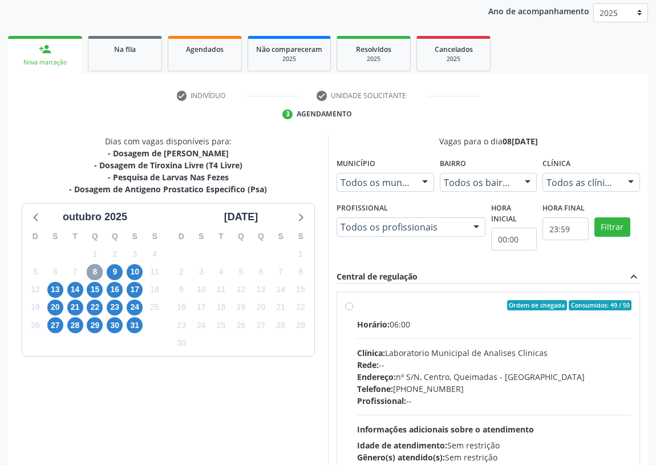
scroll to position [219, 0]
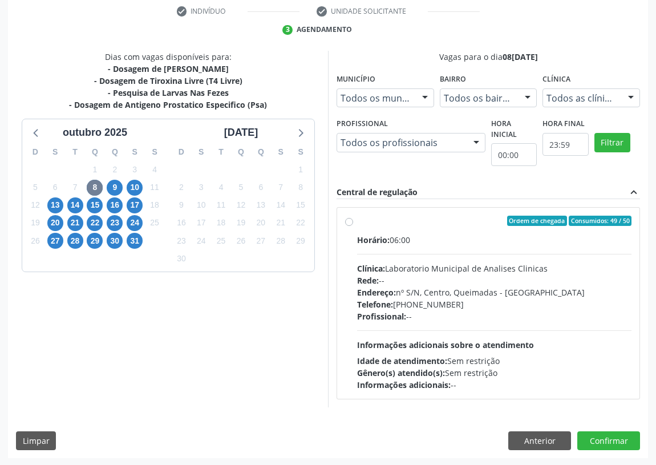
click at [357, 221] on label "Ordem de chegada Consumidos: 49 / 50 Horário: 06:00 Clínica: Laboratorio Munici…" at bounding box center [494, 303] width 274 height 175
click at [350, 221] on input "Ordem de chegada Consumidos: 49 / 50 Horário: 06:00 Clínica: Laboratorio Munici…" at bounding box center [349, 221] width 8 height 10
radio input "true"
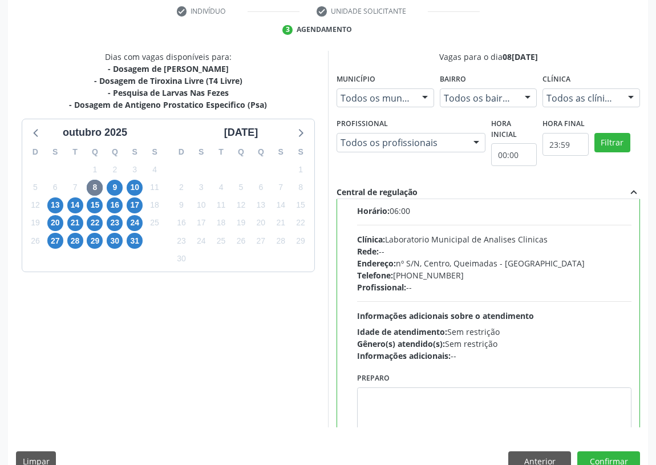
scroll to position [56, 0]
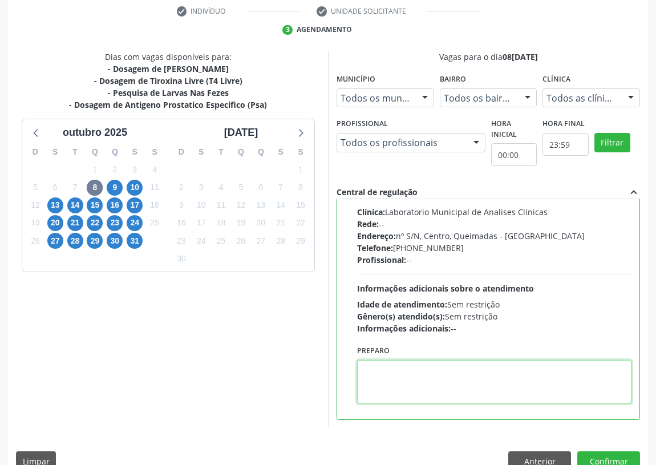
drag, startPoint x: 404, startPoint y: 375, endPoint x: 400, endPoint y: 361, distance: 14.8
click at [403, 369] on textarea at bounding box center [494, 381] width 274 height 43
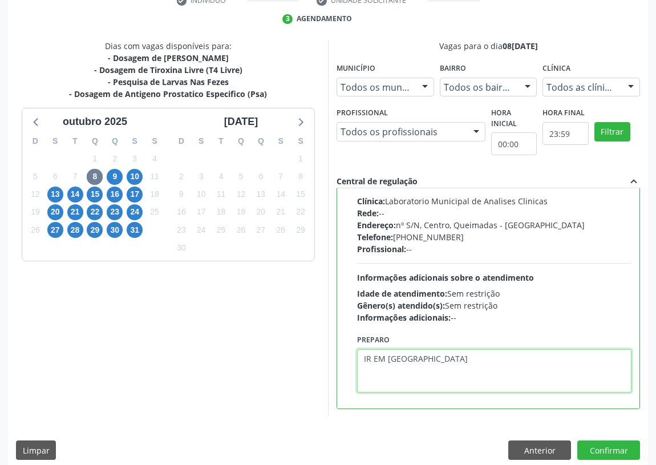
scroll to position [240, 0]
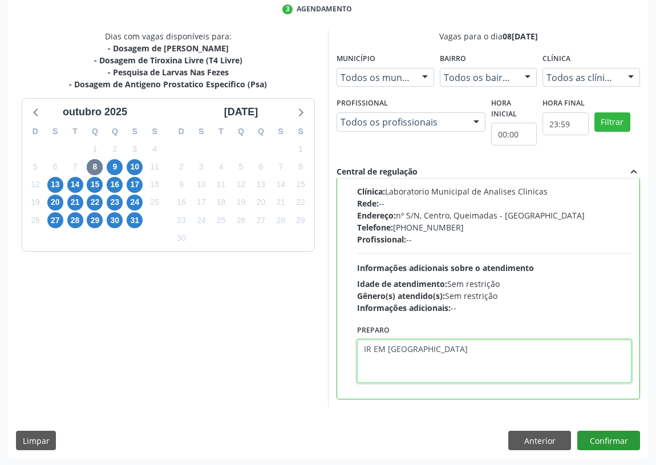
type textarea "IR EM [GEOGRAPHIC_DATA]"
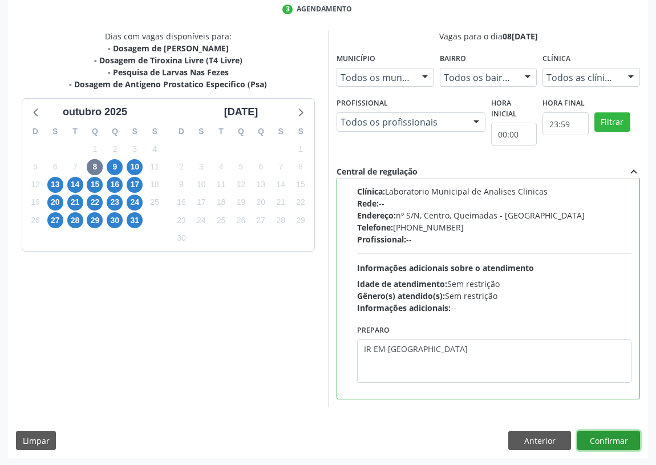
click at [598, 433] on button "Confirmar" at bounding box center [608, 440] width 63 height 19
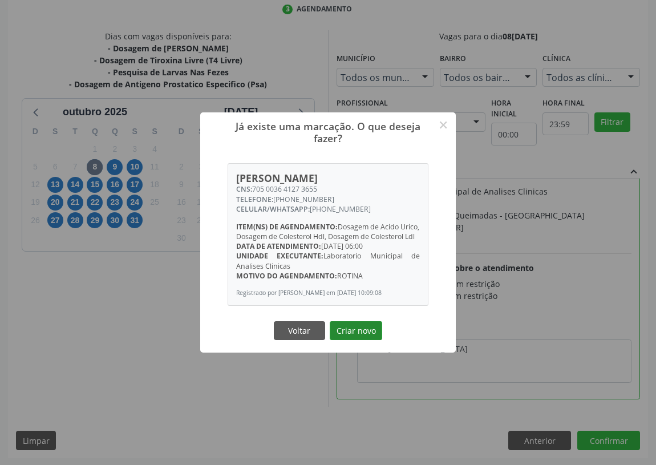
click at [362, 338] on button "Criar novo" at bounding box center [356, 330] width 52 height 19
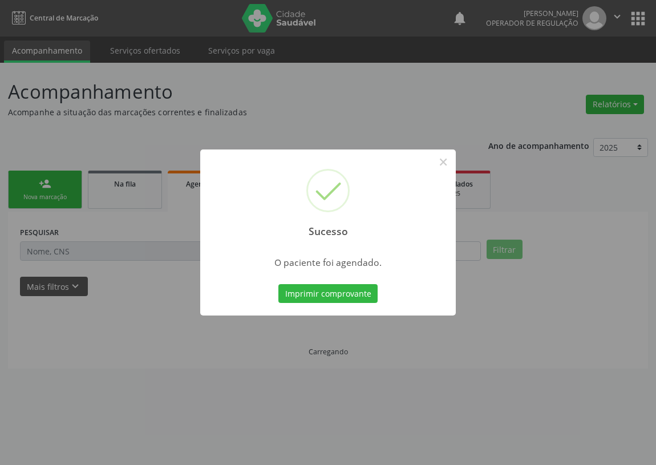
scroll to position [0, 0]
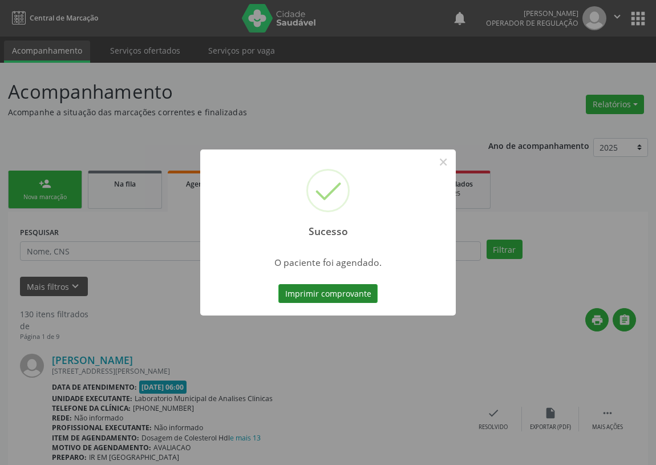
click at [335, 290] on button "Imprimir comprovante" at bounding box center [327, 293] width 99 height 19
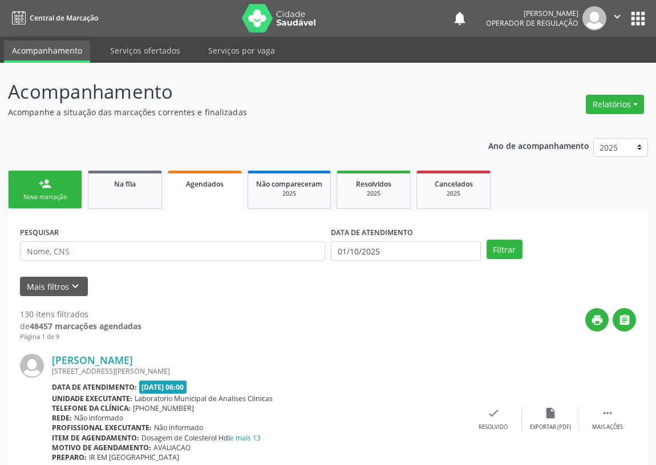
click at [27, 183] on link "person_add Nova marcação" at bounding box center [45, 190] width 74 height 38
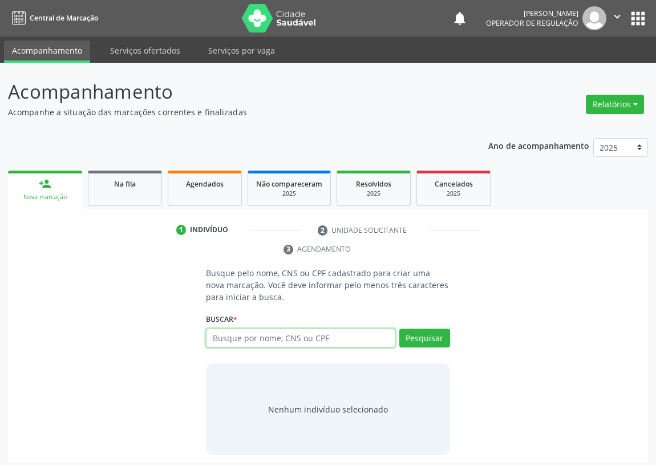
click at [232, 338] on input "text" at bounding box center [300, 338] width 189 height 19
click at [236, 336] on input "text" at bounding box center [300, 338] width 189 height 19
type input "706007812878949"
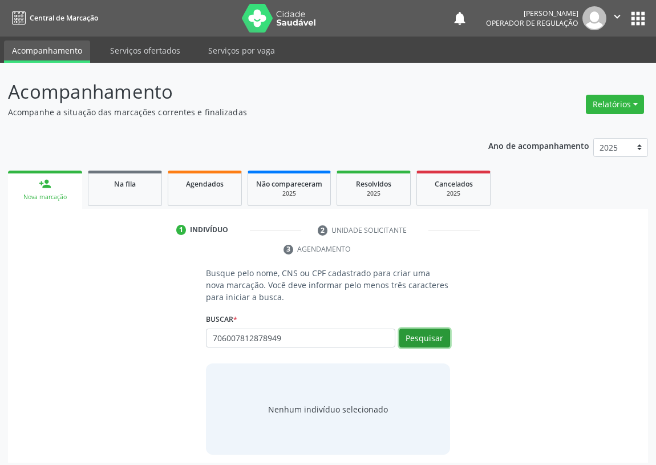
click at [424, 337] on button "Pesquisar" at bounding box center [424, 338] width 51 height 19
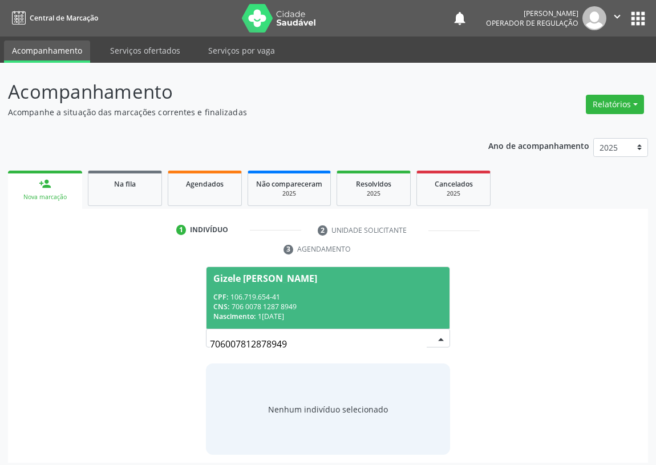
click at [284, 293] on div "CPF: 106.719.654-41" at bounding box center [327, 297] width 229 height 10
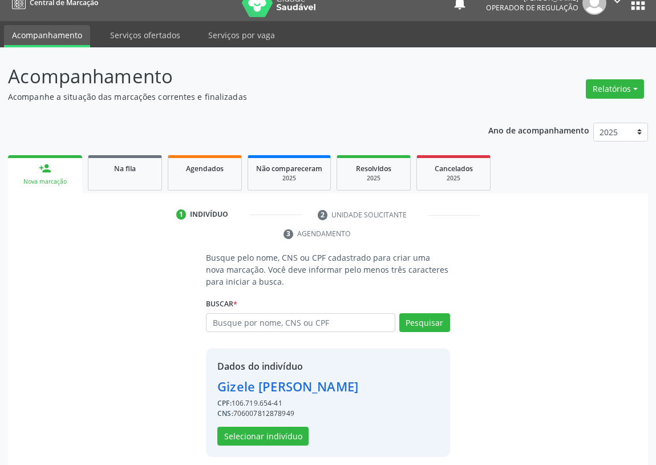
scroll to position [22, 0]
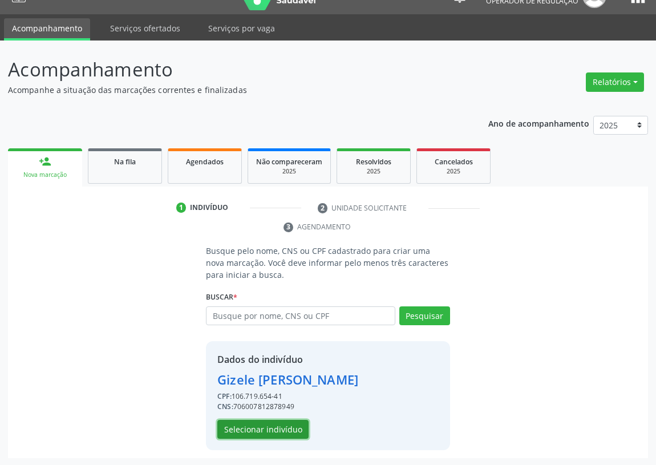
click at [248, 422] on button "Selecionar indivíduo" at bounding box center [262, 429] width 91 height 19
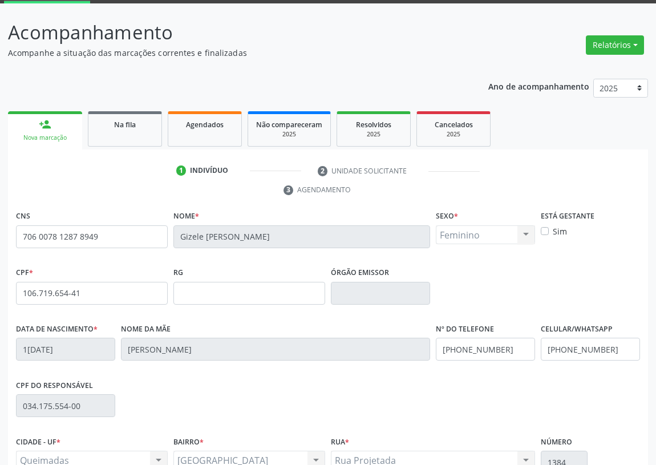
scroll to position [171, 0]
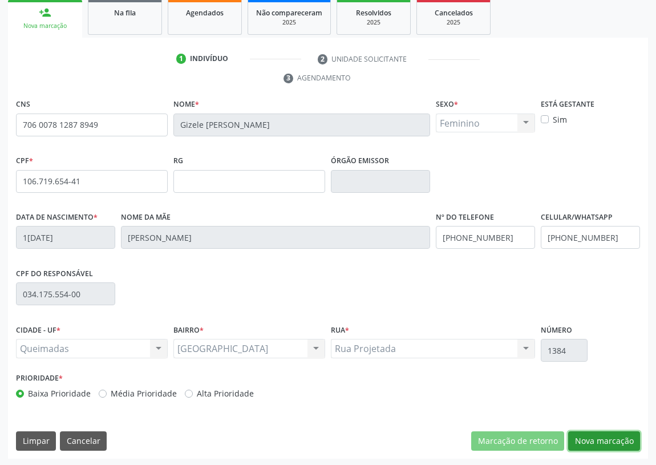
drag, startPoint x: 600, startPoint y: 440, endPoint x: 80, endPoint y: 434, distance: 519.7
click at [598, 439] on button "Nova marcação" at bounding box center [604, 440] width 72 height 19
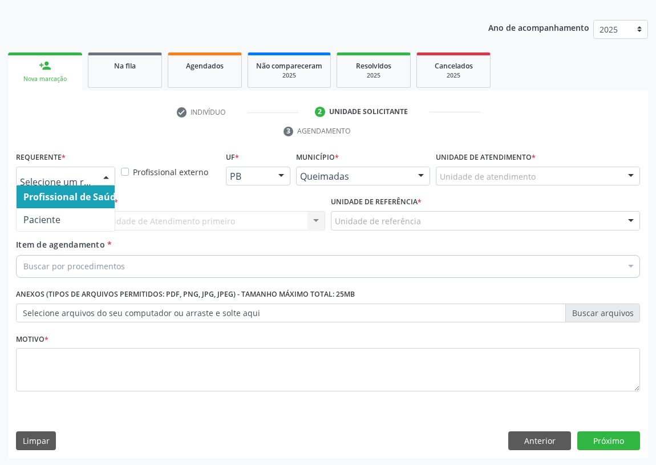
click at [102, 171] on div at bounding box center [106, 176] width 17 height 19
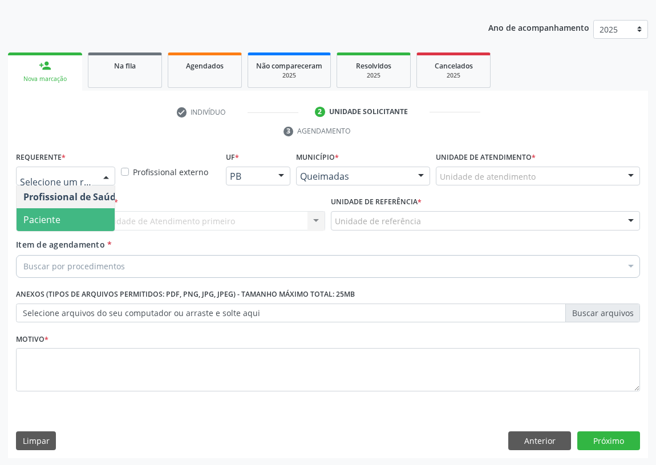
click at [95, 221] on span "Paciente" at bounding box center [72, 219] width 111 height 23
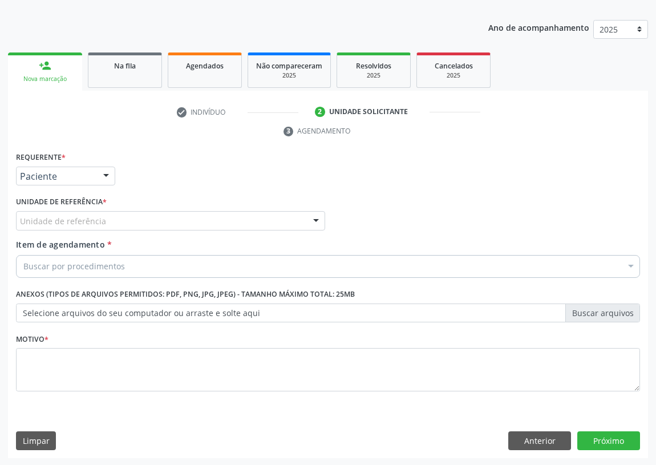
click at [282, 218] on div "Unidade de referência" at bounding box center [170, 220] width 309 height 19
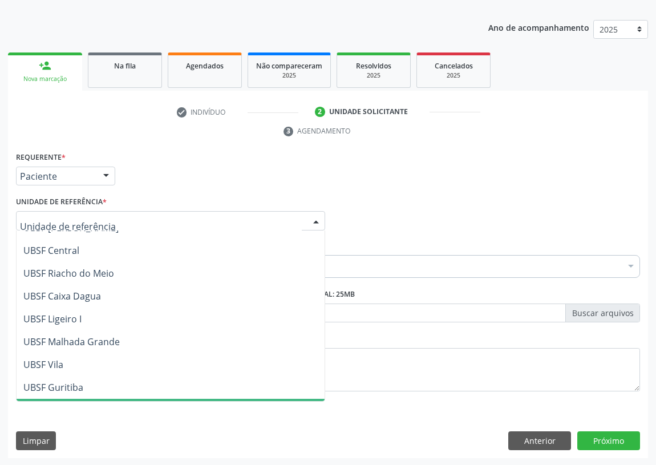
scroll to position [285, 0]
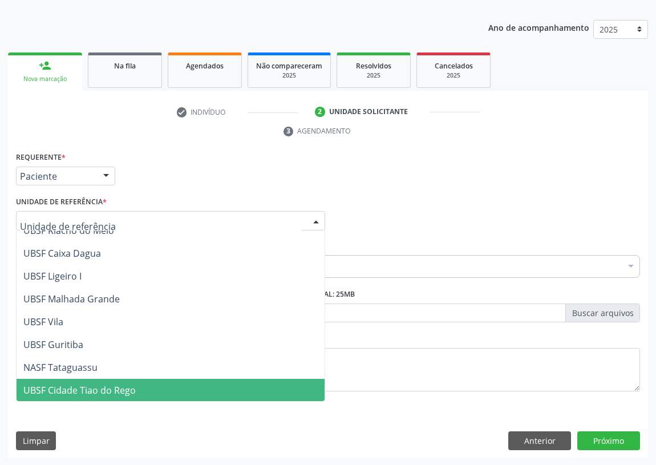
click at [94, 392] on span "UBSF Cidade Tiao do Rego" at bounding box center [79, 390] width 112 height 13
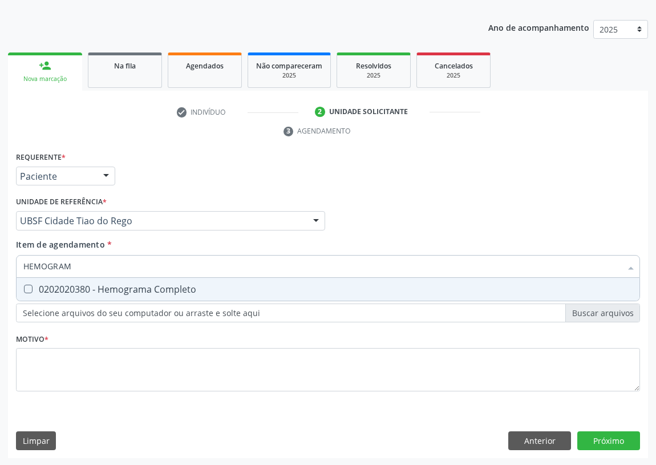
type input "HEMOGRAMA"
click at [29, 290] on Completo at bounding box center [28, 289] width 9 height 9
click at [24, 290] on Completo "checkbox" at bounding box center [20, 288] width 7 height 7
checkbox Completo "true"
drag, startPoint x: 82, startPoint y: 262, endPoint x: 27, endPoint y: 268, distance: 55.0
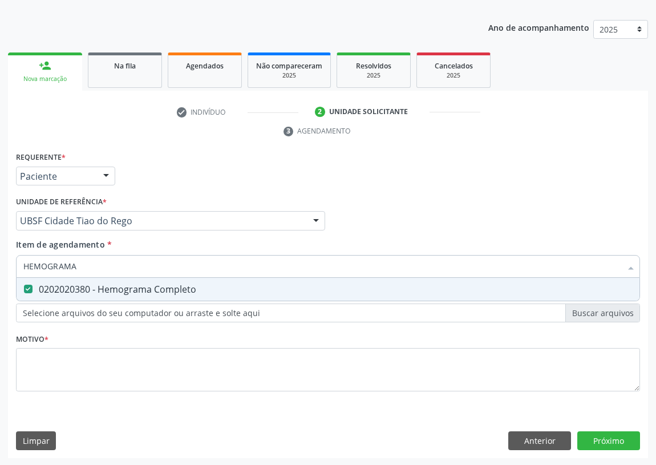
click at [27, 268] on input "HEMOGRAMA" at bounding box center [322, 266] width 598 height 23
type input "H"
checkbox Completo "false"
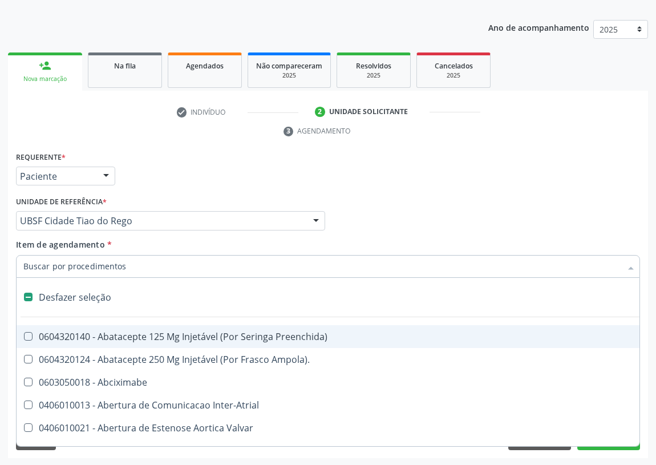
checkbox Convencional\) "false"
type input "G"
checkbox Persistente "true"
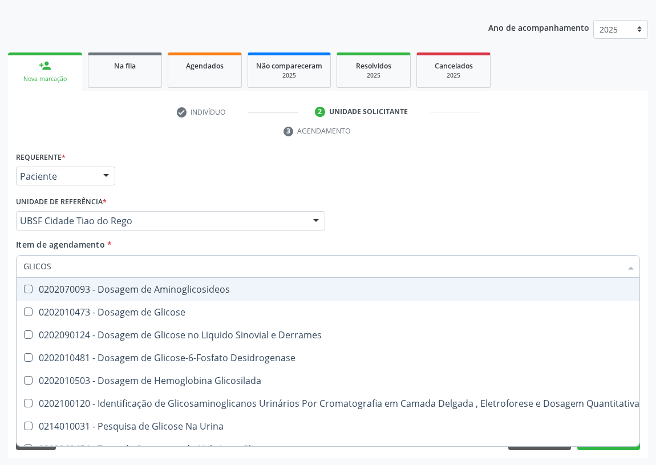
type input "GLICOSE"
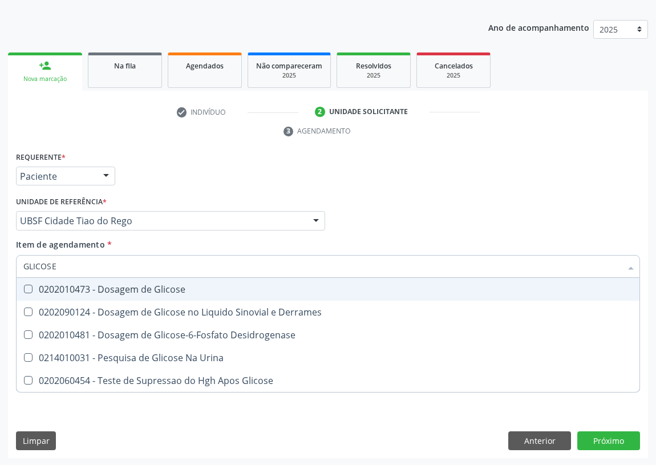
click at [34, 286] on div "0202010473 - Dosagem de Glicose" at bounding box center [327, 289] width 609 height 9
checkbox Glicose "true"
drag, startPoint x: 59, startPoint y: 268, endPoint x: 9, endPoint y: 262, distance: 50.6
click at [9, 262] on div "Requerente * Paciente Profissional de Saúde Paciente Nenhum resultado encontrad…" at bounding box center [328, 304] width 640 height 310
type input "H"
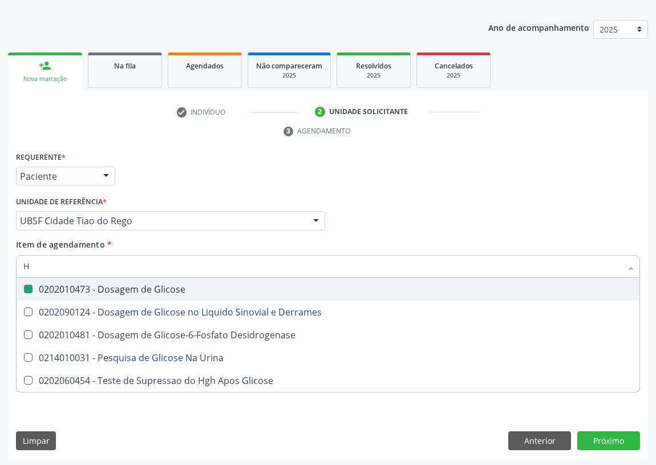
checkbox Glicose "false"
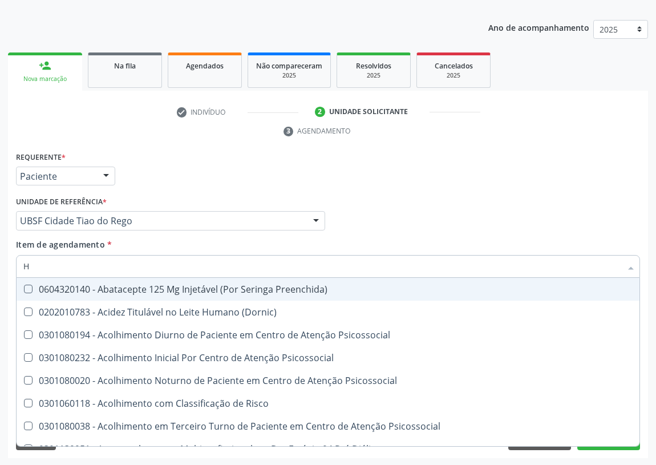
type input "HE"
checkbox C "true"
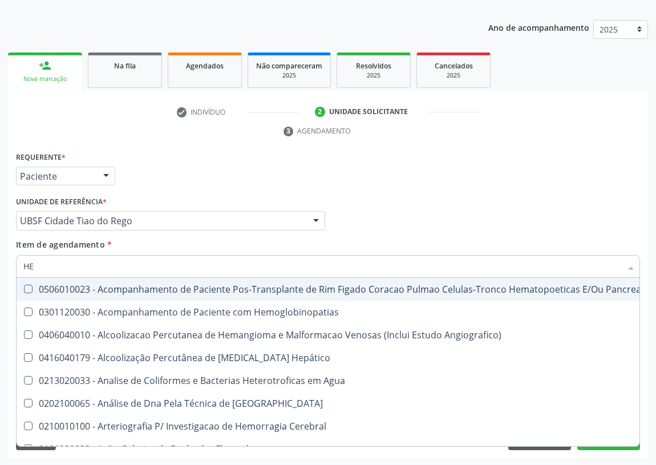
type input "HEM"
checkbox Transplante "true"
checkbox Completo "false"
type input "HEMO"
checkbox Retro-Retal "true"
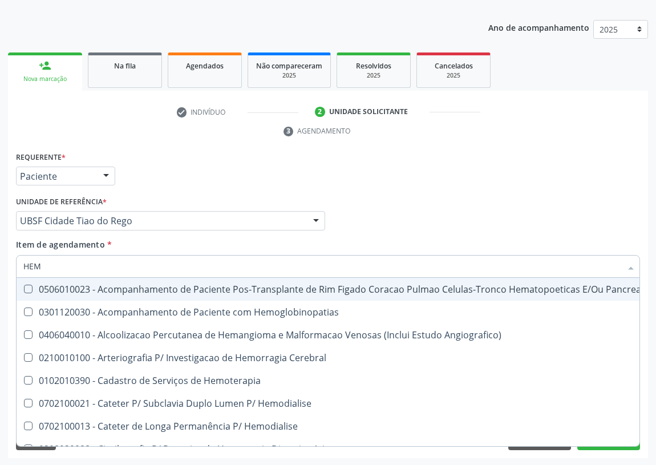
checkbox Completo "false"
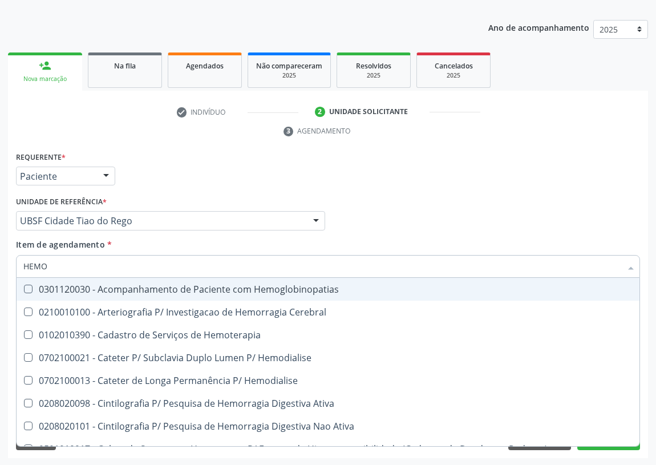
type input "HEMOG"
checkbox Carboxi-Hemoglobina "true"
type input "HEMOGL"
checkbox Carboxi-Hemoglobina "false"
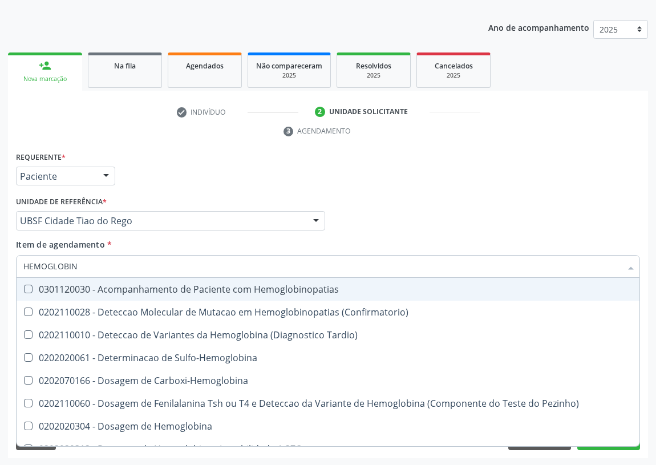
type input "HEMOGLOBINA"
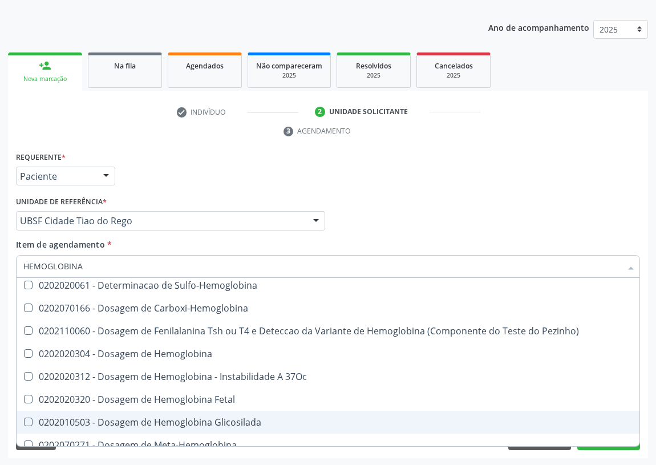
scroll to position [51, 0]
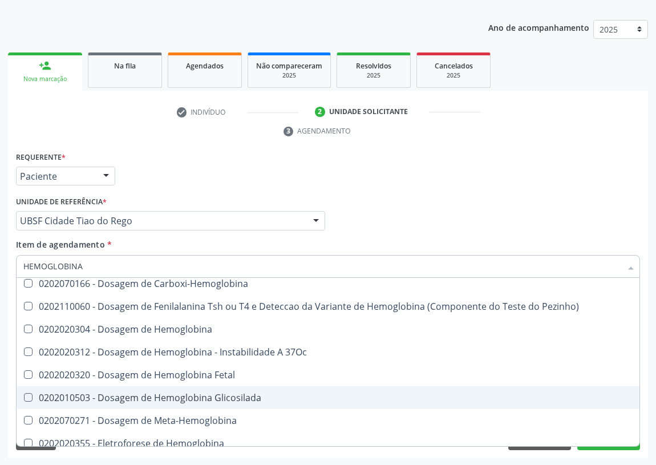
click at [171, 393] on div "0202010503 - Dosagem de Hemoglobina Glicosilada" at bounding box center [327, 397] width 609 height 9
checkbox Glicosilada "true"
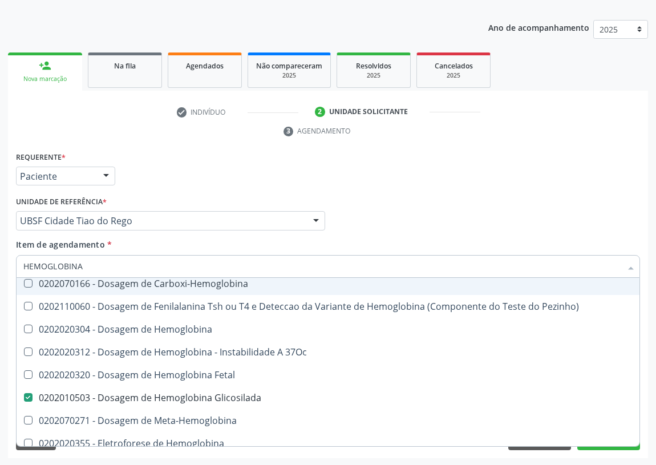
drag, startPoint x: 95, startPoint y: 266, endPoint x: 0, endPoint y: 265, distance: 94.7
click at [0, 265] on div "Acompanhamento Acompanhe a situação das marcações correntes e finalizadas Relat…" at bounding box center [328, 205] width 656 height 521
type input "C"
checkbox Glicosilada "false"
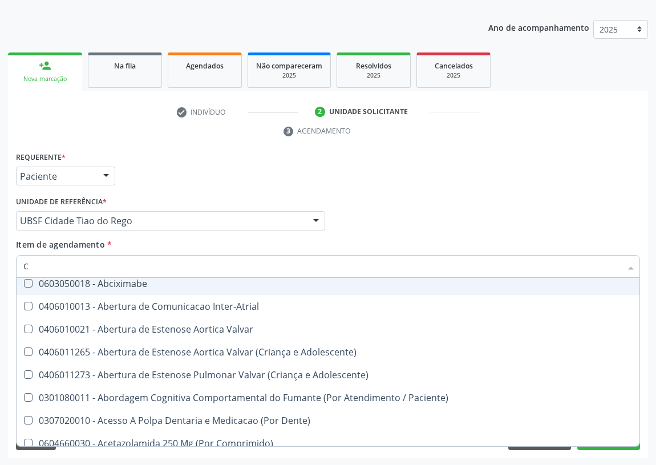
type input "CO"
checkbox Comprimido\) "true"
checkbox Transcutanea "true"
checkbox Osseo "true"
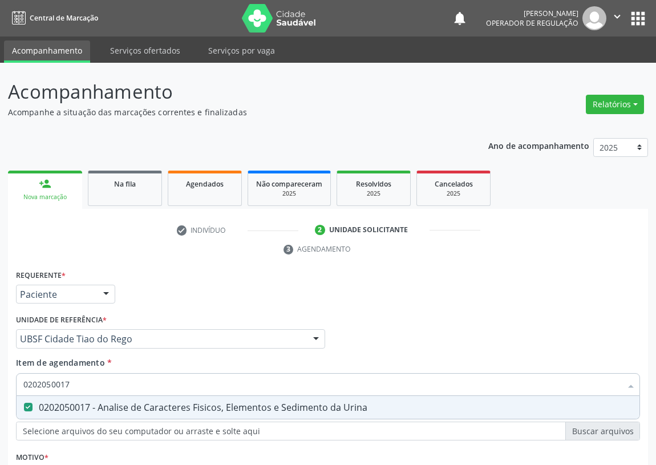
scroll to position [118, 0]
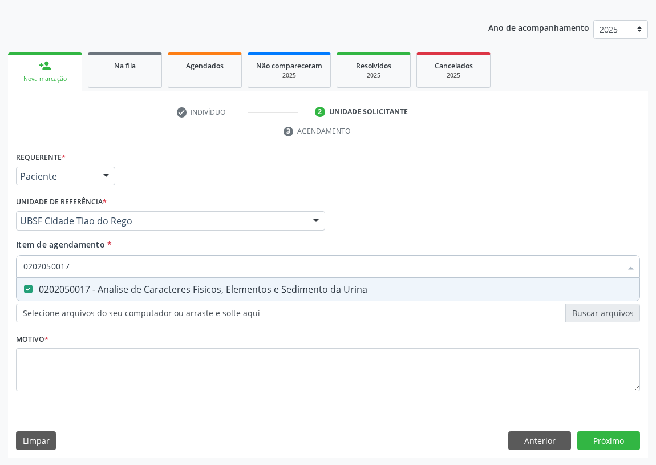
drag, startPoint x: 0, startPoint y: 0, endPoint x: 0, endPoint y: 266, distance: 265.8
click at [0, 266] on div "Acompanhamento Acompanhe a situação das marcações correntes e finalizadas Relat…" at bounding box center [328, 205] width 656 height 521
type input "G"
checkbox Urina "false"
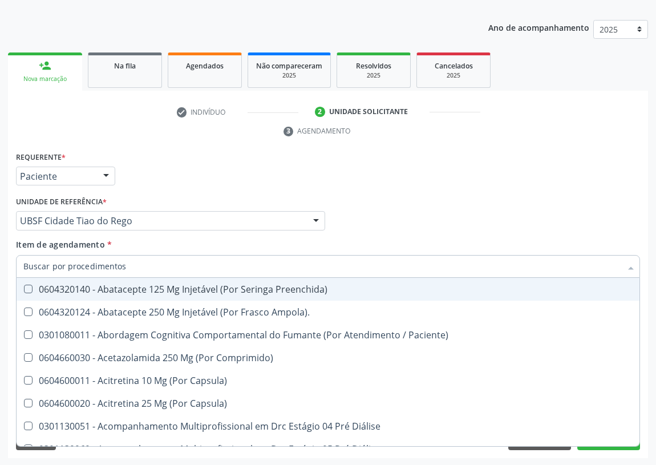
checkbox Remoção "true"
checkbox Hdl "false"
checkbox Ldl "false"
checkbox Creatinina "false"
checkbox Glicose "false"
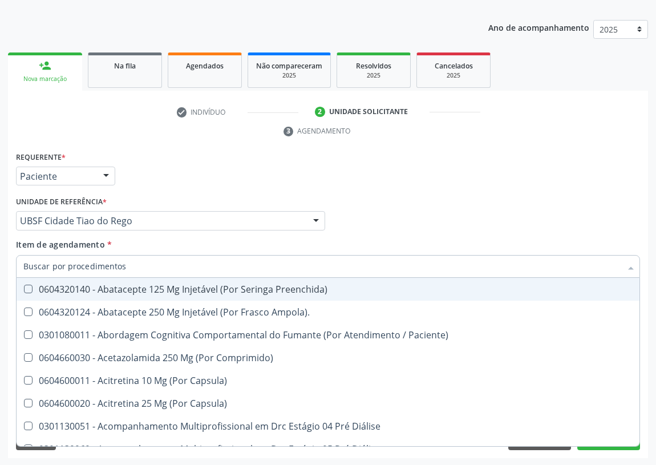
checkbox Glicosilada "false"
checkbox \(Tsh\) "false"
checkbox Livre\) "false"
checkbox \(Tgo\) "false"
checkbox \(Tgp\) "false"
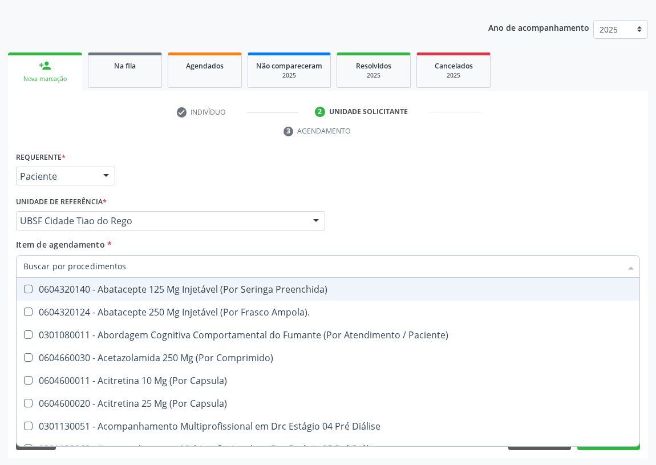
checkbox Triglicerideos "false"
checkbox Ureia "false"
checkbox Completo "false"
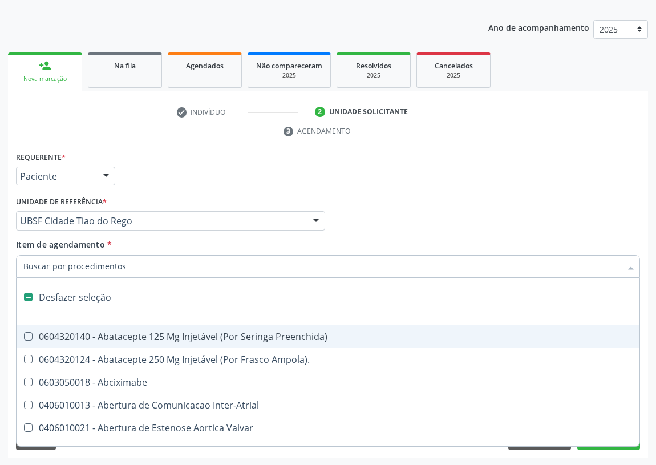
type input "F"
checkbox Congênita\ "true"
checkbox Urina "false"
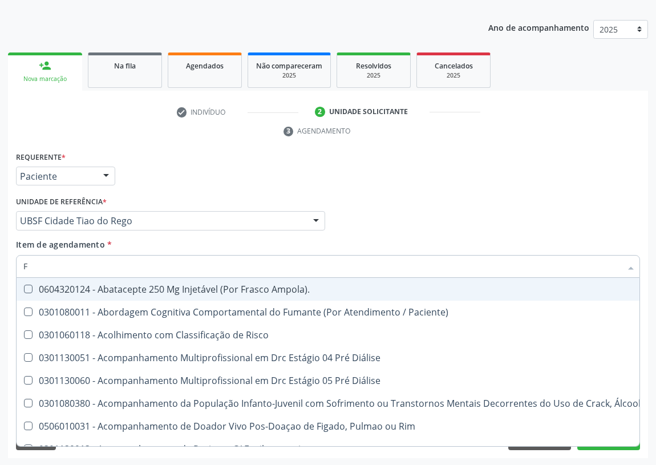
type input "FE"
checkbox Urina "false"
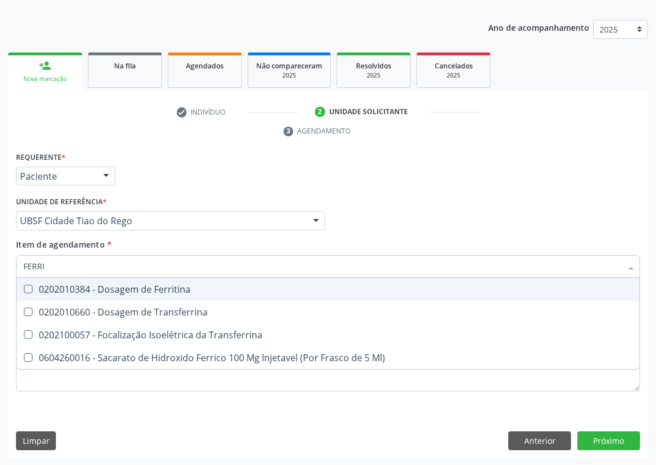
type input "FERRIT"
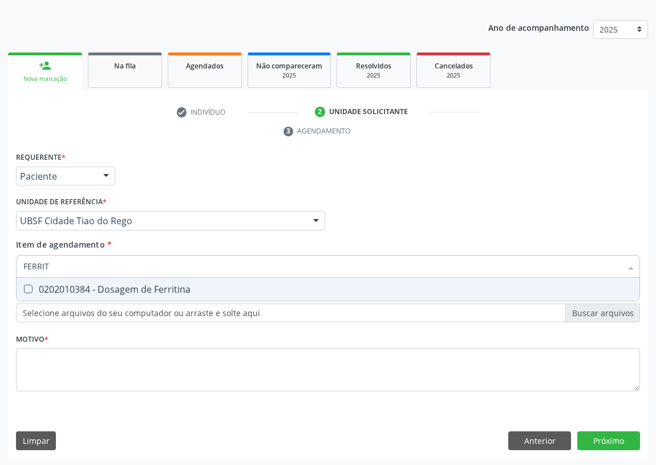
click at [26, 282] on span "0202010384 - Dosagem de Ferritina" at bounding box center [328, 289] width 623 height 23
checkbox Ferritina "true"
drag, startPoint x: 23, startPoint y: 266, endPoint x: 3, endPoint y: 267, distance: 19.4
click at [3, 267] on div "Acompanhamento Acompanhe a situação das marcações correntes e finalizadas Relat…" at bounding box center [328, 205] width 656 height 521
type input "F"
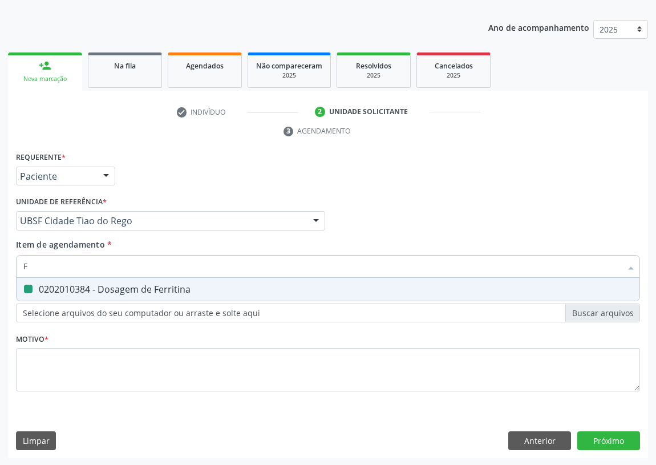
checkbox Ferritina "false"
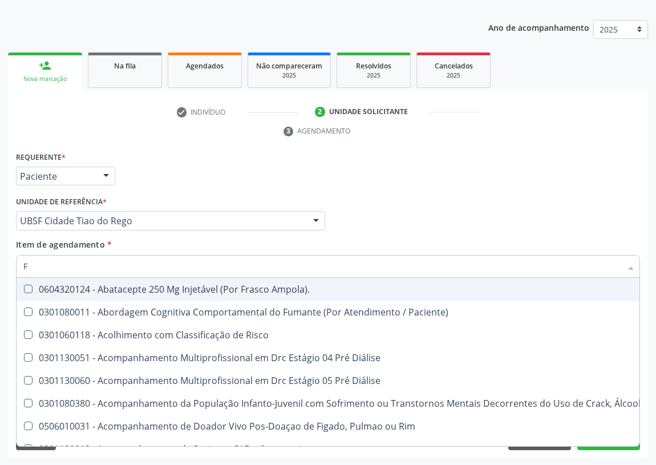
type input "FE"
checkbox Urina "false"
checkbox A "true"
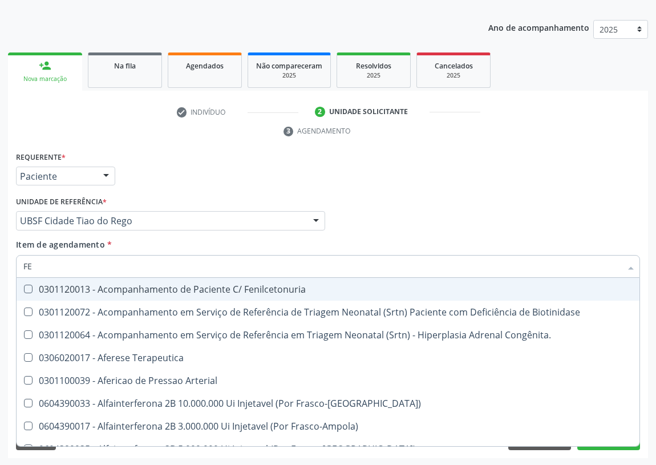
type input "FER"
checkbox Grama\) "true"
checkbox Ferritina "false"
type input "FERR"
checkbox Congênita\ "true"
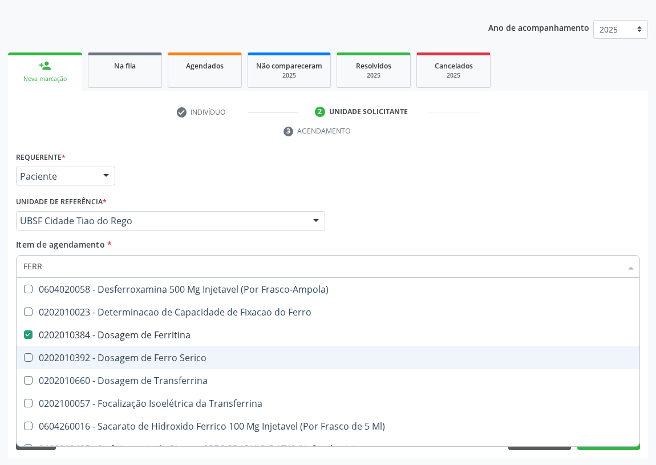
drag, startPoint x: 25, startPoint y: 356, endPoint x: 33, endPoint y: 293, distance: 63.3
click at [25, 353] on Serico at bounding box center [28, 357] width 9 height 9
click at [24, 354] on Serico "checkbox" at bounding box center [20, 357] width 7 height 7
checkbox Serico "true"
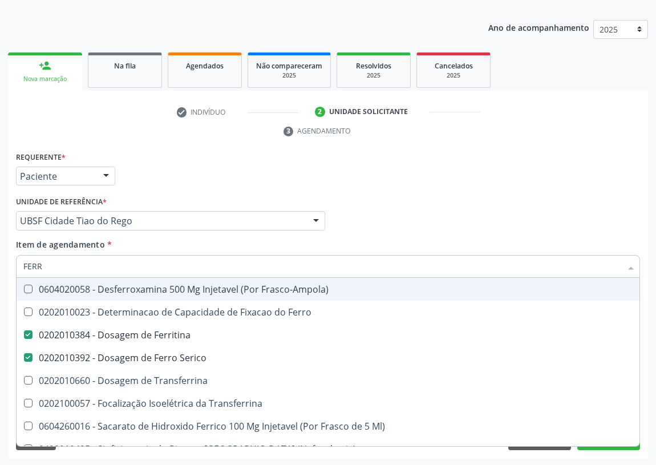
drag, startPoint x: 51, startPoint y: 263, endPoint x: 0, endPoint y: 264, distance: 50.8
click at [0, 264] on div "Acompanhamento Acompanhe a situação das marcações correntes e finalizadas Relat…" at bounding box center [328, 205] width 656 height 521
type input "VI"
checkbox Ferritina "false"
checkbox Serico "false"
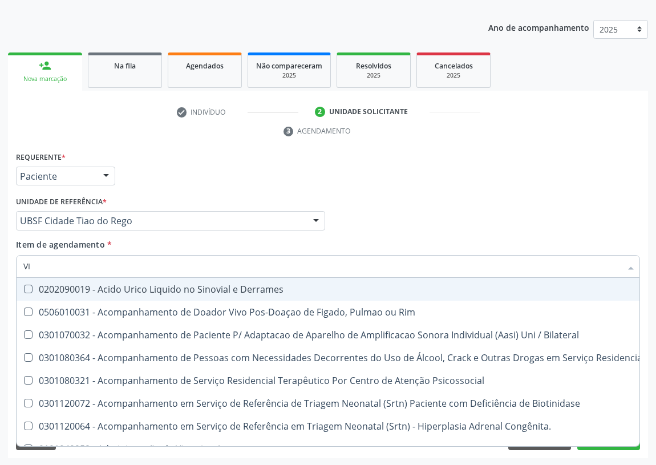
type input "VIT"
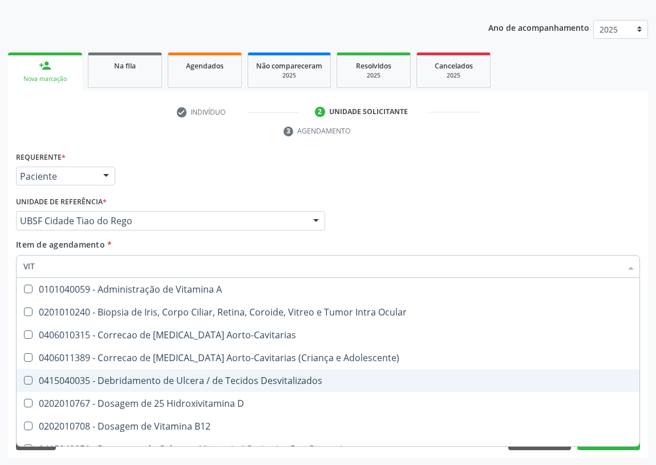
scroll to position [51, 0]
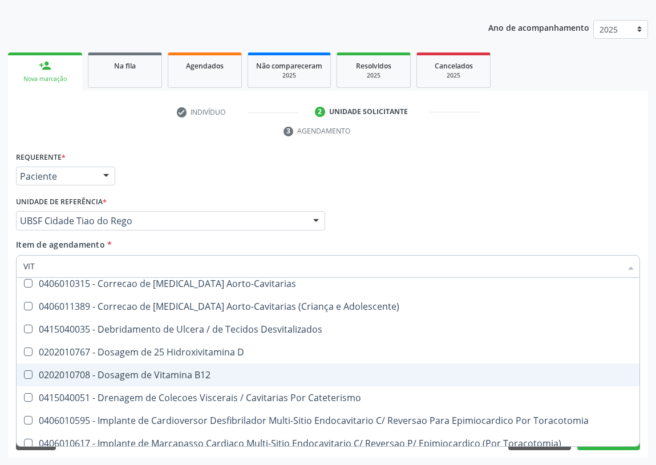
drag, startPoint x: 169, startPoint y: 376, endPoint x: 171, endPoint y: 362, distance: 13.9
click at [169, 375] on div "0202010708 - Dosagem de Vitamina B12" at bounding box center [327, 374] width 609 height 9
checkbox B12 "true"
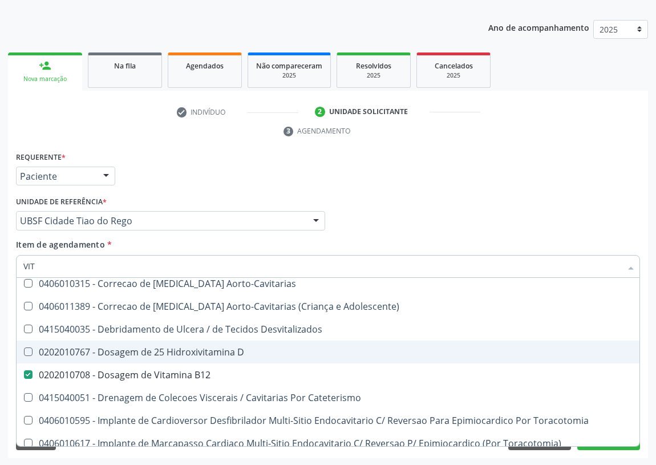
click at [176, 355] on div "0202010767 - Dosagem de 25 Hidroxivitamina D" at bounding box center [327, 351] width 609 height 9
checkbox D "true"
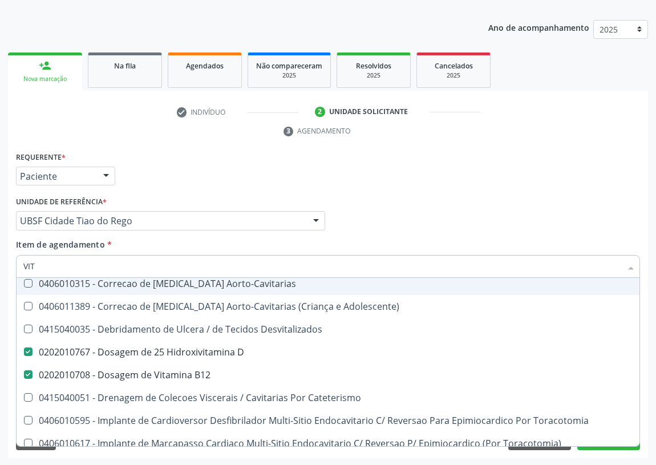
click at [455, 171] on div "Requerente * Paciente Profissional de Saúde Paciente Nenhum resultado encontrad…" at bounding box center [328, 171] width 630 height 44
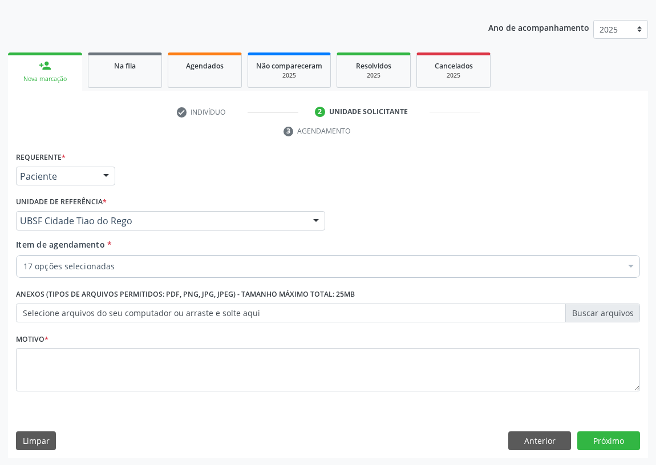
scroll to position [0, 0]
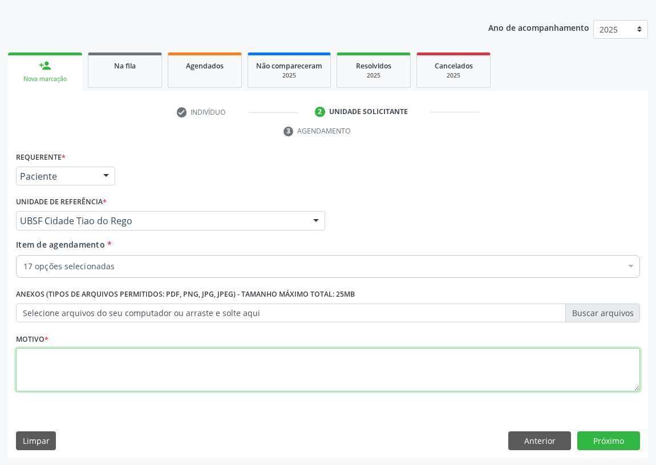
click at [87, 366] on textarea at bounding box center [328, 369] width 624 height 43
type textarea "AVALIAÇÃO"
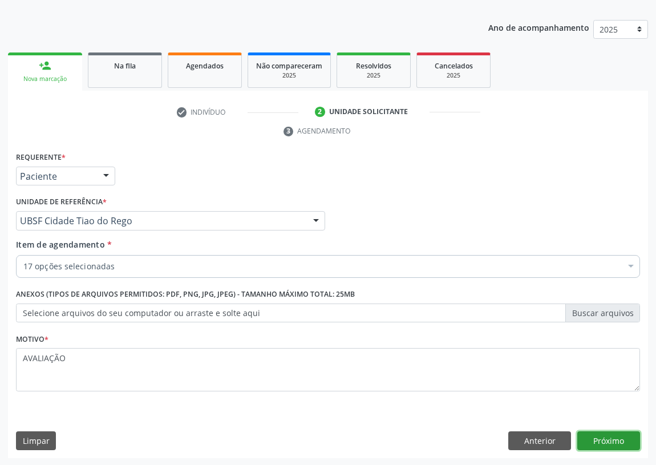
click at [598, 436] on button "Próximo" at bounding box center [608, 440] width 63 height 19
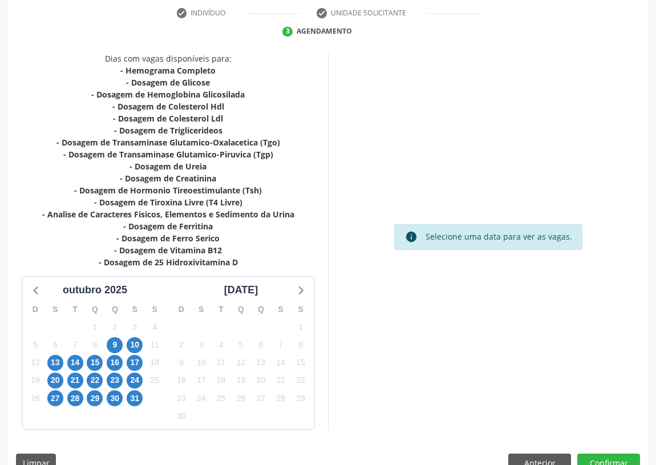
scroll to position [240, 0]
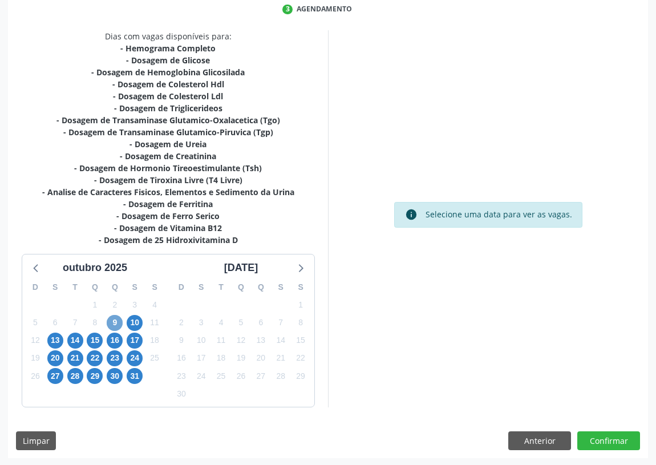
drag, startPoint x: 109, startPoint y: 320, endPoint x: 321, endPoint y: 244, distance: 224.8
click at [111, 319] on span "9" at bounding box center [115, 323] width 16 height 16
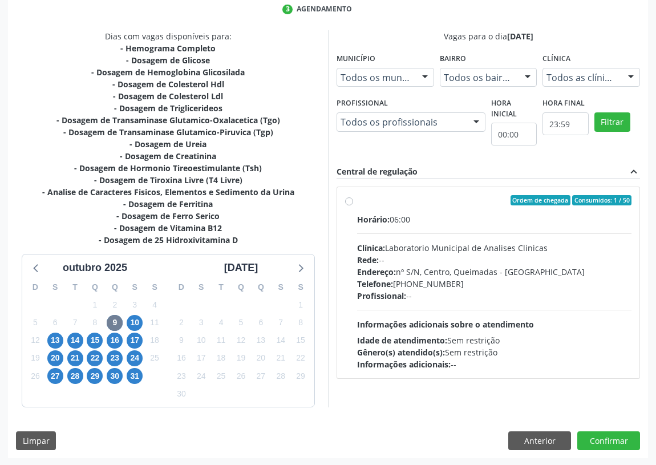
click at [357, 201] on label "Ordem de chegada Consumidos: 1 / 50 Horário: 06:00 Clínica: Laboratorio Municip…" at bounding box center [494, 282] width 274 height 175
click at [350, 201] on input "Ordem de chegada Consumidos: 1 / 50 Horário: 06:00 Clínica: Laboratorio Municip…" at bounding box center [349, 200] width 8 height 10
radio input "true"
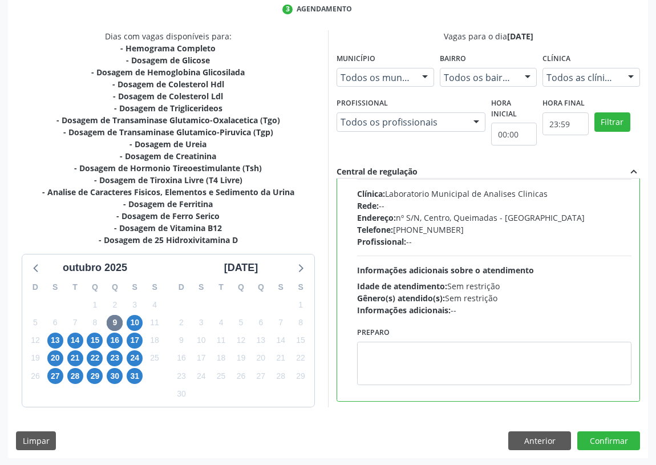
scroll to position [56, 0]
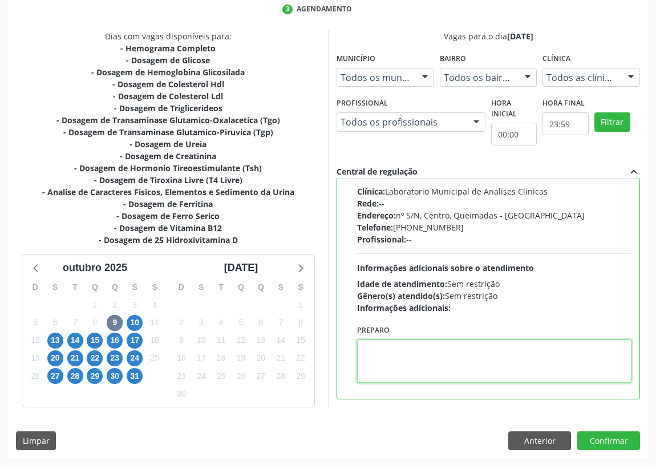
click at [400, 348] on textarea at bounding box center [494, 360] width 274 height 43
type textarea "IR EM [GEOGRAPHIC_DATA]"
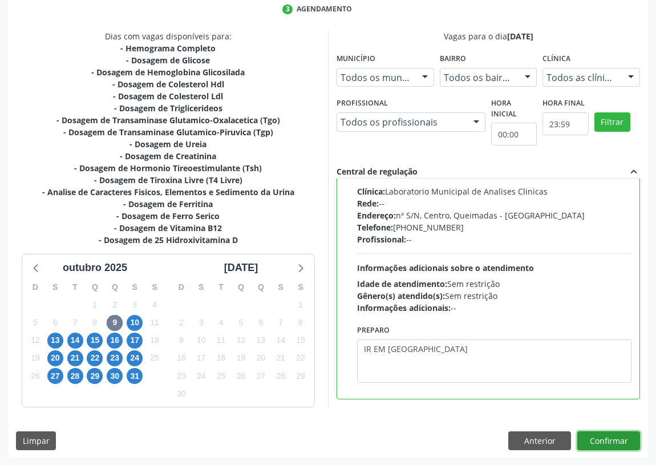
click at [606, 436] on button "Confirmar" at bounding box center [608, 440] width 63 height 19
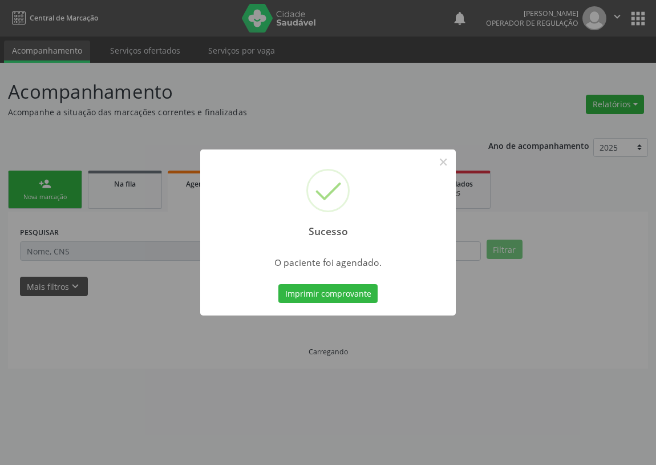
scroll to position [0, 0]
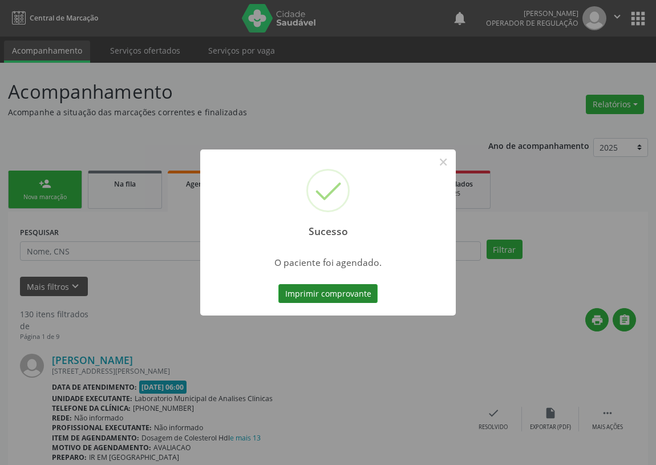
click at [325, 293] on button "Imprimir comprovante" at bounding box center [327, 293] width 99 height 19
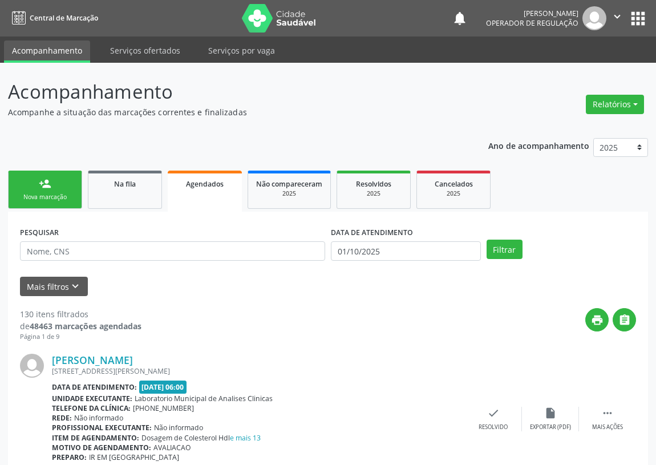
click at [48, 193] on div "Nova marcação" at bounding box center [45, 197] width 57 height 9
